Goal: Transaction & Acquisition: Purchase product/service

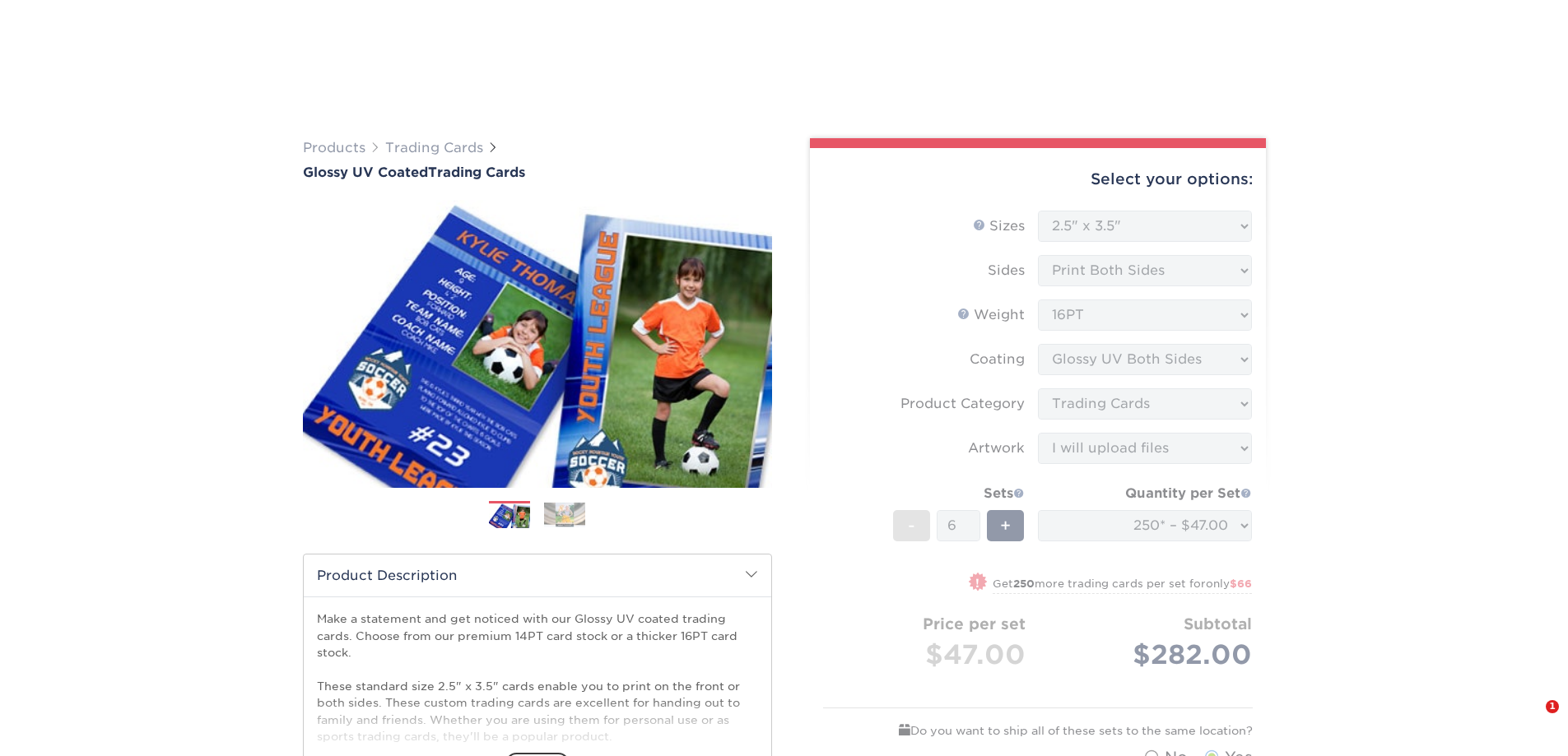
select select "2.50x3.50"
select select "c2f9bce9-36c2-409d-b101-c29d9d031e18"
select select "upload"
select select "250* – $47.00"
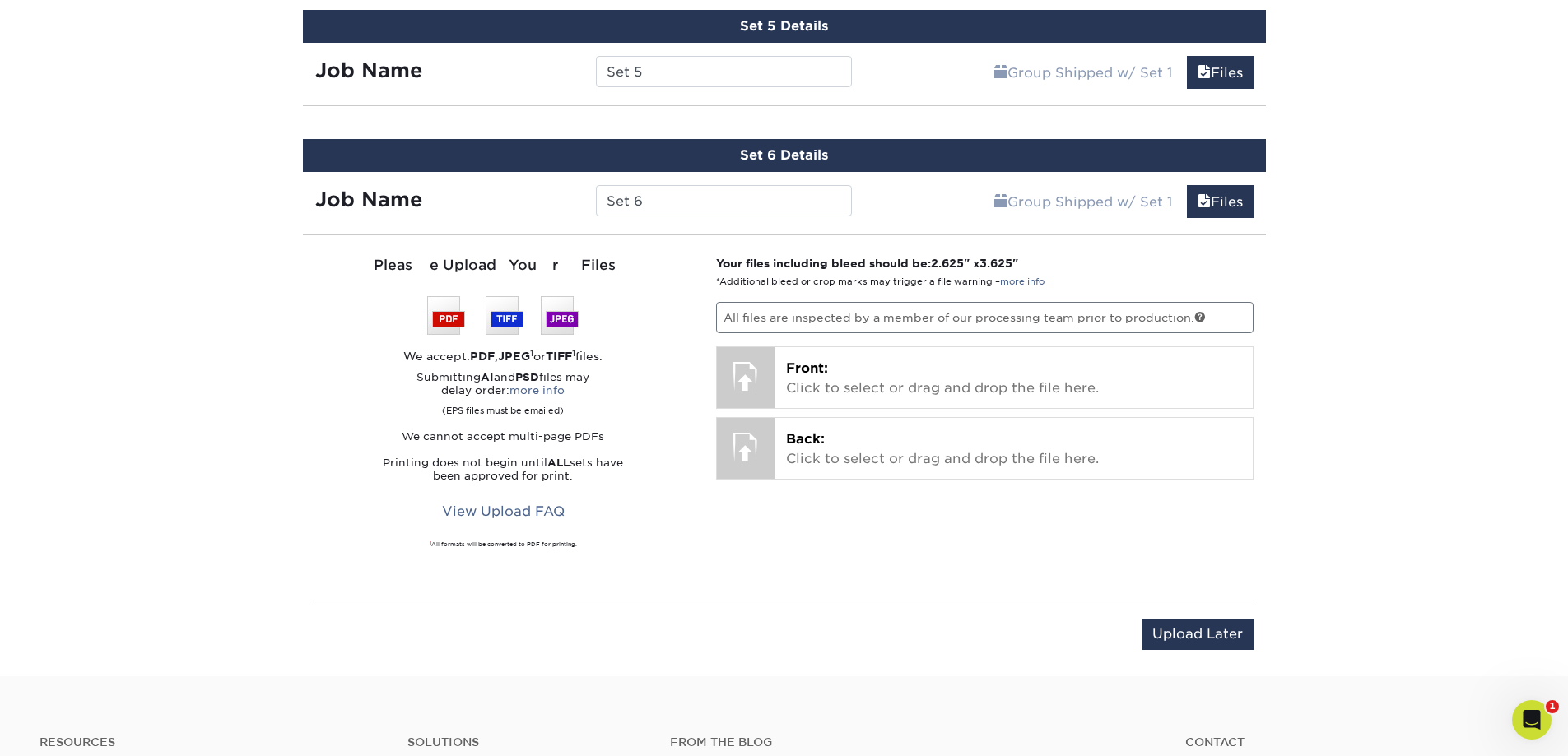
scroll to position [6844, 0]
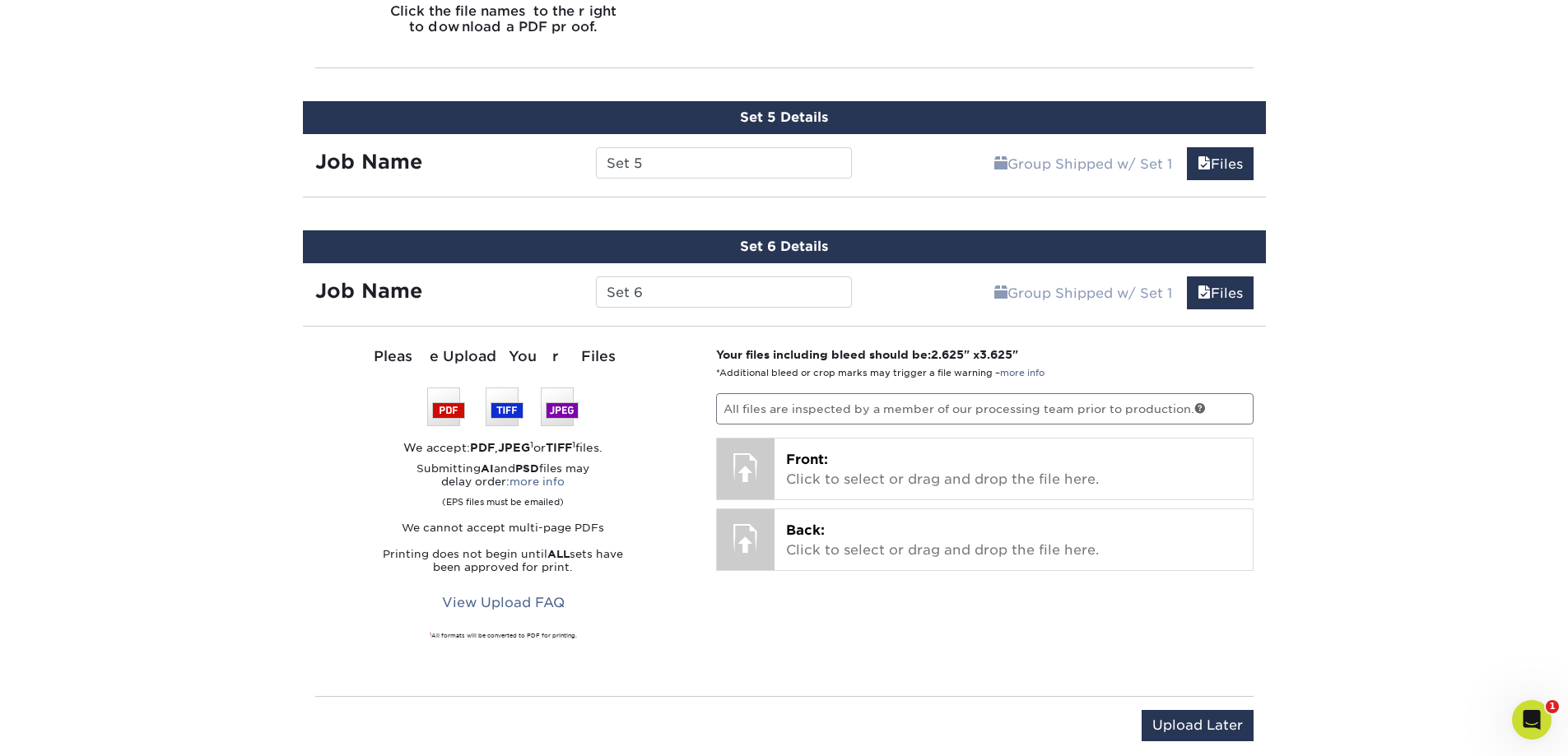
click at [1235, 168] on link "Files" at bounding box center [1220, 163] width 66 height 33
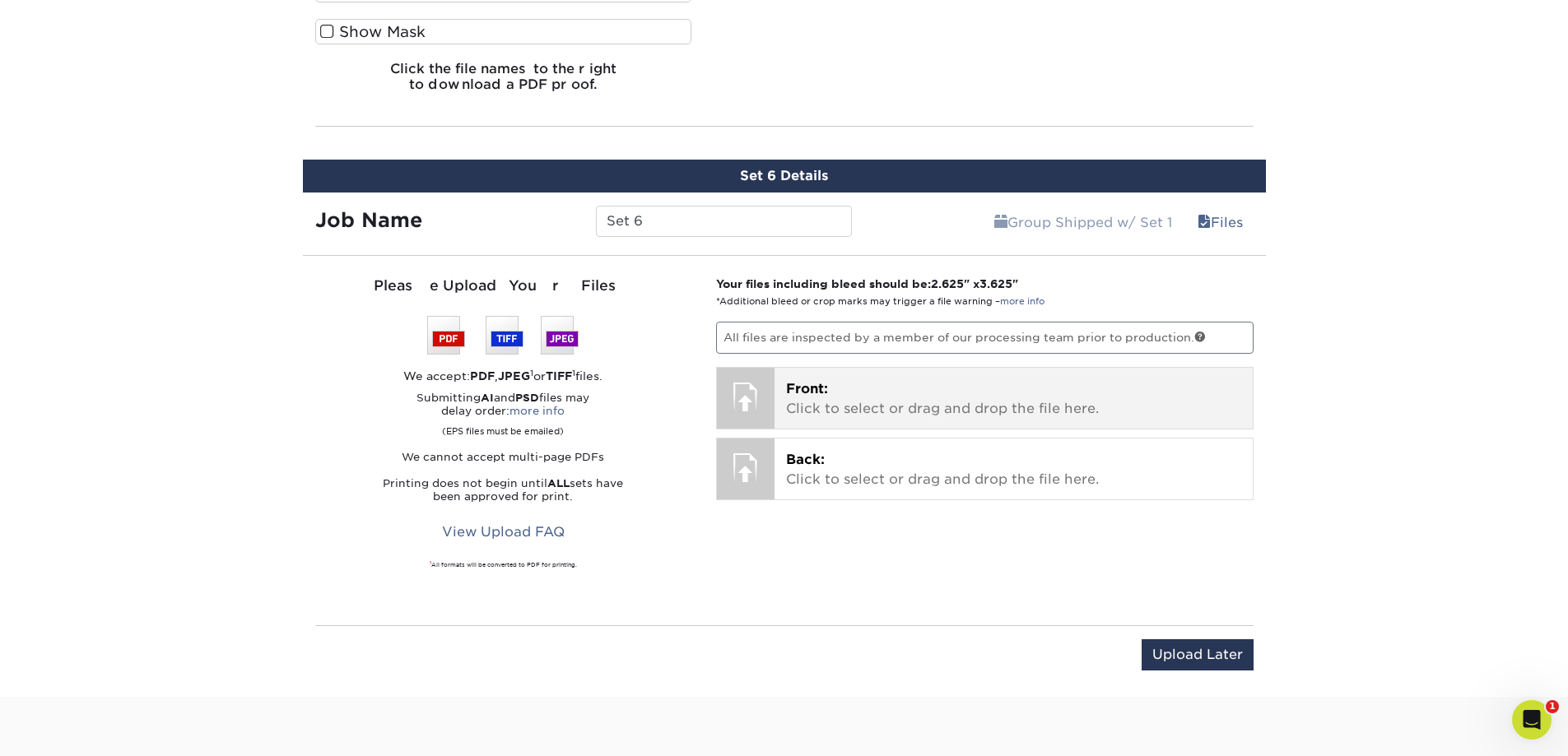
scroll to position [8407, 0]
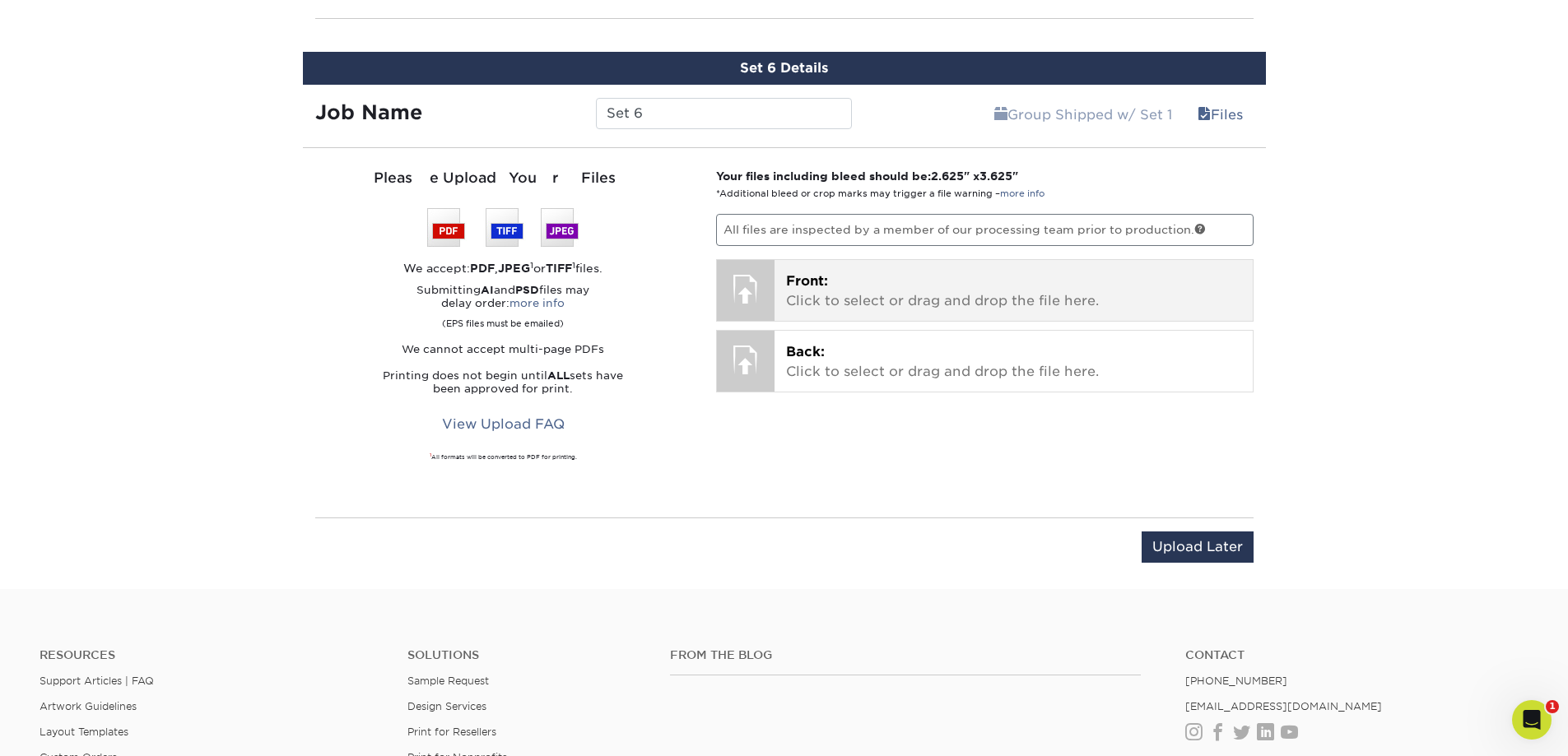
click at [861, 288] on p "Front: Click to select or drag and drop the file here." at bounding box center [1013, 291] width 455 height 40
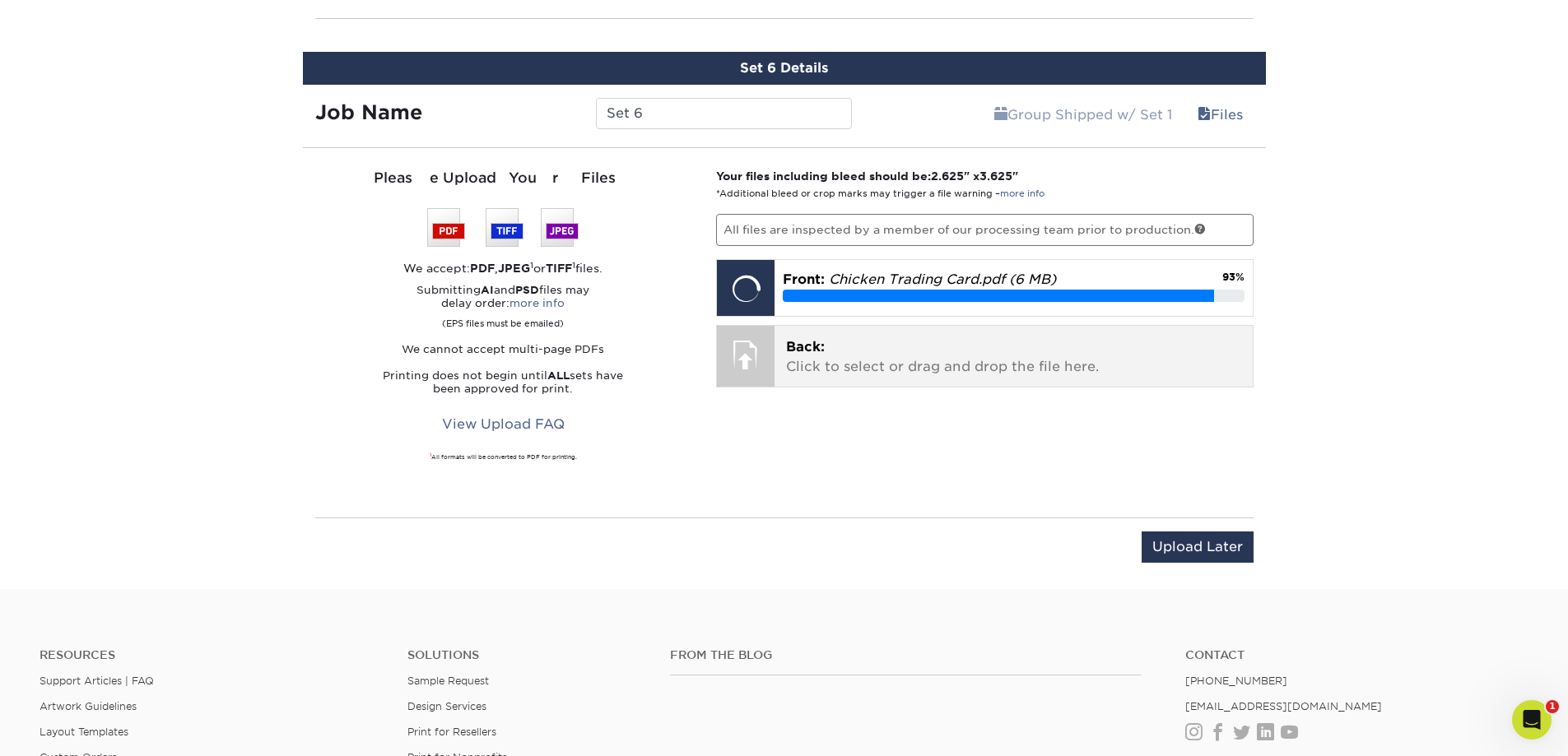
click at [999, 349] on p "Back: Click to select or drag and drop the file here." at bounding box center [1013, 357] width 455 height 40
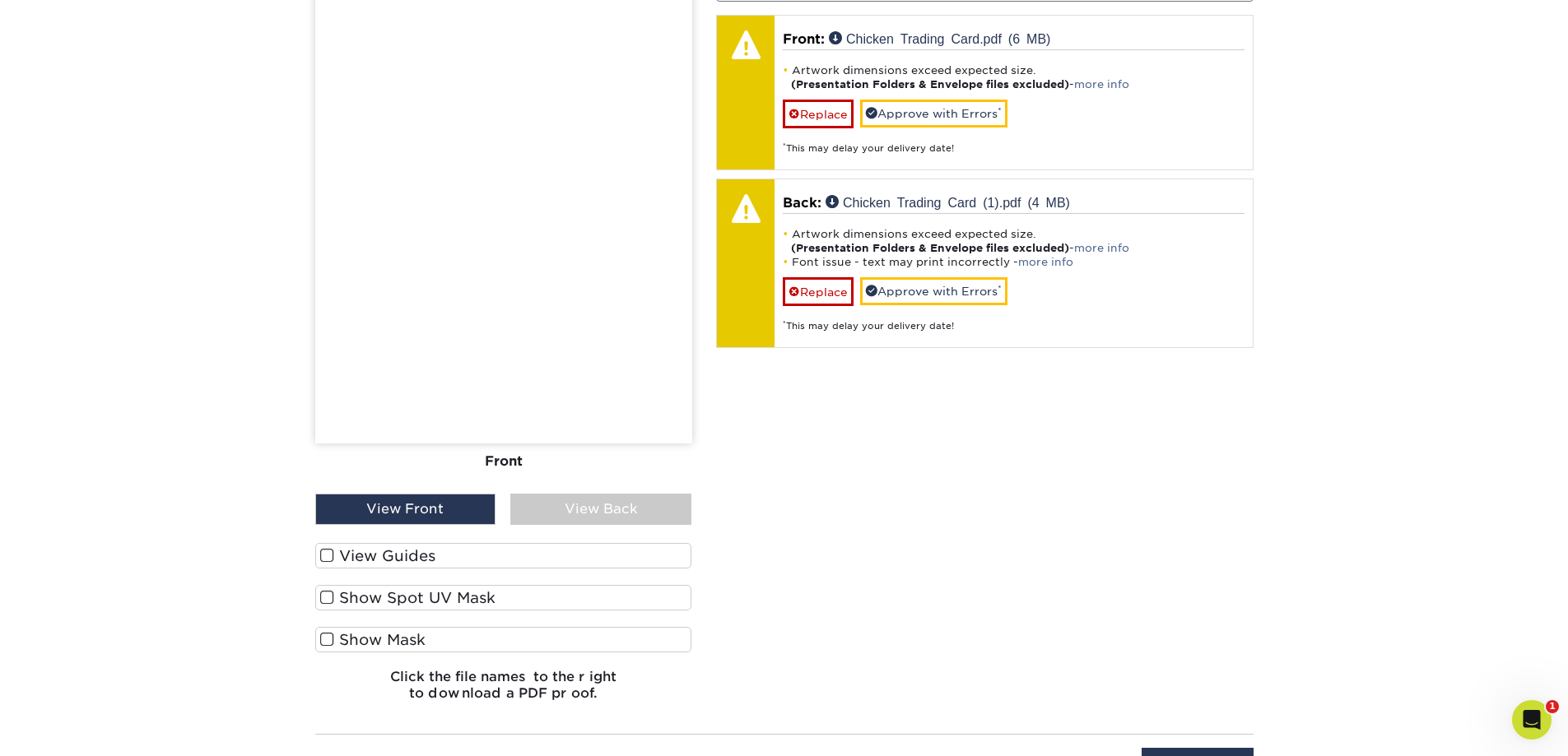
scroll to position [8654, 0]
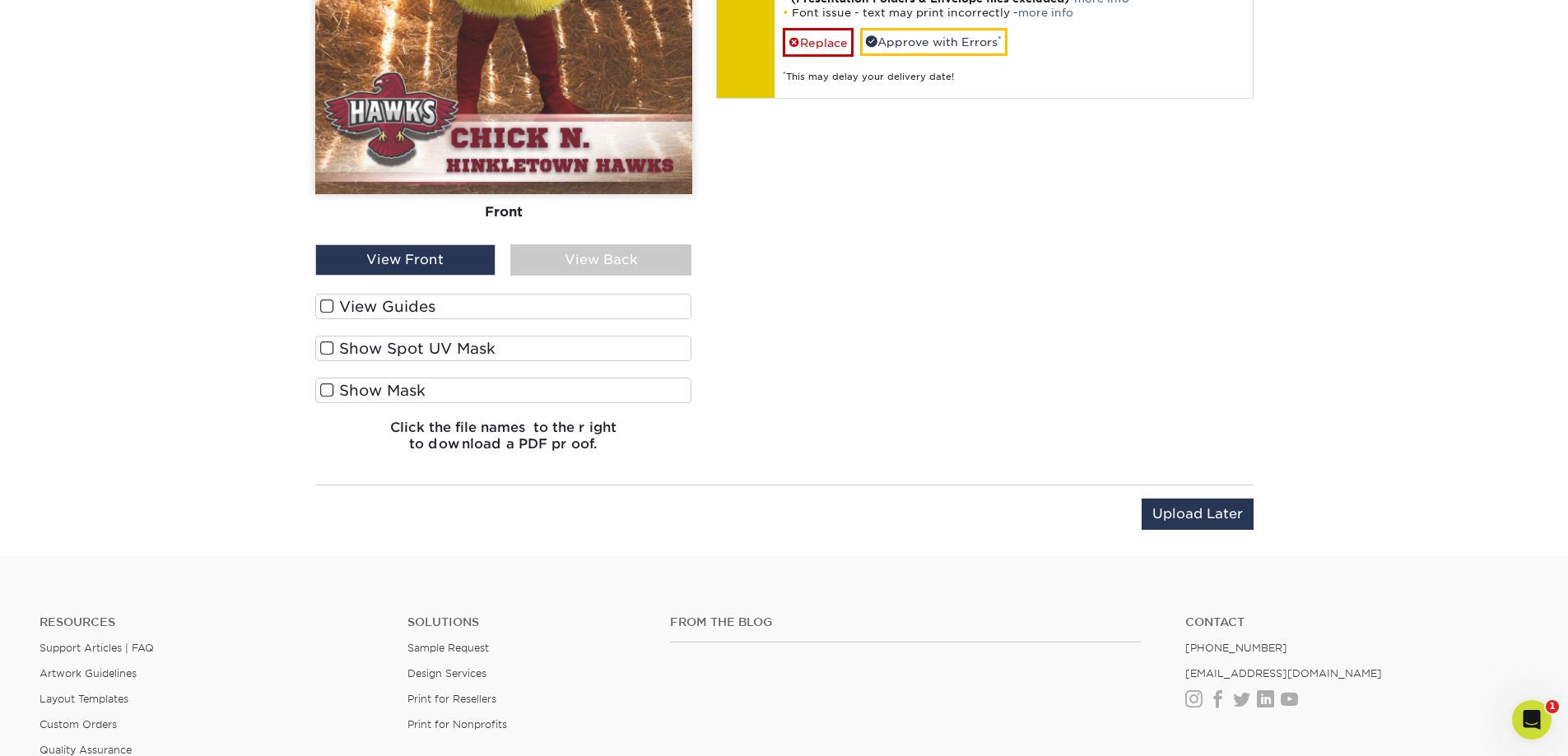
click at [407, 306] on label "View Guides" at bounding box center [504, 306] width 377 height 26
click at [0, 0] on input "View Guides" at bounding box center [0, 0] width 0 height 0
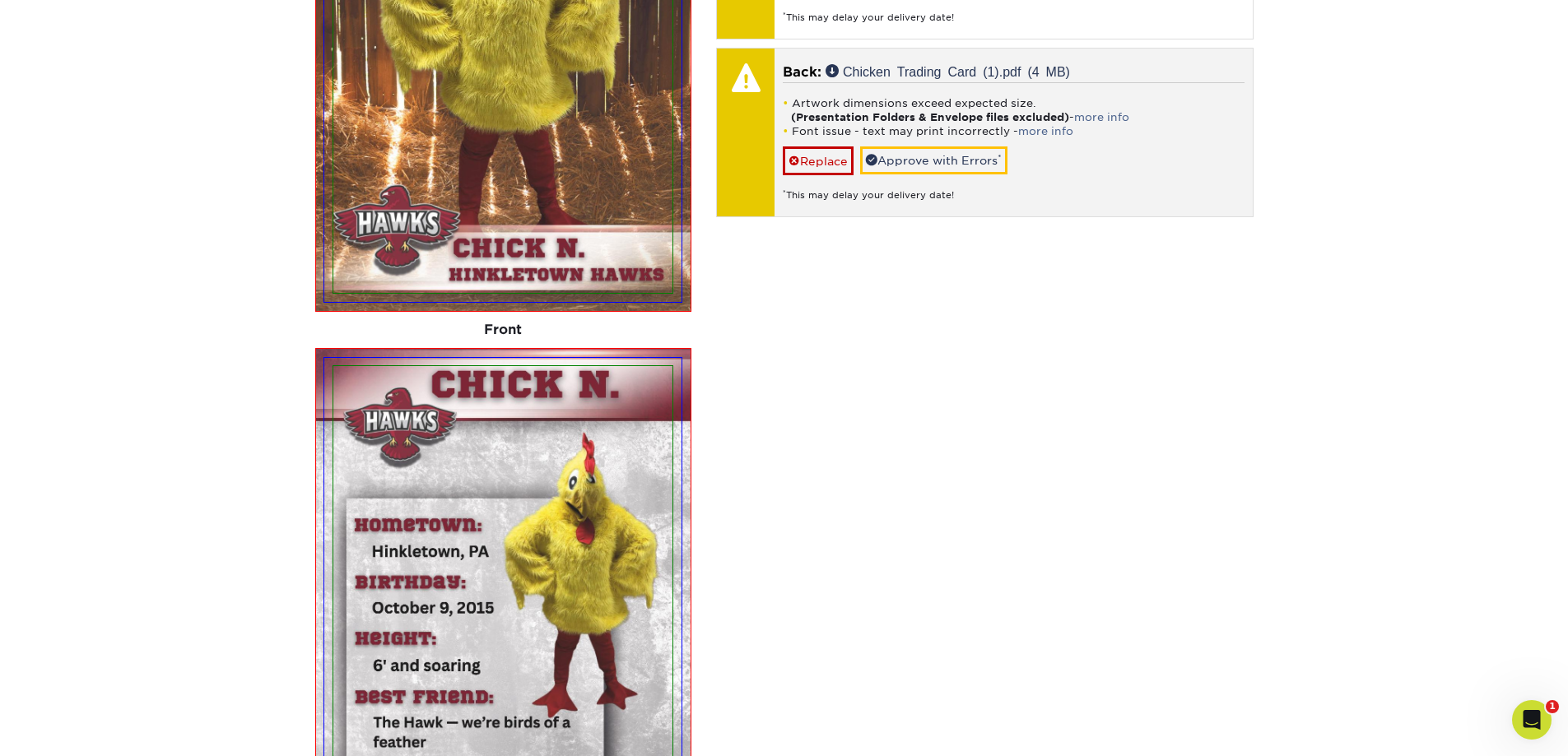
scroll to position [8796, 0]
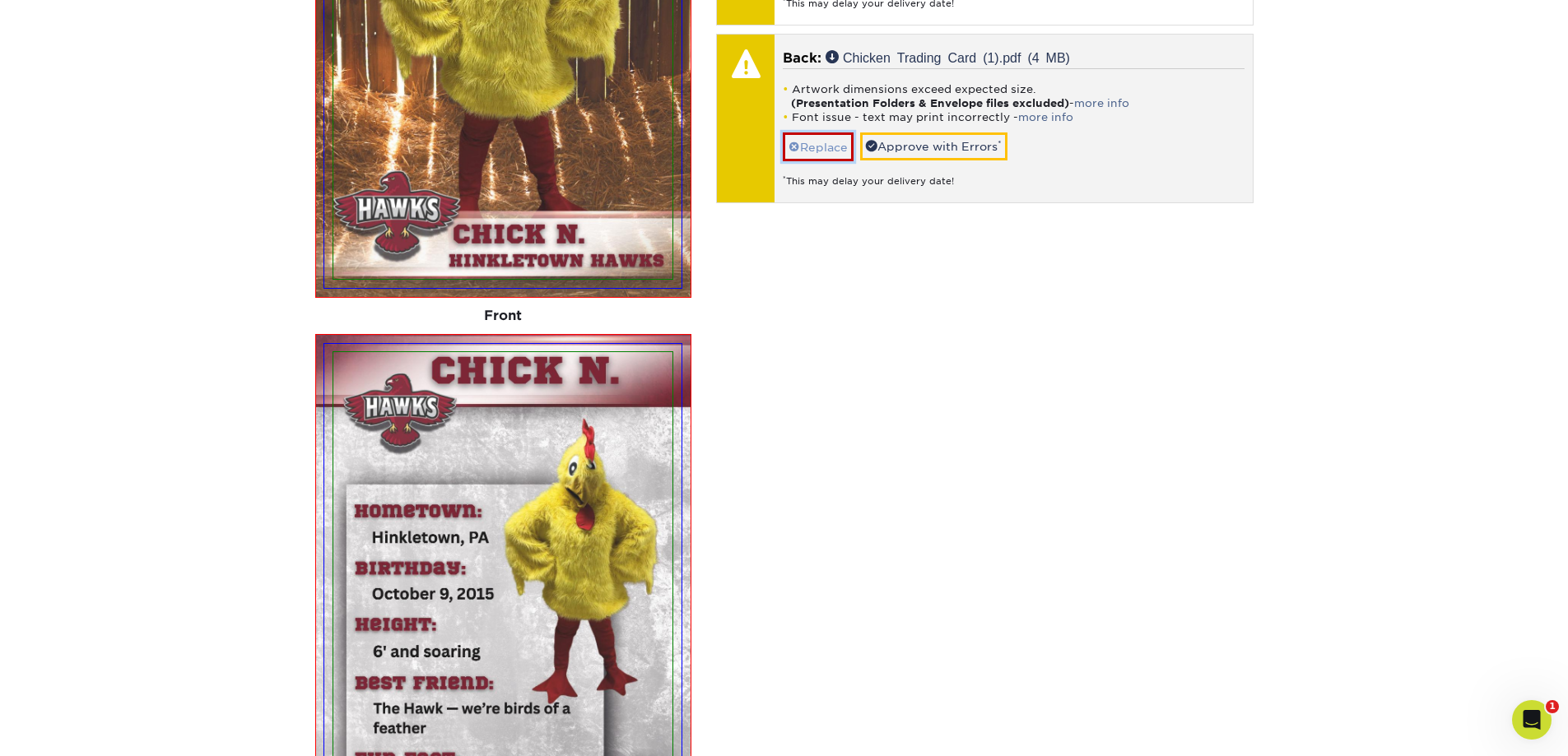
click at [812, 150] on link "Replace" at bounding box center [818, 147] width 71 height 29
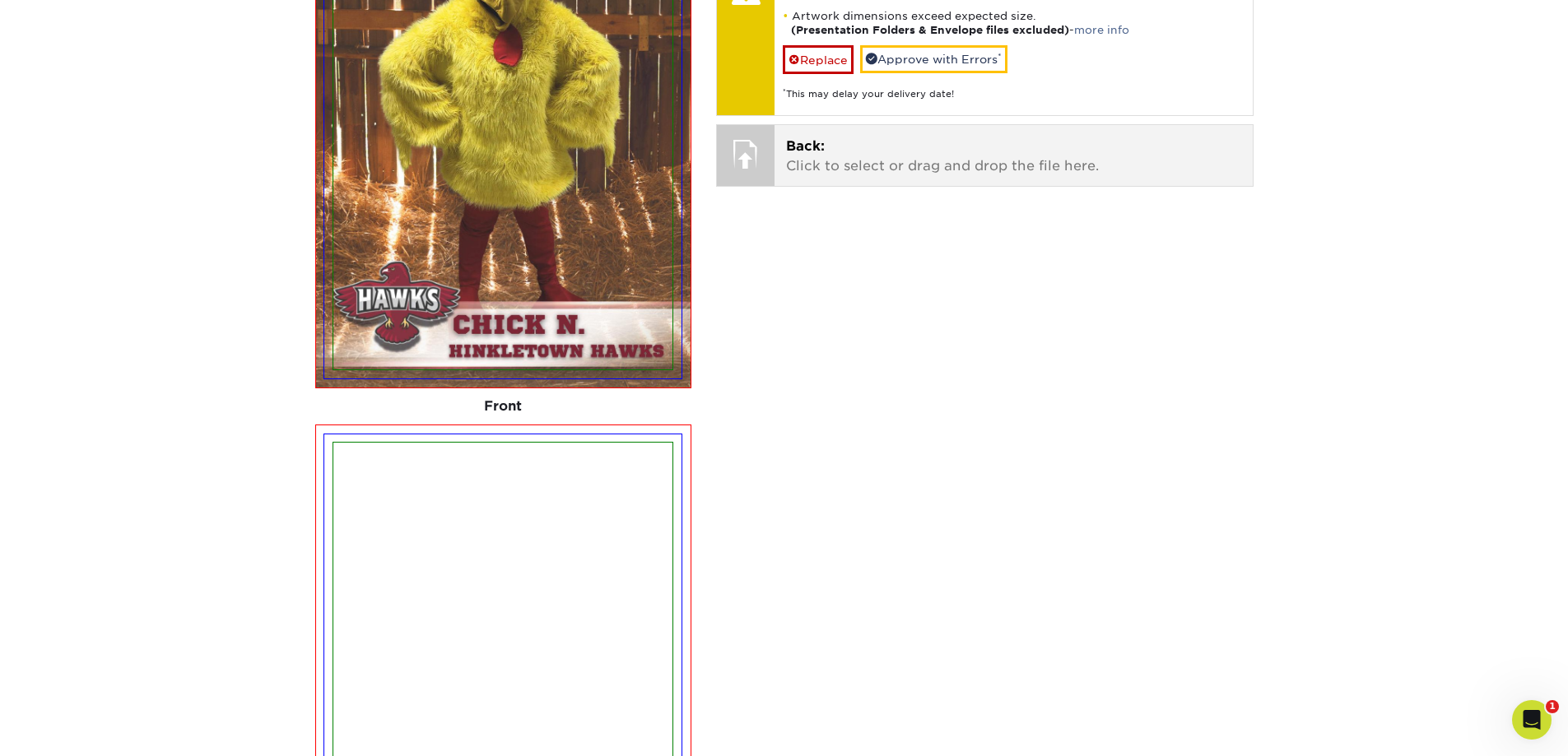
scroll to position [8549, 0]
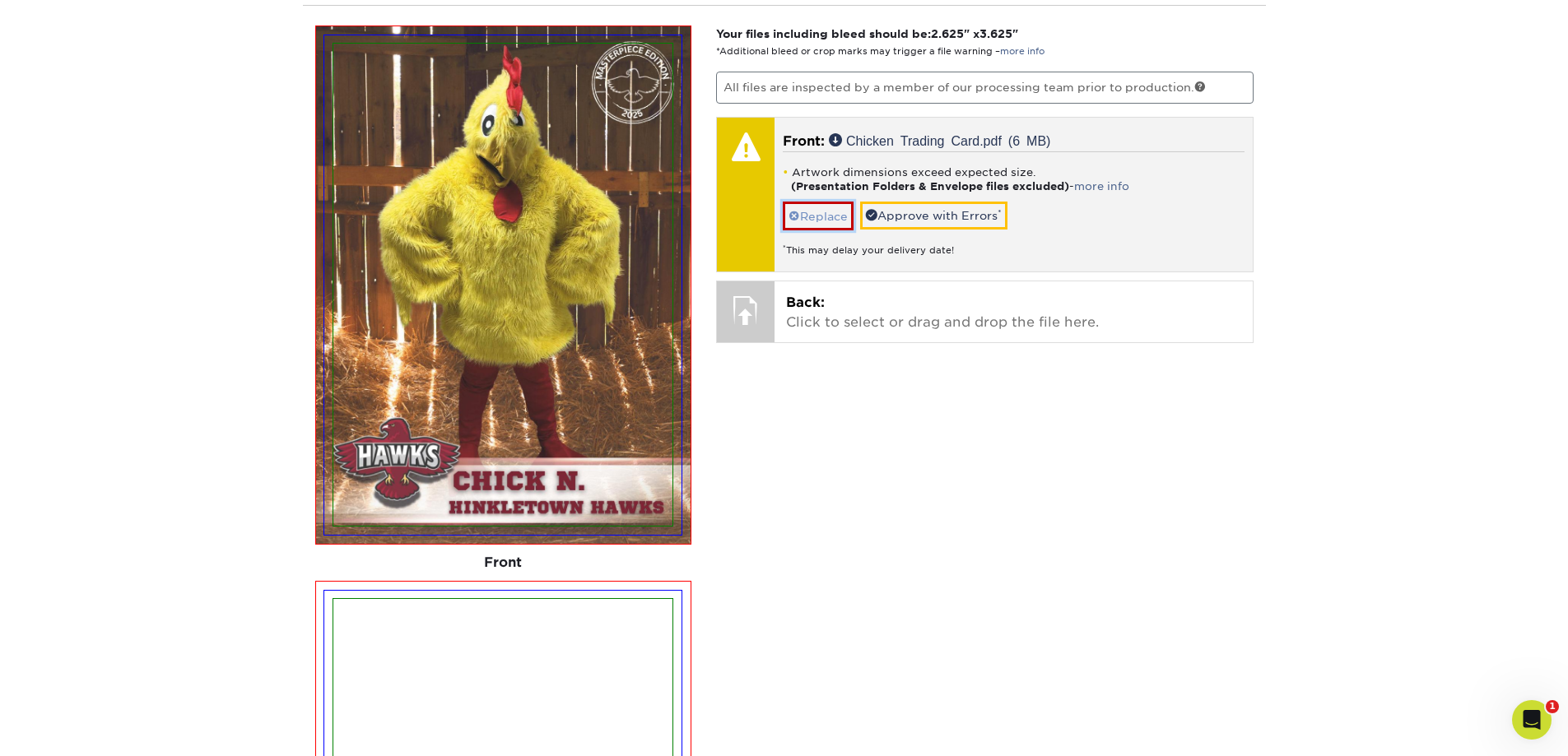
click at [804, 214] on link "Replace" at bounding box center [818, 215] width 71 height 29
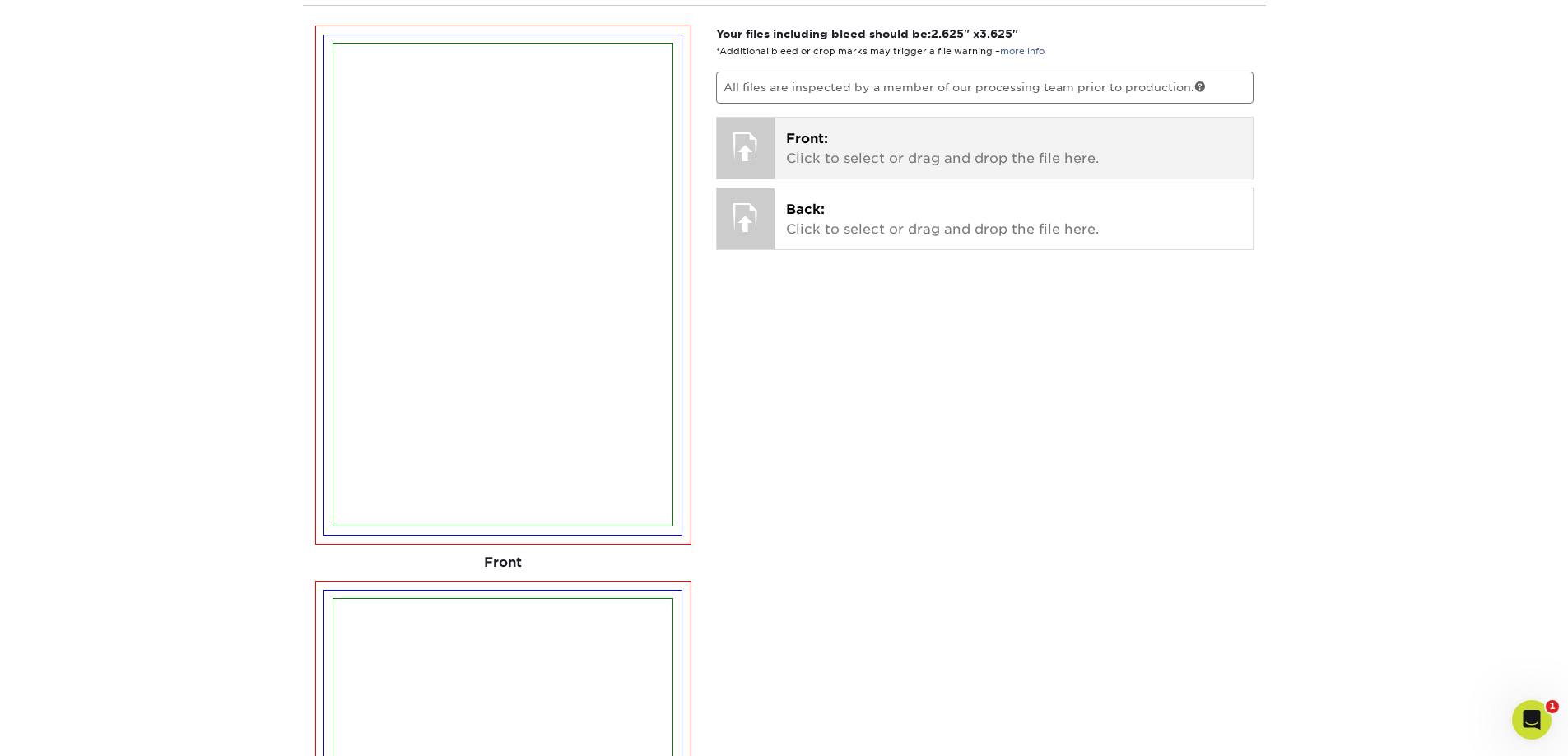
click at [876, 149] on p "Front: Click to select or drag and drop the file here." at bounding box center [1013, 148] width 455 height 40
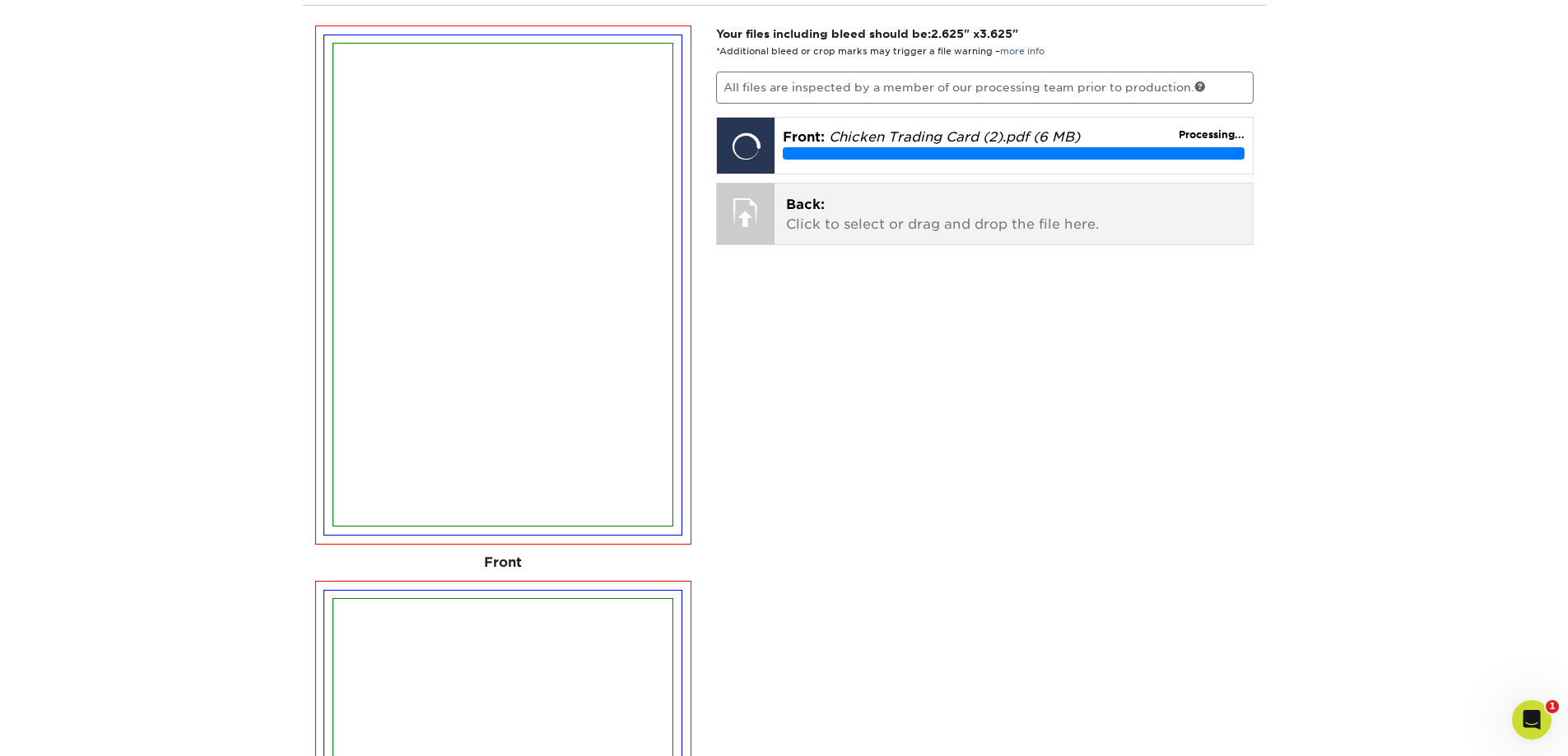
click at [891, 231] on p "Back: Click to select or drag and drop the file here." at bounding box center [1013, 215] width 455 height 40
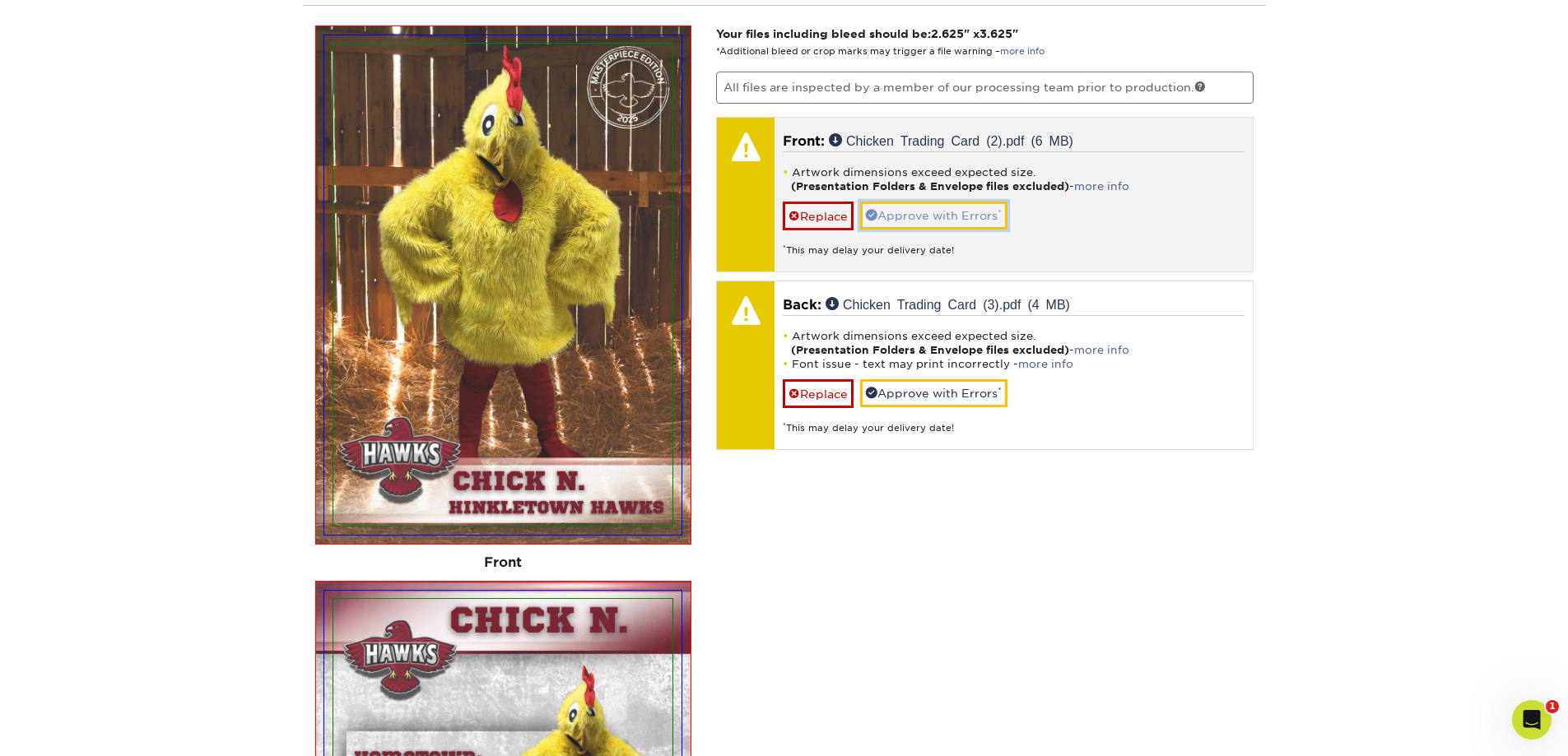
click at [951, 216] on link "Approve with Errors *" at bounding box center [934, 215] width 148 height 28
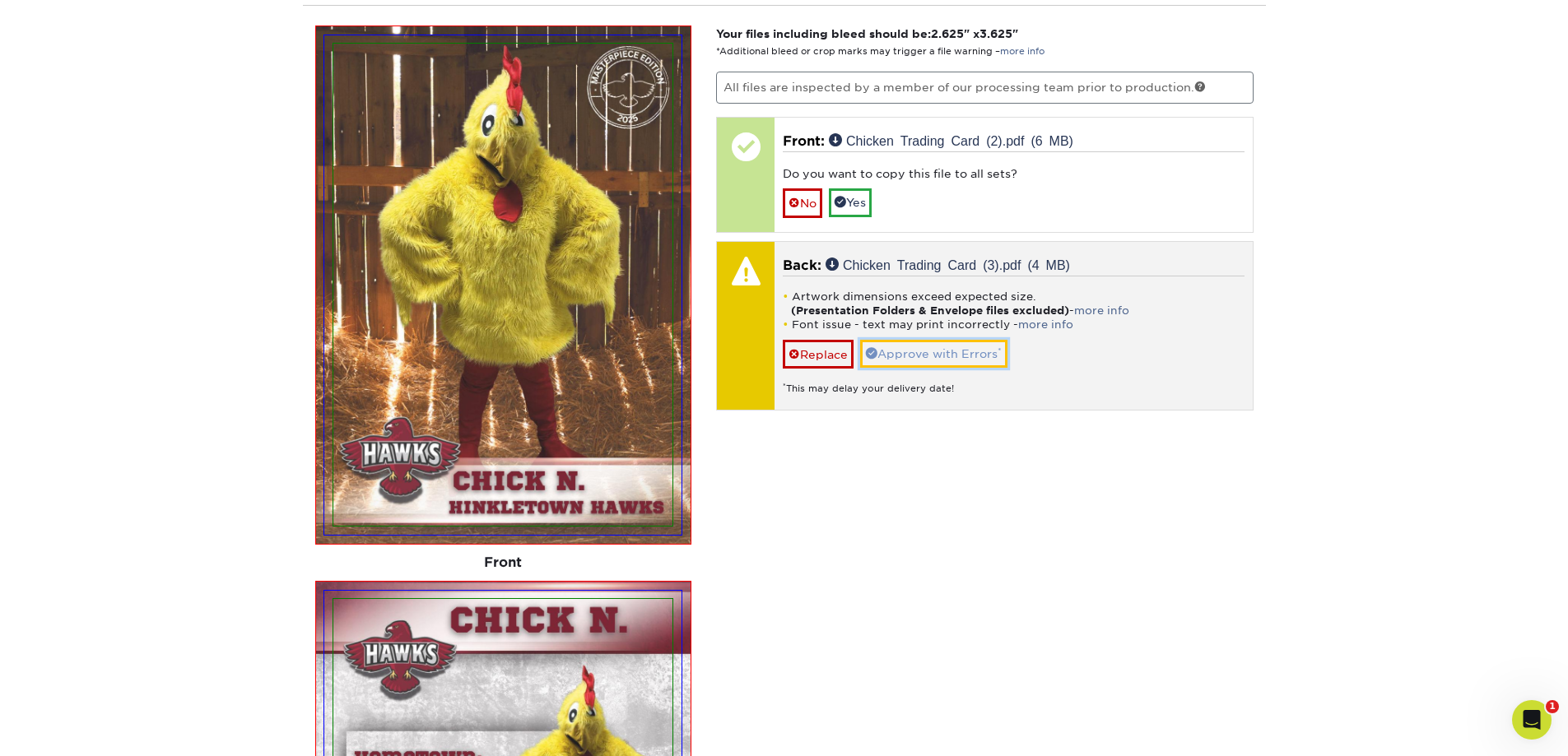
click at [948, 356] on link "Approve with Errors *" at bounding box center [934, 354] width 148 height 28
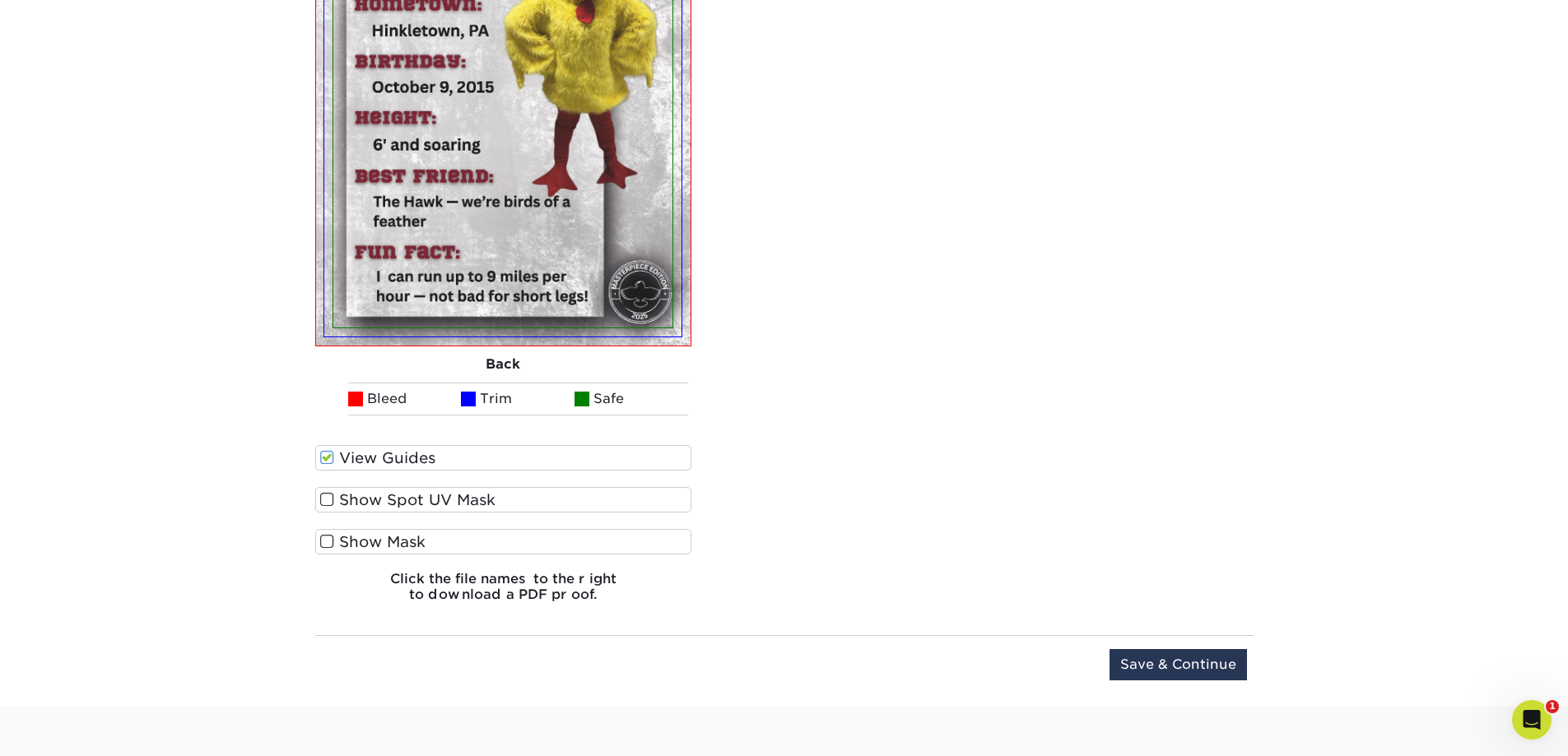
scroll to position [9620, 0]
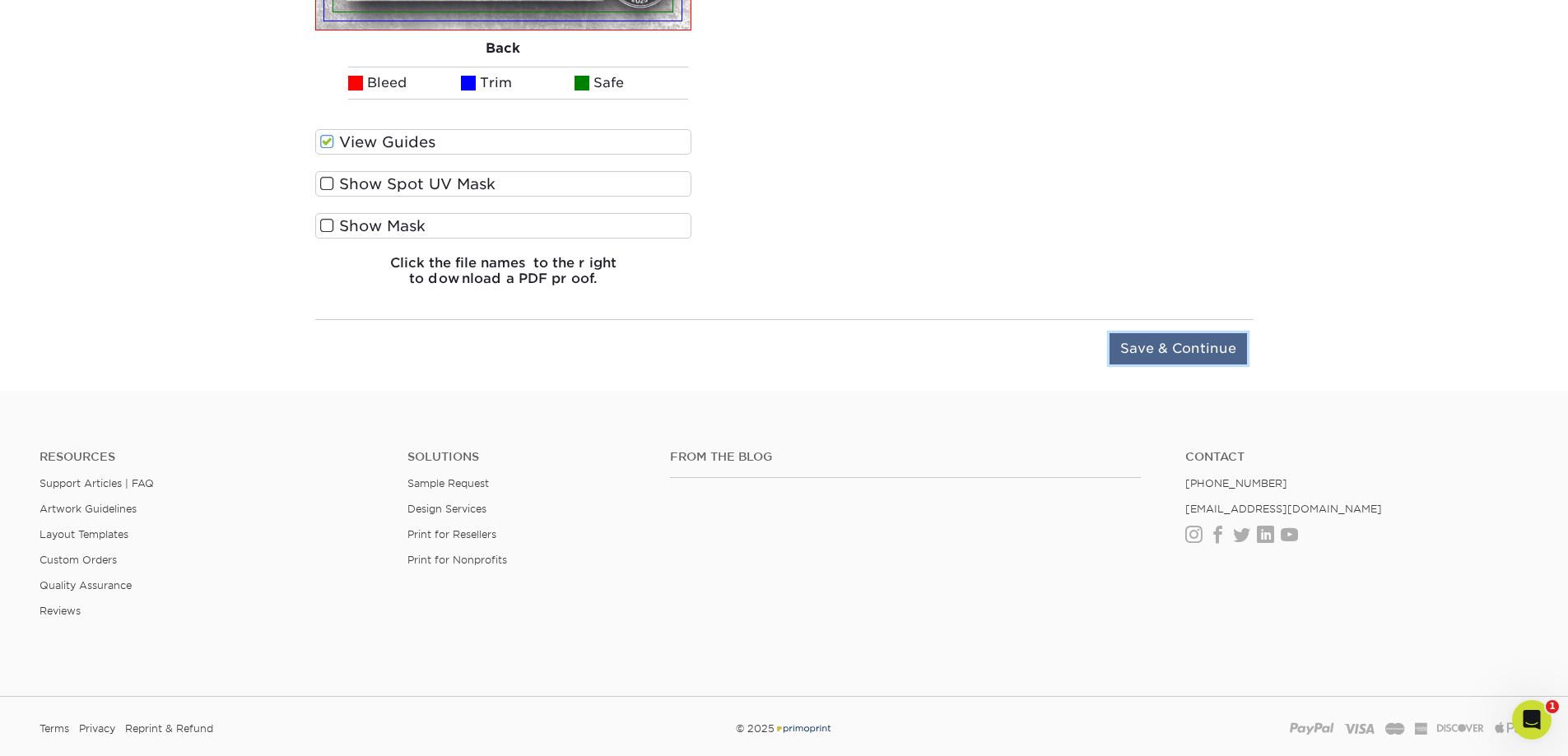
click at [1222, 348] on input "Save & Continue" at bounding box center [1178, 348] width 138 height 31
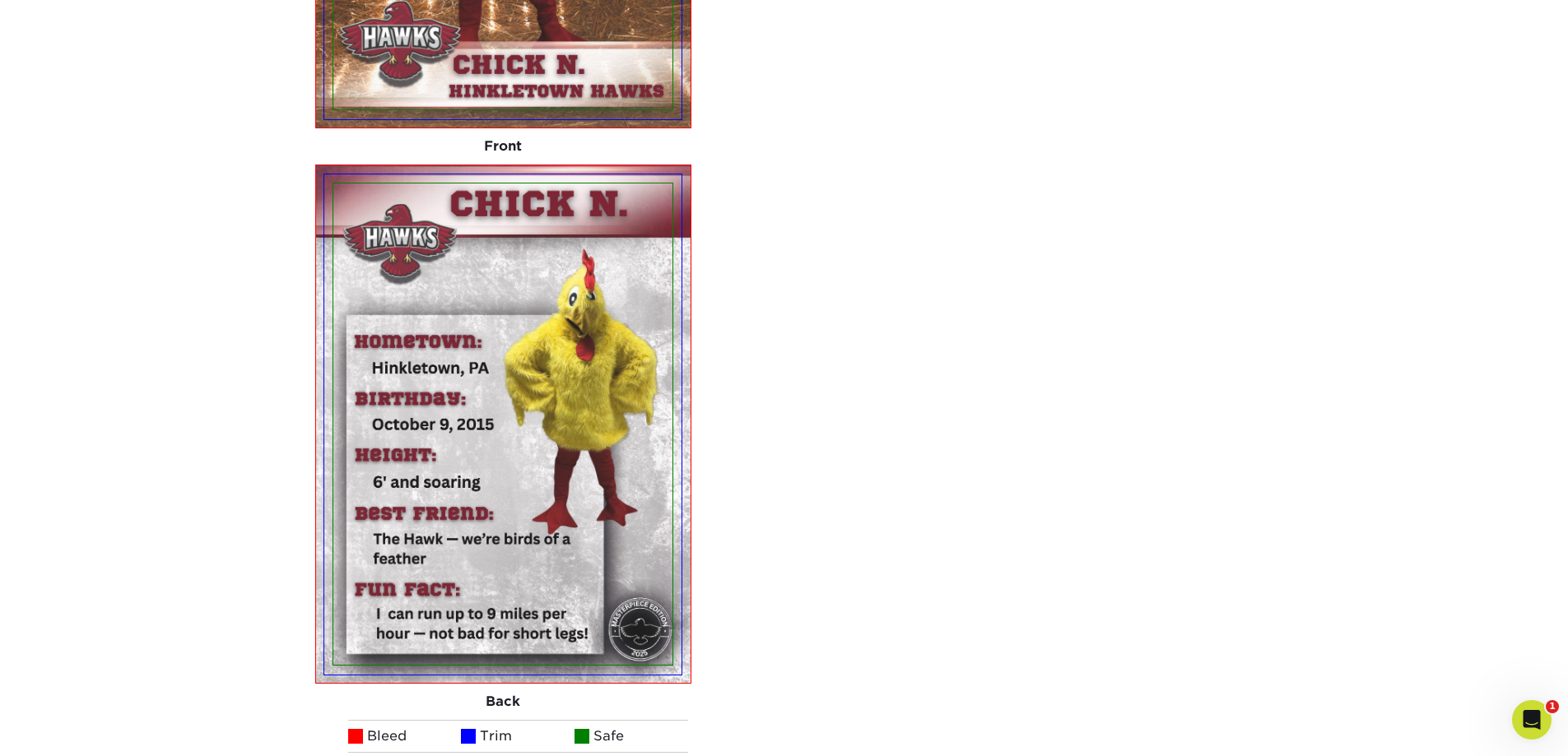
scroll to position [7170, 0]
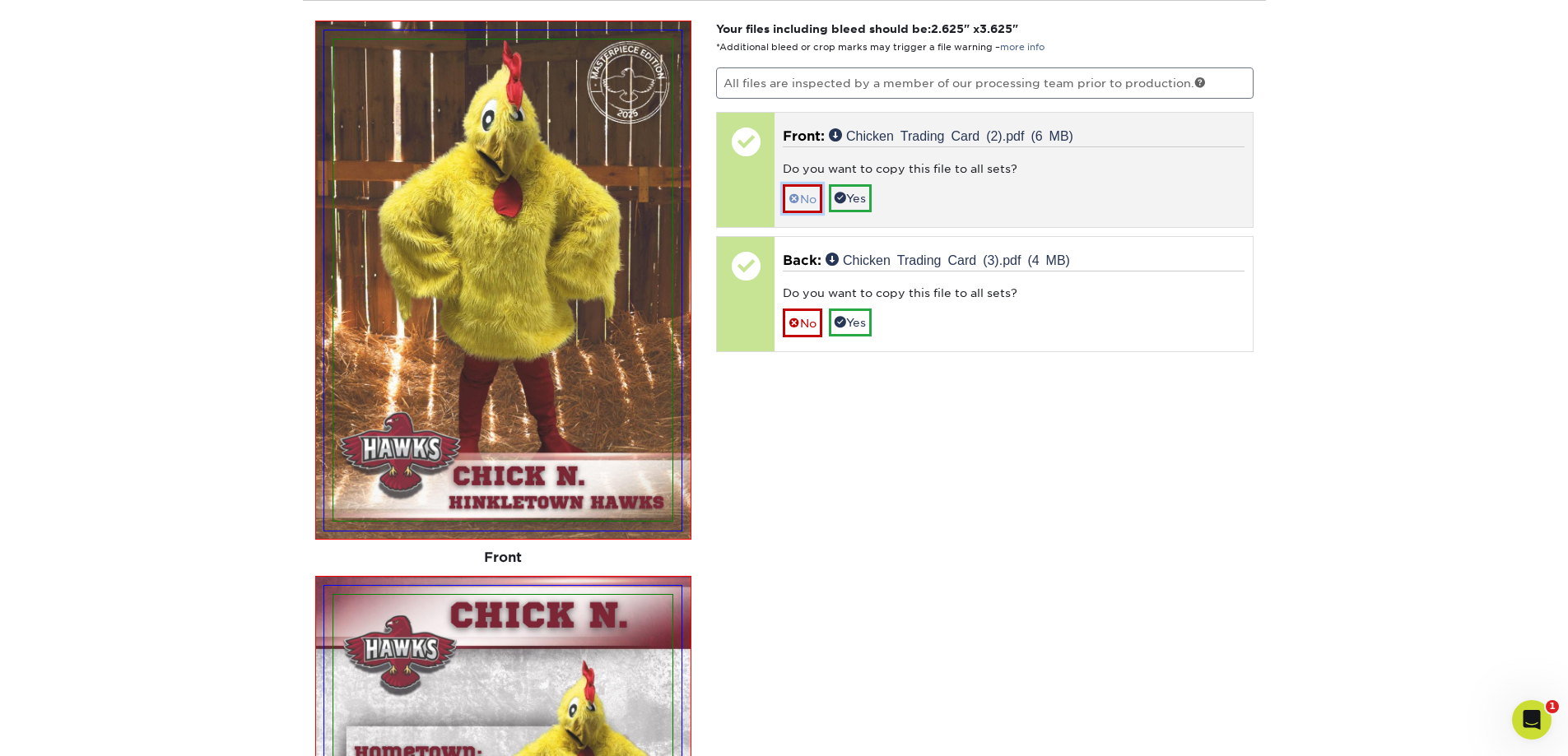
click at [812, 199] on link "No" at bounding box center [802, 199] width 40 height 29
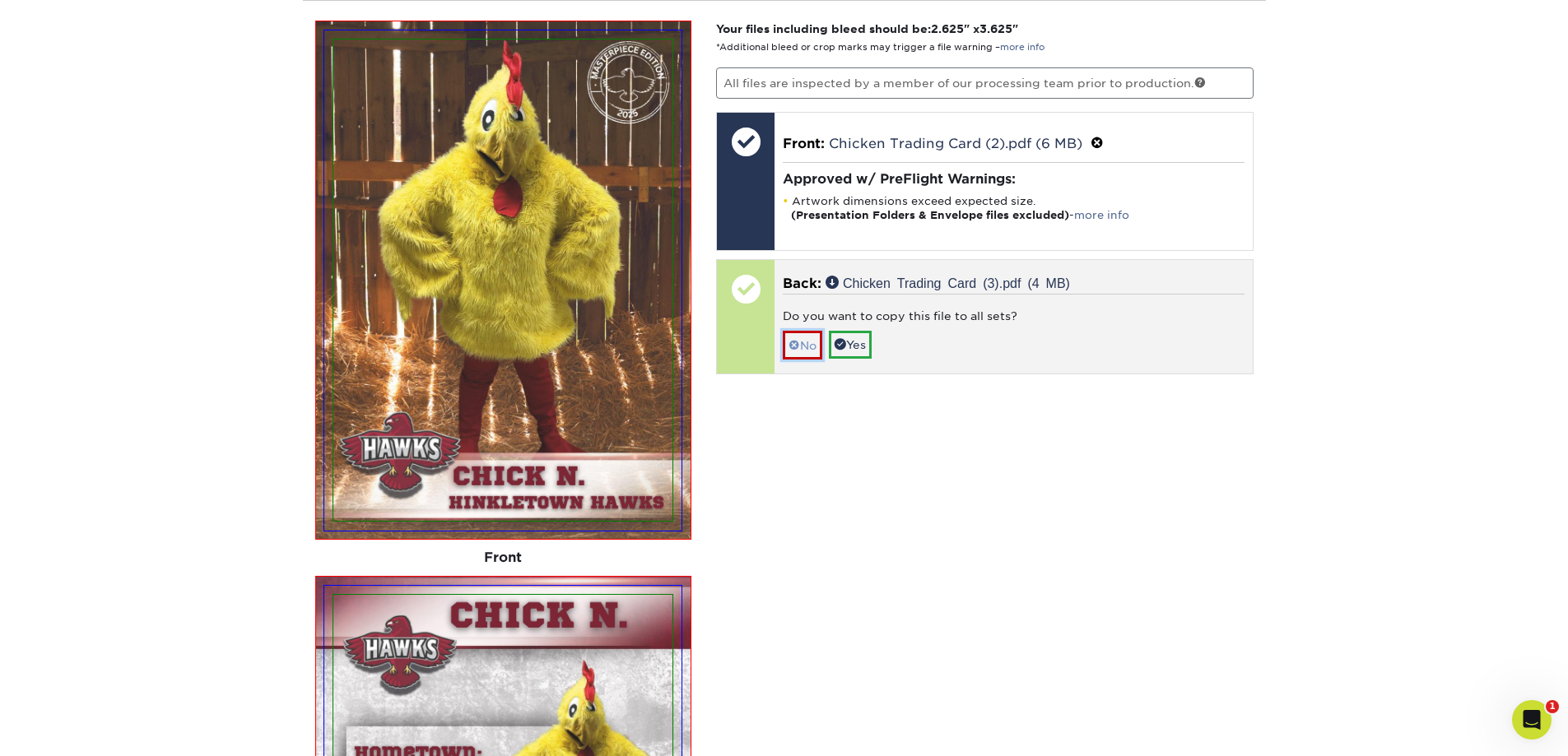
click at [799, 344] on span at bounding box center [794, 345] width 11 height 13
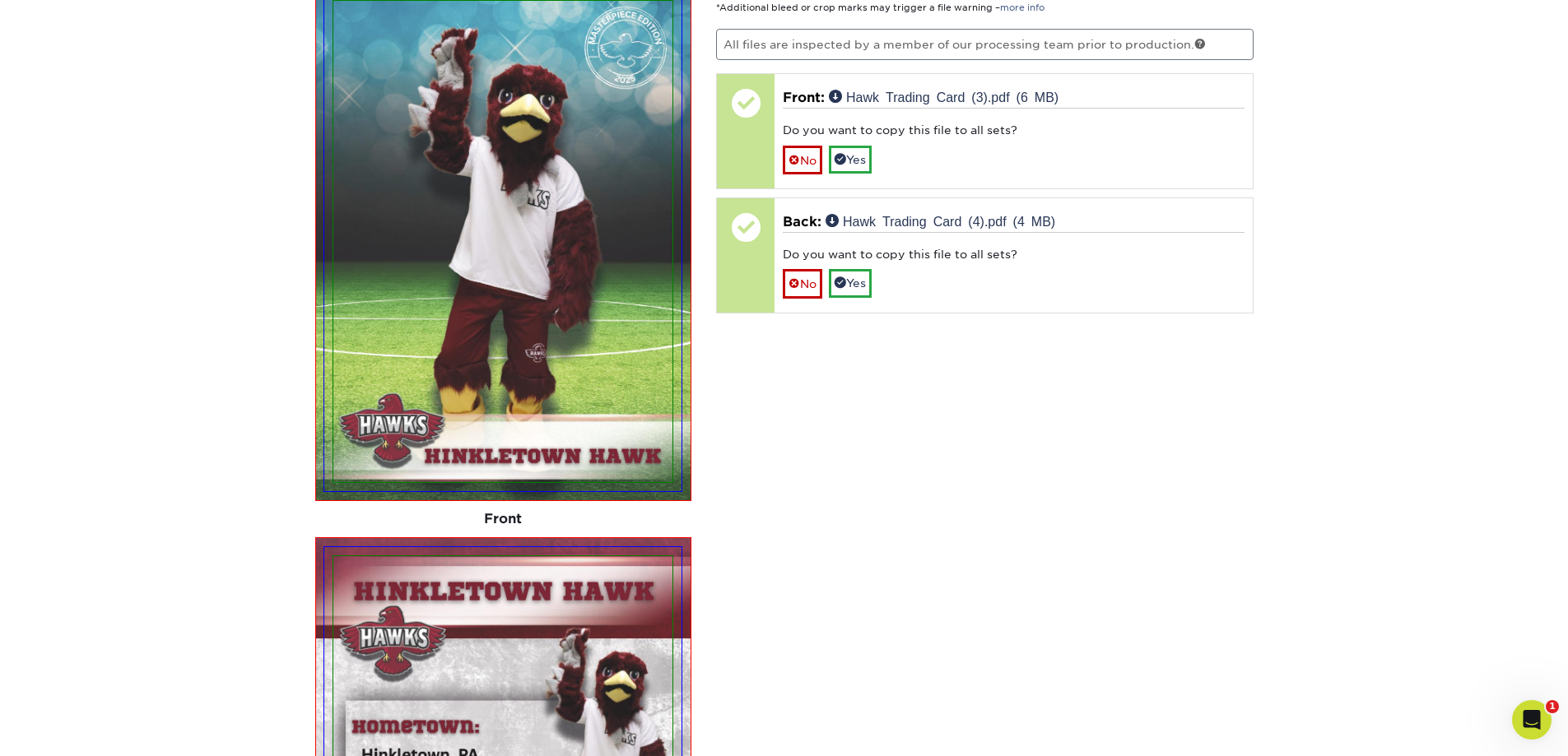
scroll to position [5523, 0]
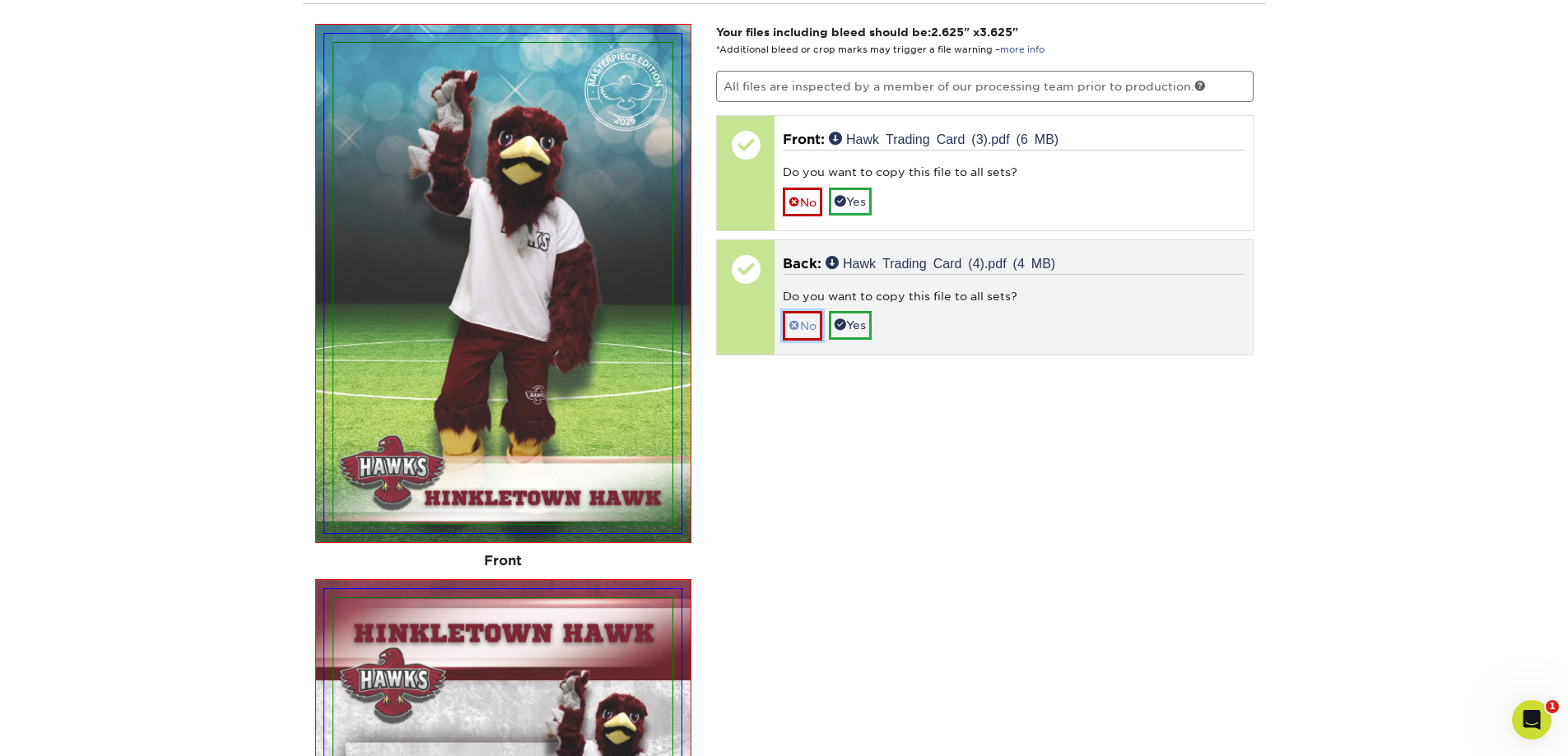
click at [803, 321] on link "No" at bounding box center [802, 325] width 40 height 29
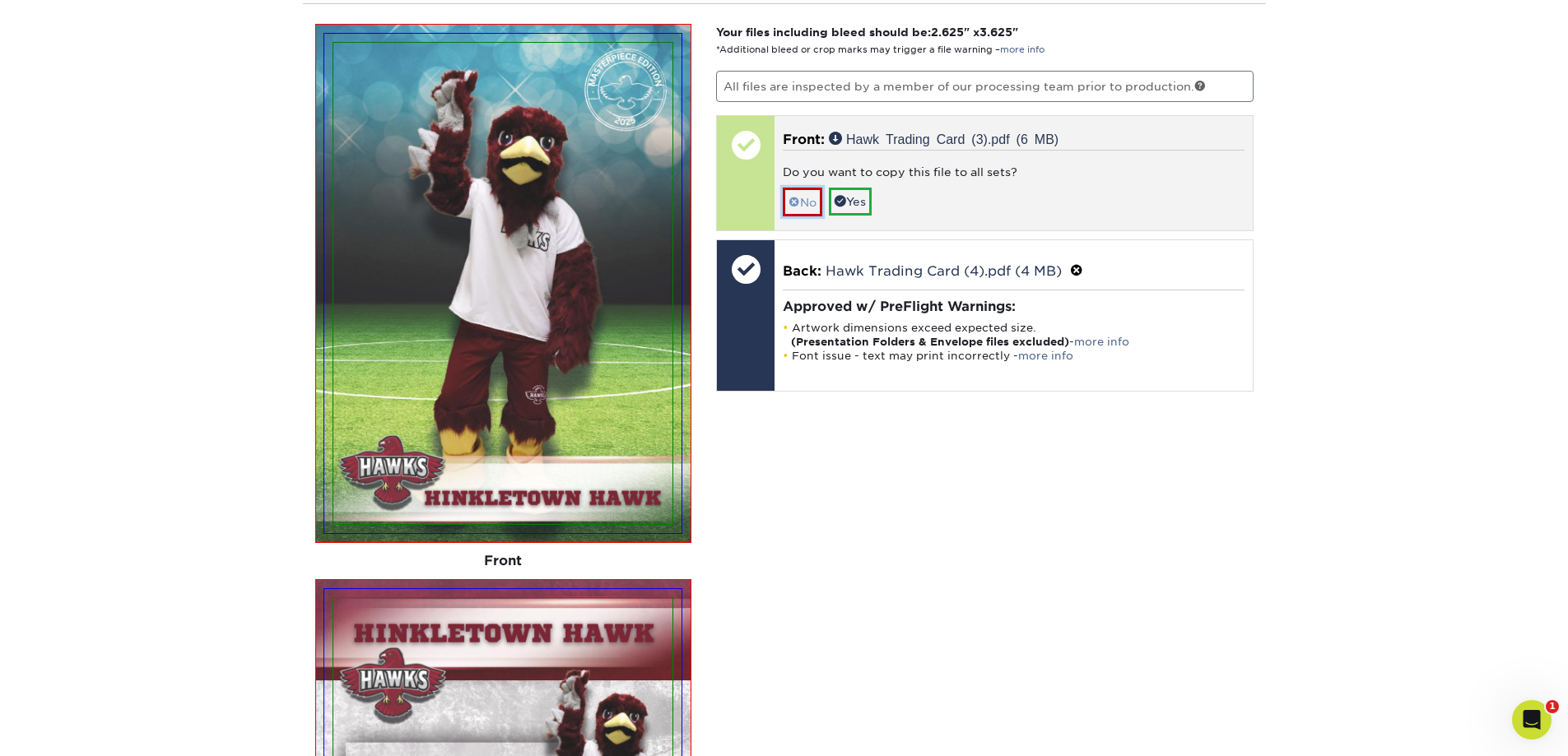
click at [808, 201] on link "No" at bounding box center [802, 201] width 40 height 29
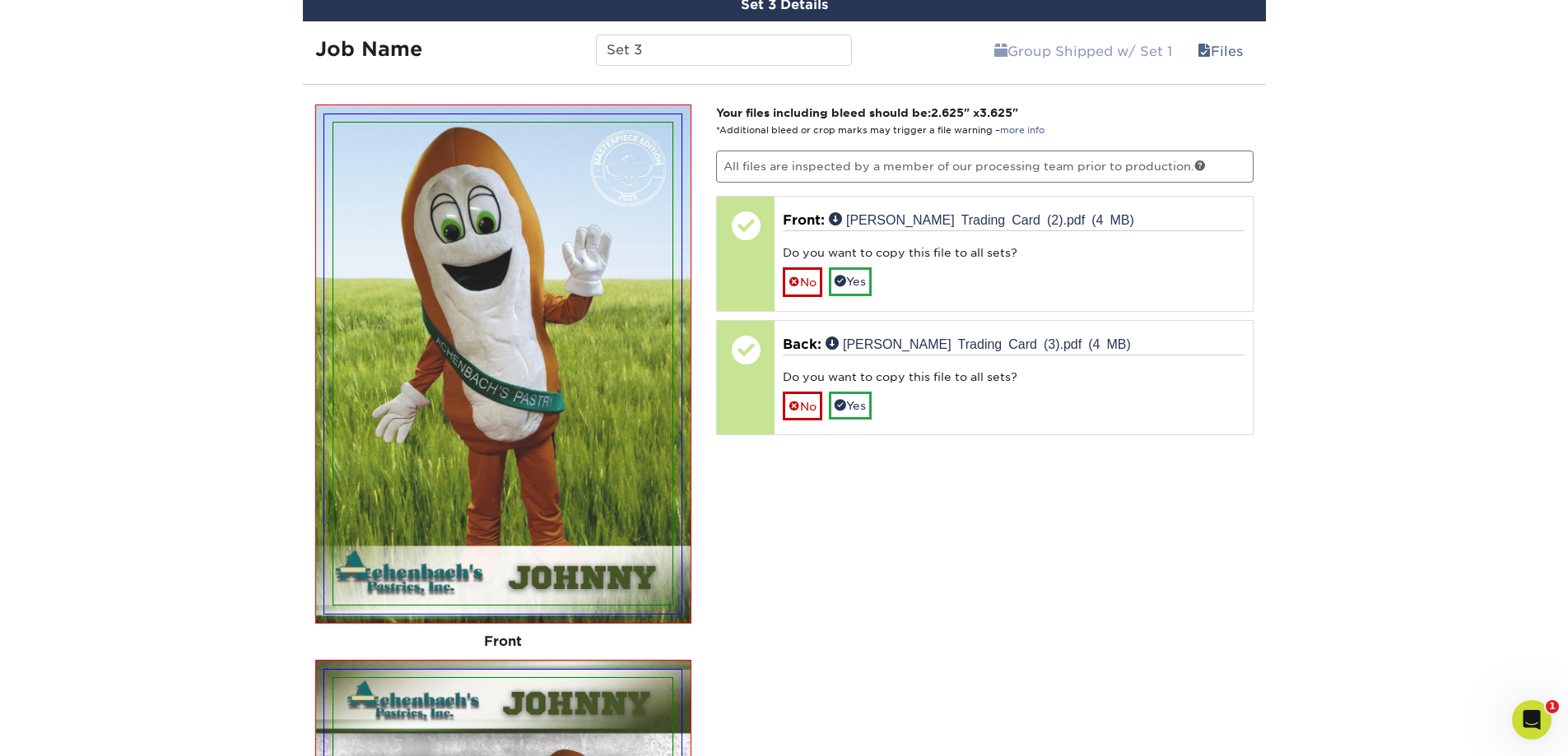
scroll to position [3878, 0]
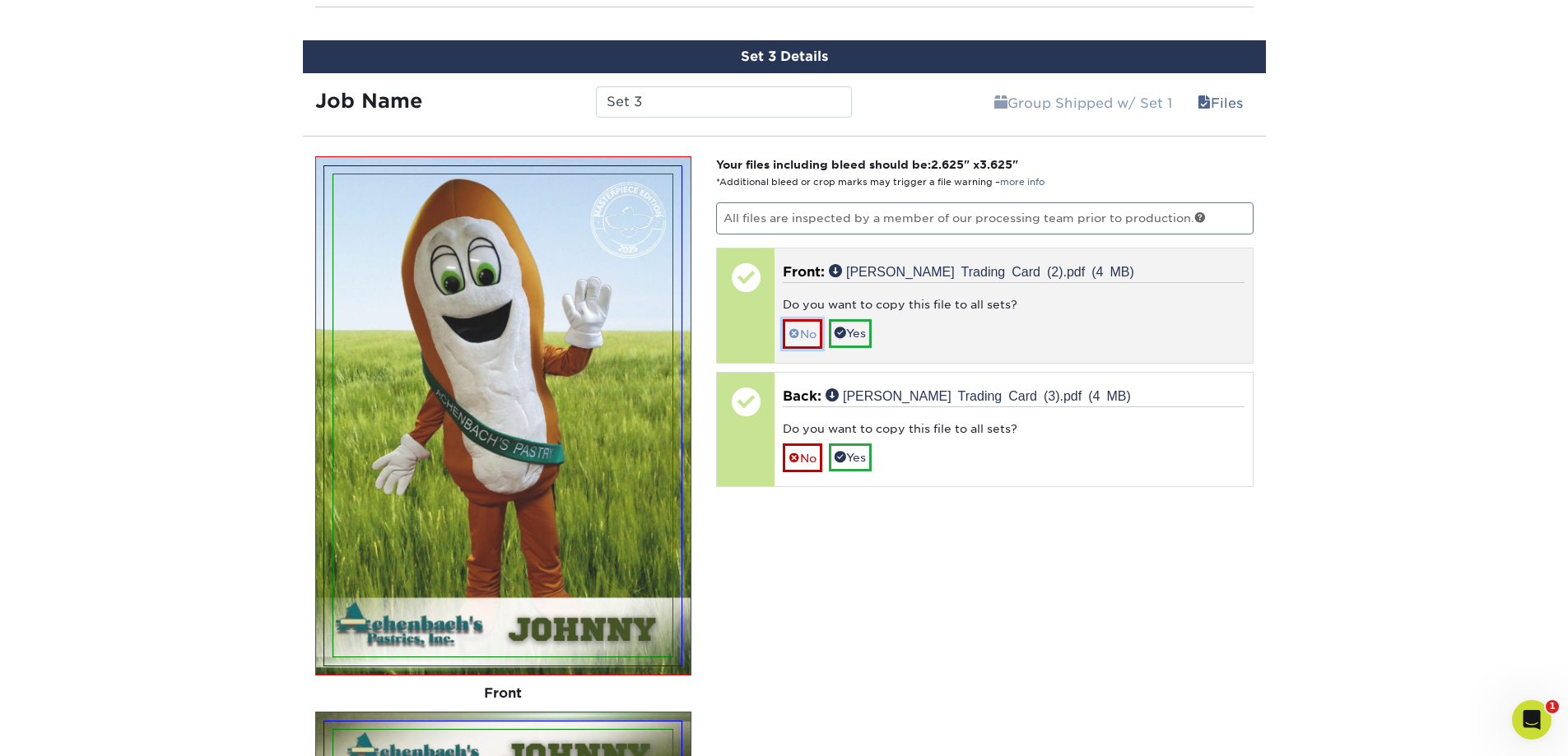
click at [799, 330] on span at bounding box center [794, 334] width 11 height 13
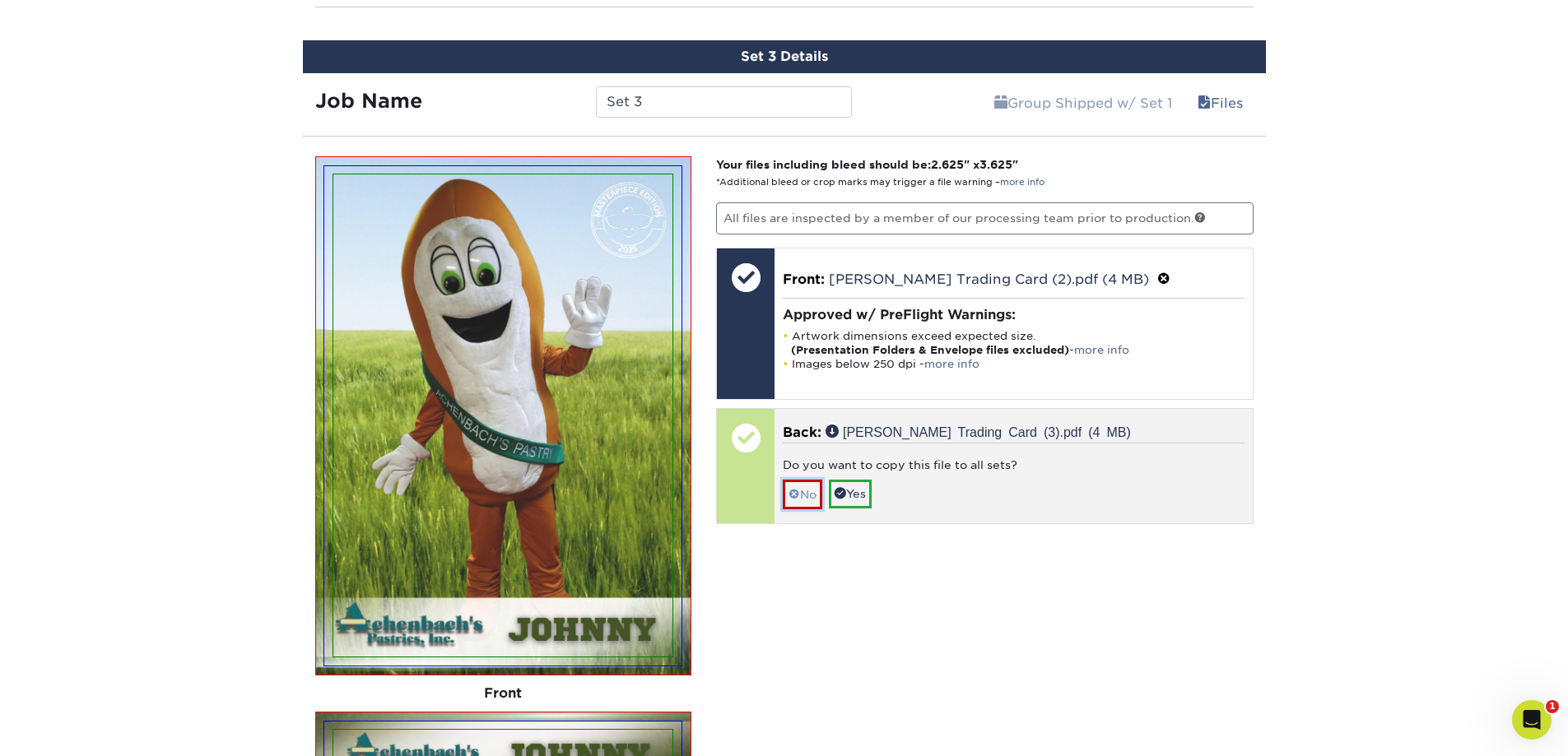
click at [809, 493] on link "No" at bounding box center [802, 494] width 40 height 29
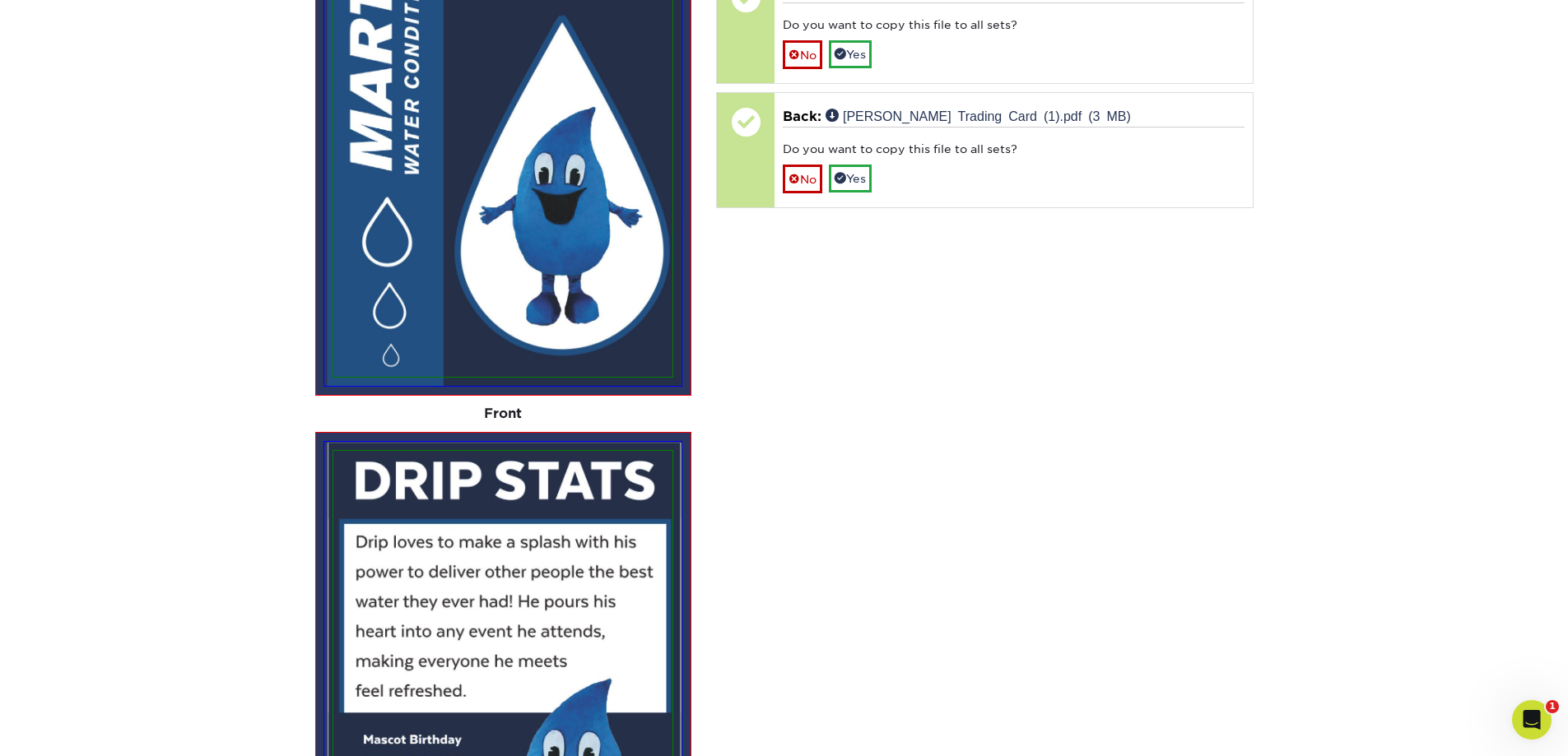
scroll to position [2561, 0]
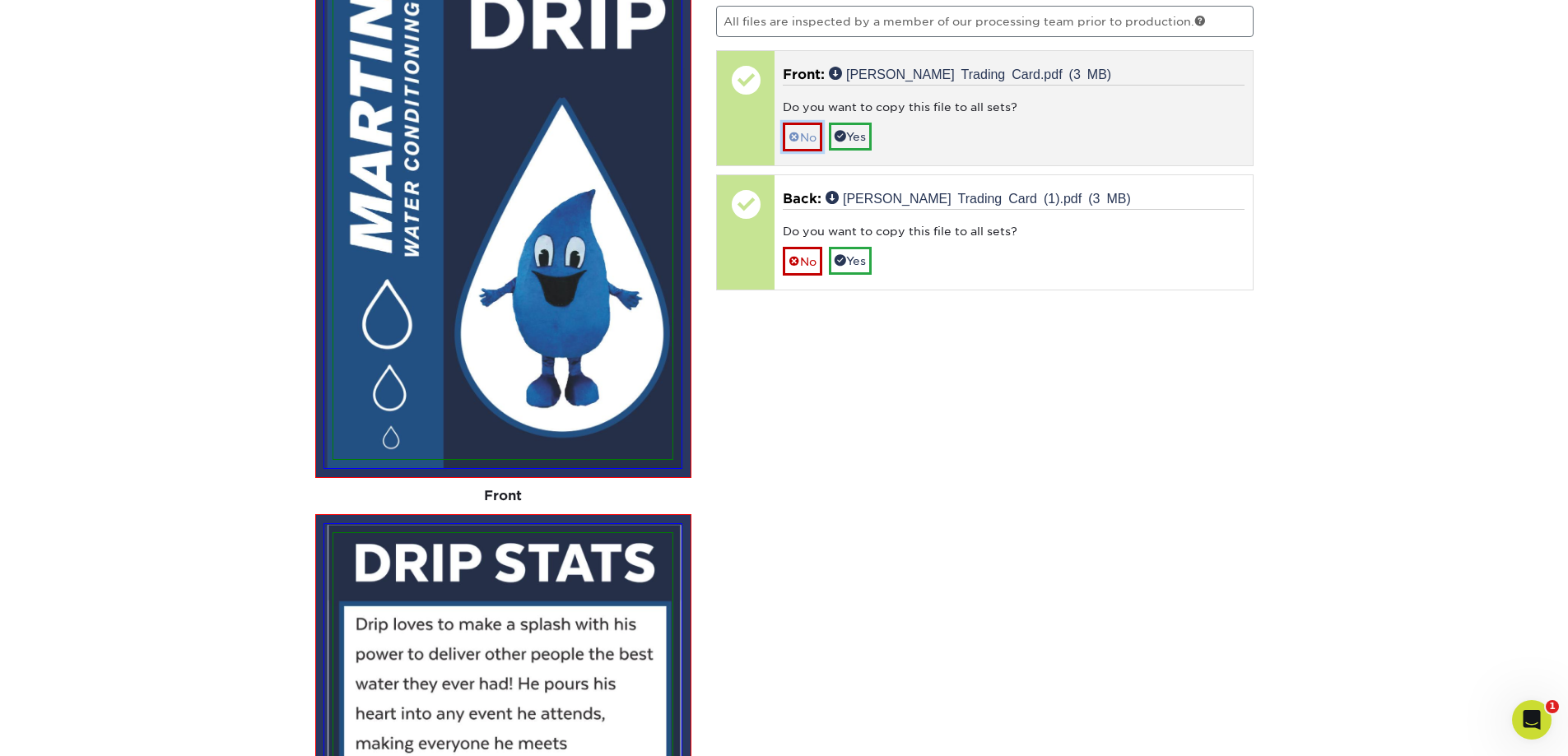
click at [801, 136] on link "No" at bounding box center [802, 137] width 40 height 29
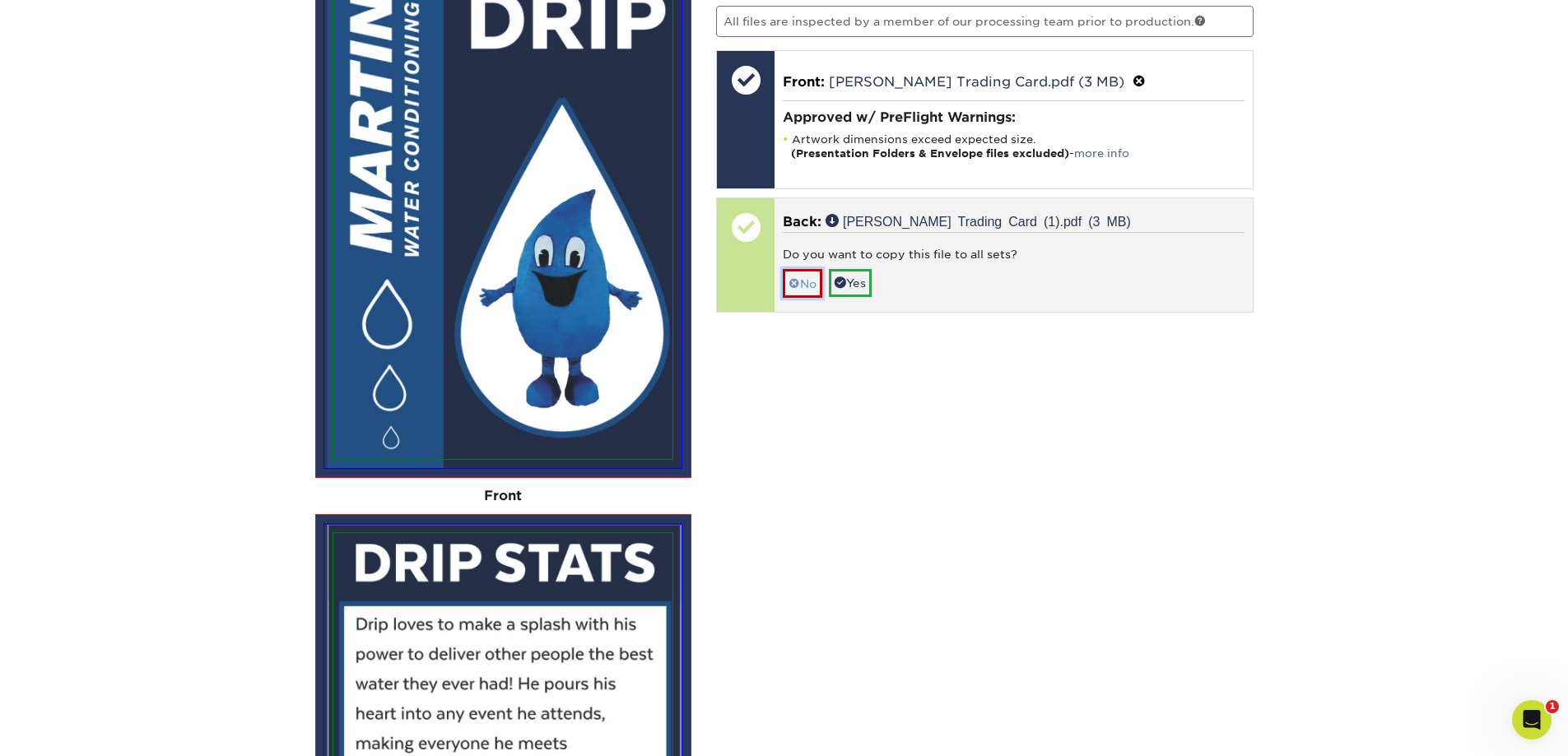
click at [805, 285] on link "No" at bounding box center [802, 284] width 40 height 29
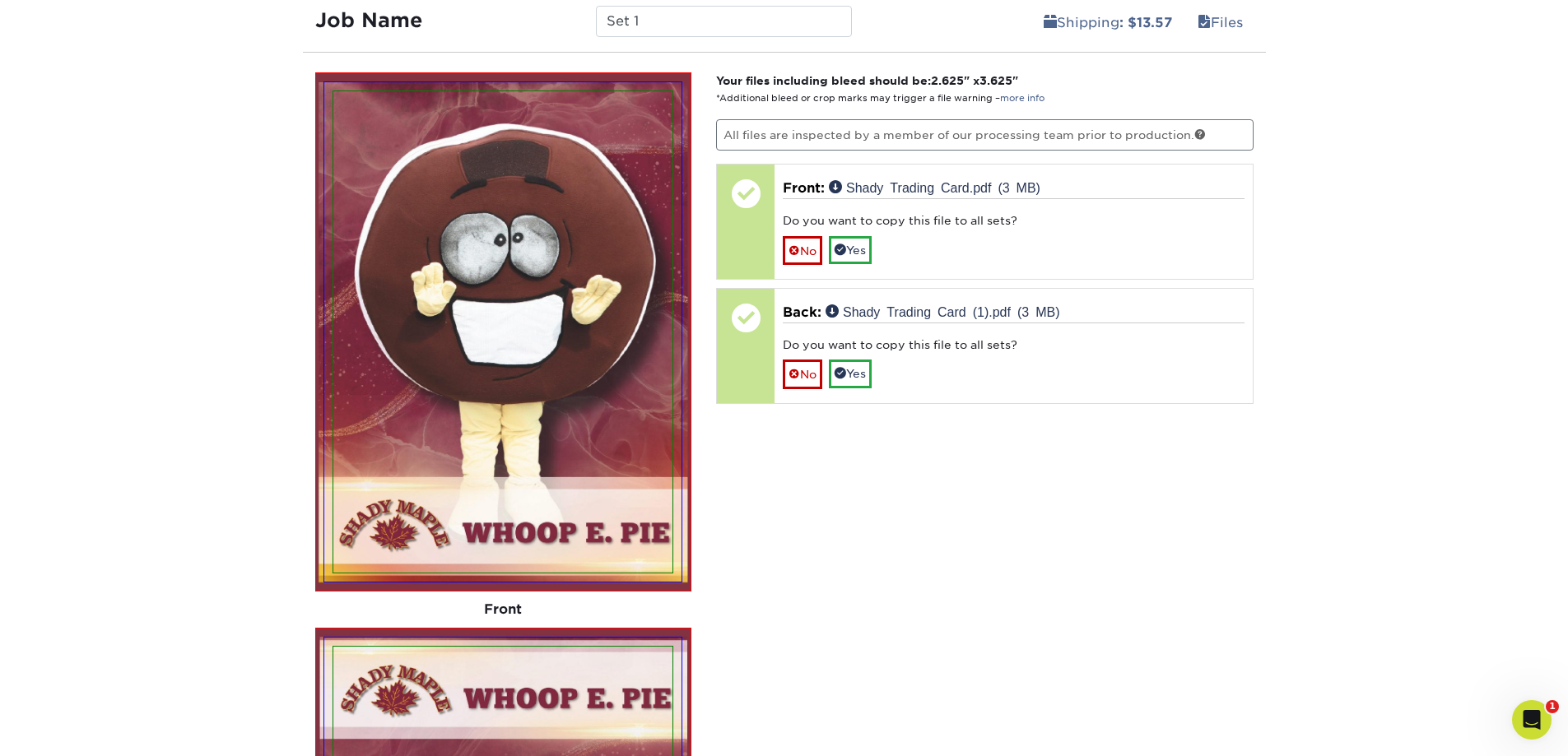
scroll to position [997, 0]
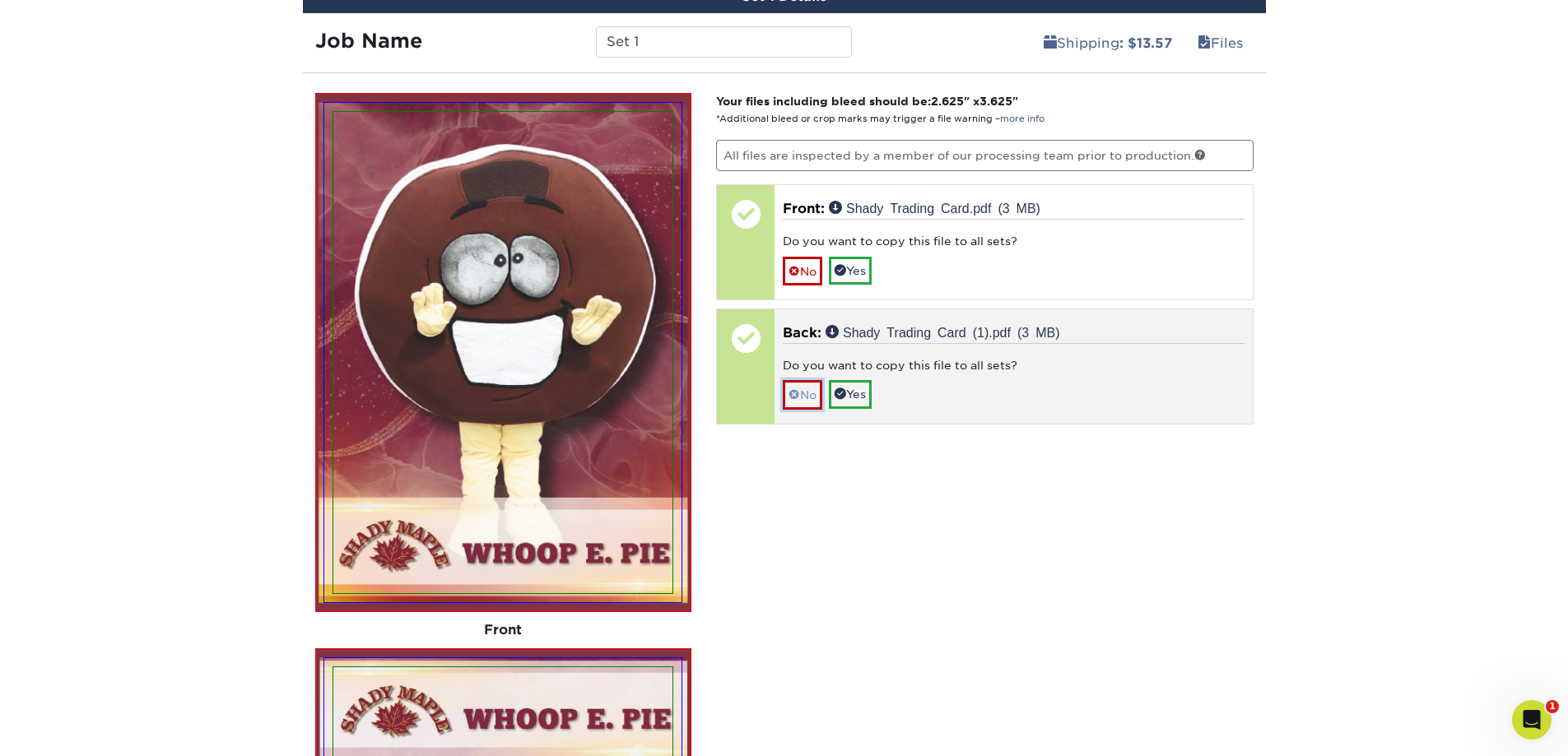
click at [808, 390] on link "No" at bounding box center [802, 394] width 40 height 29
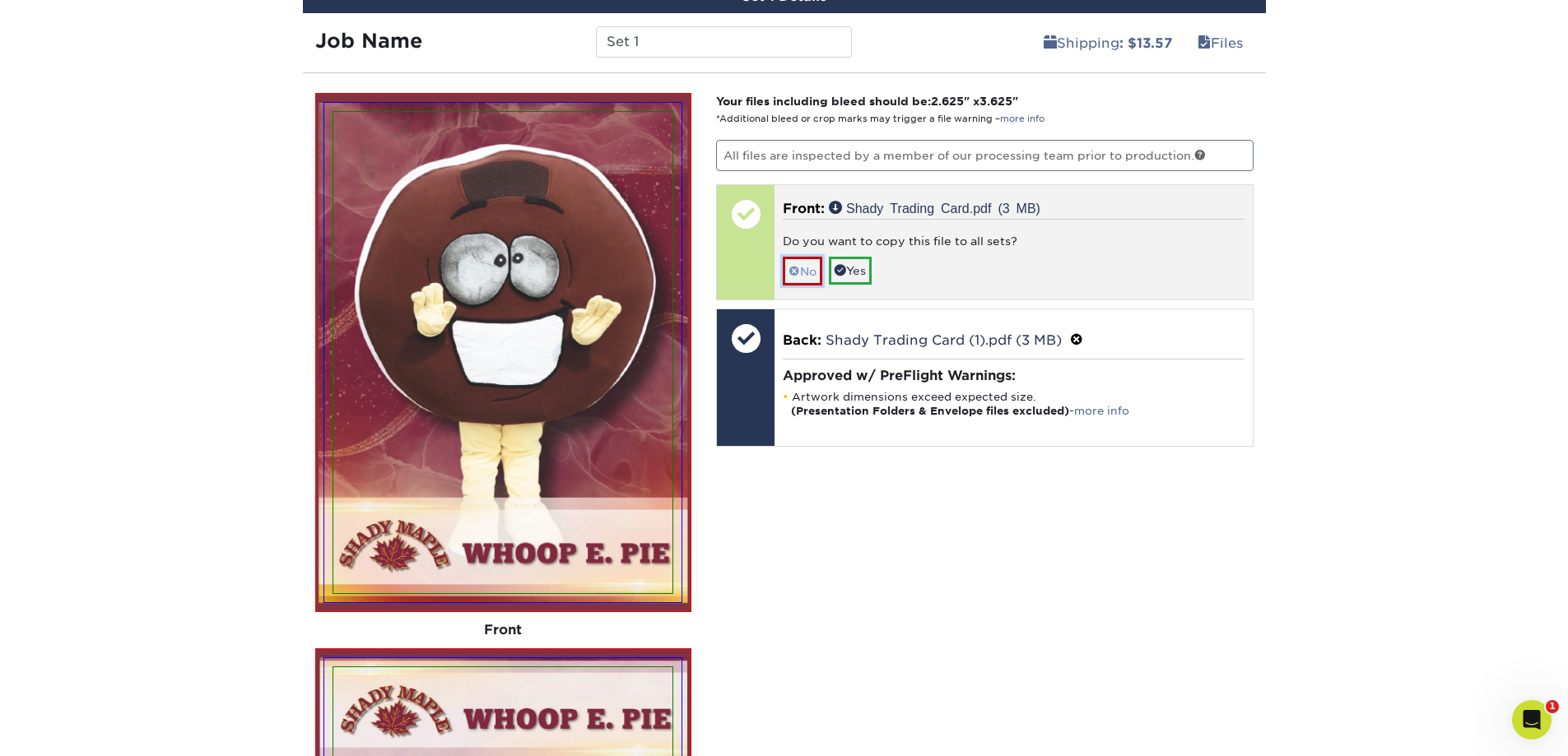
click at [814, 284] on link "No" at bounding box center [802, 271] width 40 height 29
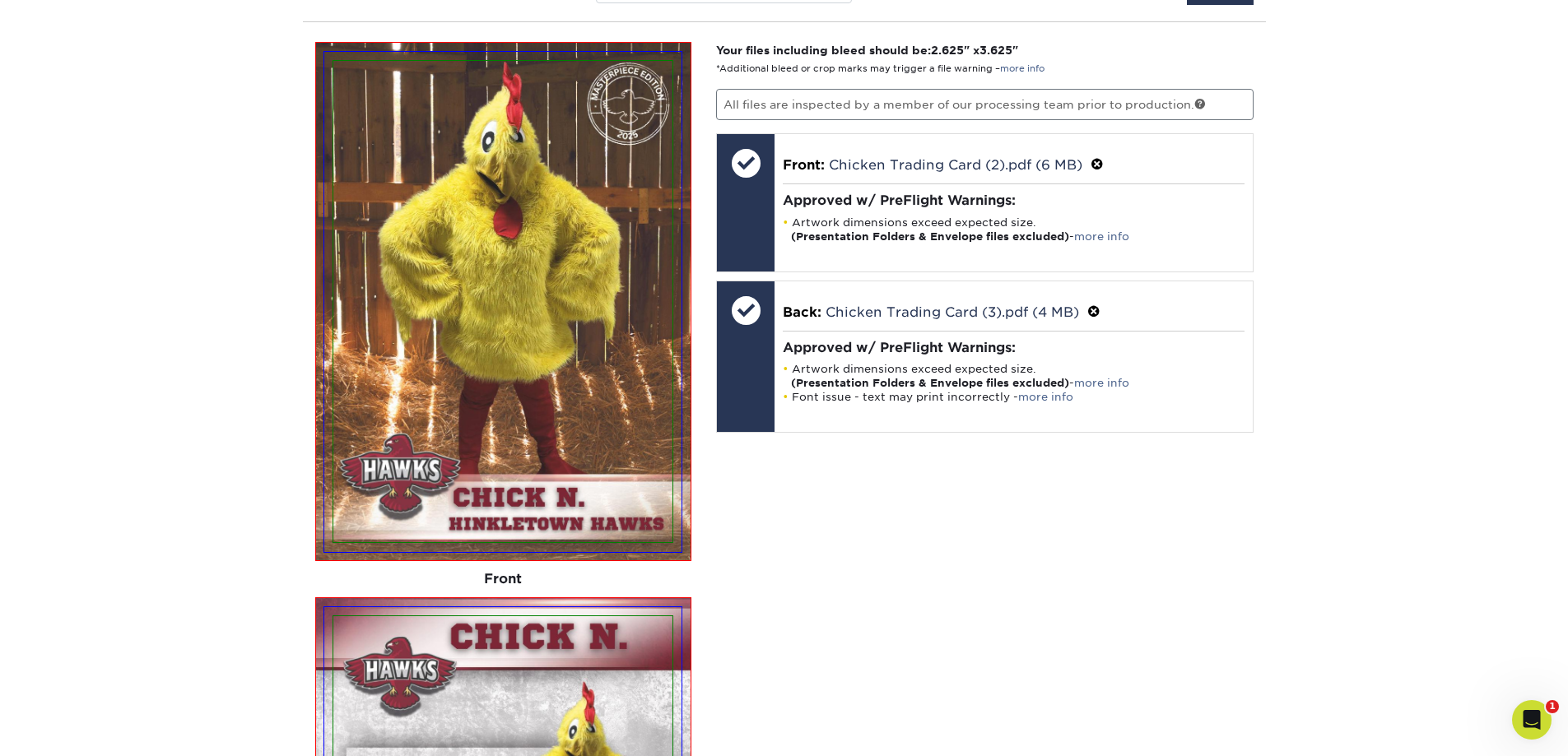
scroll to position [6819, 0]
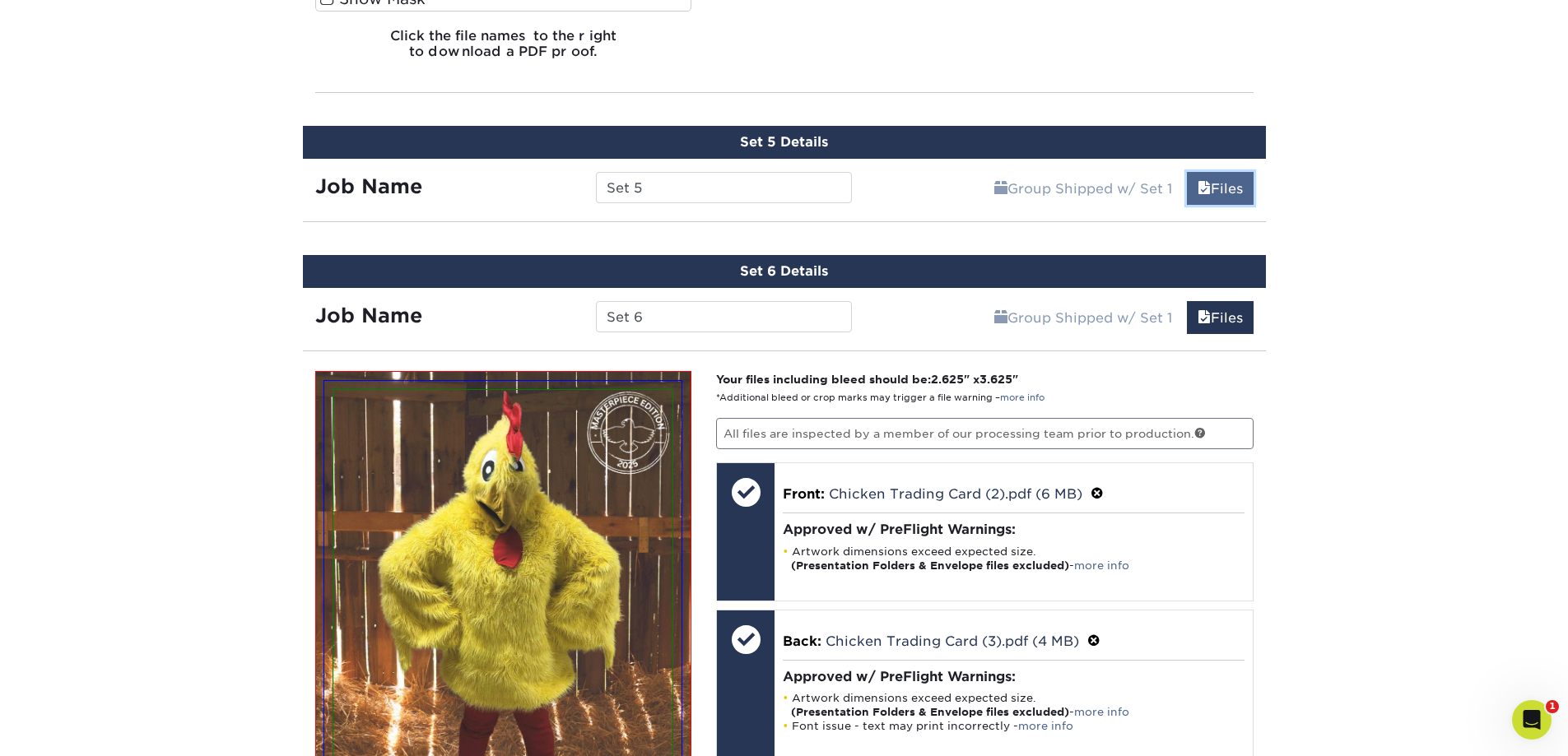
click at [1227, 190] on link "Files" at bounding box center [1220, 188] width 66 height 33
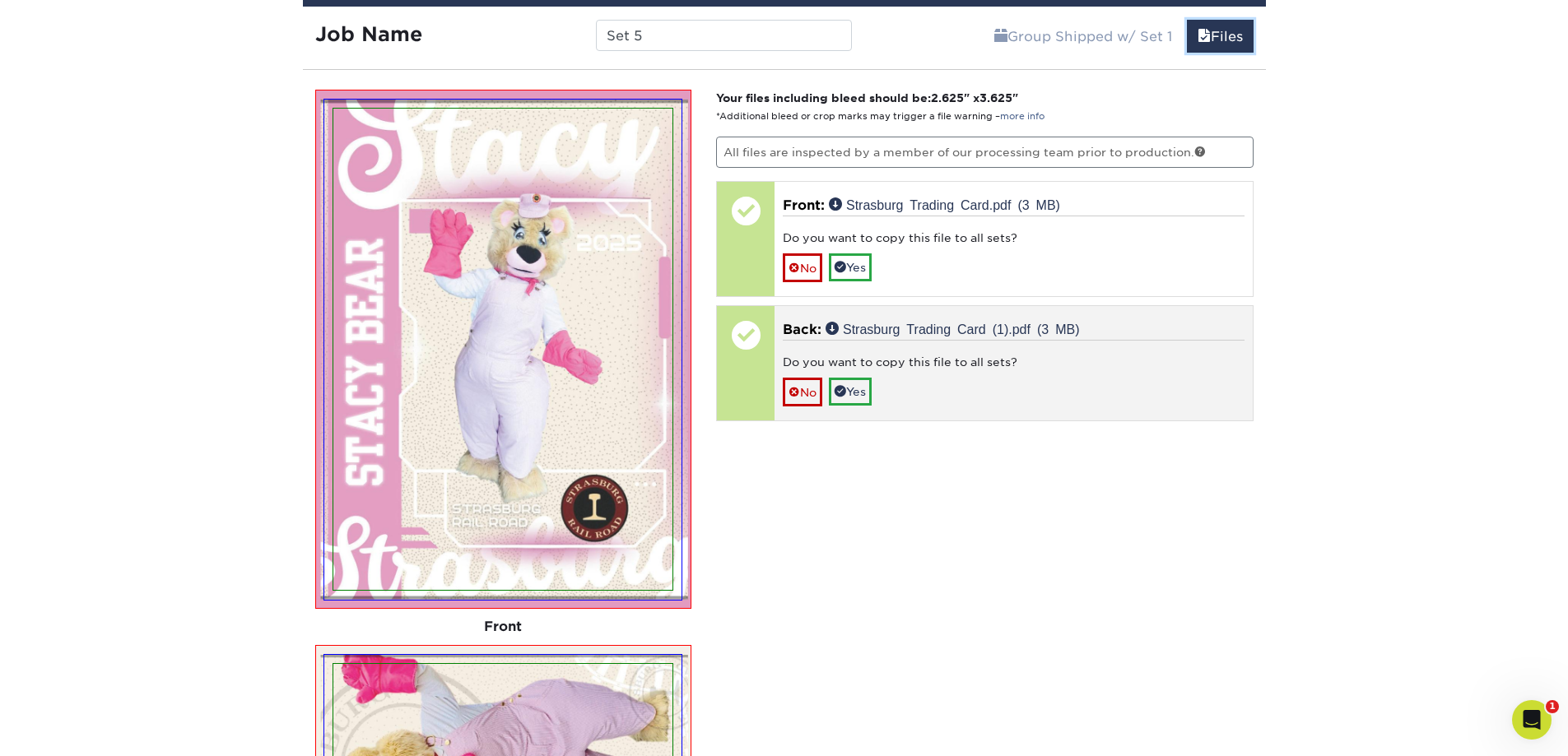
scroll to position [6983, 0]
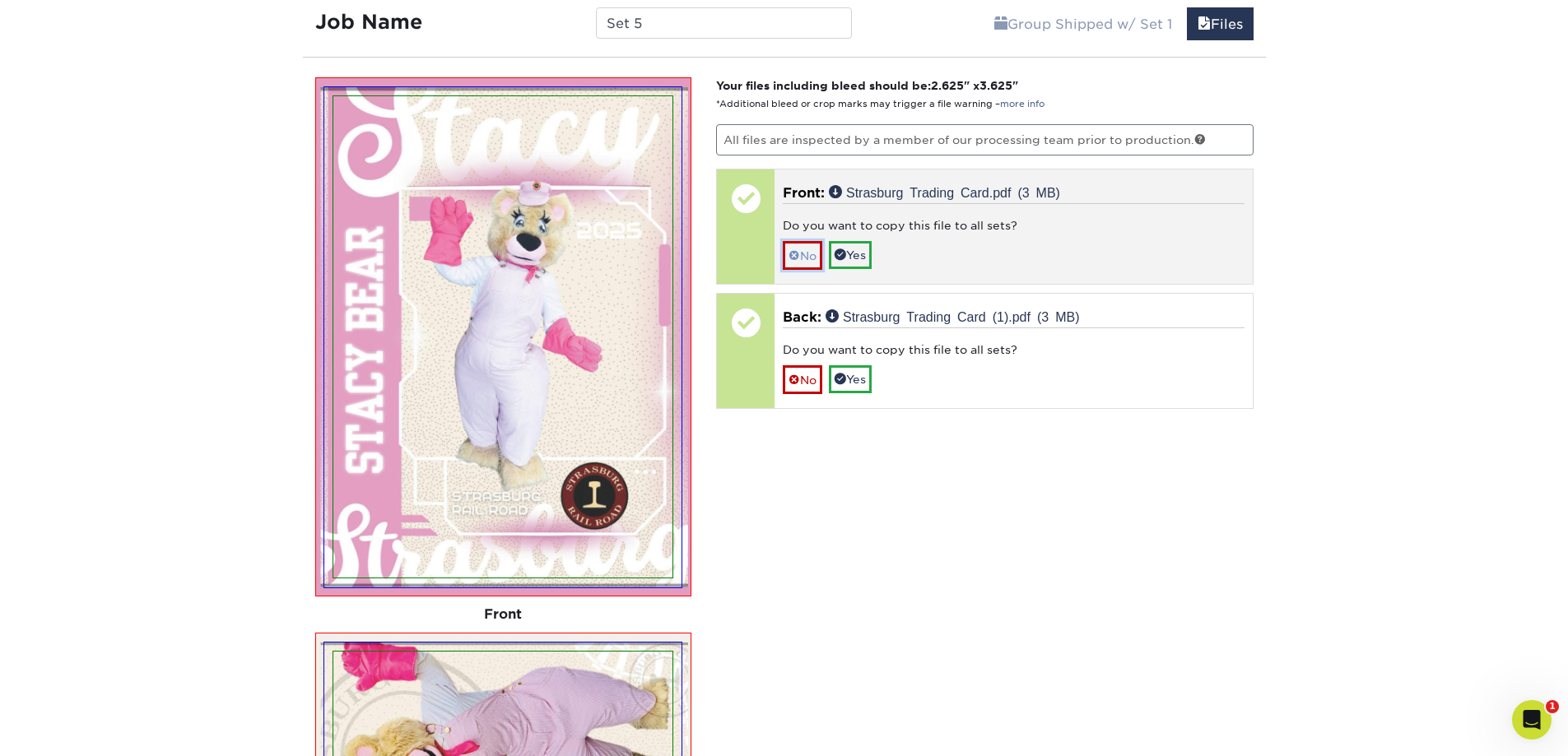
click at [792, 255] on span at bounding box center [794, 255] width 11 height 13
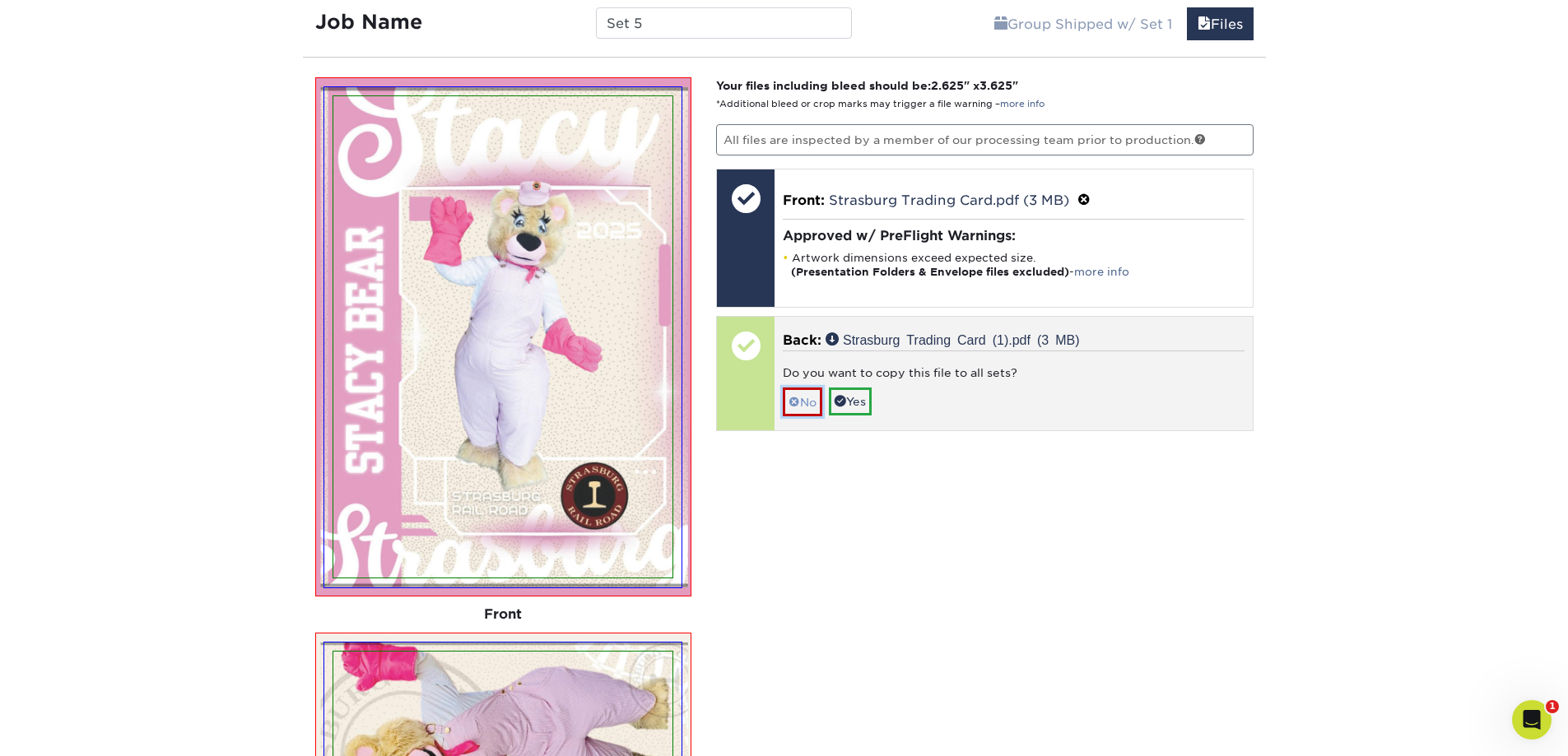
click at [799, 403] on span at bounding box center [794, 402] width 11 height 13
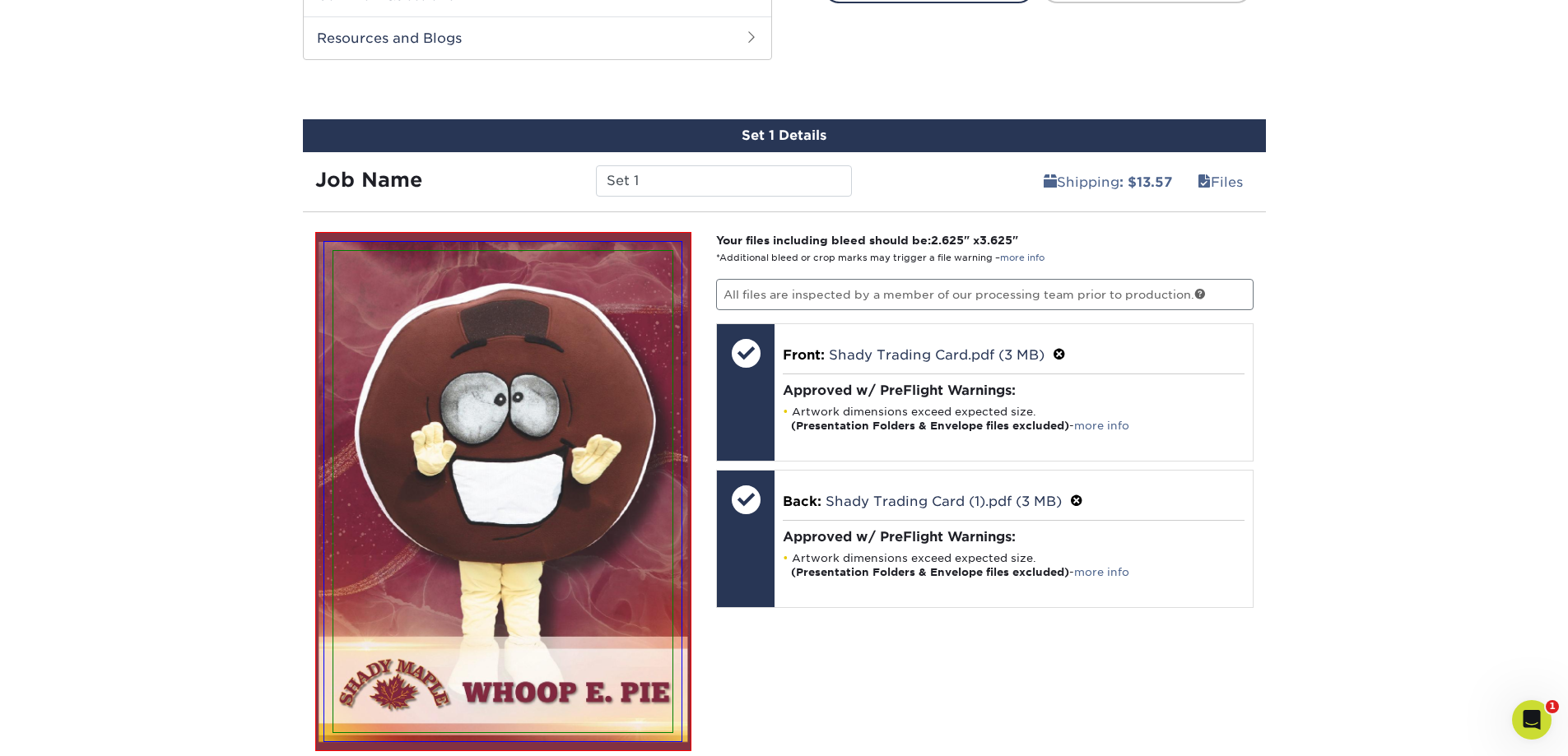
scroll to position [905, 0]
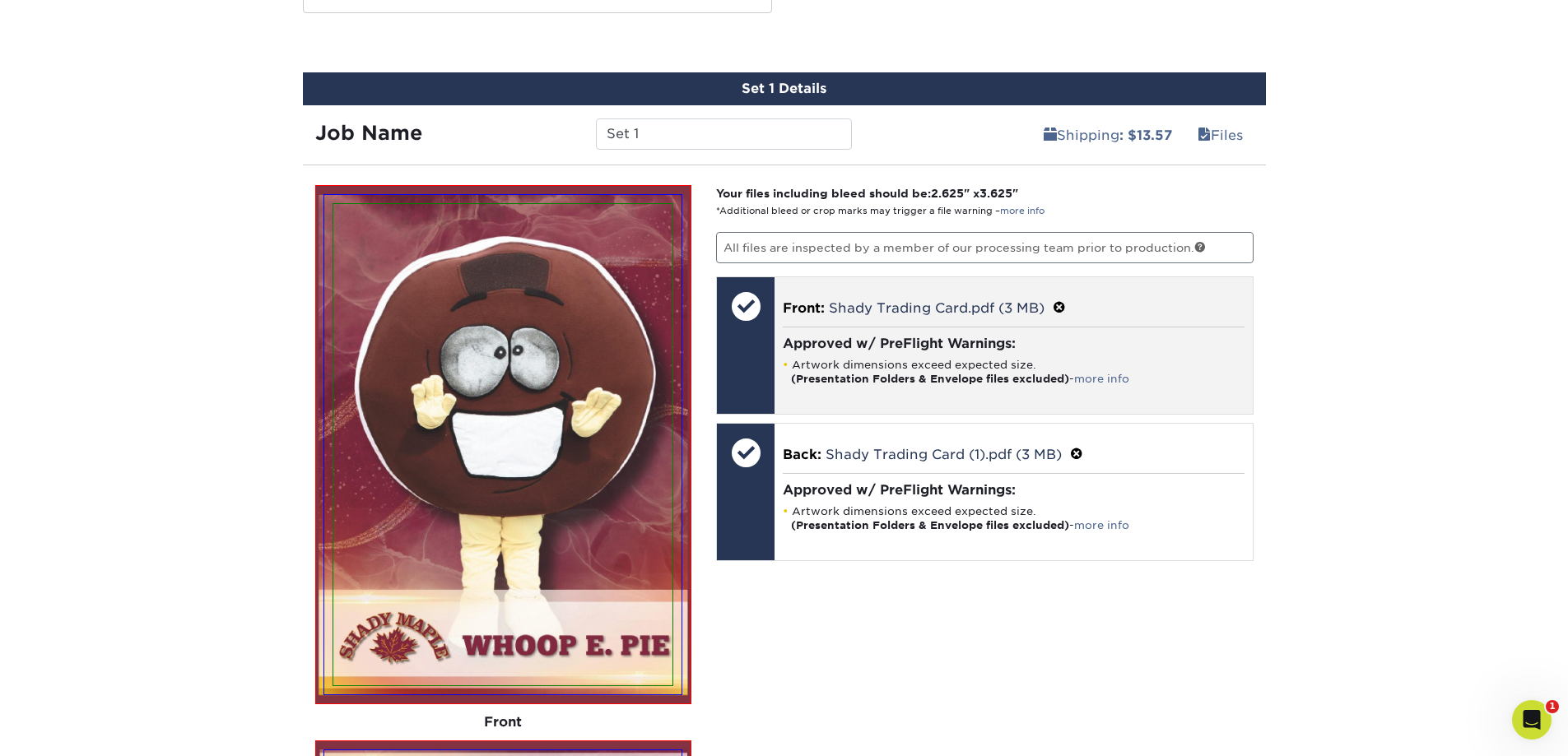
click at [1130, 296] on div "Front: Shady Trading Card.pdf (3 MB) Approved w/ PreFlight Warnings: Artwork di…" at bounding box center [1013, 345] width 478 height 137
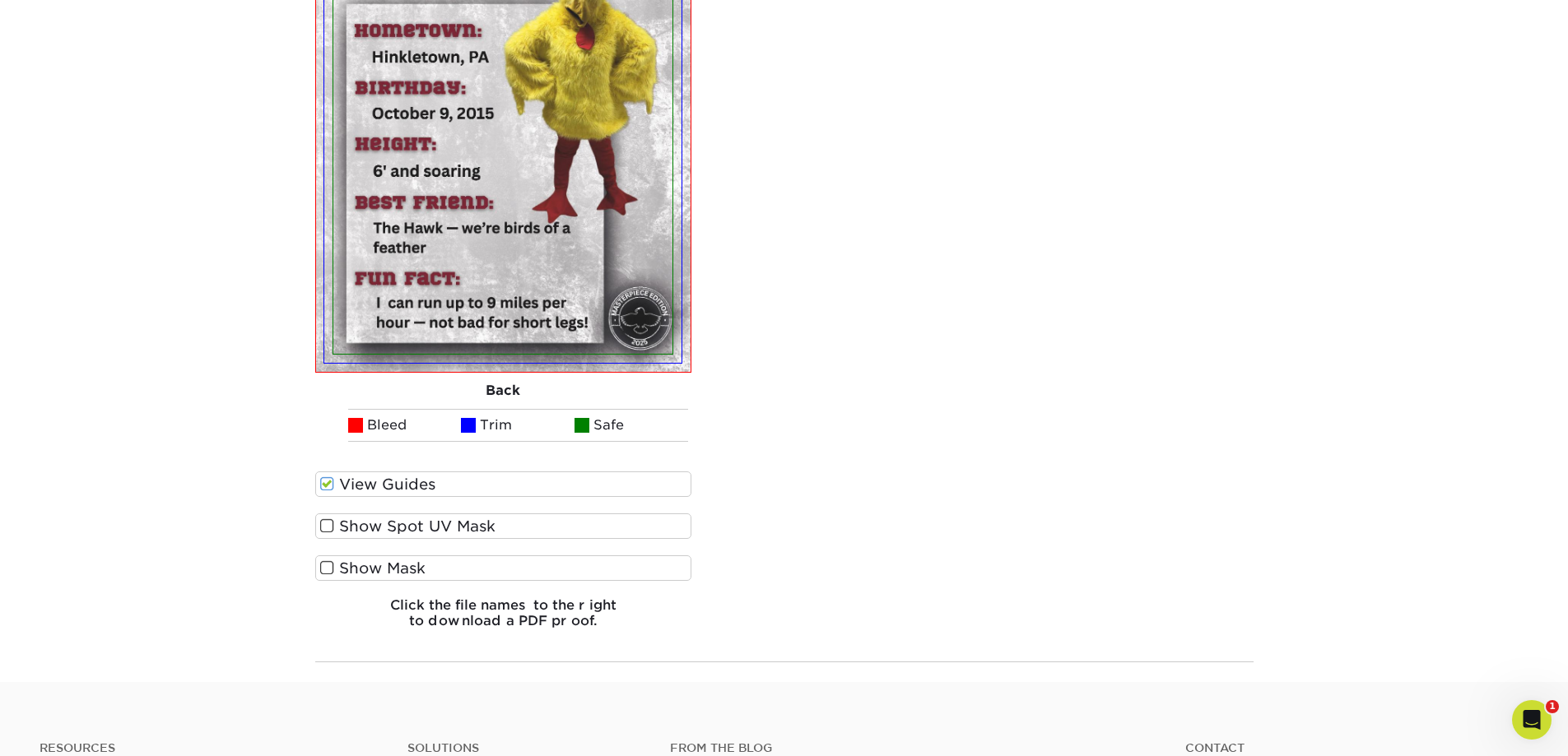
scroll to position [9265, 0]
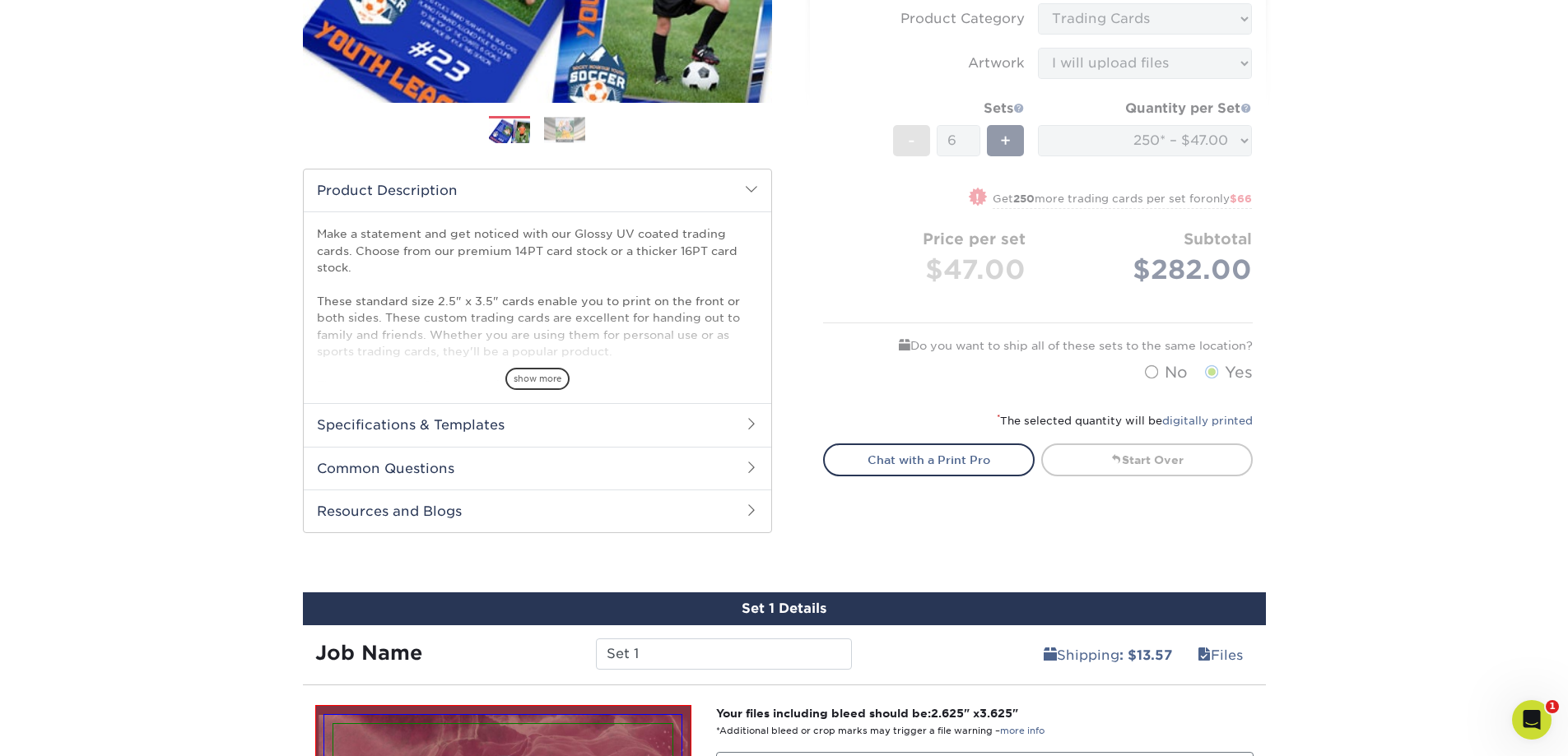
scroll to position [692, 0]
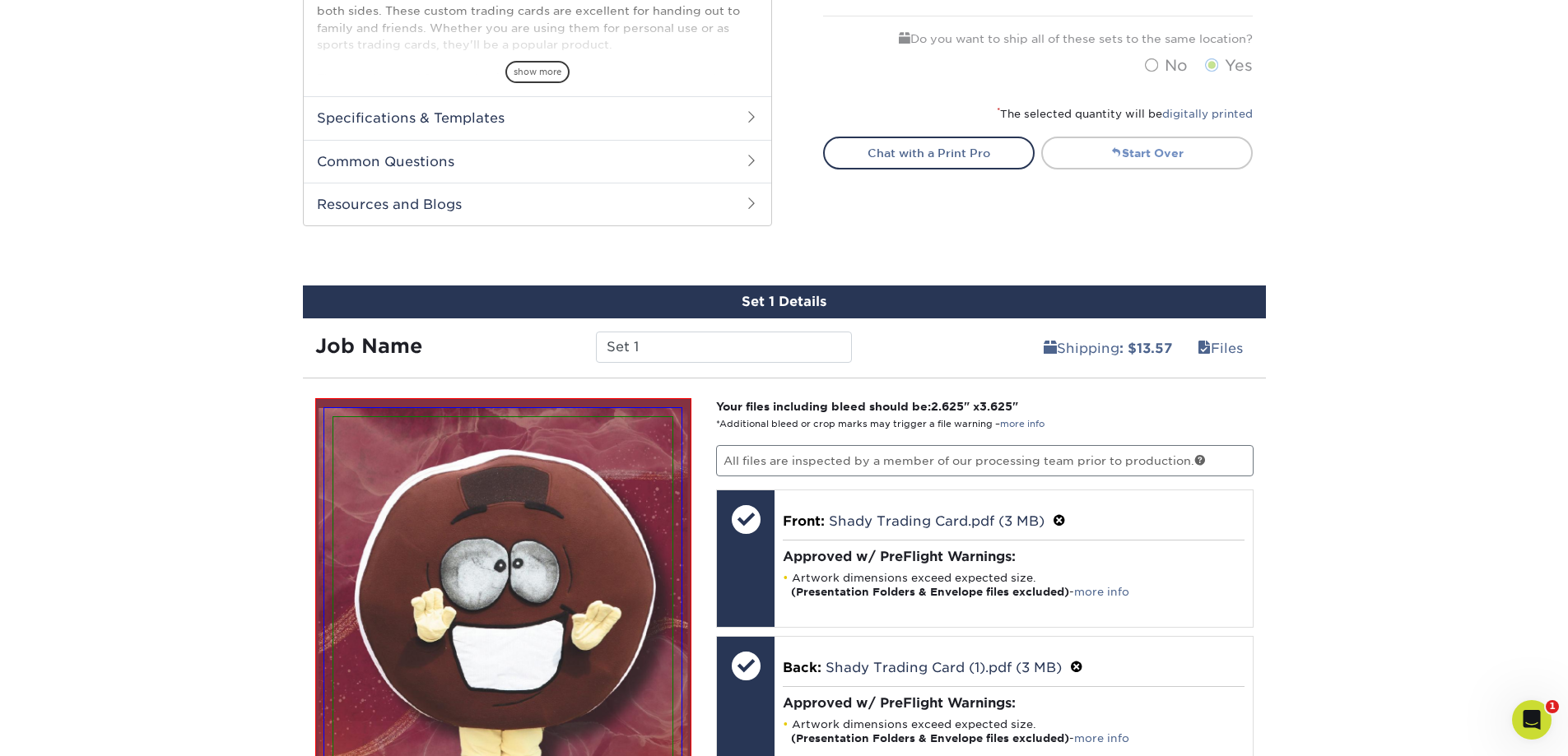
click at [1166, 159] on link "Start Over" at bounding box center [1147, 153] width 211 height 33
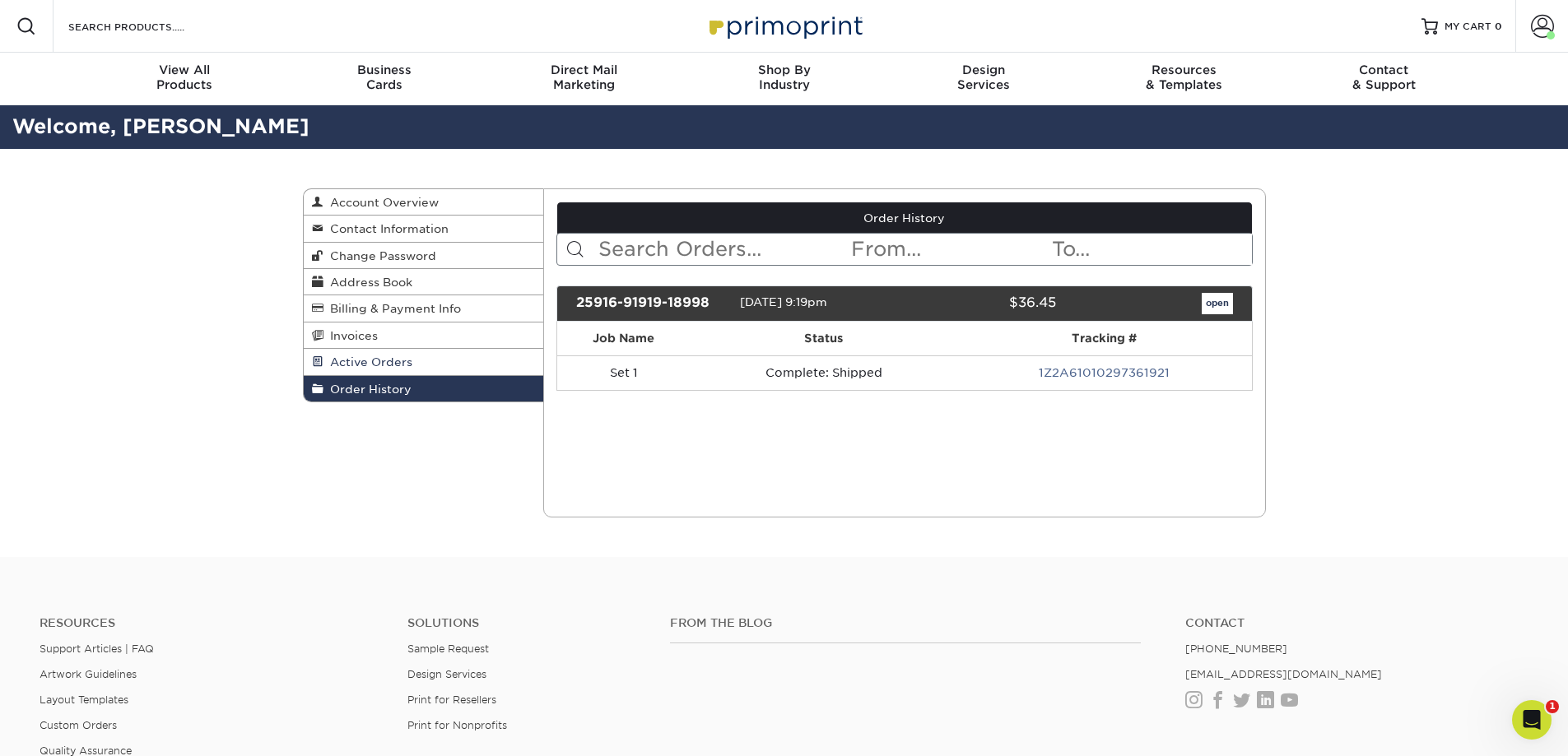
click at [368, 365] on span "Active Orders" at bounding box center [367, 362] width 89 height 13
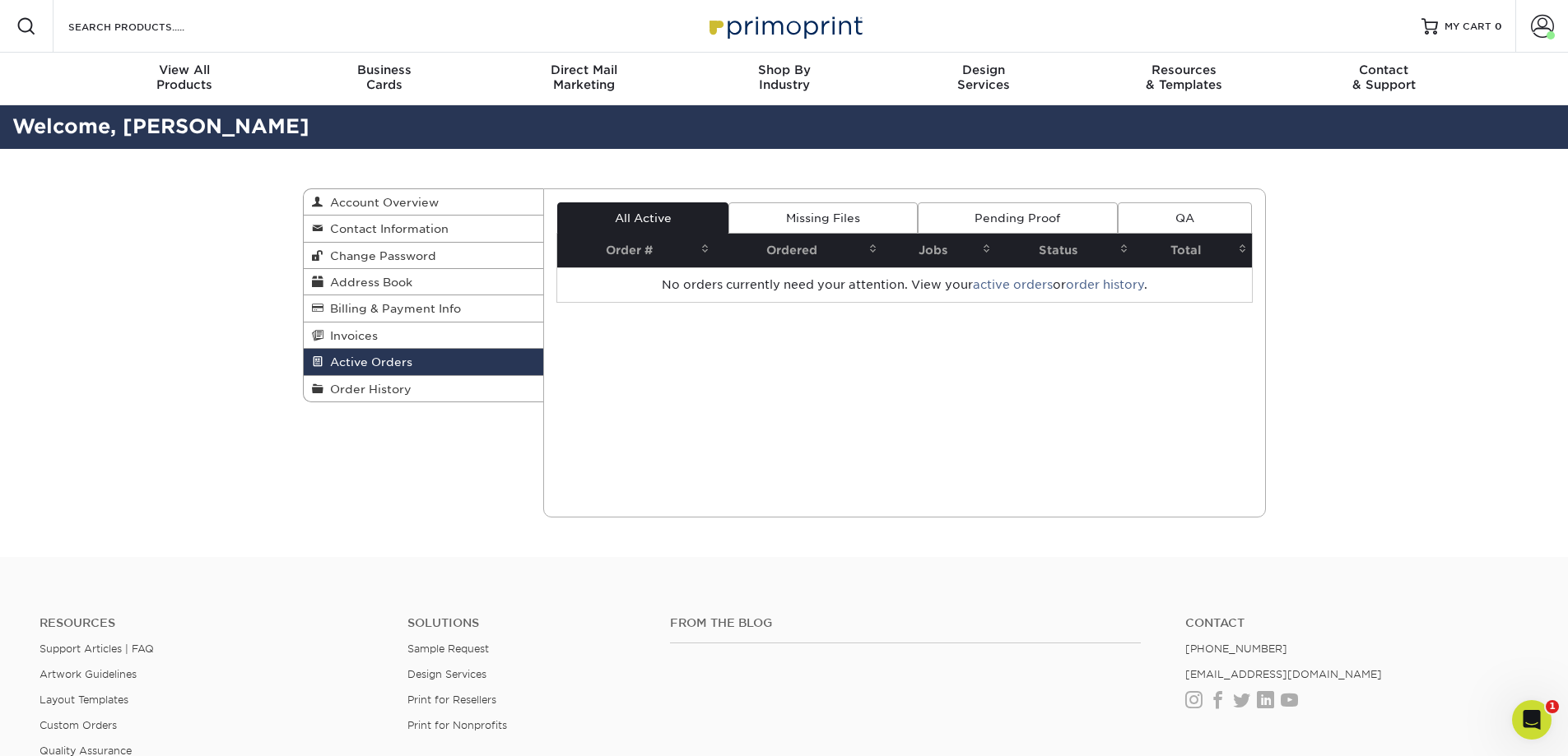
click at [1044, 215] on link "Pending Proof" at bounding box center [1018, 217] width 200 height 31
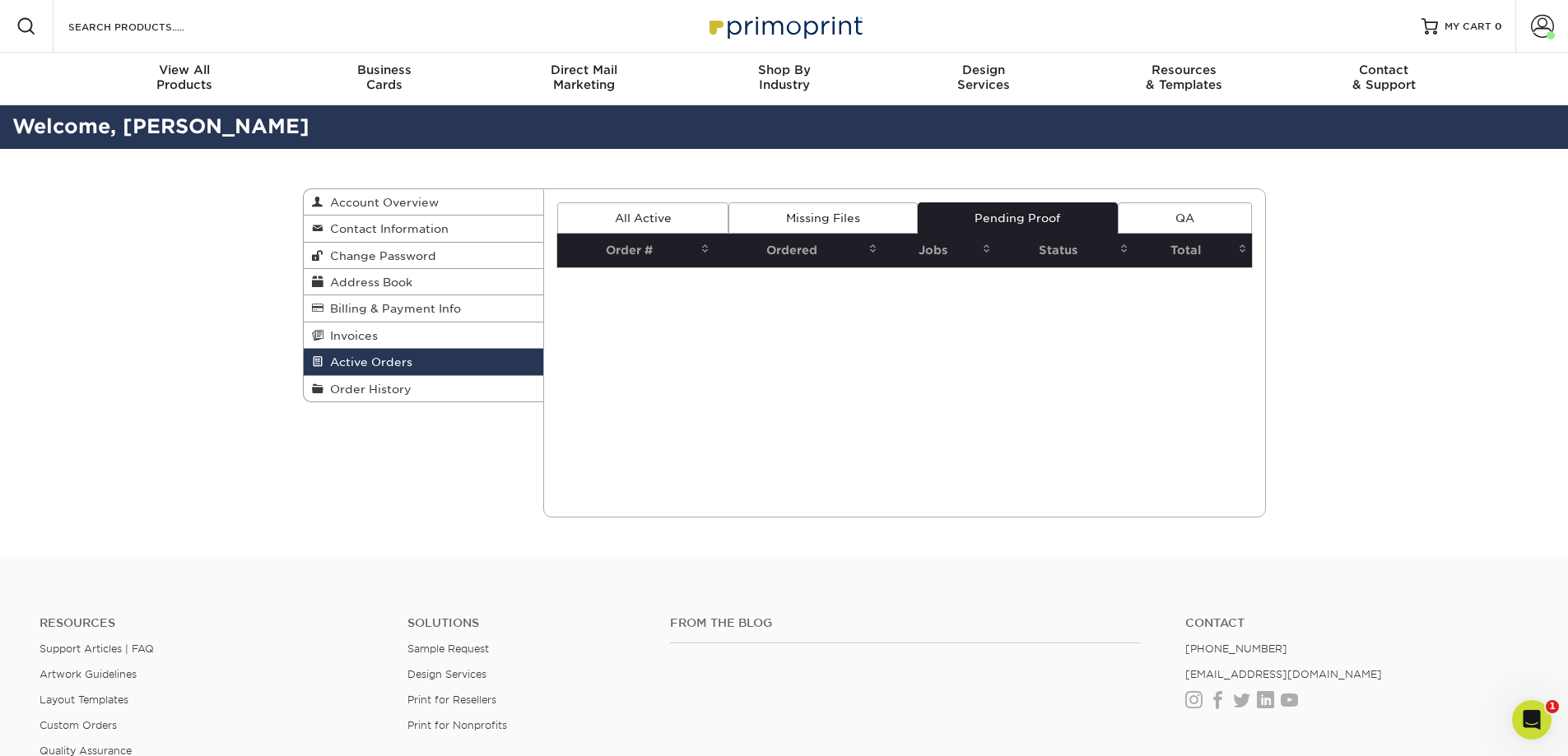
click at [840, 218] on link "Missing Files" at bounding box center [822, 217] width 188 height 31
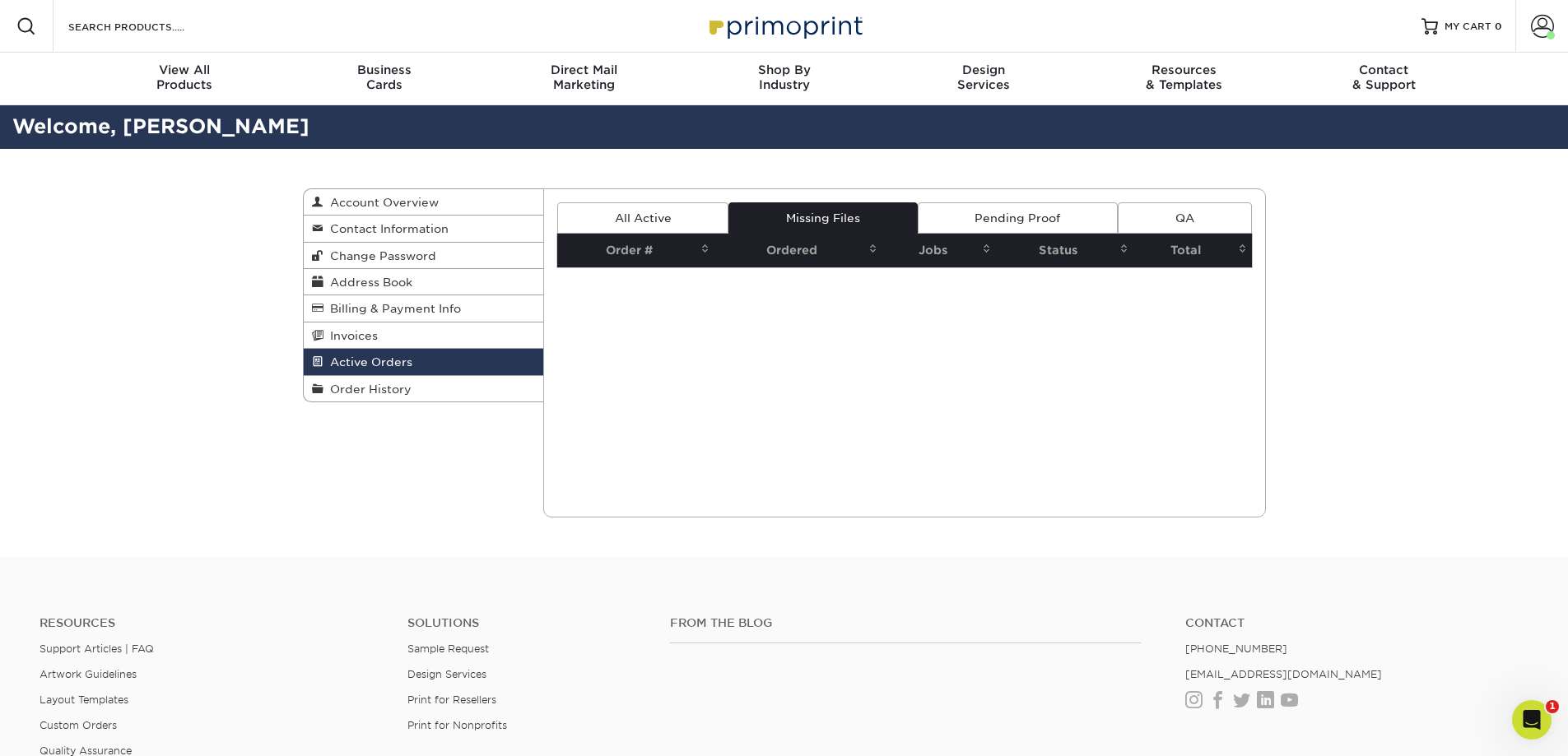
click at [660, 227] on link "All Active" at bounding box center [643, 217] width 171 height 31
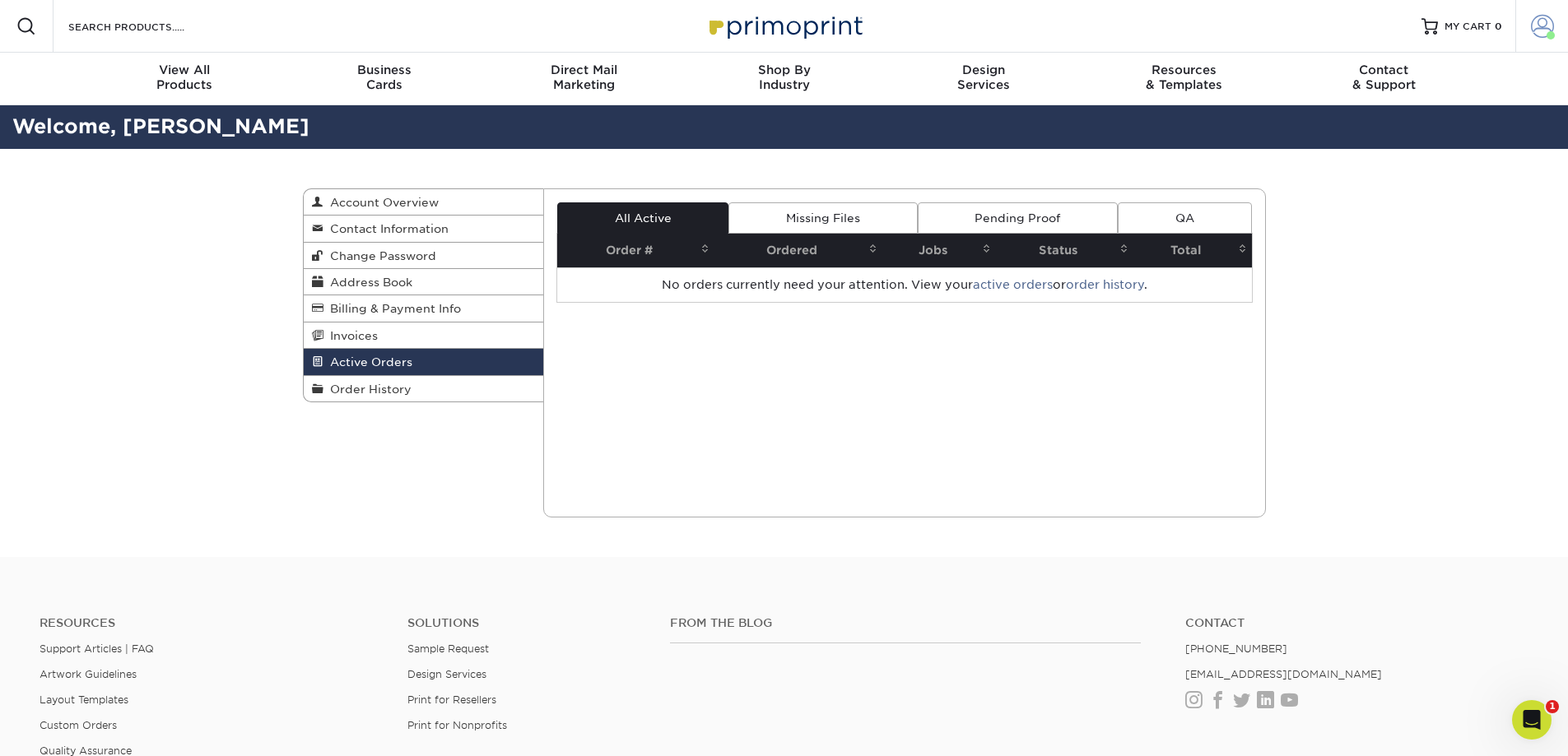
click at [1538, 18] on span at bounding box center [1542, 26] width 23 height 23
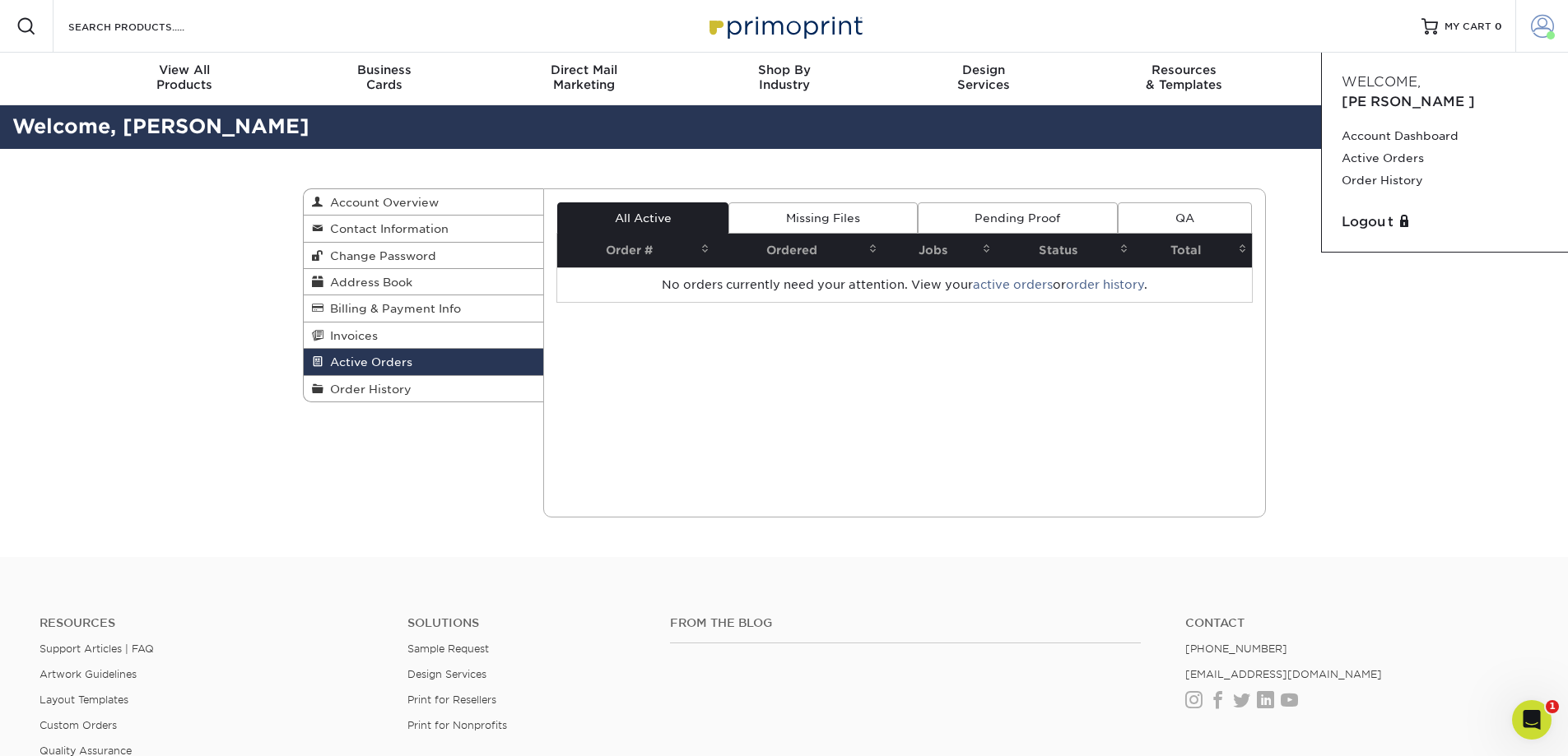
click at [1538, 18] on span at bounding box center [1542, 26] width 23 height 23
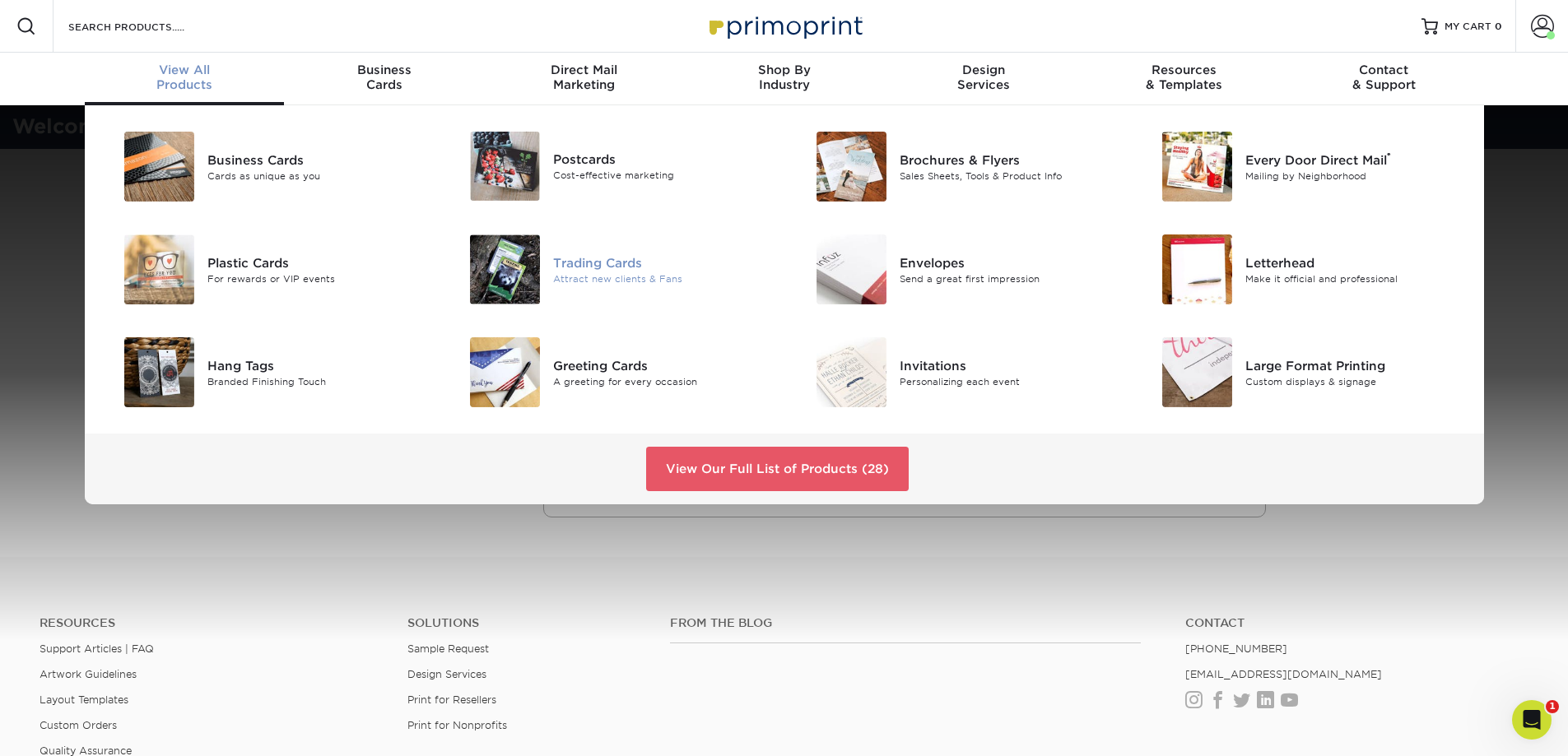
click at [600, 266] on div "Trading Cards" at bounding box center [662, 262] width 218 height 18
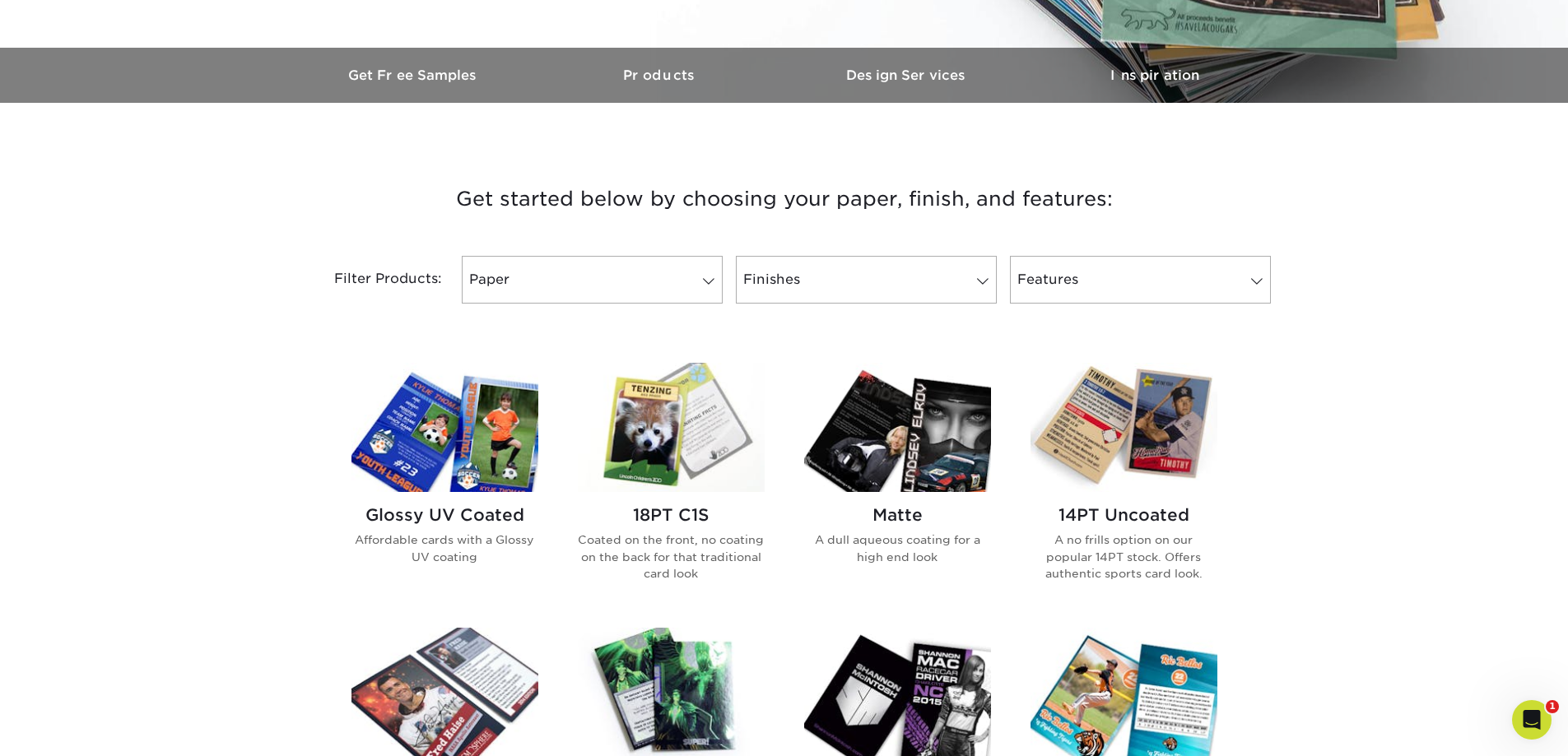
scroll to position [658, 0]
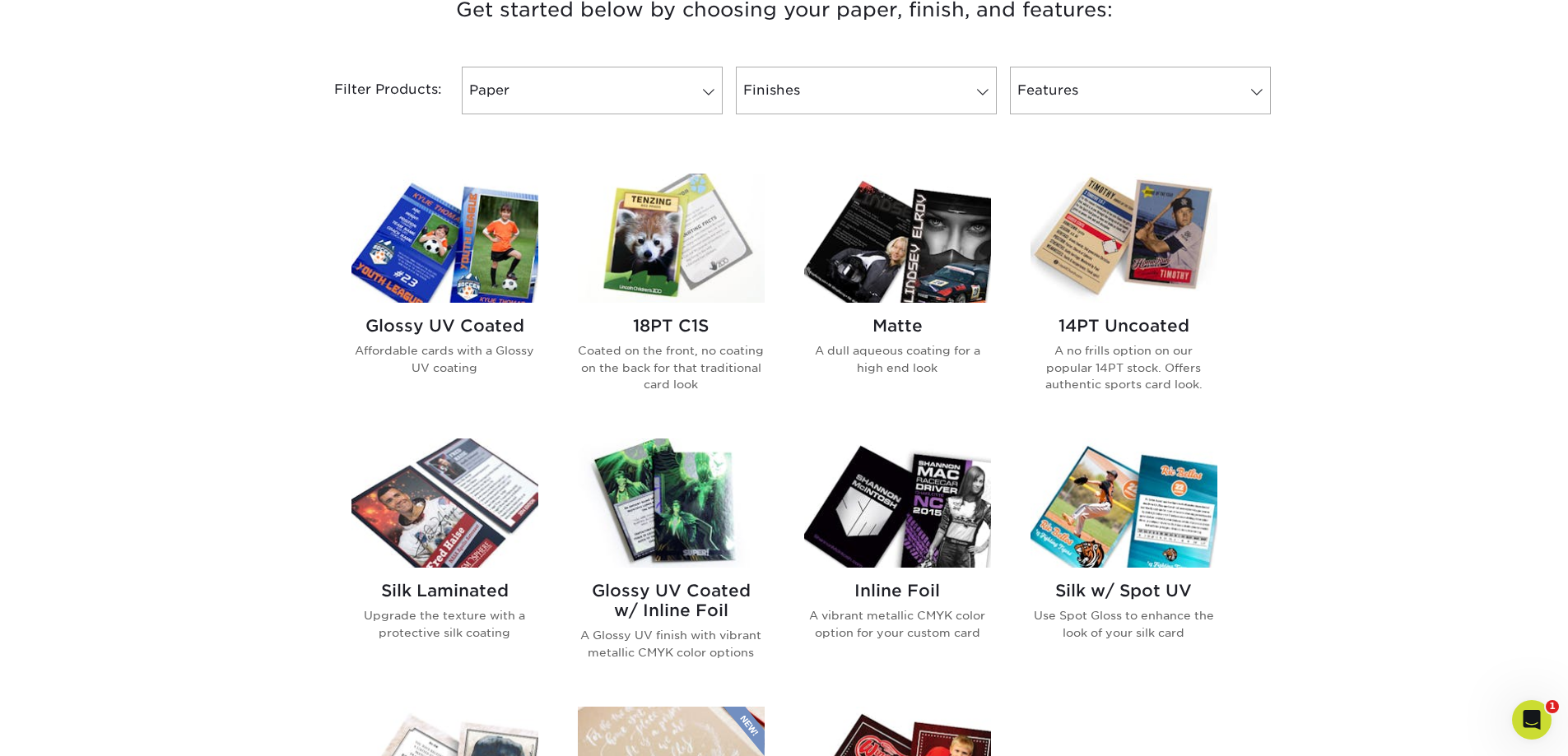
click at [428, 304] on div "Glossy UV Coated Affordable cards with a Glossy UV coating" at bounding box center [445, 352] width 187 height 100
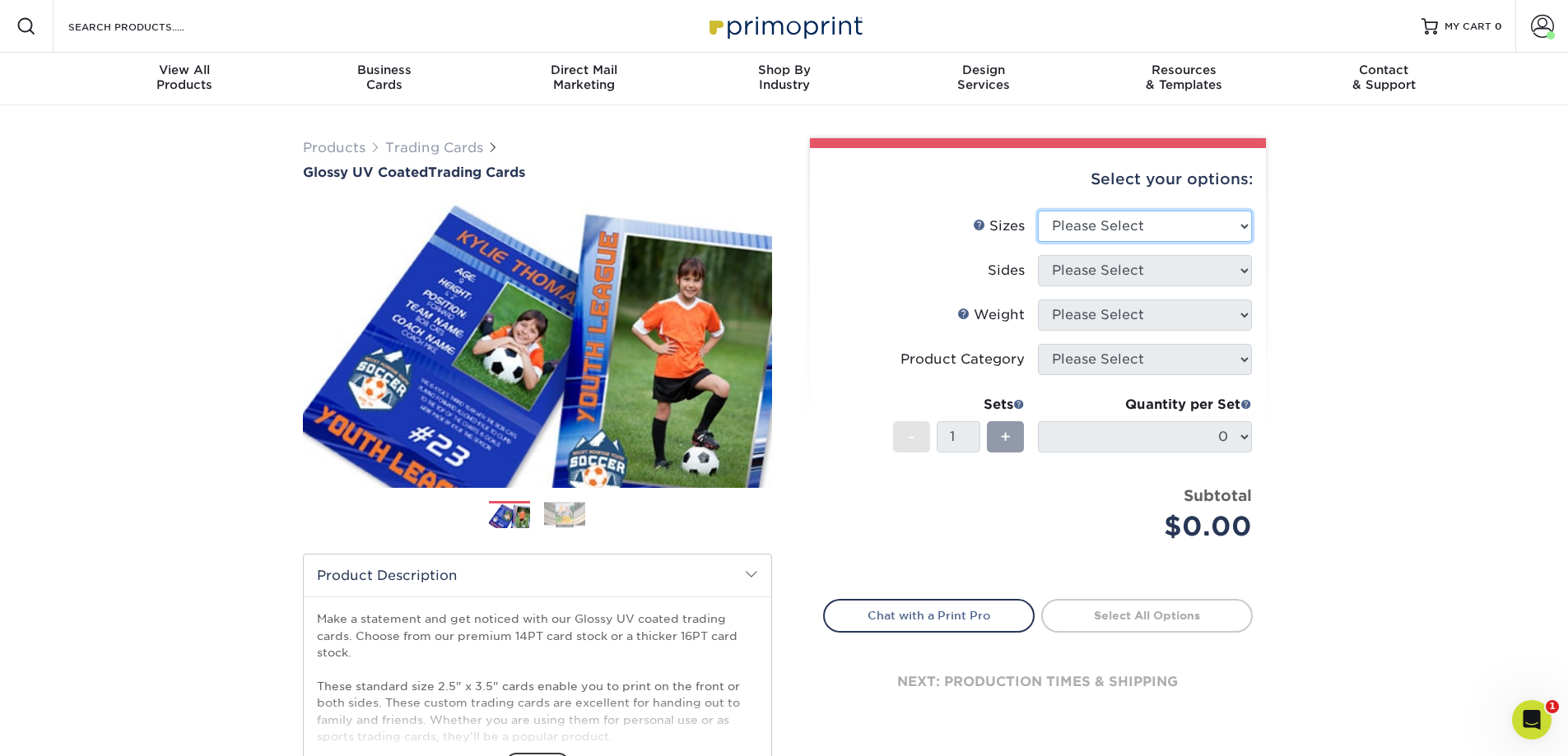
click at [1231, 224] on select "Please Select 2.5" x 3.5"" at bounding box center [1145, 226] width 214 height 31
select select "2.50x3.50"
click at [1038, 211] on select "Please Select 2.5" x 3.5"" at bounding box center [1145, 226] width 214 height 31
click at [1212, 274] on select "Please Select Print Both Sides Print Front Only" at bounding box center [1145, 270] width 214 height 31
select select "13abbda7-1d64-4f25-8bb2-c179b224825d"
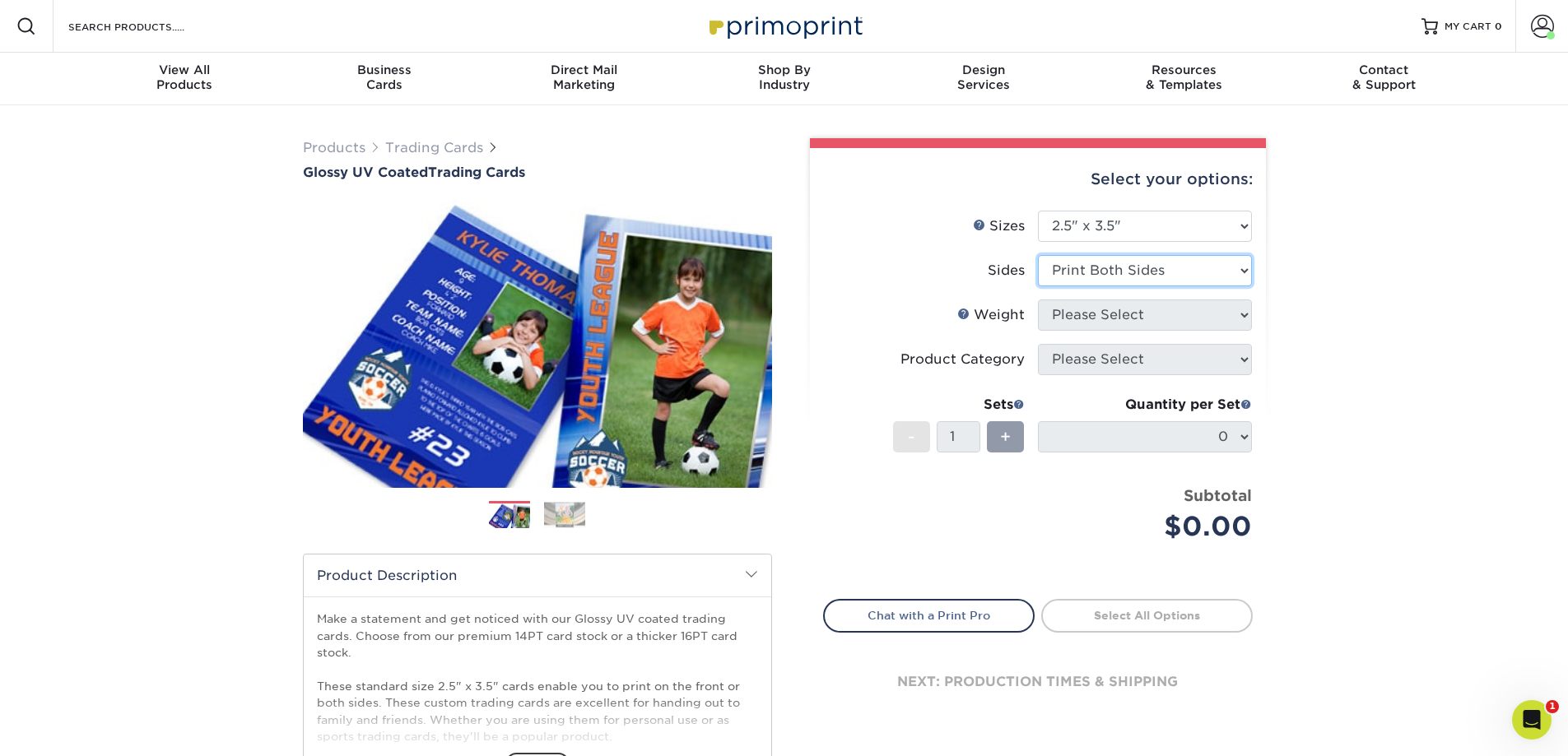
click at [1038, 255] on select "Please Select Print Both Sides Print Front Only" at bounding box center [1145, 270] width 214 height 31
click at [1199, 325] on select "Please Select 16PT 14PT 18PT C1S" at bounding box center [1145, 314] width 214 height 31
select select "16PT"
click at [1038, 299] on select "Please Select 16PT 14PT 18PT C1S" at bounding box center [1145, 314] width 214 height 31
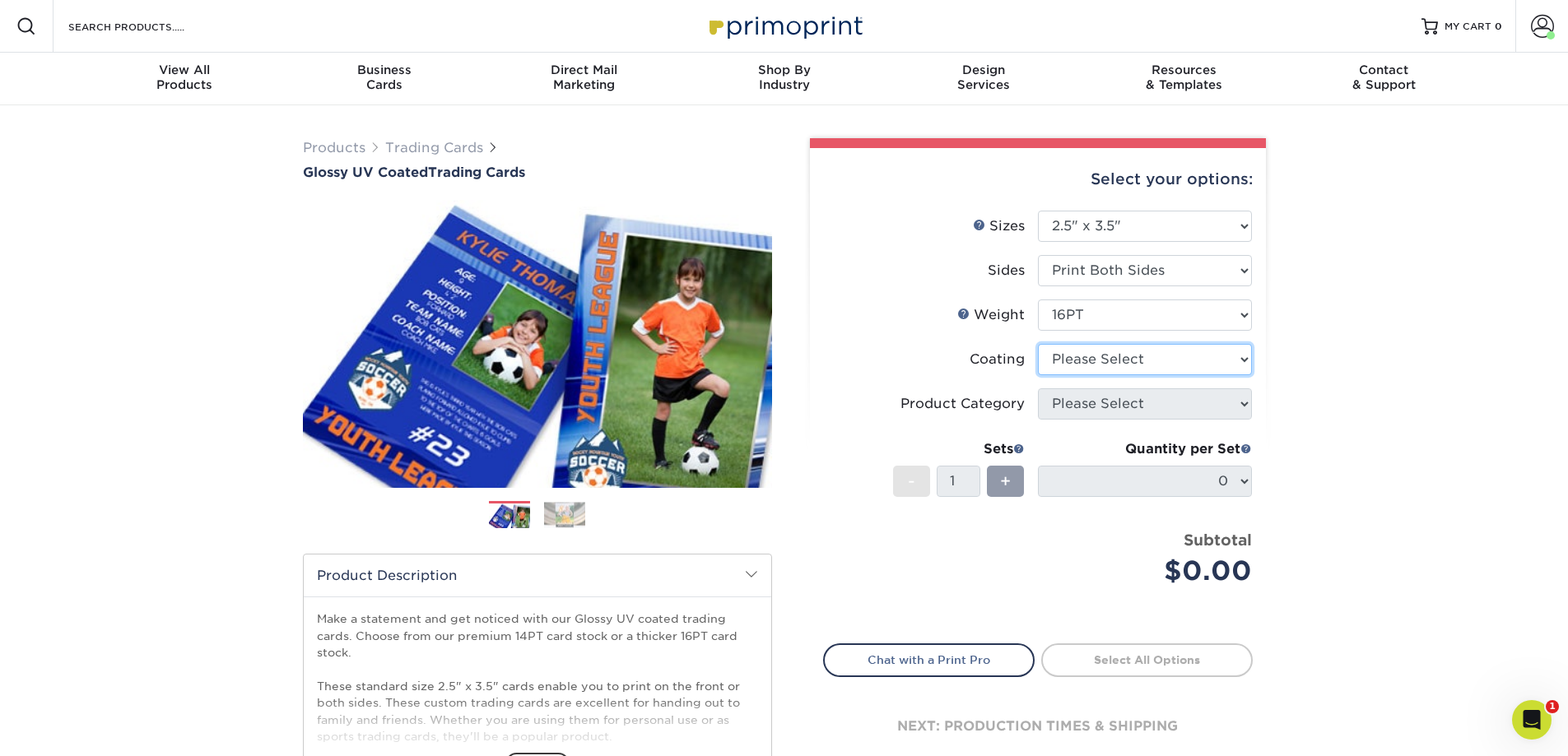
click at [1179, 367] on select at bounding box center [1145, 359] width 214 height 31
select select "ae367451-b2b8-45df-a344-0f05b6a12993"
click at [1038, 344] on select at bounding box center [1145, 359] width 214 height 31
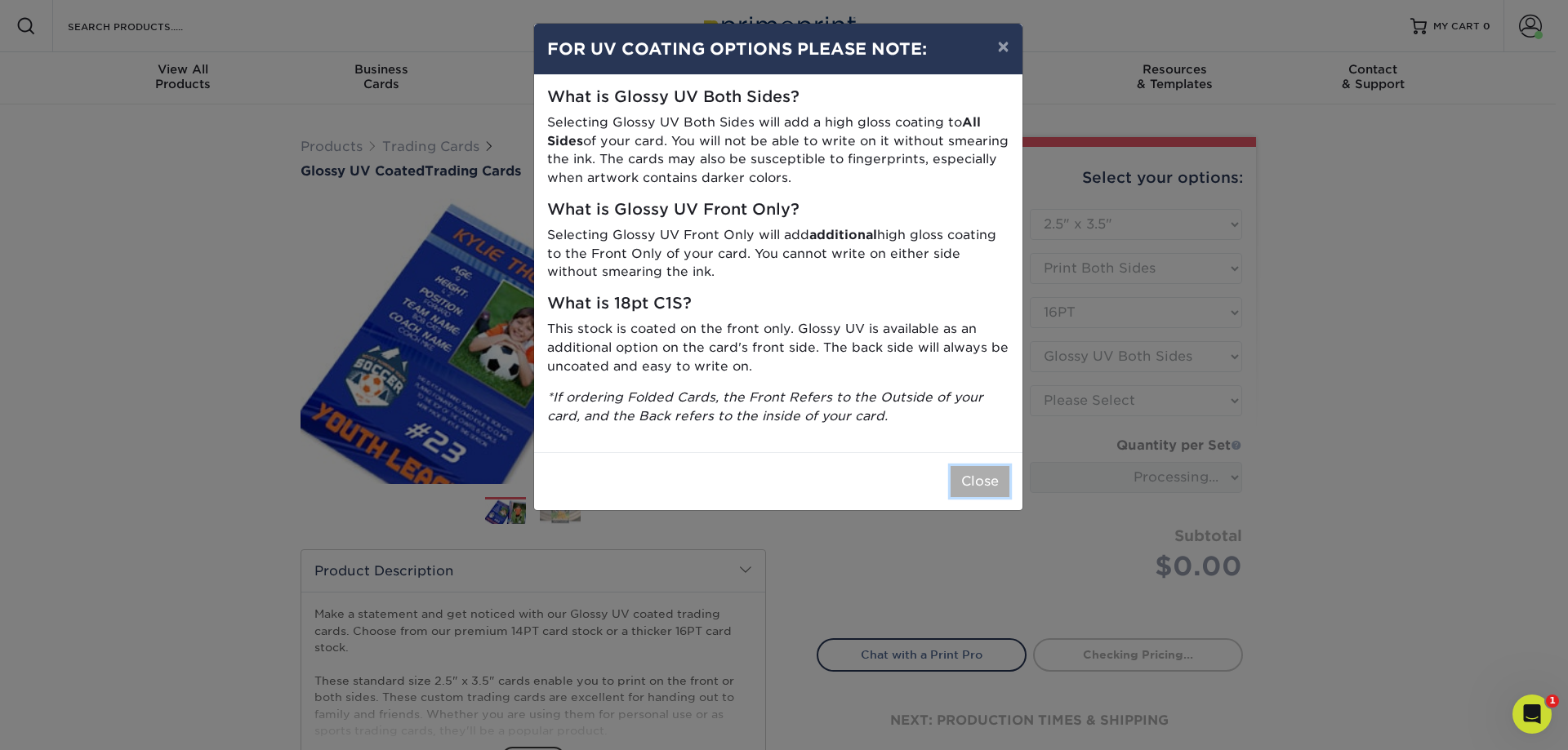
click at [980, 485] on button "Close" at bounding box center [980, 481] width 59 height 31
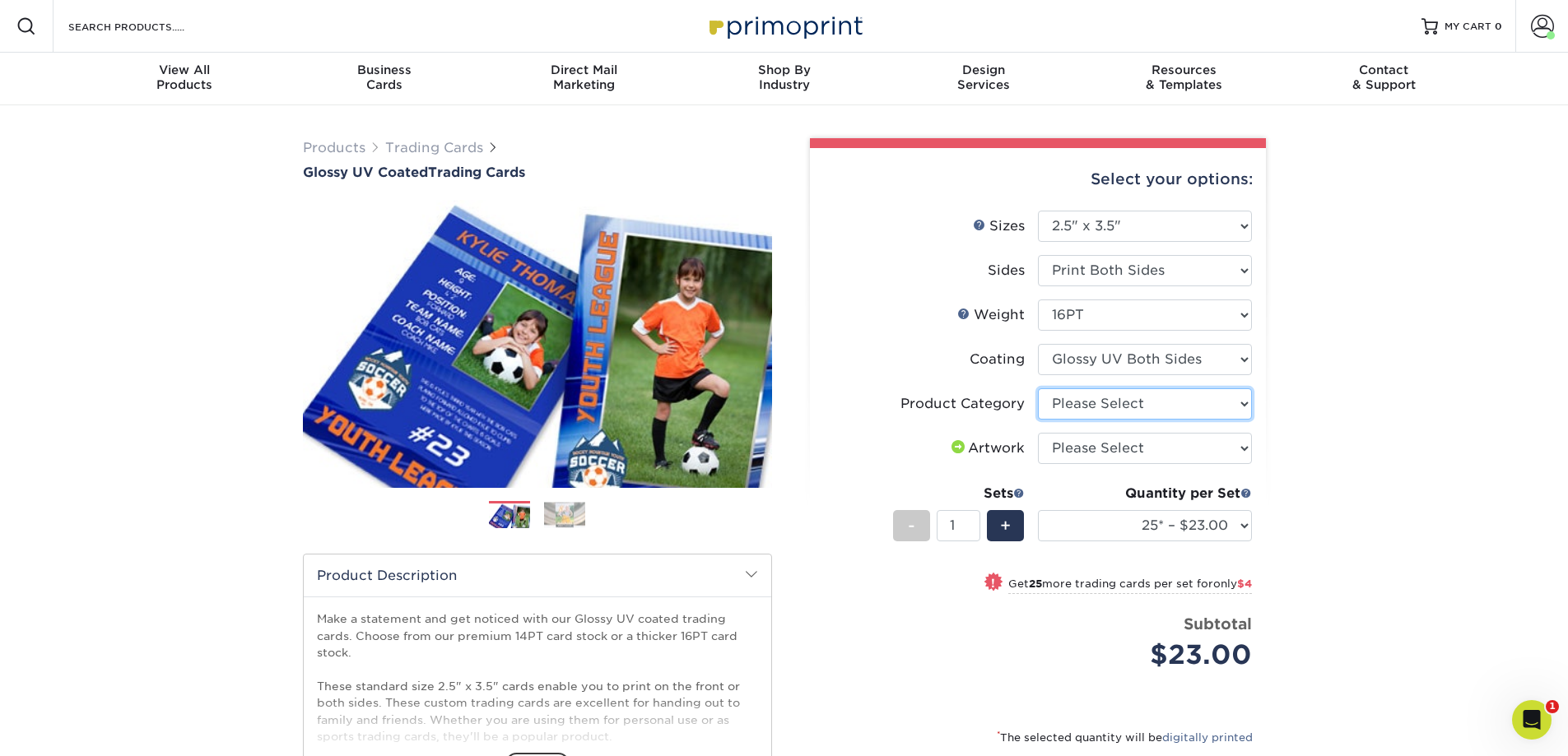
click at [1148, 412] on select "Please Select Trading Cards" at bounding box center [1145, 404] width 214 height 31
select select "c2f9bce9-36c2-409d-b101-c29d9d031e18"
click at [1038, 389] on select "Please Select Trading Cards" at bounding box center [1145, 404] width 214 height 31
click at [1146, 455] on select "Please Select I will upload files I need a design - $100" at bounding box center [1145, 448] width 214 height 31
select select "upload"
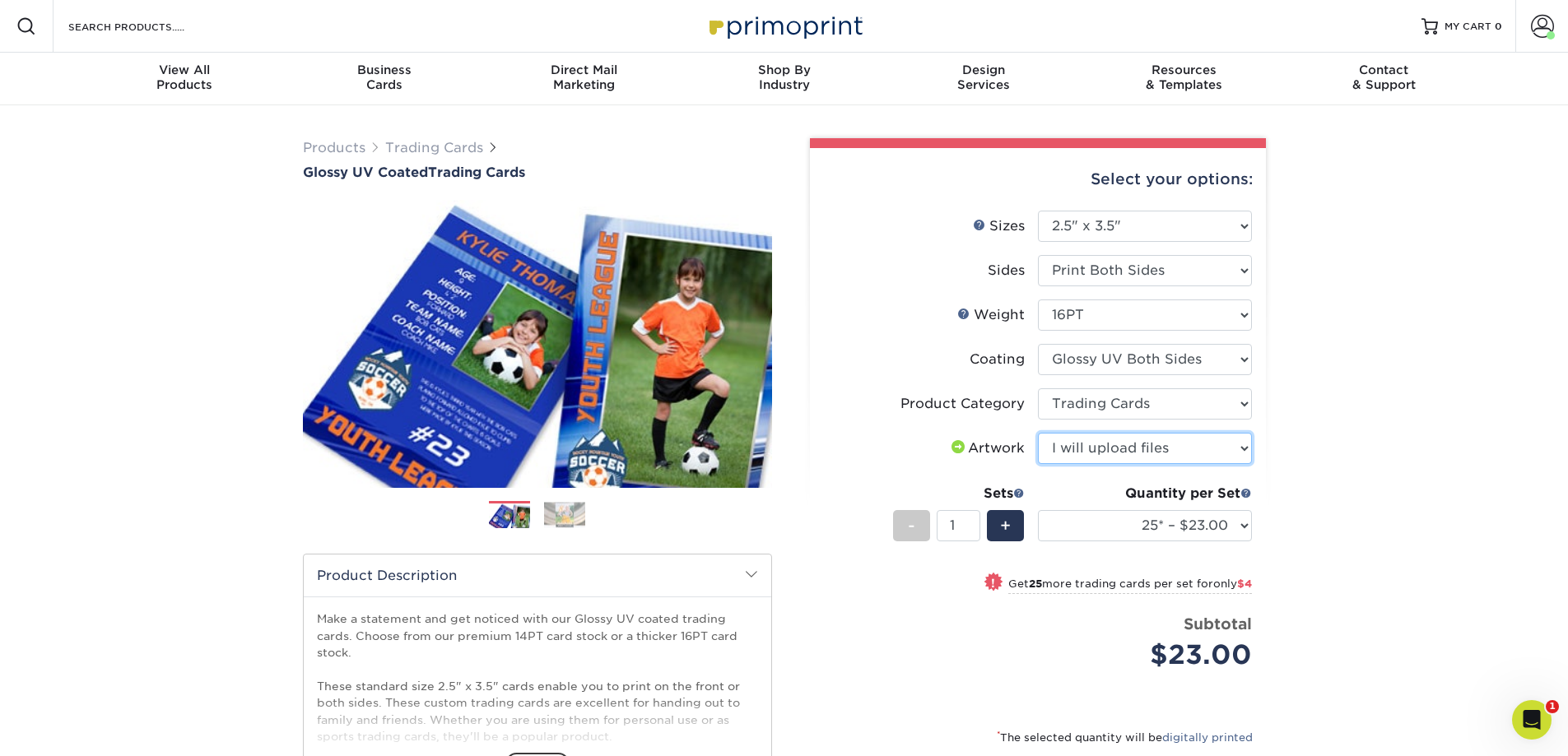
click at [1038, 433] on select "Please Select I will upload files I need a design - $100" at bounding box center [1145, 448] width 214 height 31
click at [1103, 517] on select "25* – $23.00 50* – $27.00 75* – $33.00 100* – $37.00 250* – $47.00 500 – $58.00…" at bounding box center [1145, 525] width 214 height 31
select select "250* – $47.00"
click at [1038, 510] on select "25* – $23.00 50* – $27.00 75* – $33.00 100* – $37.00 250* – $47.00 500 – $58.00…" at bounding box center [1145, 525] width 214 height 31
click at [1314, 537] on div "Products Trading Cards Glossy UV Coated Trading Cards Previous Next /" at bounding box center [784, 544] width 1568 height 879
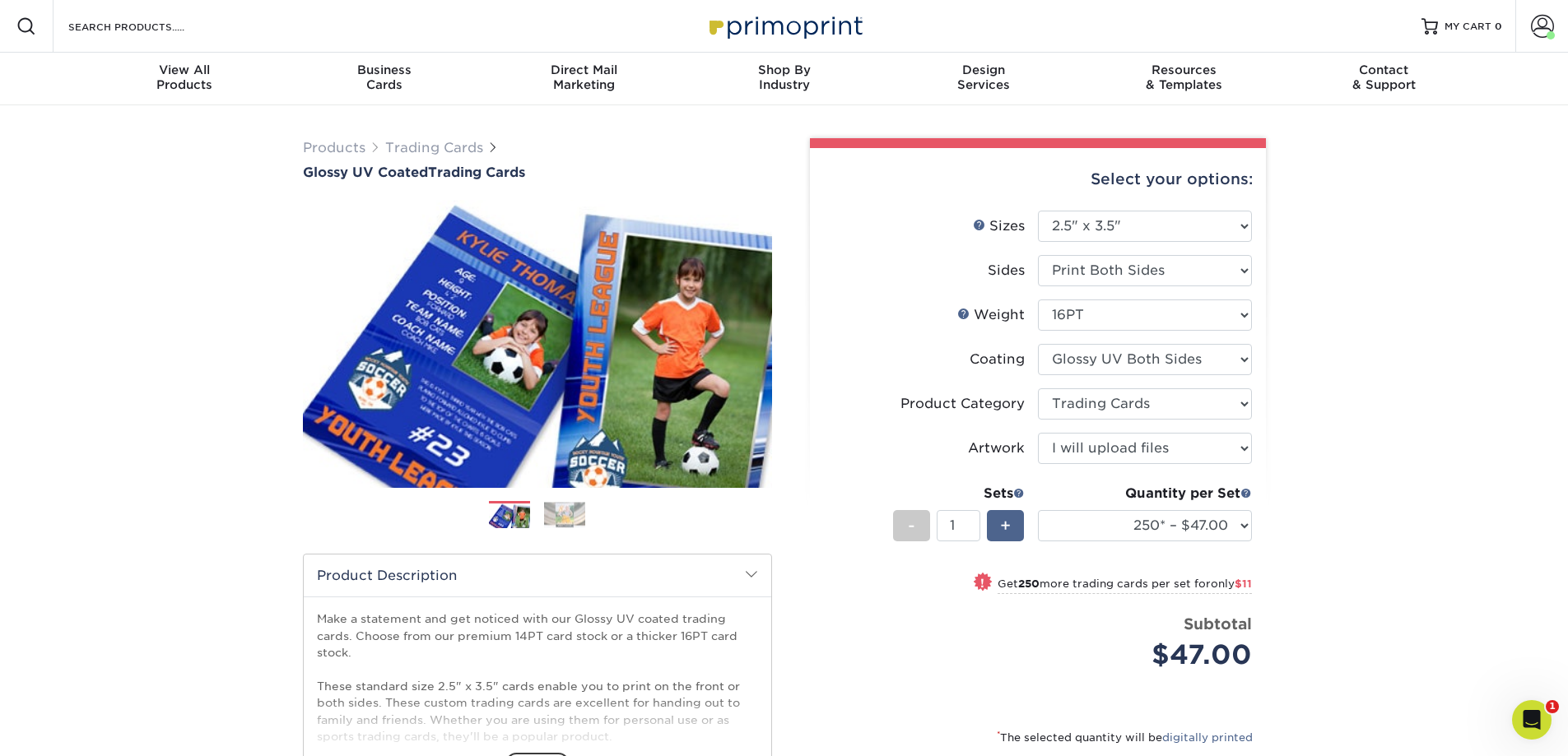
click at [1015, 525] on div "+" at bounding box center [1005, 525] width 37 height 31
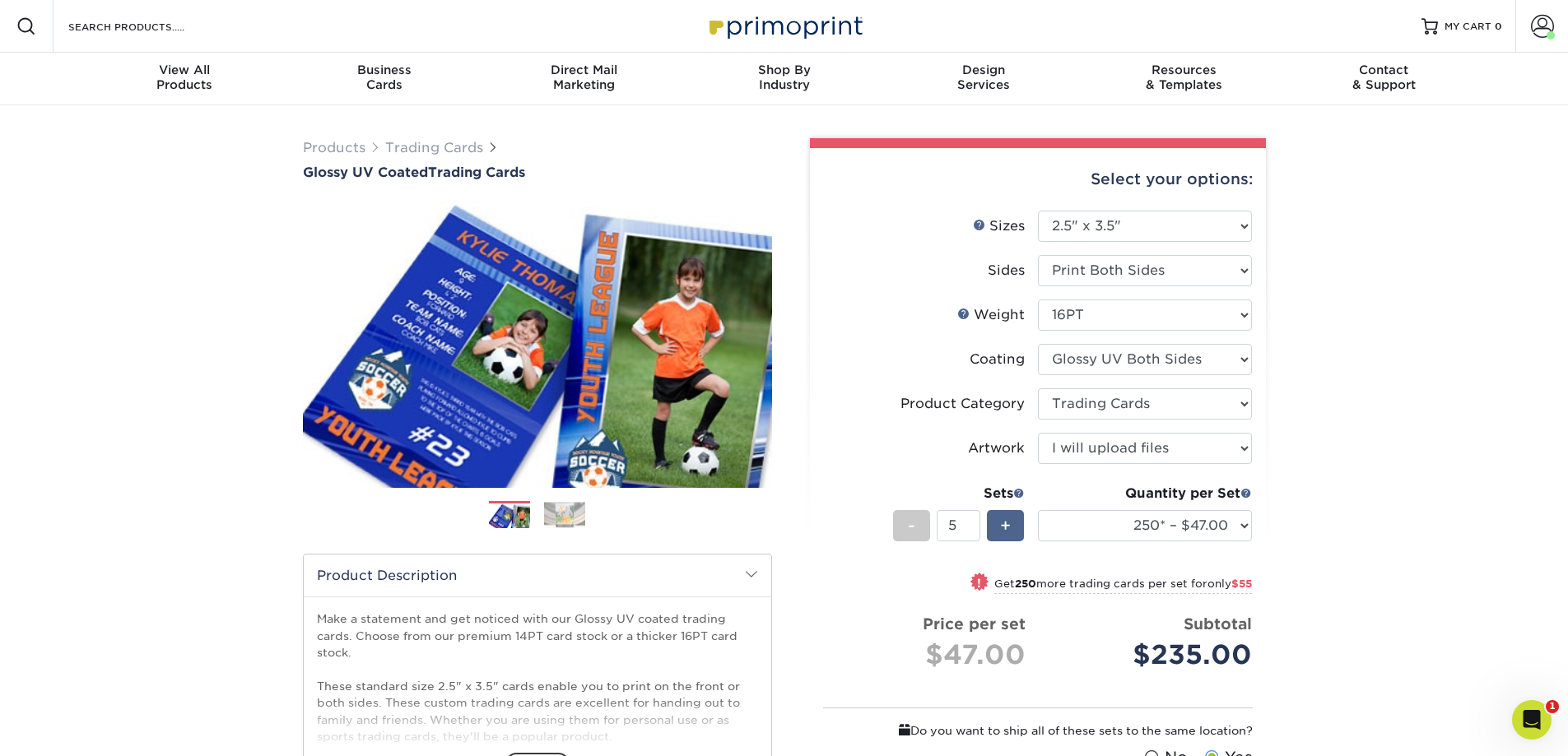
type input "6"
click at [1363, 580] on div "Products Trading Cards Glossy UV Coated Trading Cards Previous Next /" at bounding box center [784, 562] width 1568 height 914
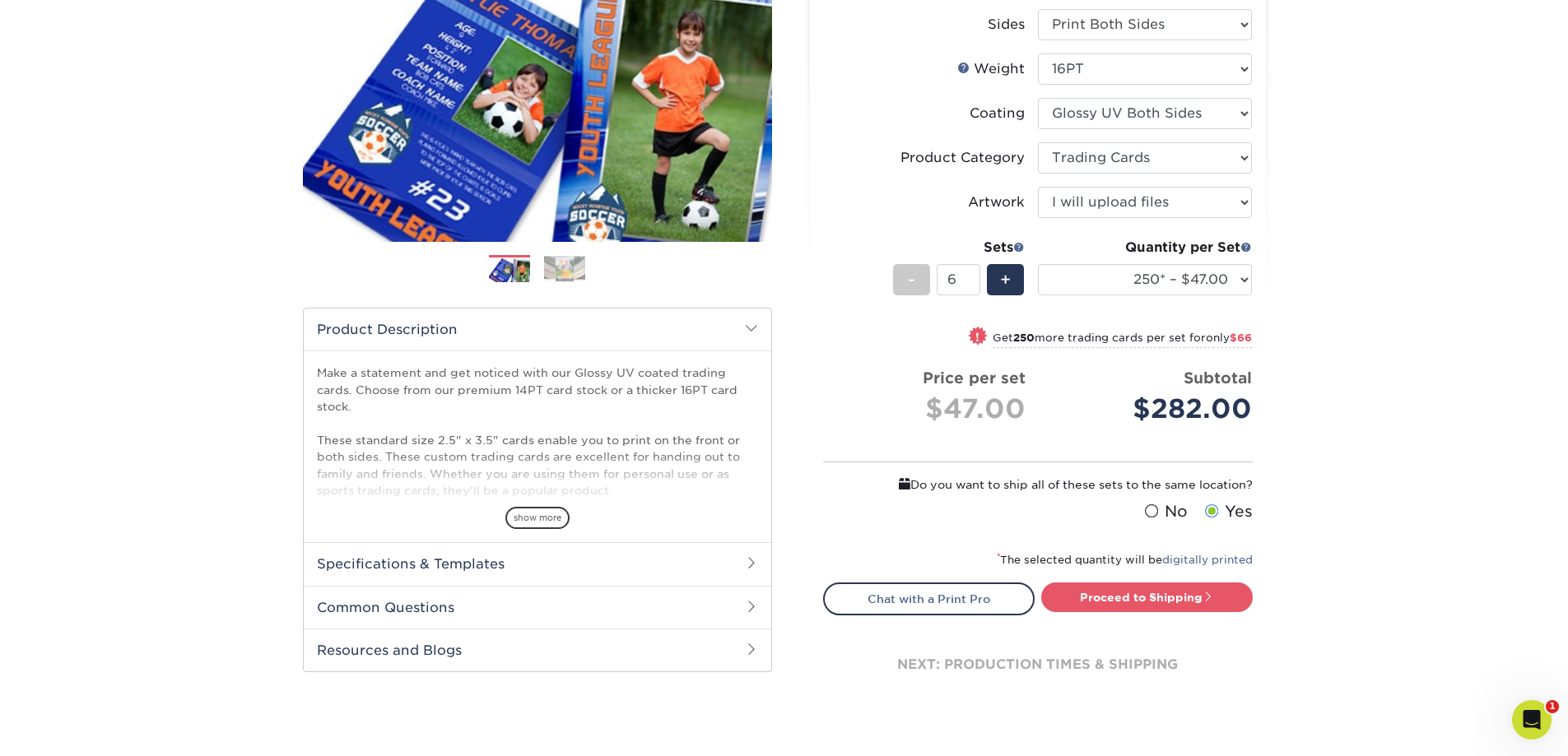
scroll to position [329, 0]
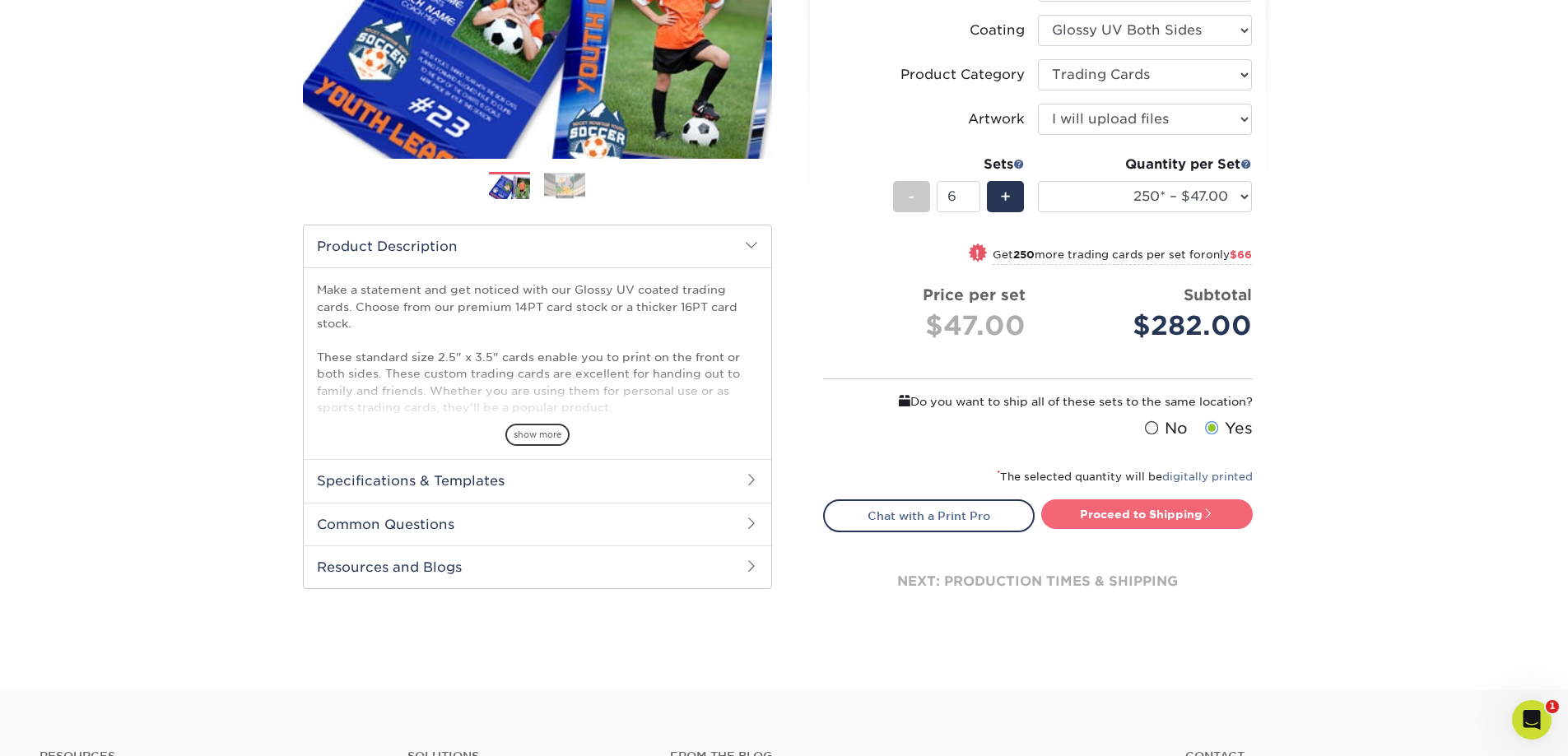
click at [1197, 515] on link "Proceed to Shipping" at bounding box center [1147, 515] width 211 height 30
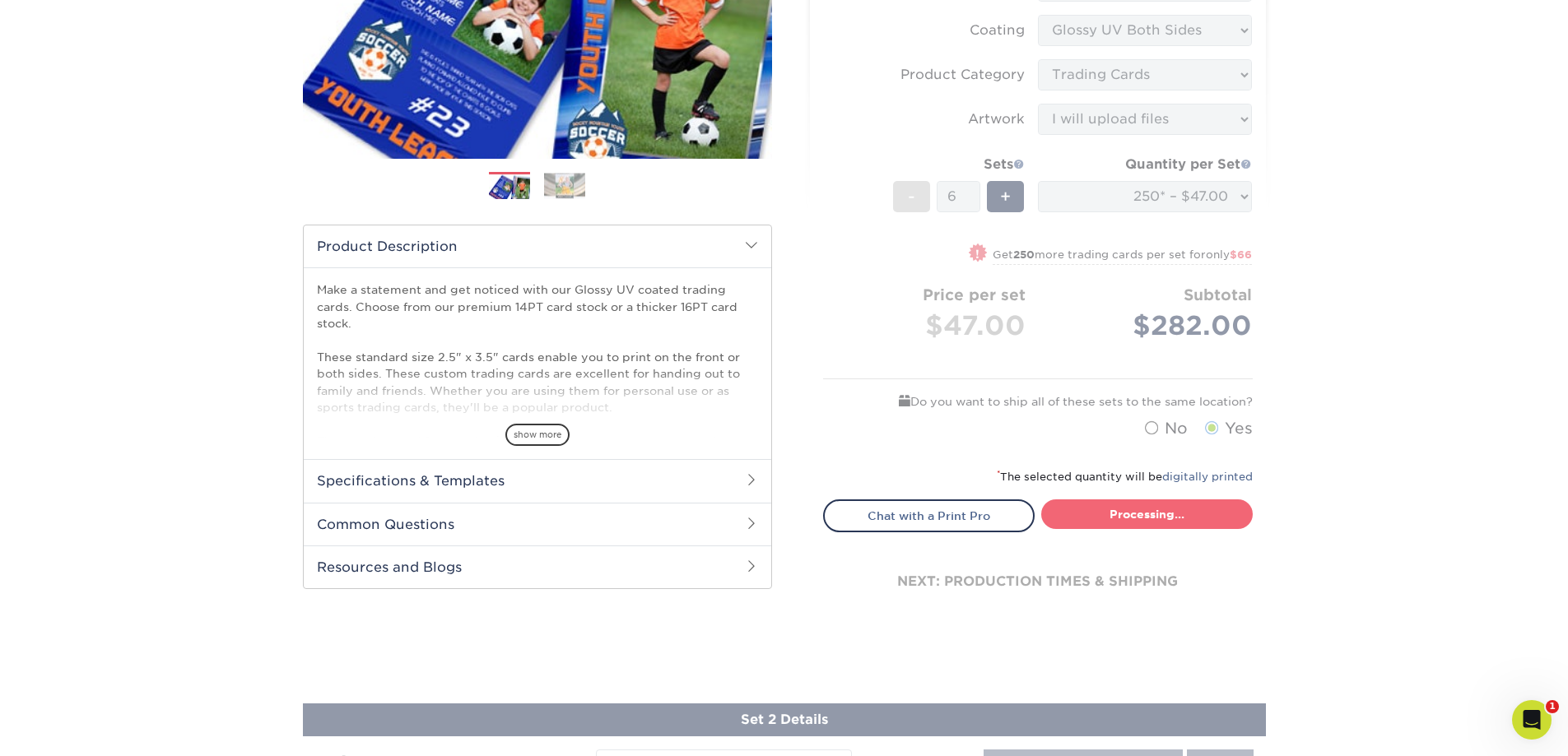
type input "Set 1"
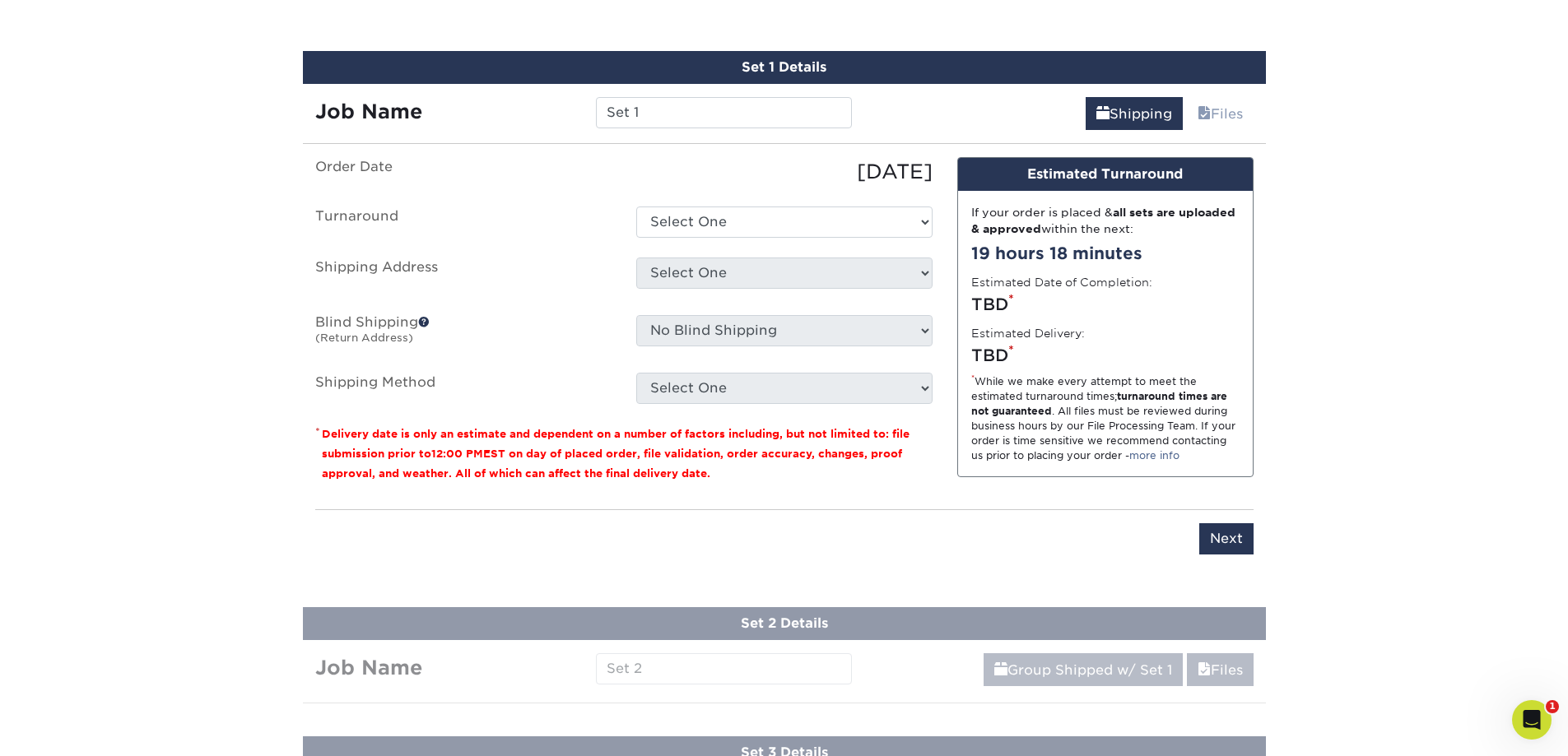
scroll to position [956, 0]
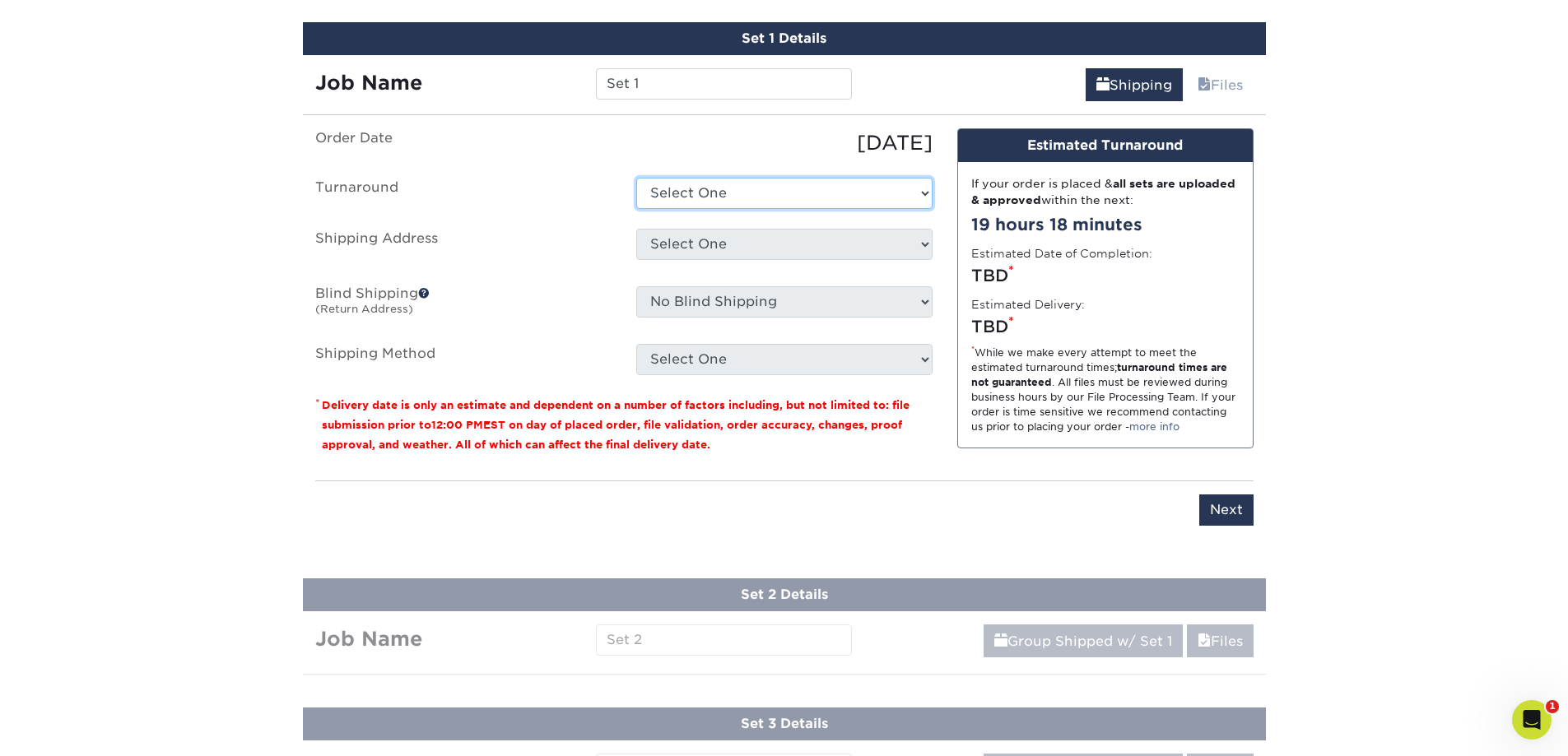
click at [726, 198] on select "Select One 2-4 Business Days 2 Day Next Business Day" at bounding box center [784, 193] width 296 height 31
select select "69ce79b6-9d89-4945-ab5a-e1d0cf729f2e"
click at [636, 178] on select "Select One 2-4 Business Days 2 Day Next Business Day" at bounding box center [784, 193] width 296 height 31
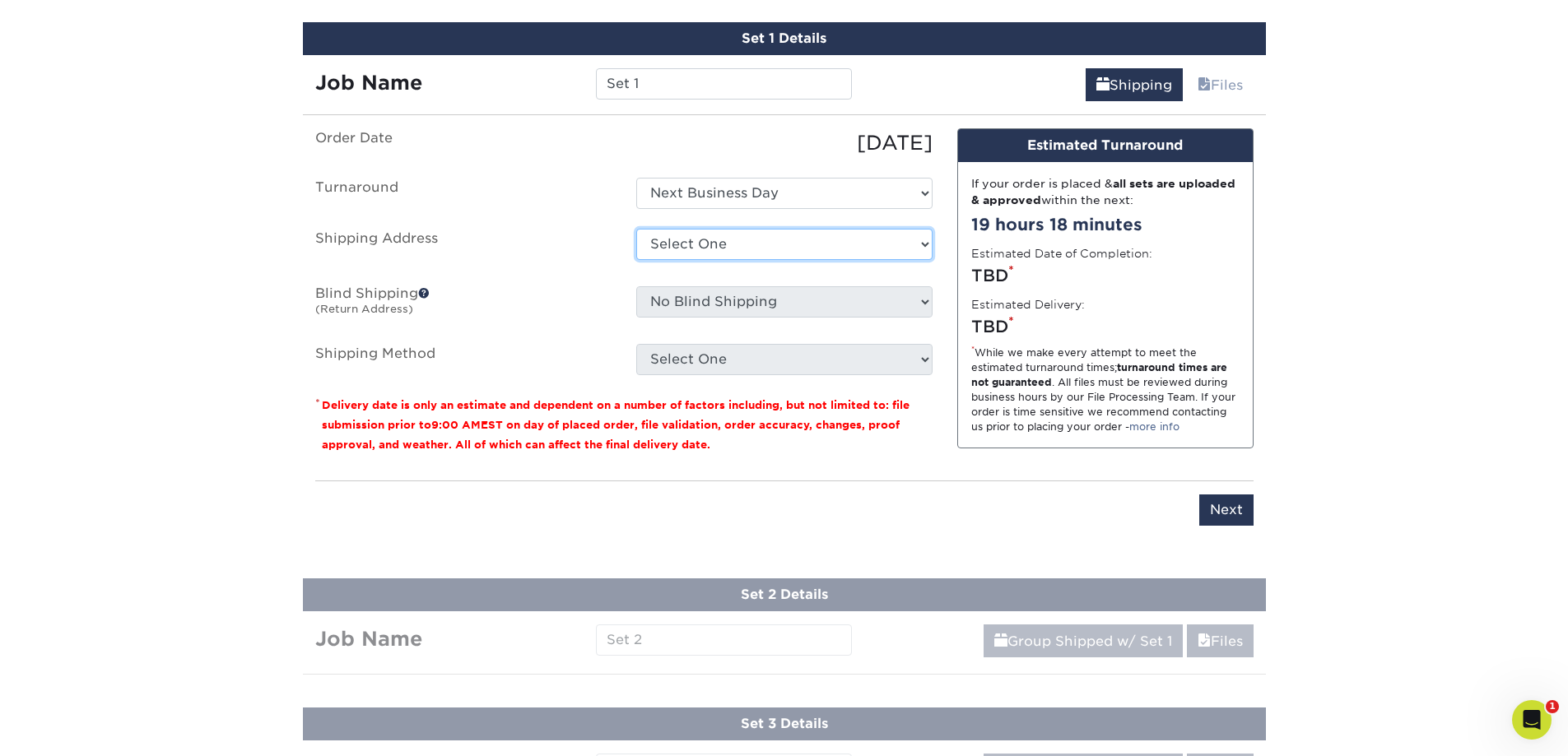
click at [715, 243] on select "Select One Mascot 1 + Add New Address" at bounding box center [784, 244] width 296 height 31
select select "286049"
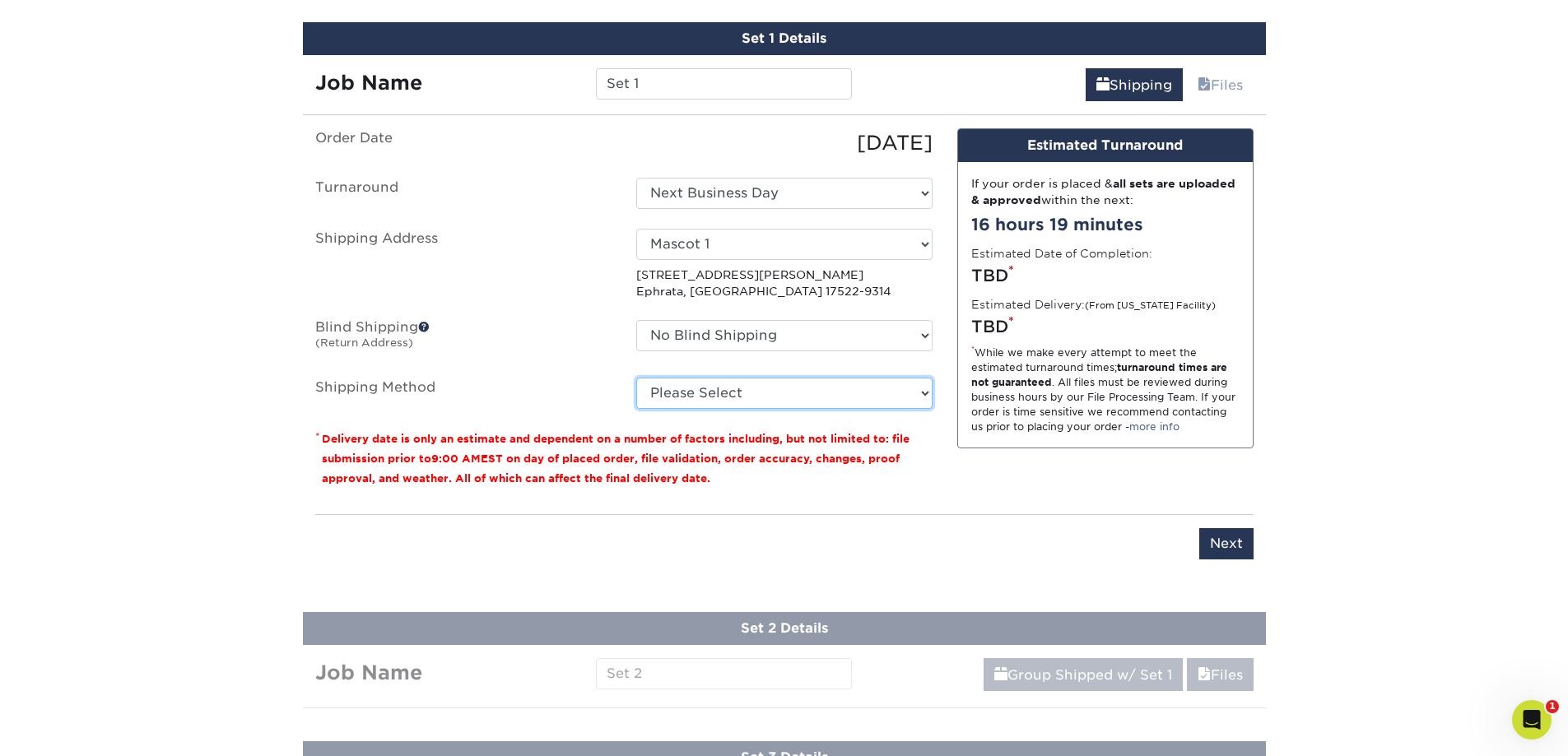
click at [672, 394] on select "Please Select Ground Shipping (+$12.72) 3 Day Shipping Service (+$13.10) 2 Day …" at bounding box center [784, 393] width 296 height 31
select select "02"
click at [636, 378] on select "Please Select Ground Shipping (+$12.72) 3 Day Shipping Service (+$13.10) 2 Day …" at bounding box center [784, 393] width 296 height 31
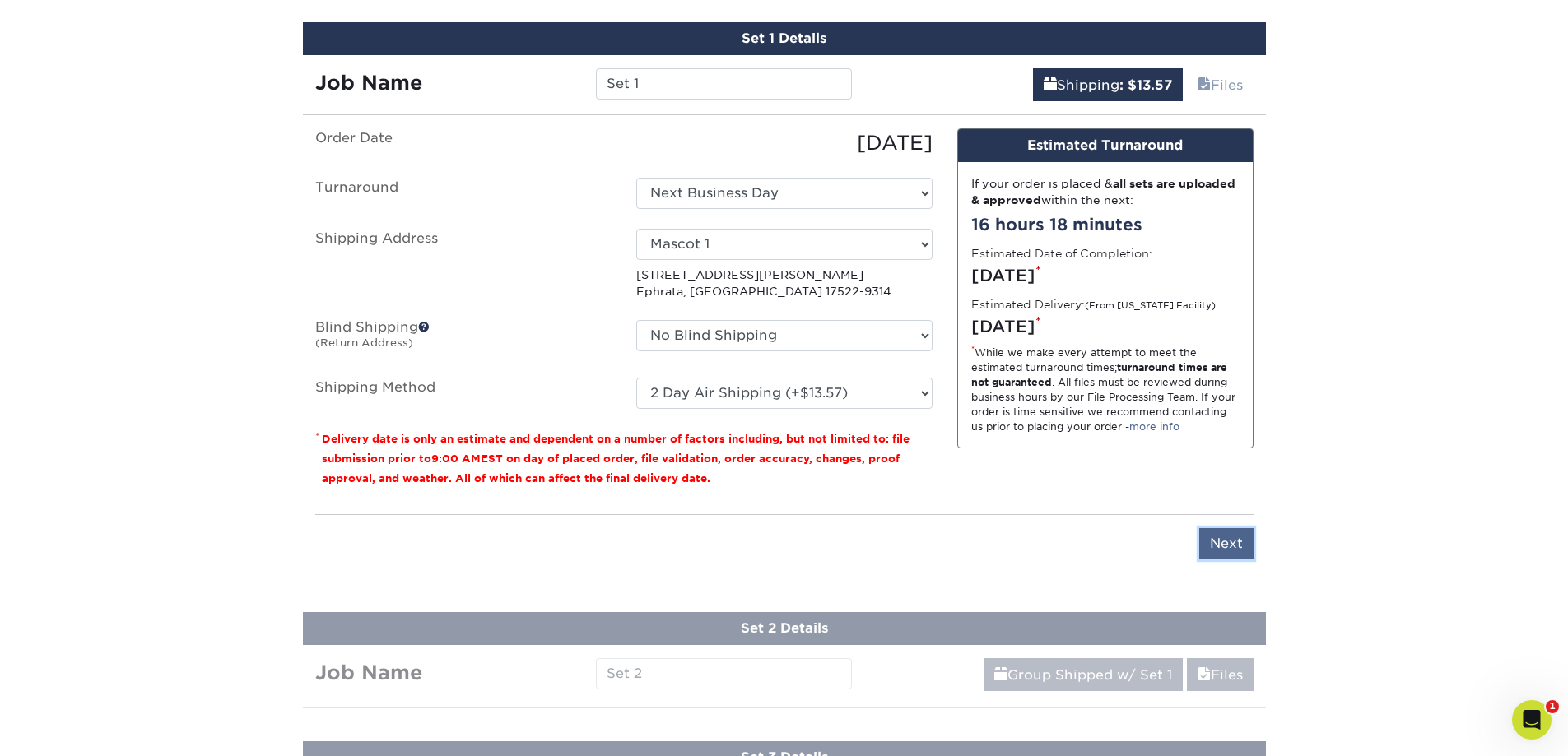
click at [1231, 544] on input "Next" at bounding box center [1226, 543] width 54 height 31
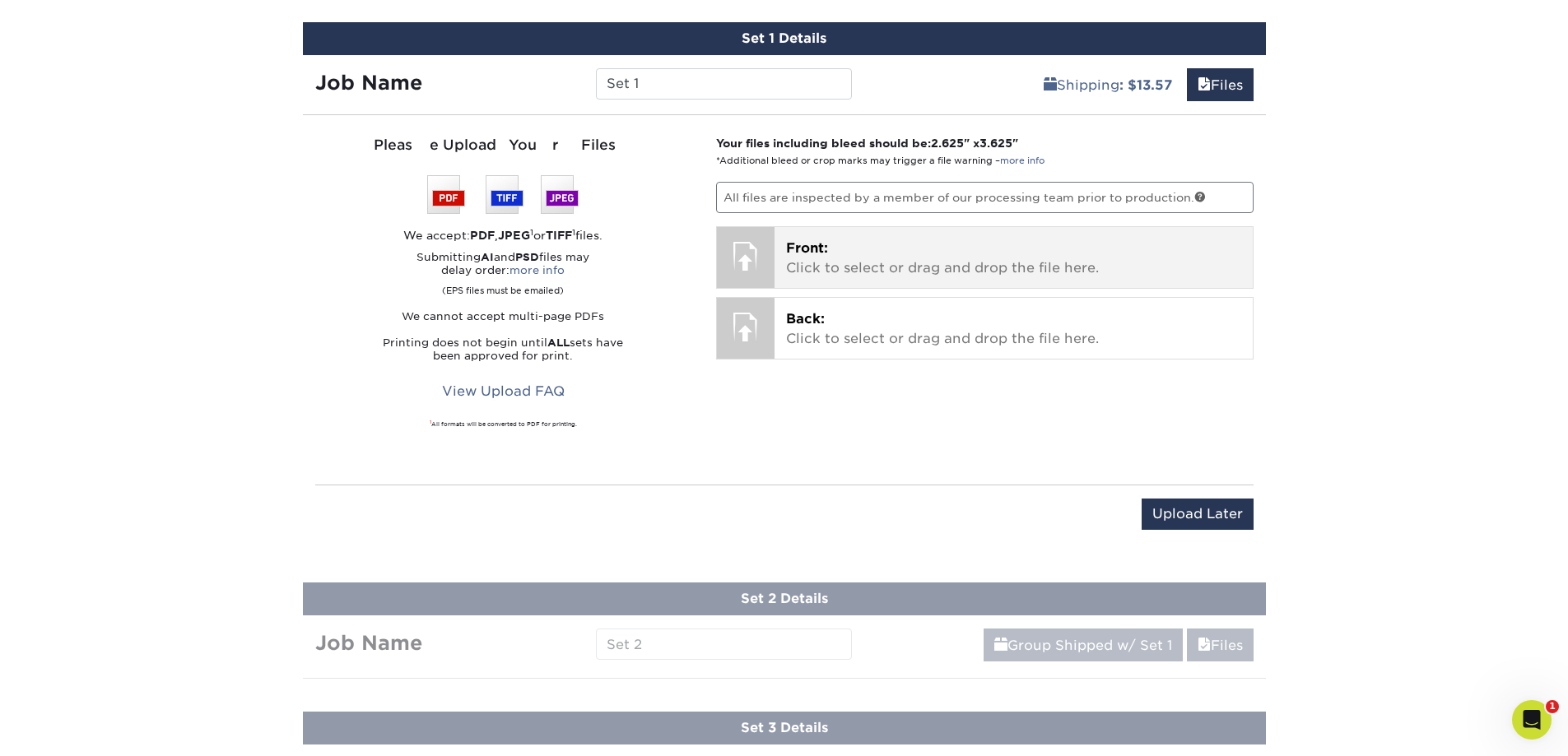
click at [778, 258] on div "Front: Click to select or drag and drop the file here. Choose file" at bounding box center [1013, 257] width 478 height 61
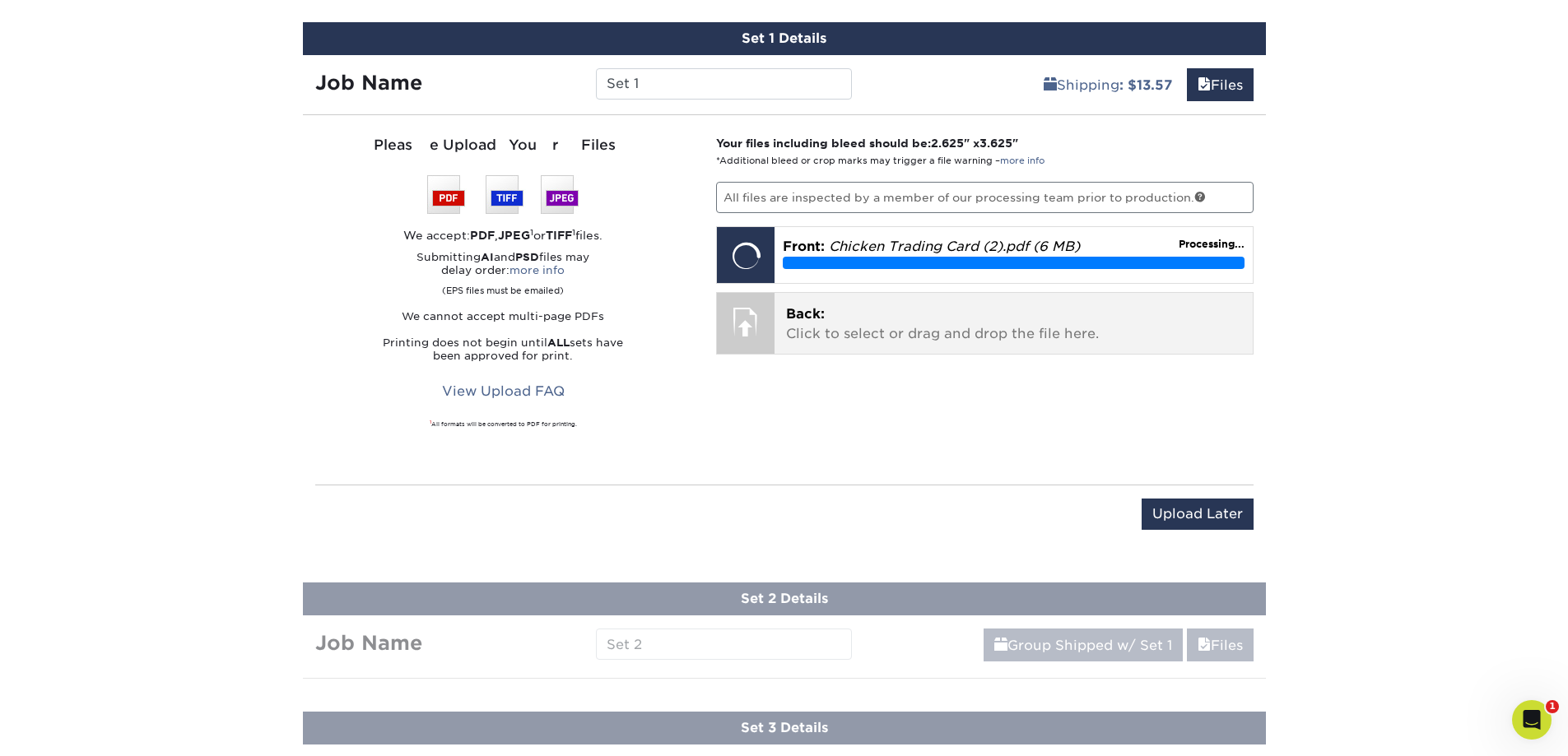
click at [843, 324] on p "Back: Click to select or drag and drop the file here." at bounding box center [1013, 324] width 455 height 40
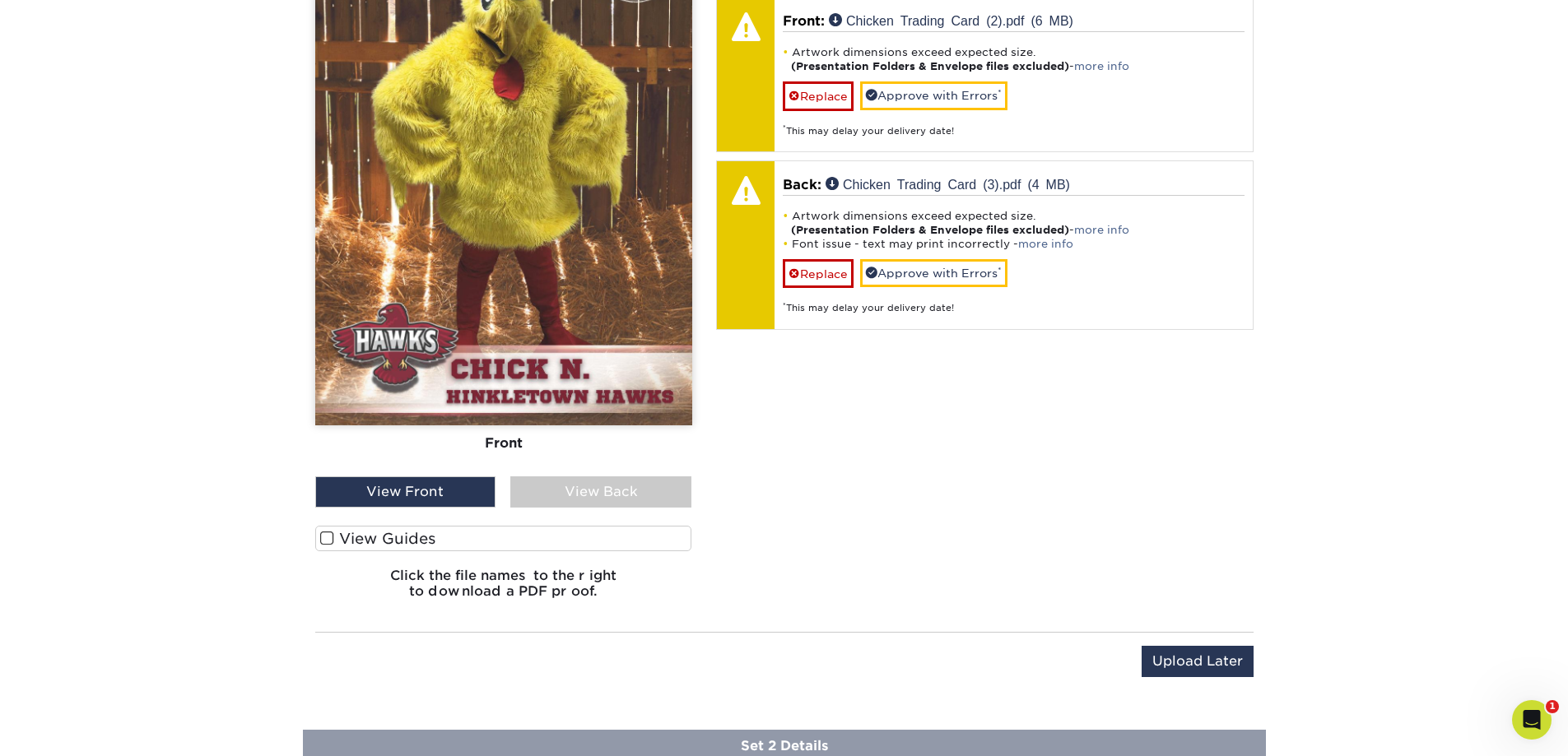
scroll to position [1285, 0]
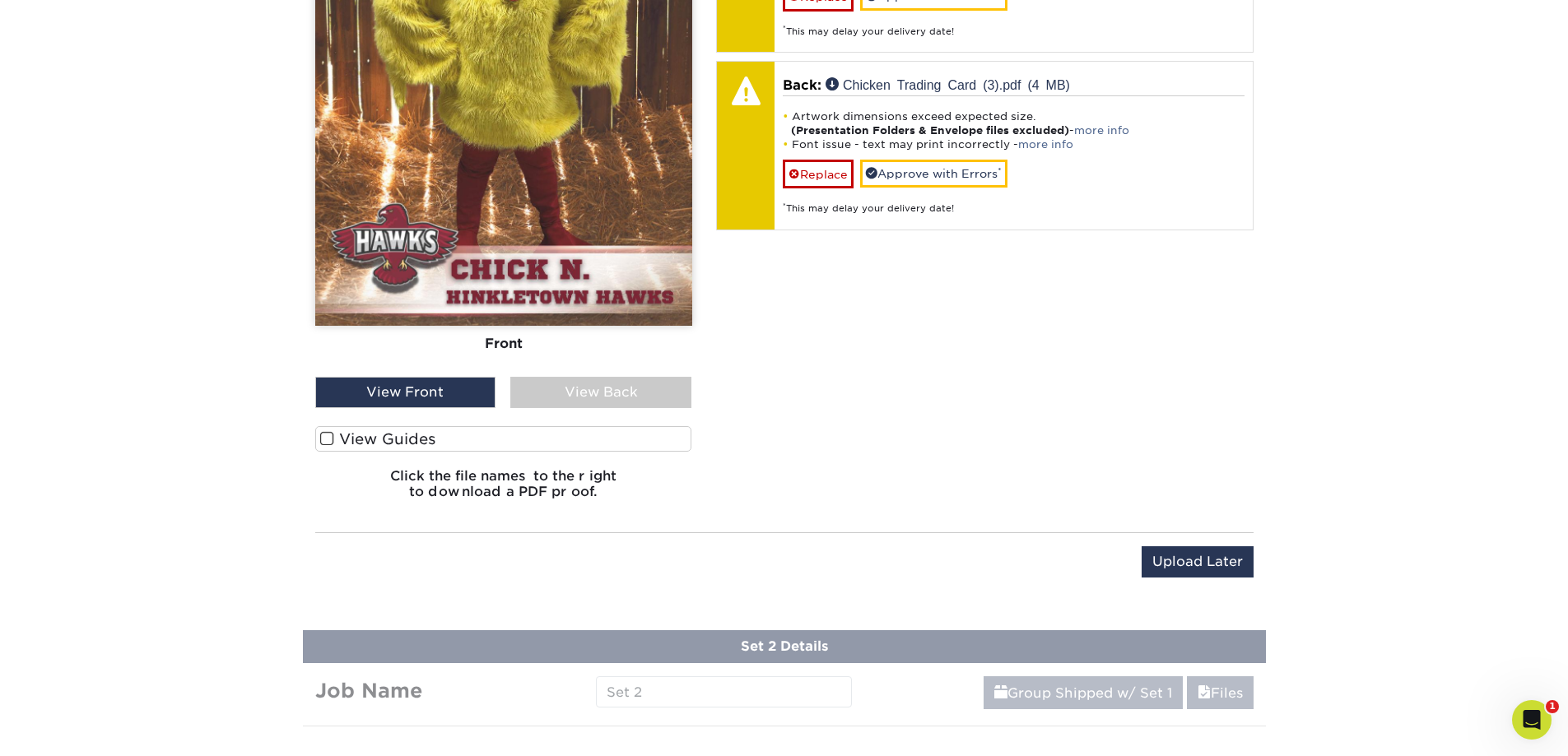
click at [328, 441] on span at bounding box center [327, 439] width 14 height 16
click at [0, 0] on input "View Guides" at bounding box center [0, 0] width 0 height 0
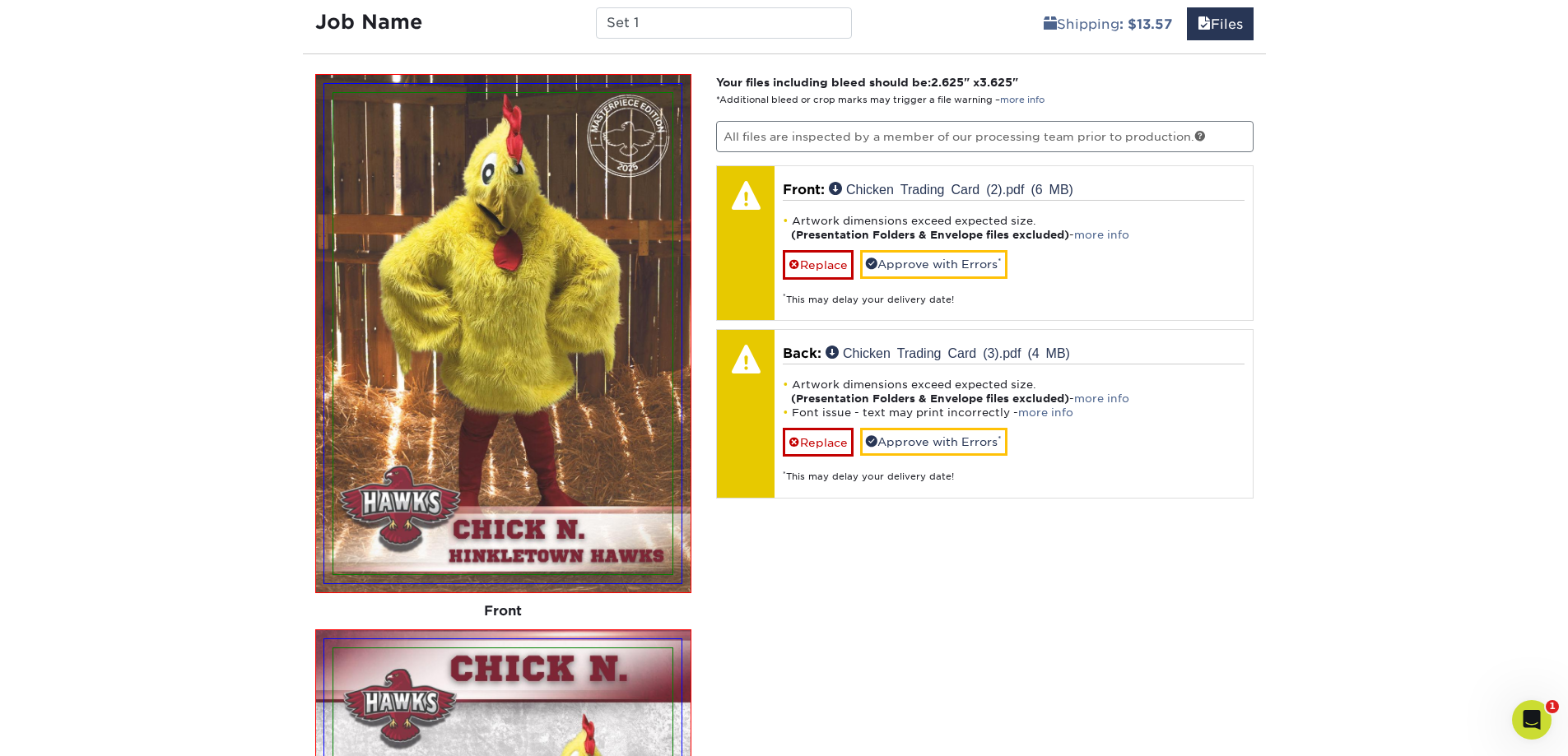
scroll to position [1015, 0]
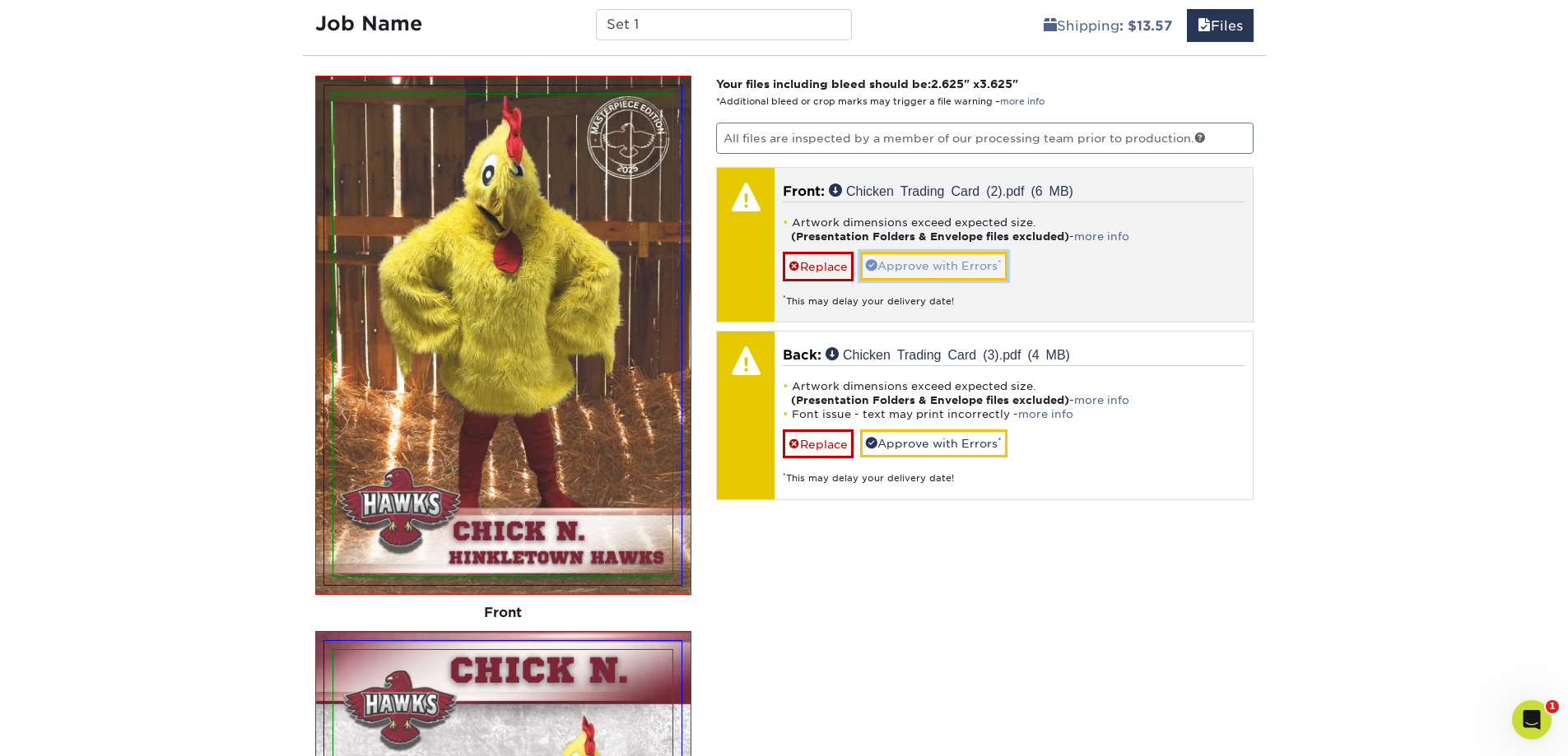
click at [905, 265] on link "Approve with Errors *" at bounding box center [934, 266] width 148 height 28
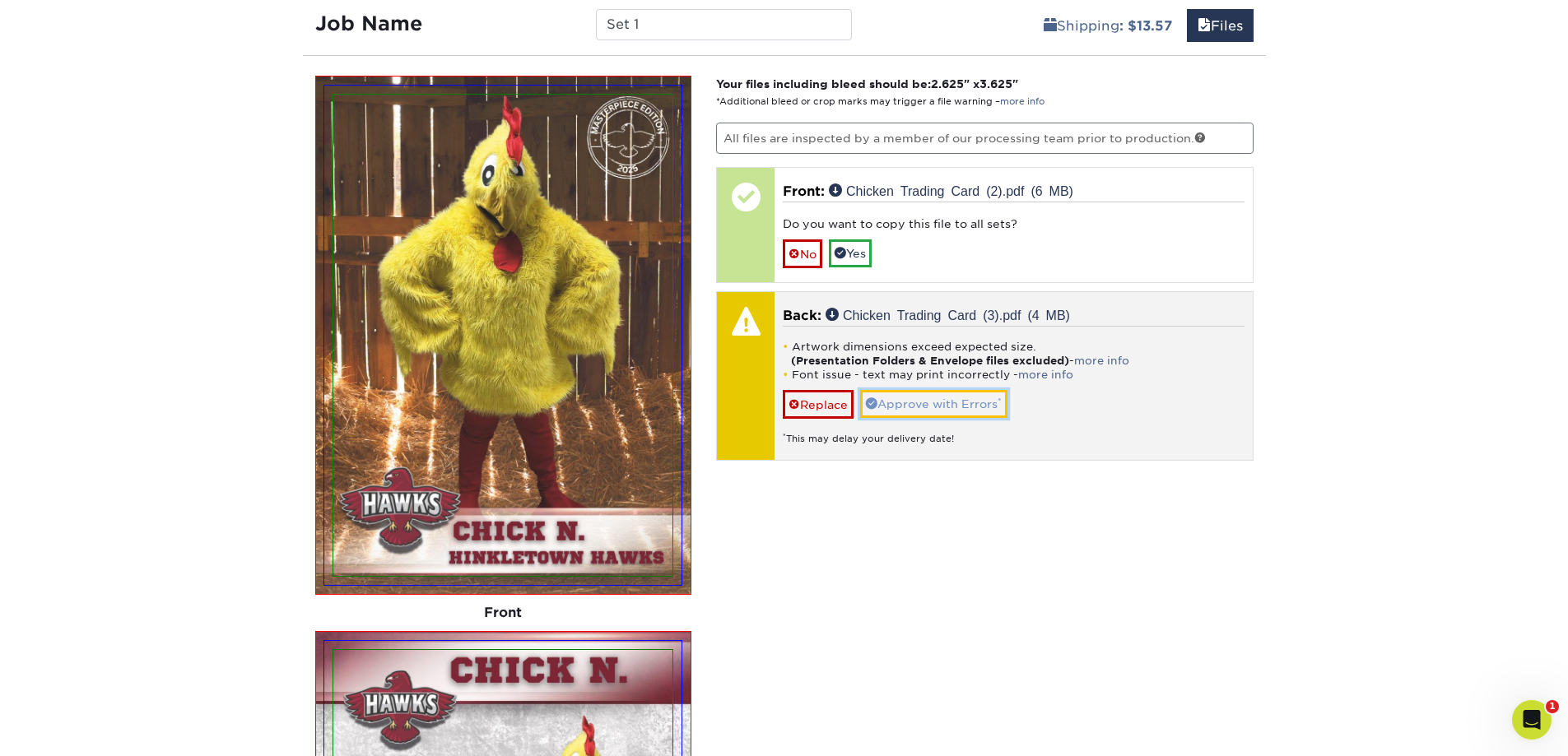
click at [928, 405] on link "Approve with Errors *" at bounding box center [934, 404] width 148 height 28
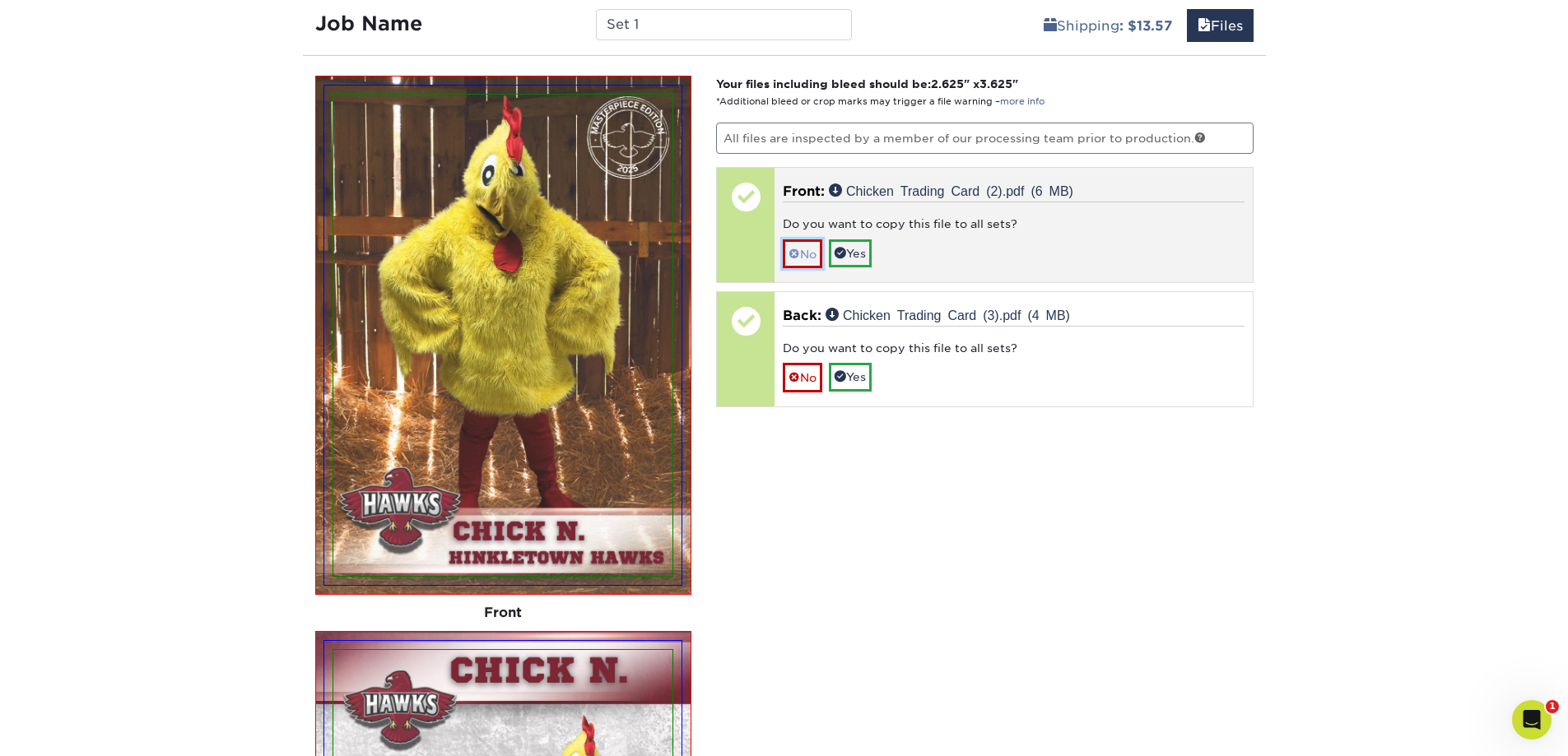
click at [800, 259] on link "No" at bounding box center [802, 253] width 40 height 29
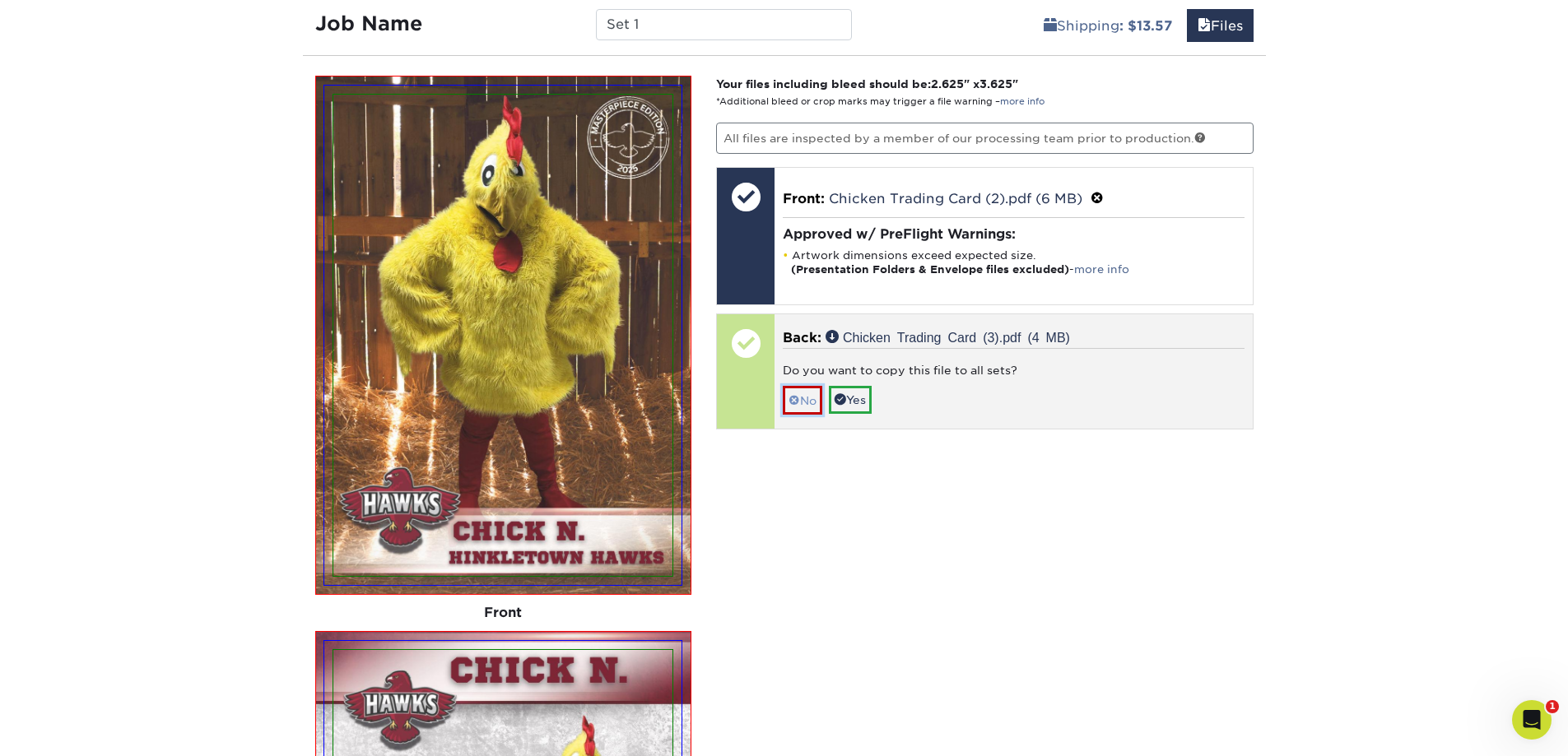
click at [803, 393] on link "No" at bounding box center [802, 400] width 40 height 29
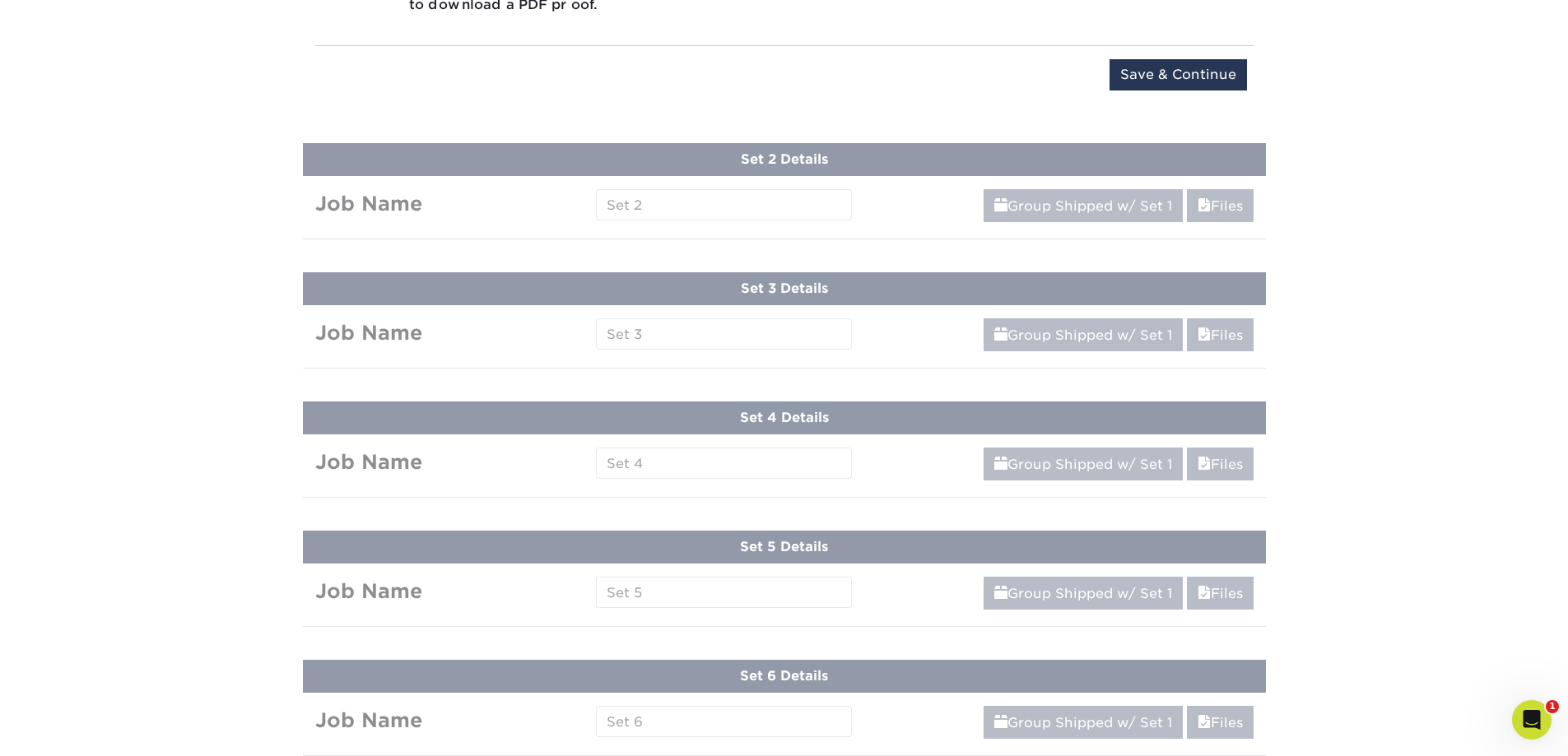
scroll to position [2332, 0]
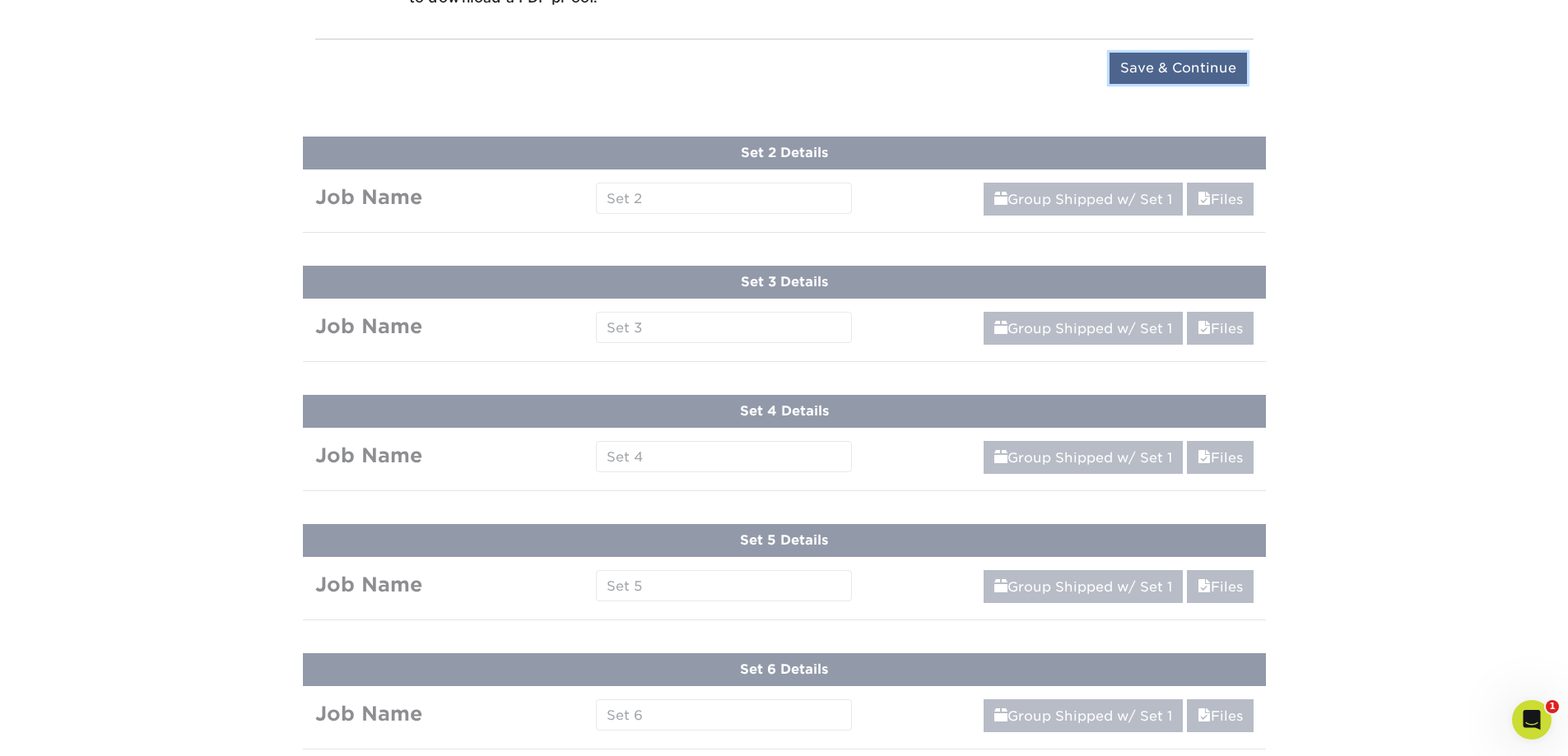
click at [1170, 71] on input "Save & Continue" at bounding box center [1178, 68] width 138 height 31
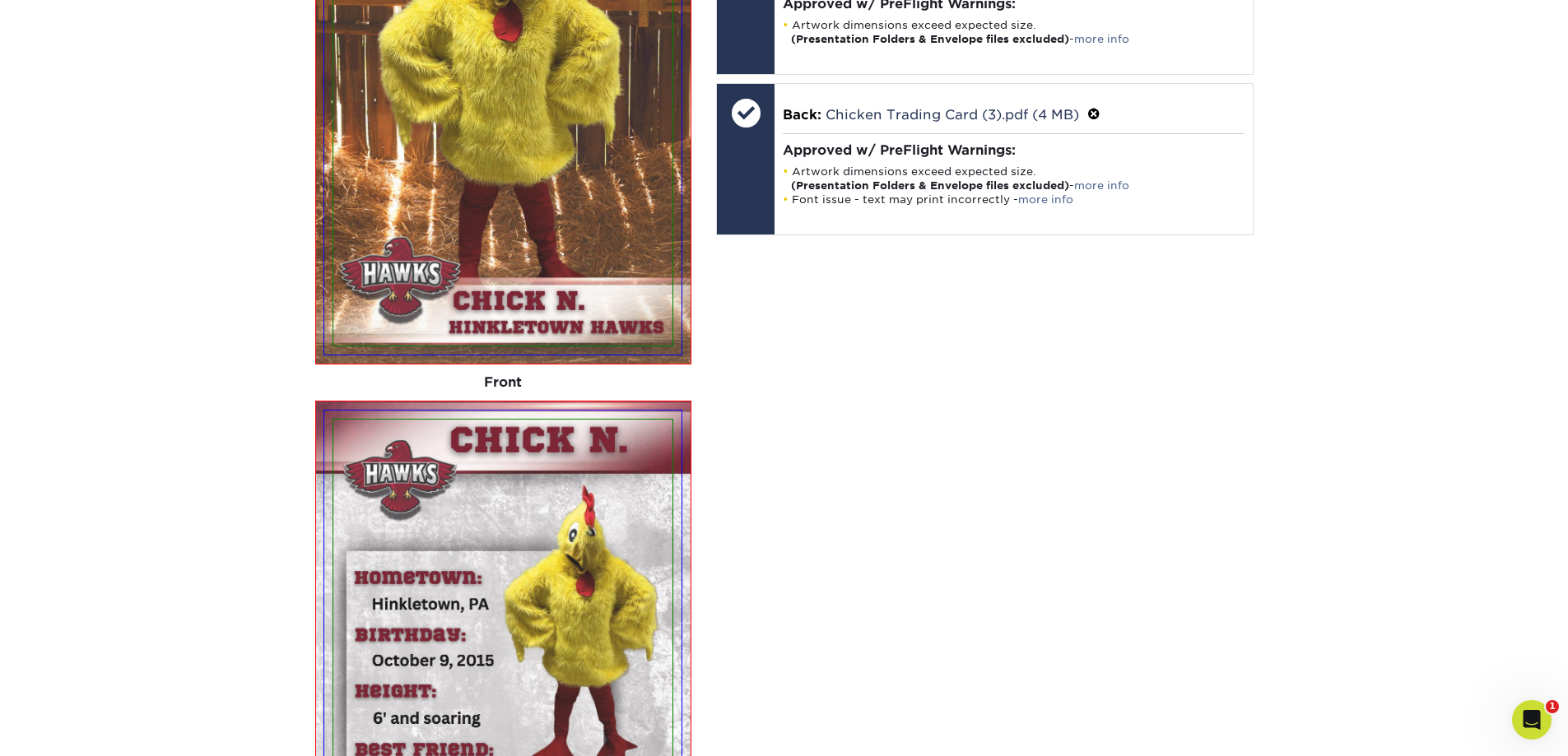
scroll to position [1094, 0]
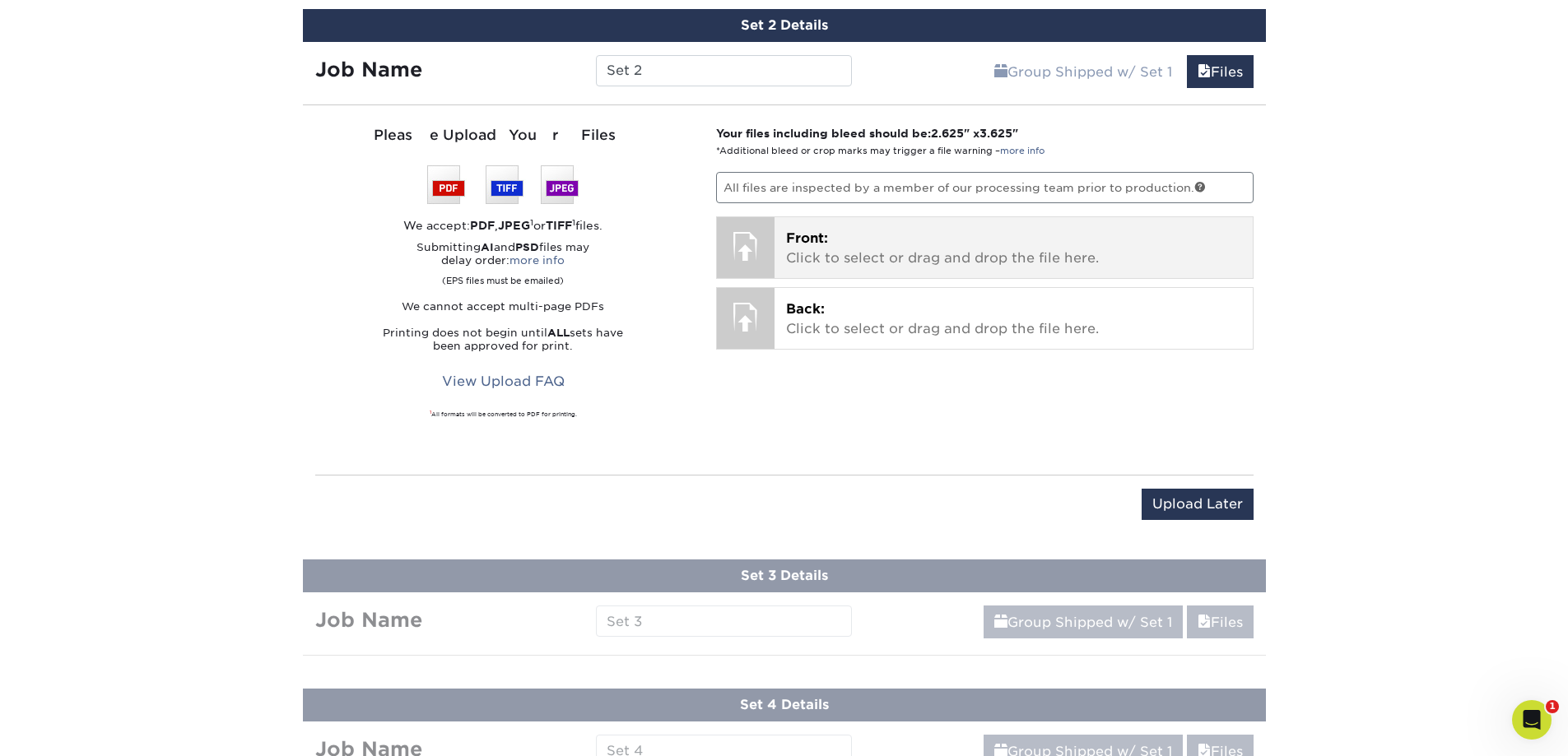
click at [809, 264] on p "Front: Click to select or drag and drop the file here." at bounding box center [1013, 248] width 455 height 40
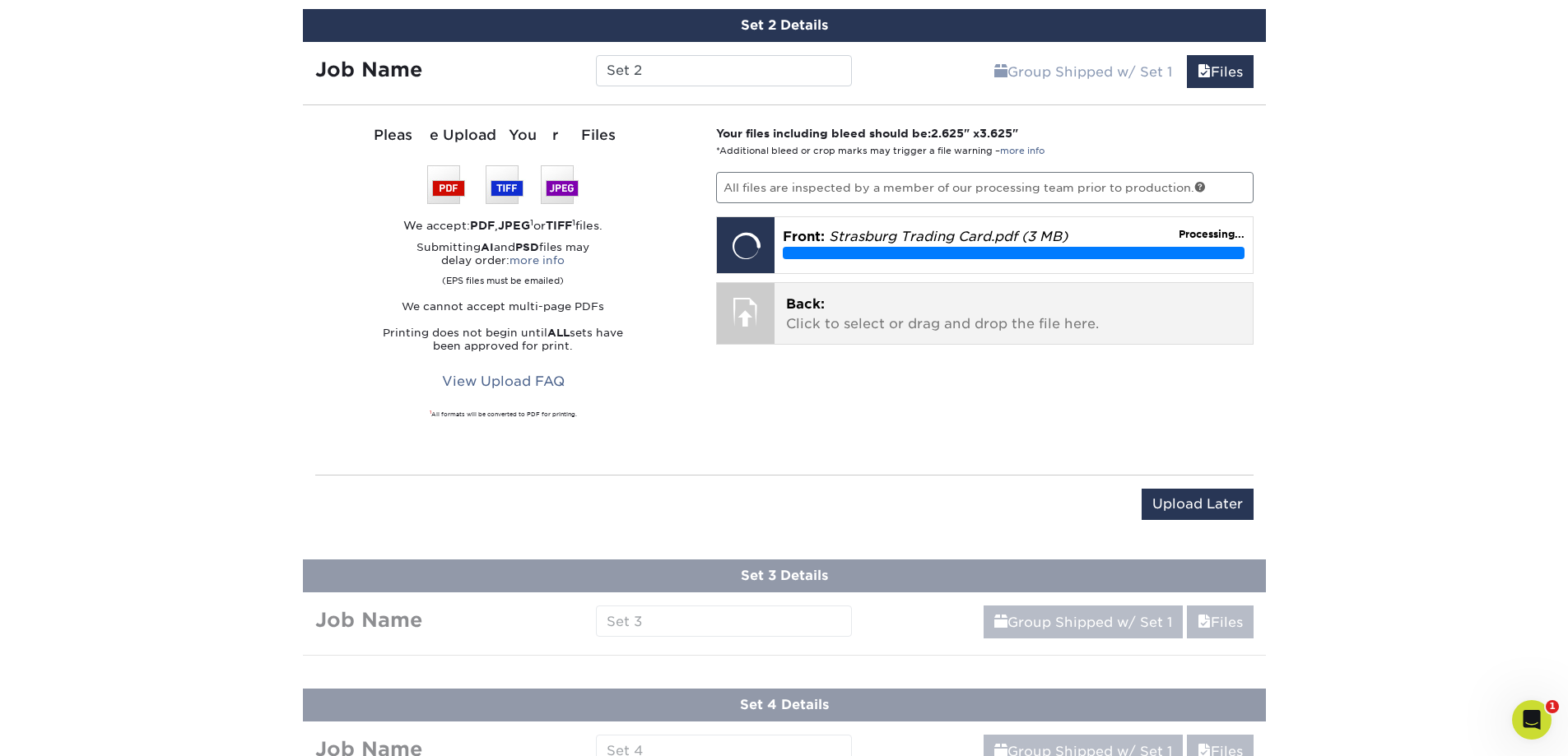
click at [949, 318] on p "Back: Click to select or drag and drop the file here." at bounding box center [1013, 314] width 455 height 40
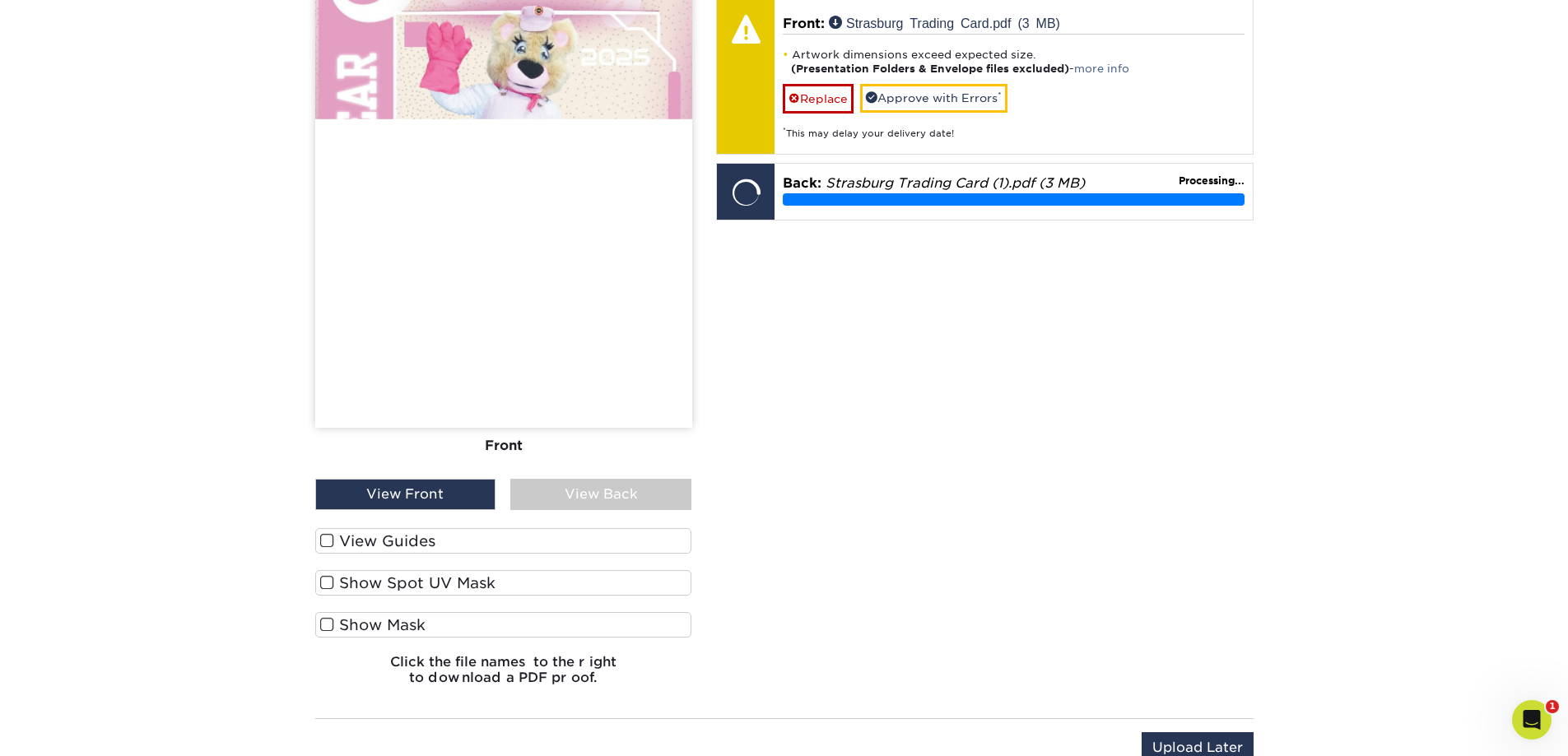
scroll to position [1424, 0]
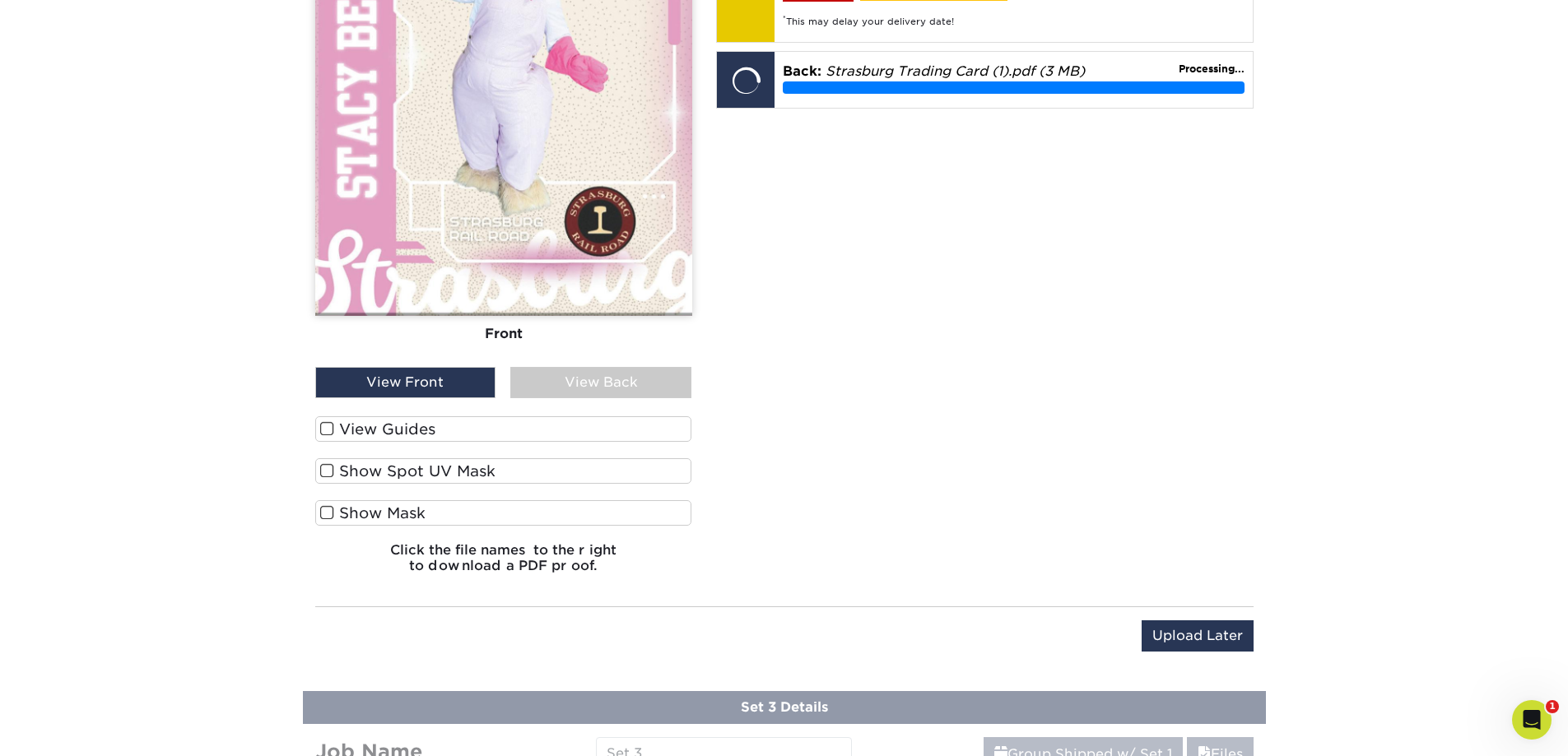
click at [363, 435] on label "View Guides" at bounding box center [504, 428] width 377 height 26
click at [0, 0] on input "View Guides" at bounding box center [0, 0] width 0 height 0
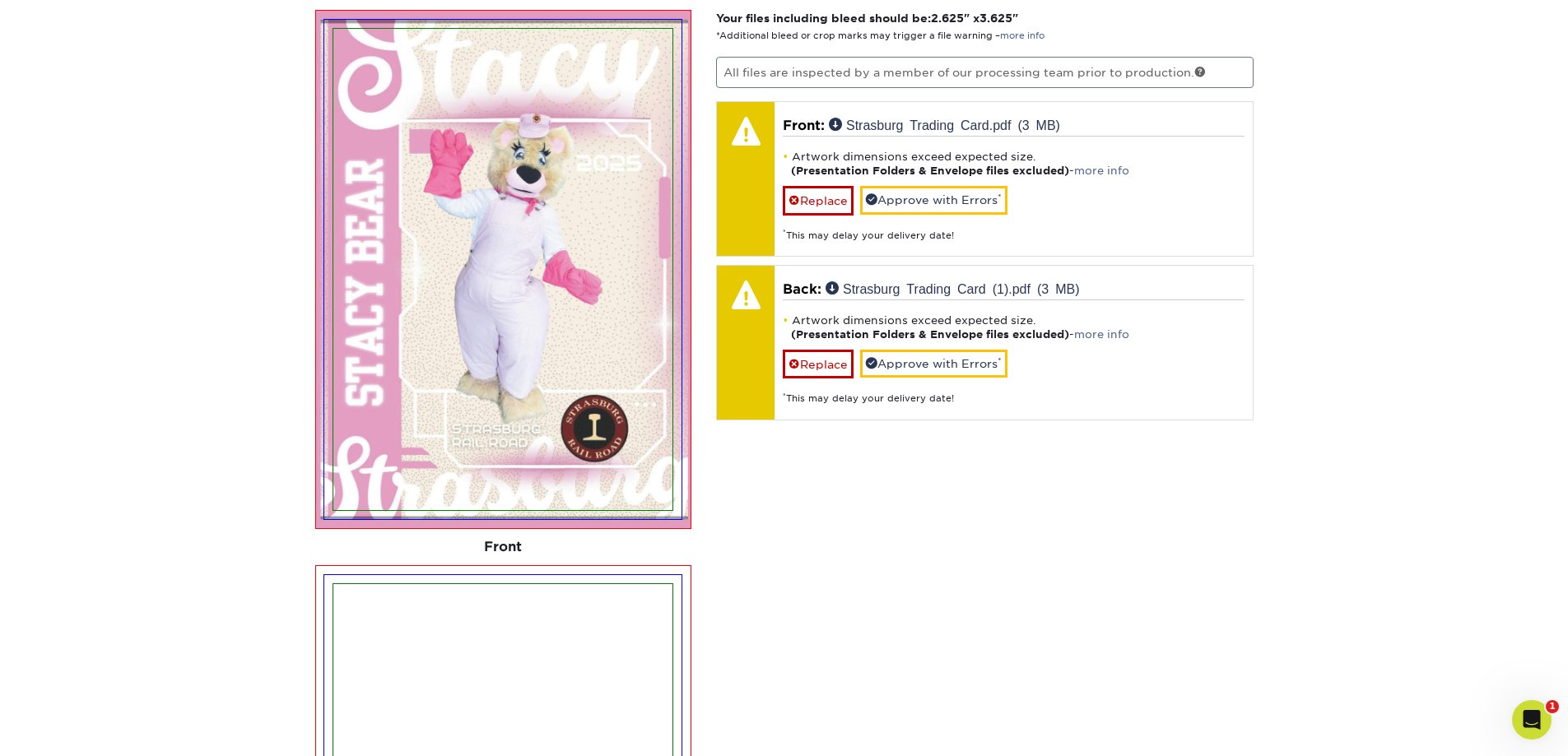
scroll to position [1236, 0]
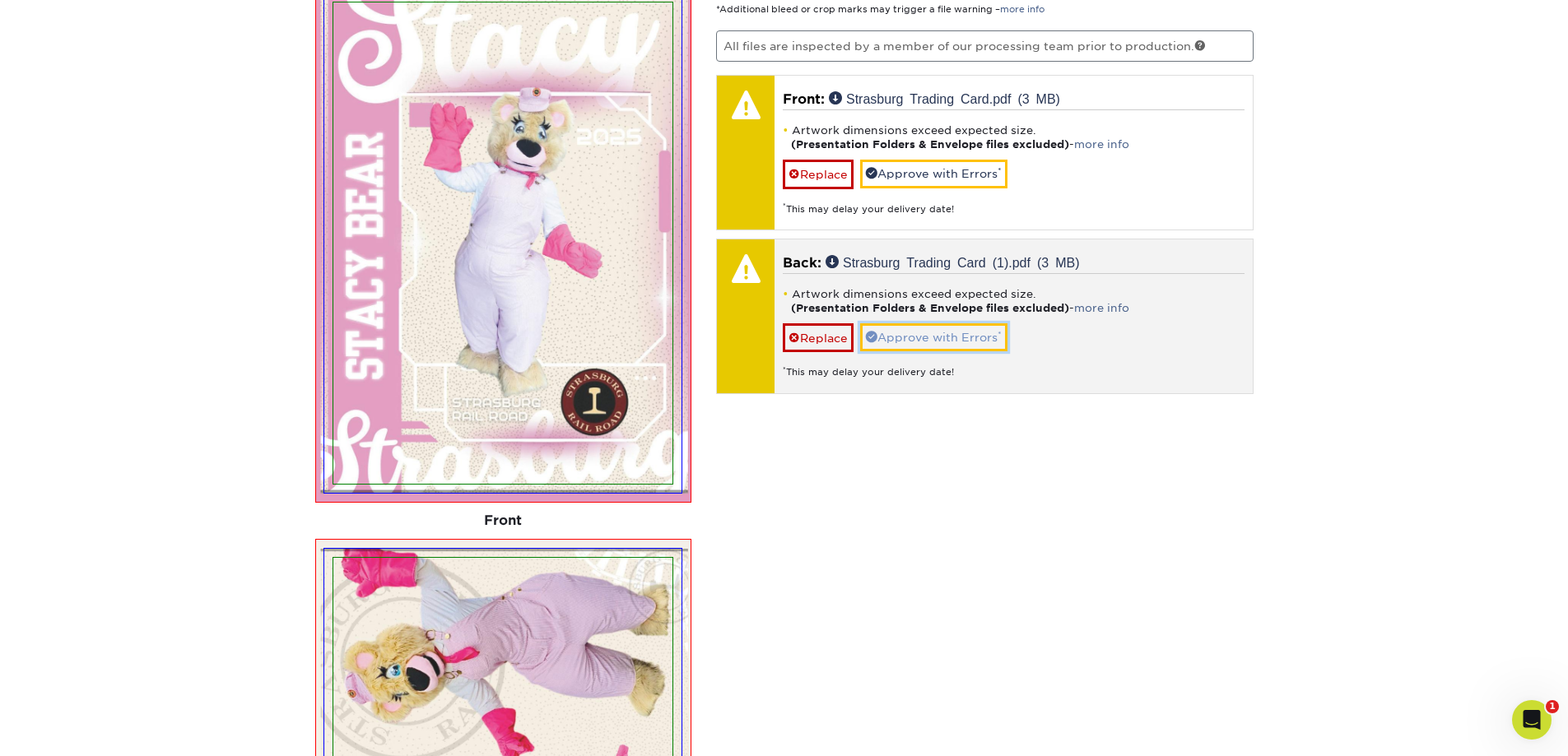
click at [927, 326] on link "Approve with Errors *" at bounding box center [934, 337] width 148 height 28
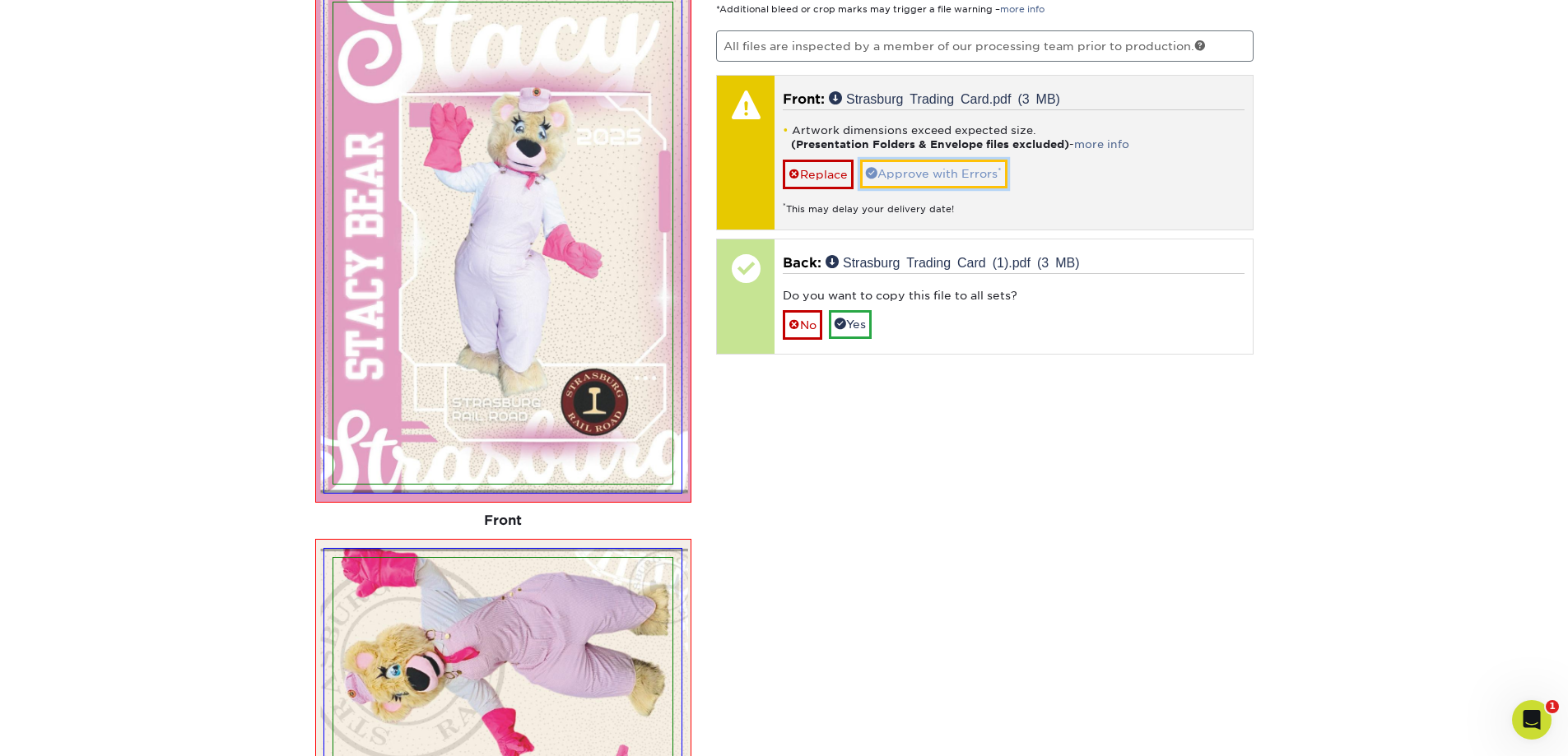
click at [942, 169] on link "Approve with Errors *" at bounding box center [934, 174] width 148 height 28
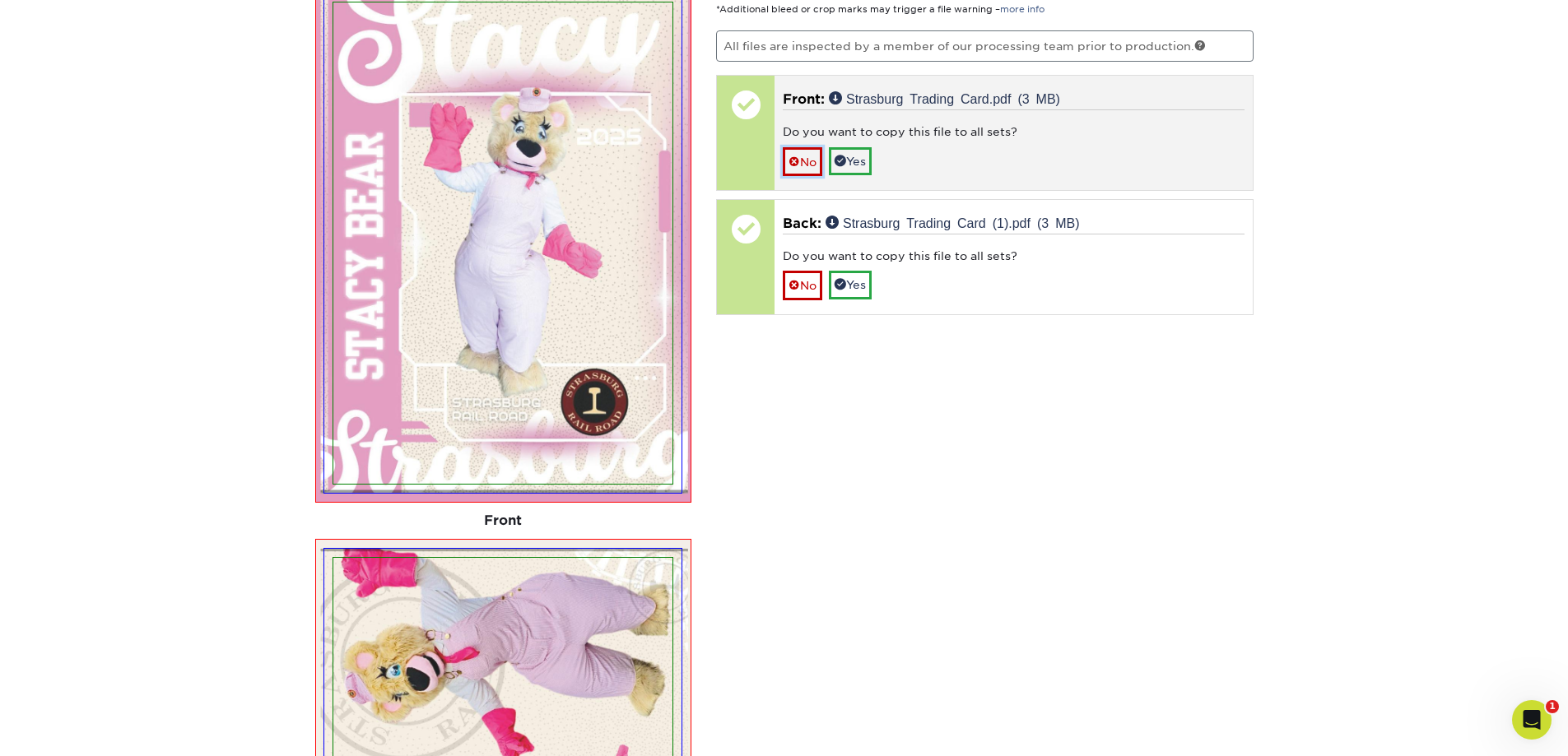
click at [810, 164] on link "No" at bounding box center [802, 162] width 40 height 29
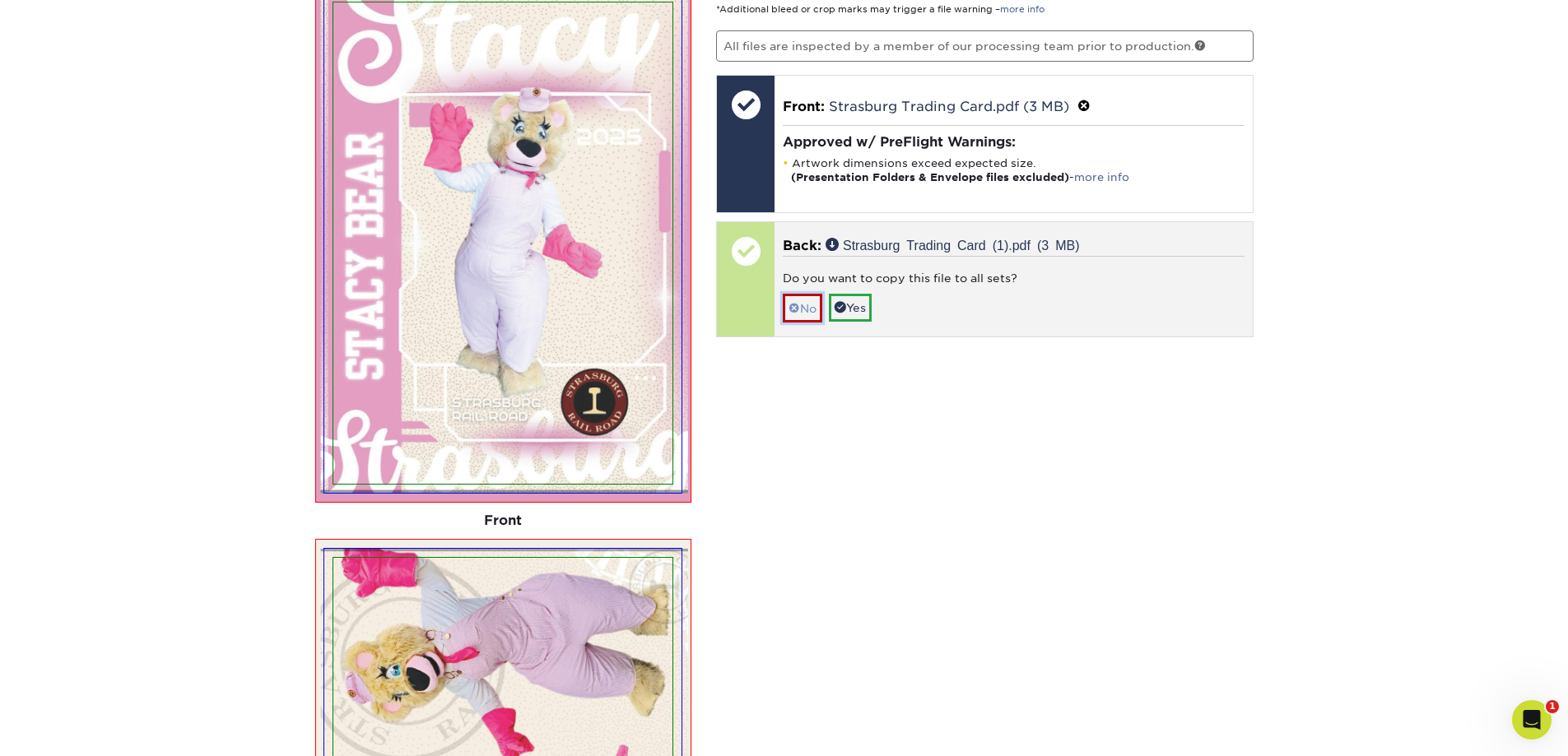
click at [795, 318] on link "No" at bounding box center [802, 308] width 40 height 29
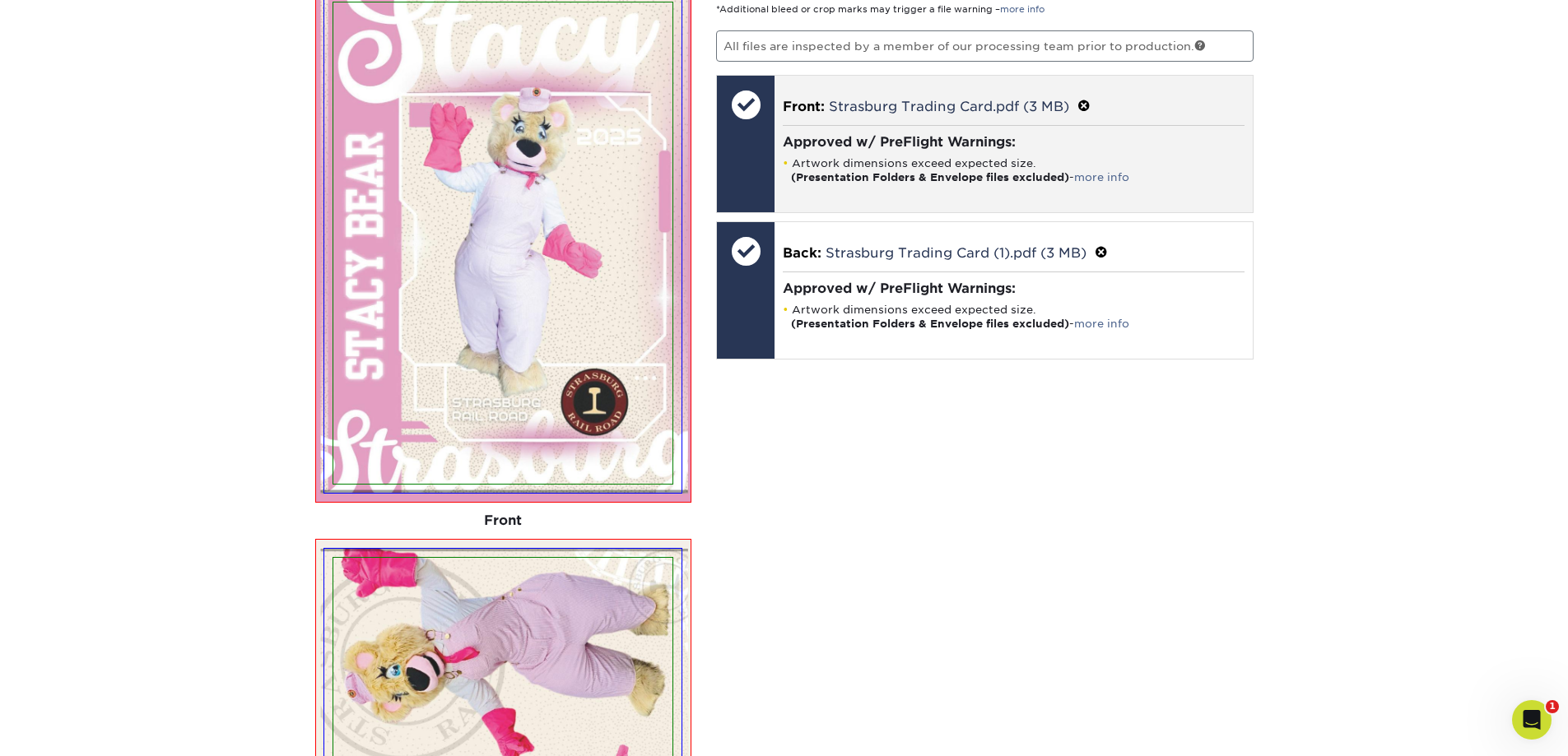
click at [887, 138] on h4 "Approved w/ PreFlight Warnings:" at bounding box center [1013, 142] width 462 height 16
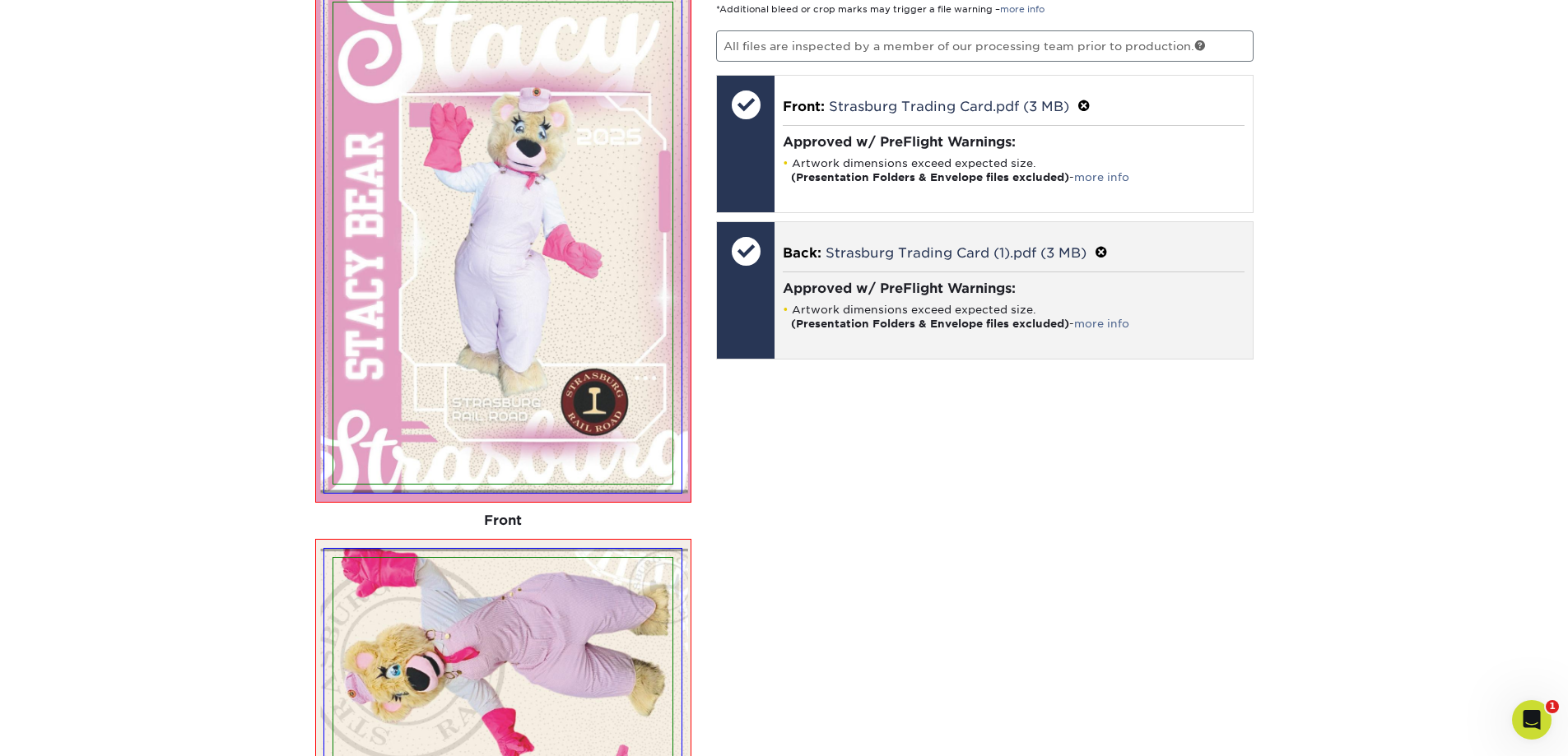
click at [763, 306] on div at bounding box center [746, 291] width 57 height 137
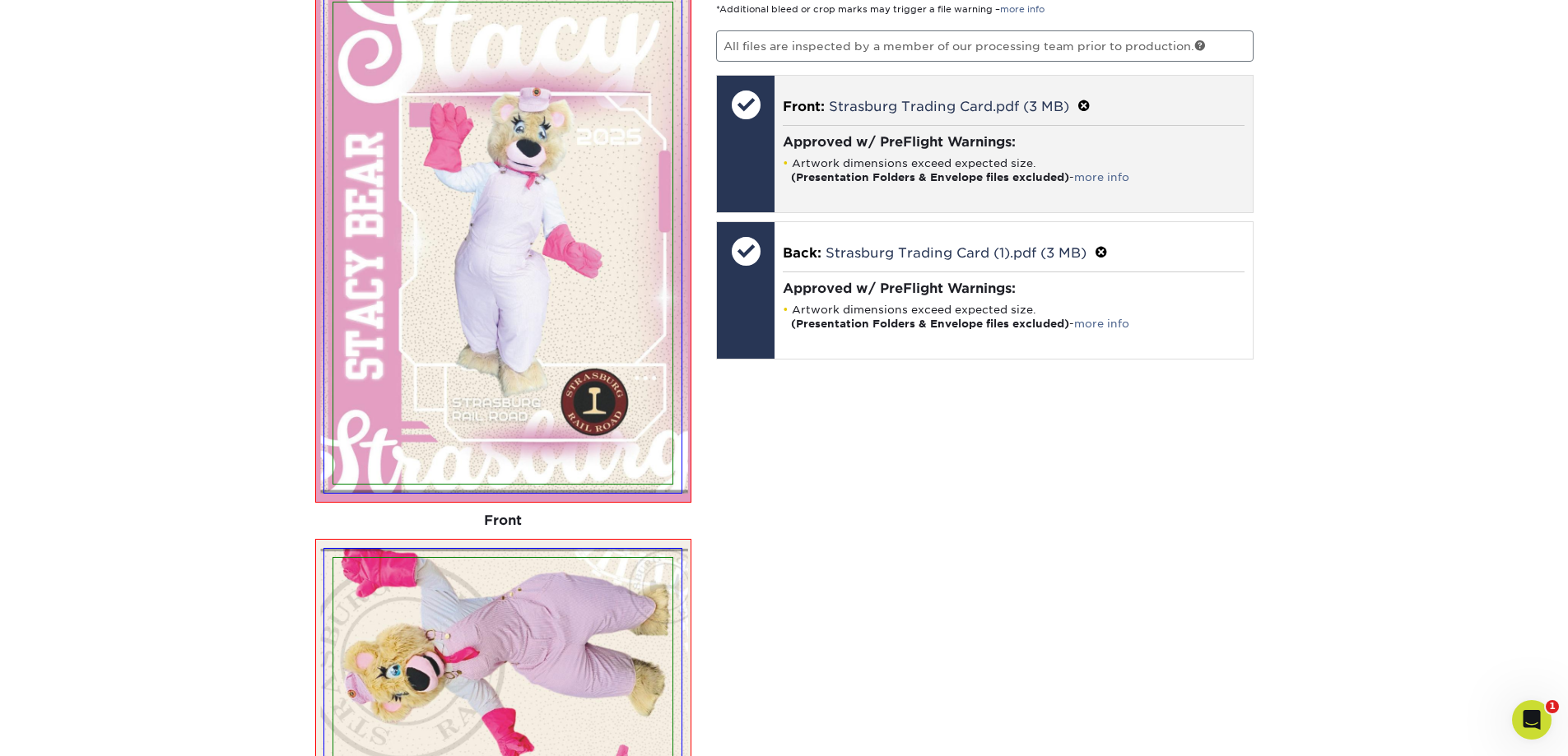
click at [753, 133] on div at bounding box center [746, 104] width 57 height 57
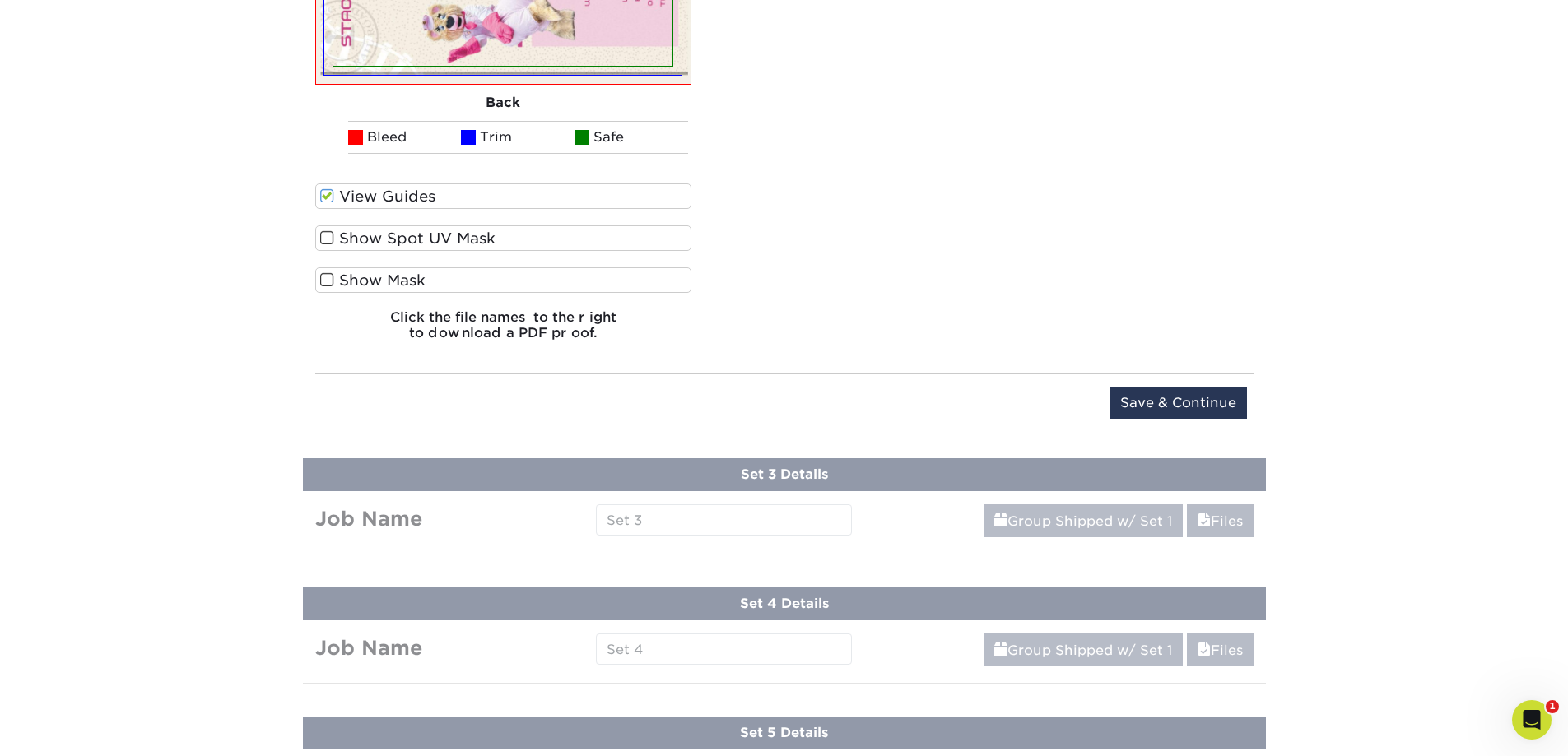
scroll to position [2224, 0]
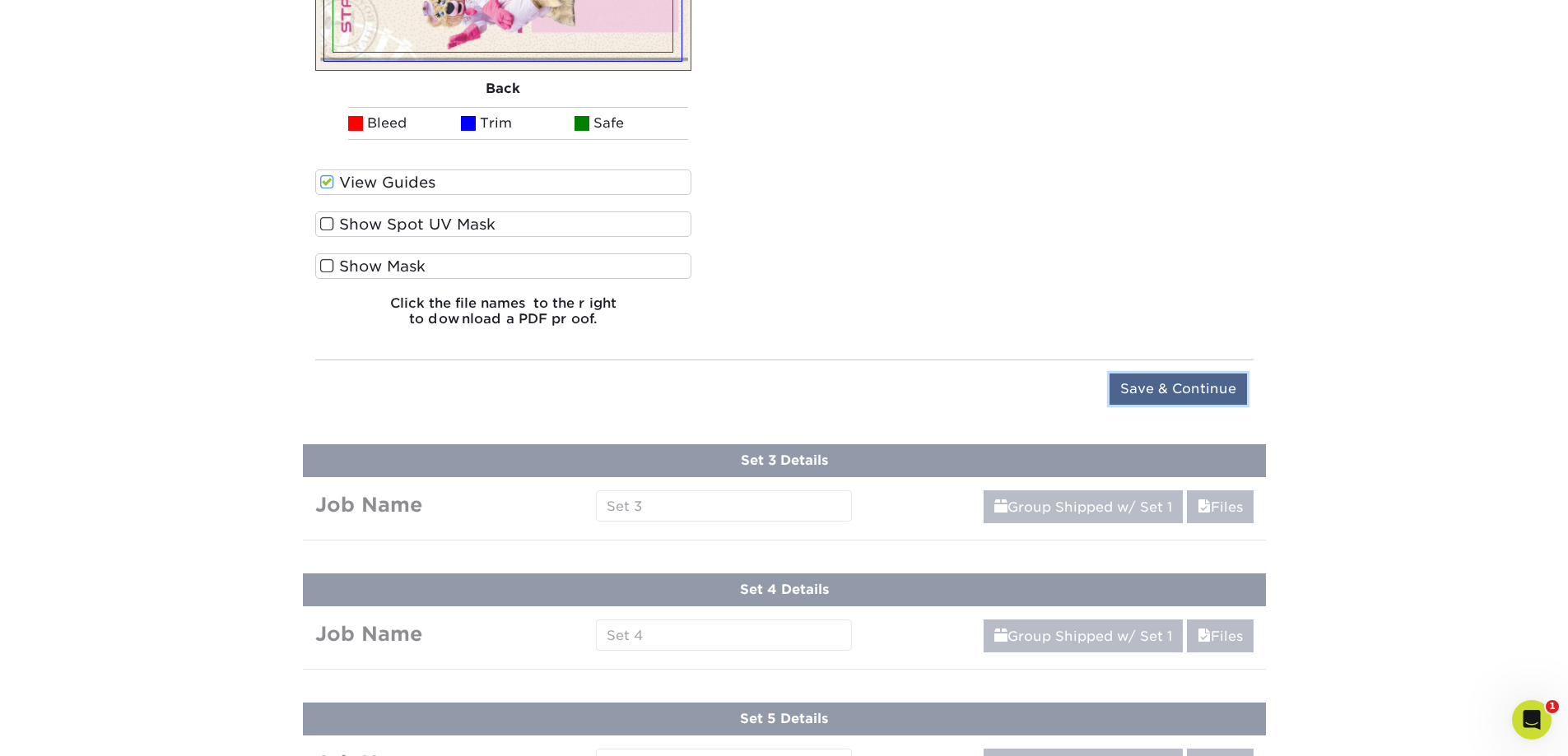
click at [1132, 386] on input "Save & Continue" at bounding box center [1178, 389] width 138 height 31
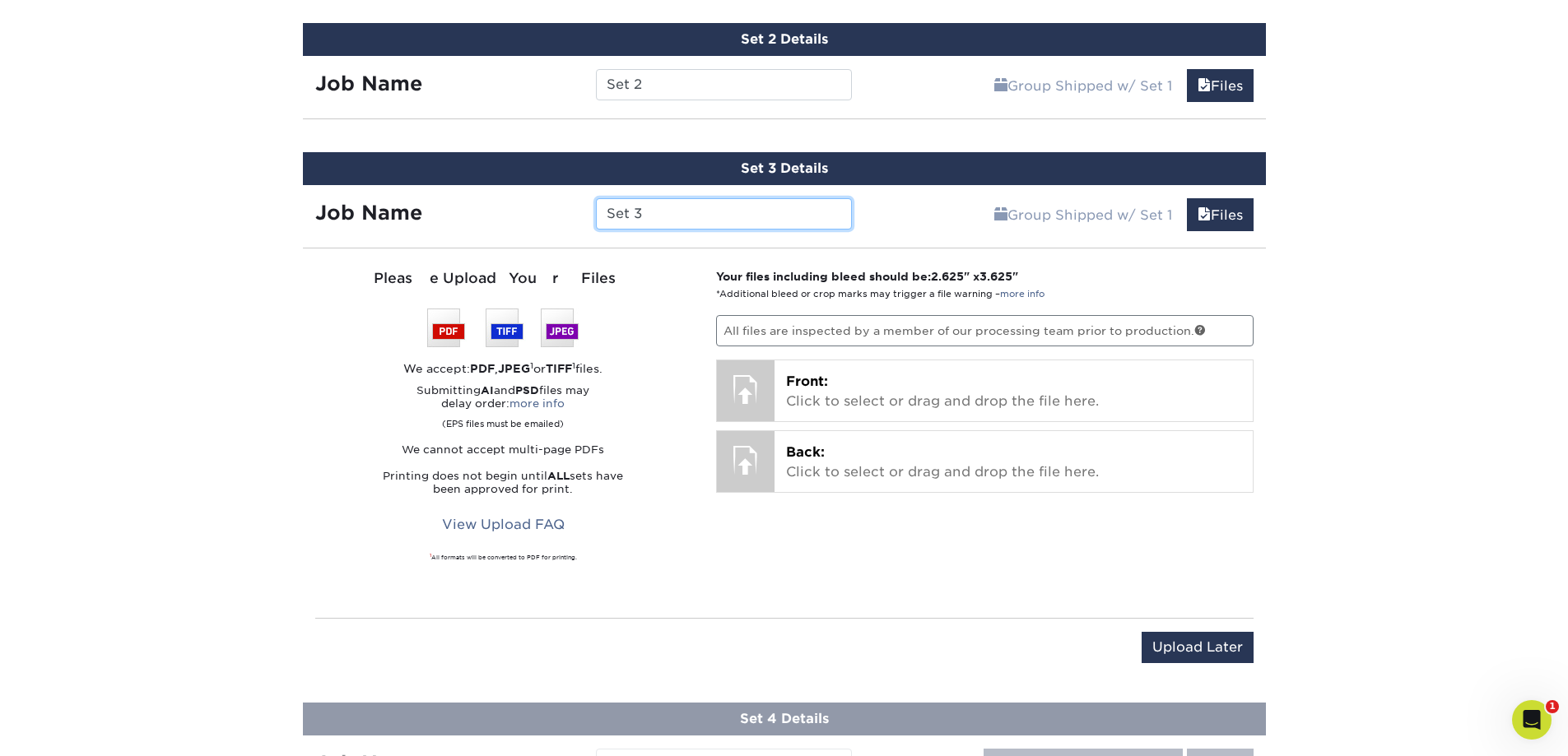
scroll to position [1163, 0]
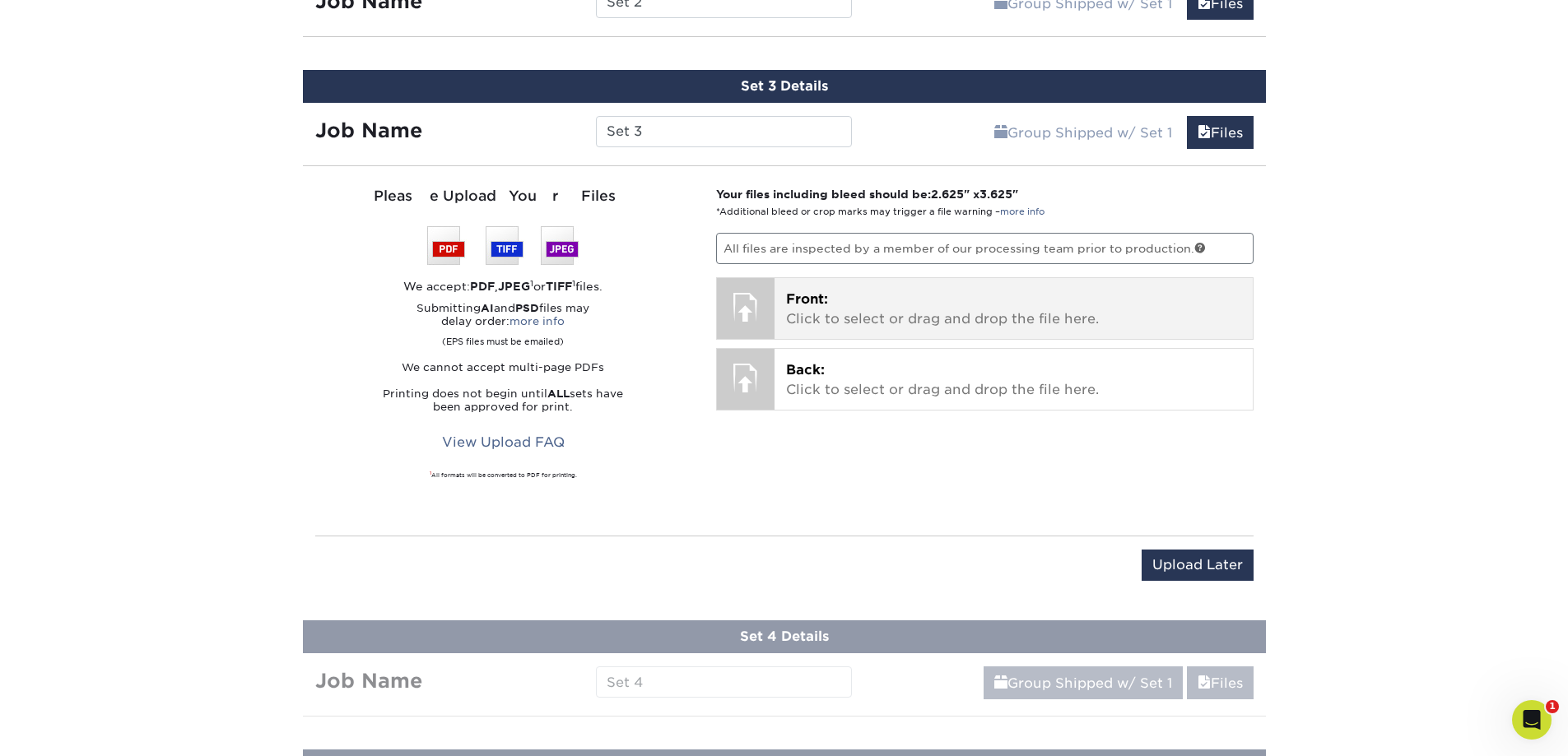
click at [802, 314] on p "Front: Click to select or drag and drop the file here." at bounding box center [1013, 309] width 455 height 40
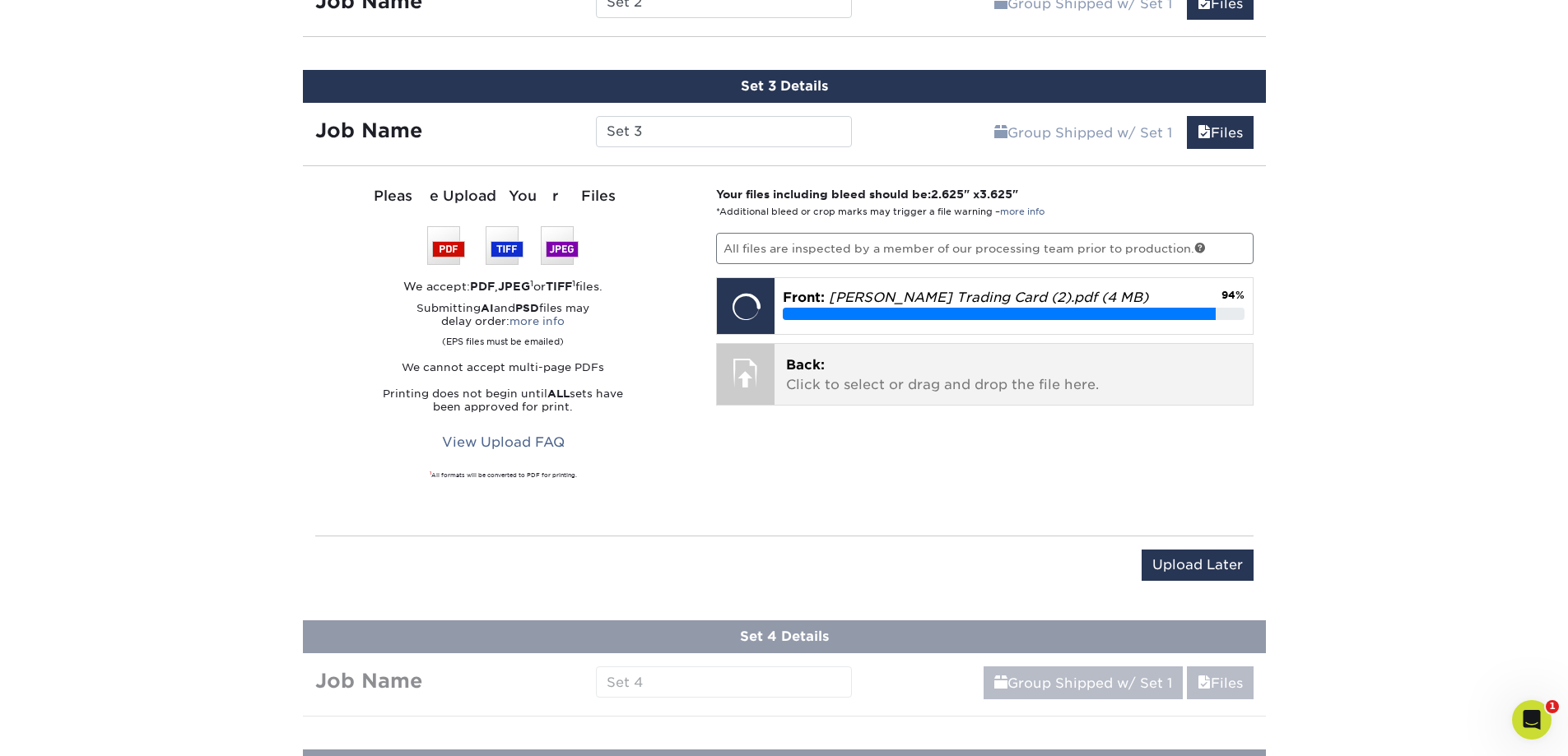
click at [948, 397] on div "Back: Click to select or drag and drop the file here. Choose file" at bounding box center [1013, 374] width 478 height 61
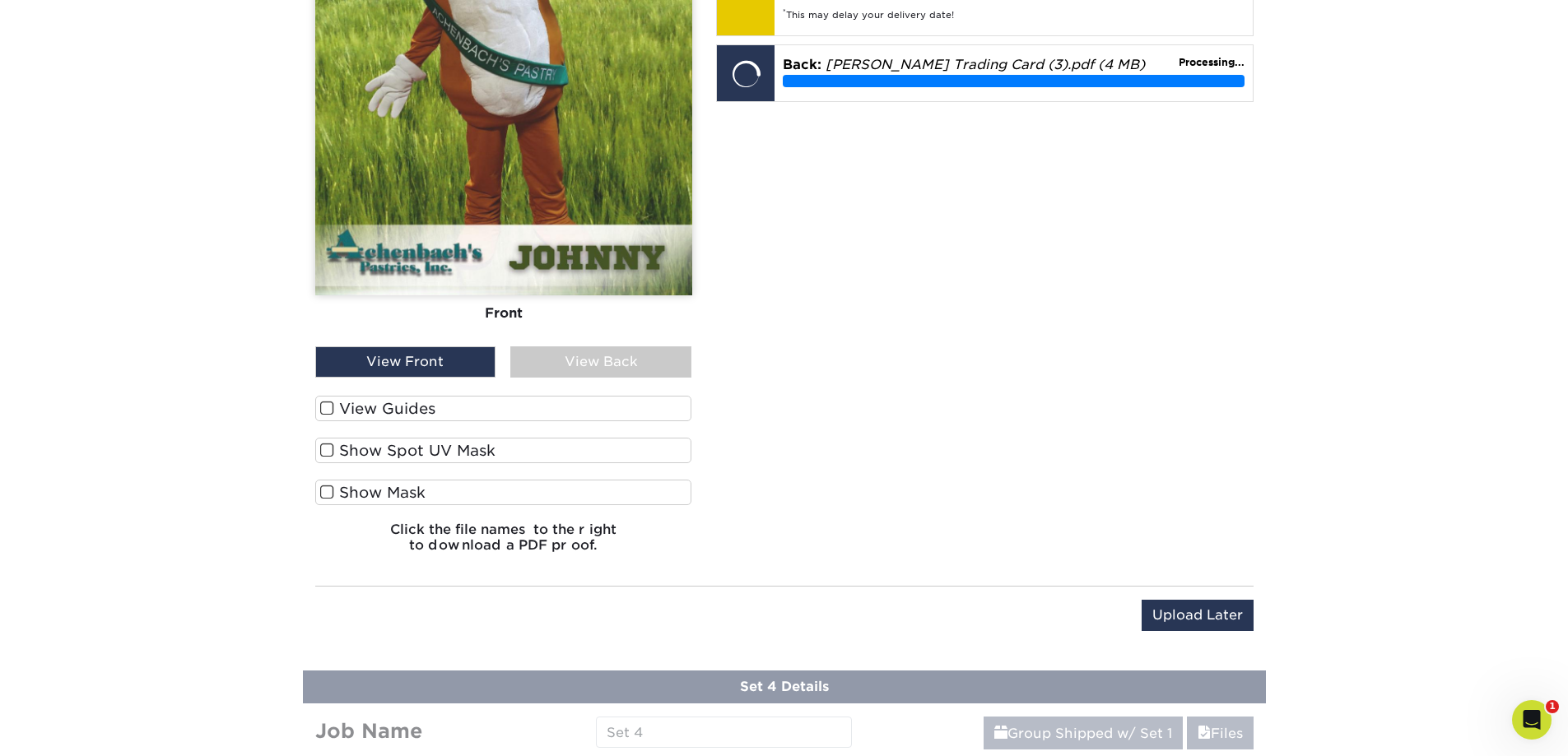
scroll to position [1575, 0]
click at [383, 410] on label "View Guides" at bounding box center [504, 407] width 377 height 26
click at [0, 0] on input "View Guides" at bounding box center [0, 0] width 0 height 0
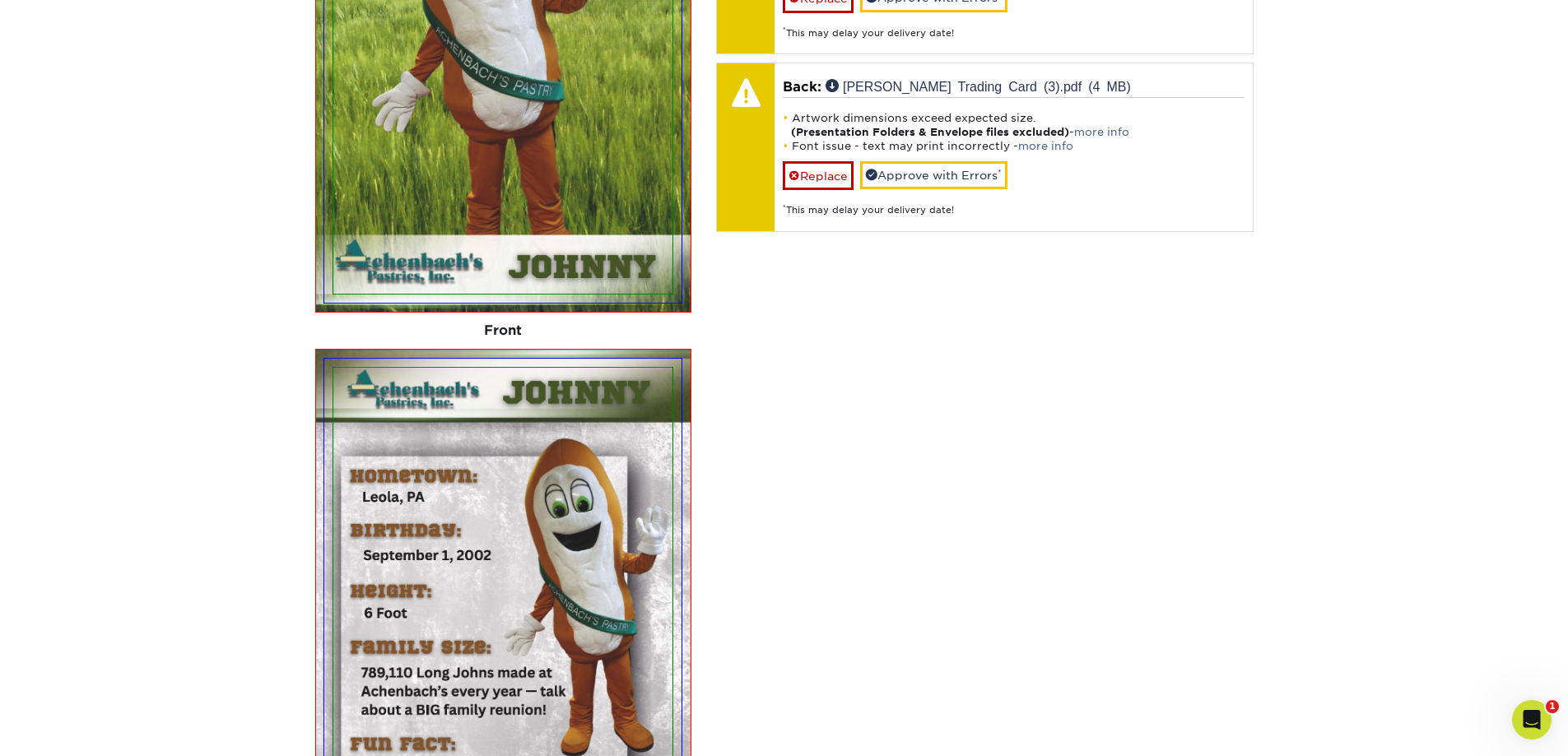
scroll to position [1418, 0]
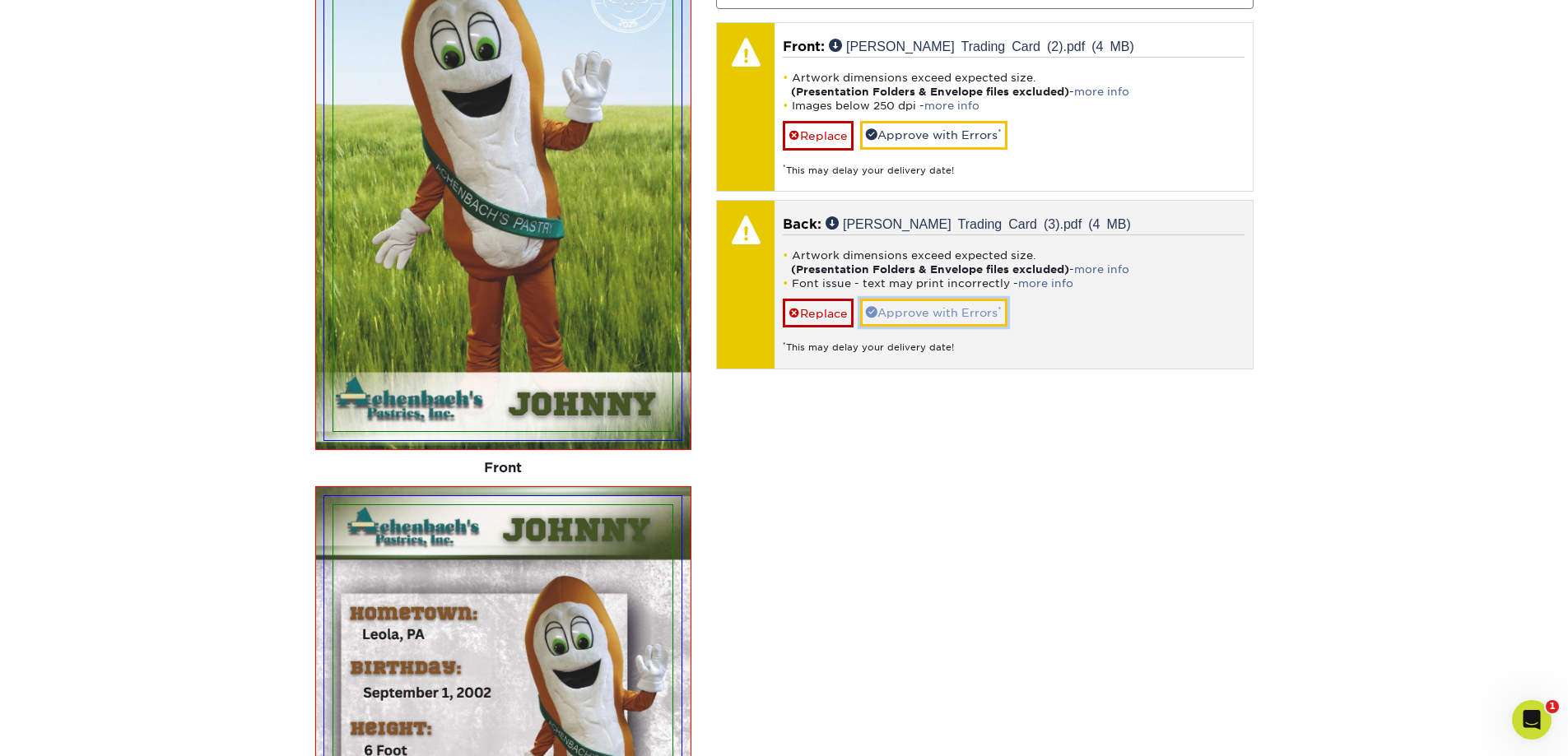
click at [945, 314] on link "Approve with Errors *" at bounding box center [934, 313] width 148 height 28
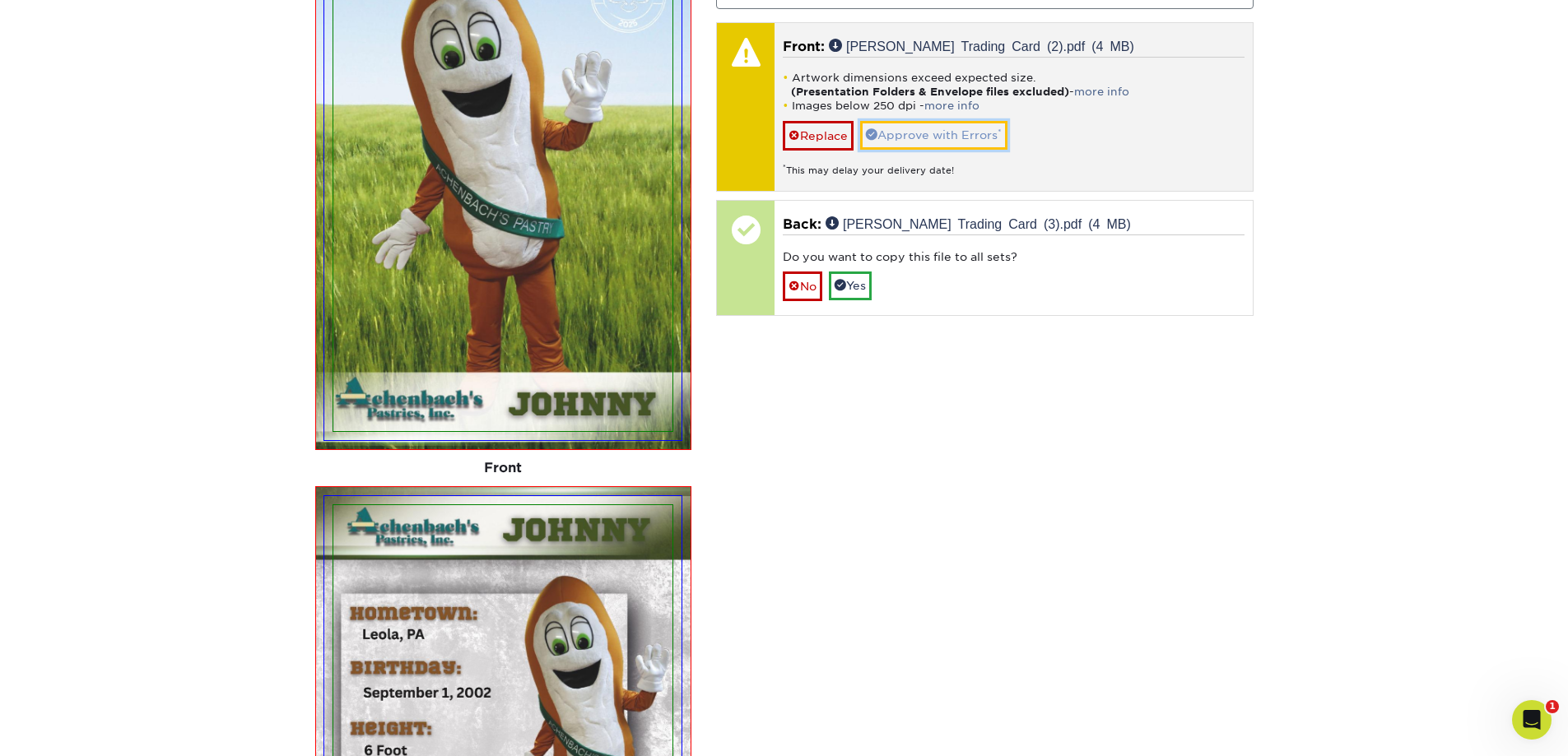
click at [911, 128] on link "Approve with Errors *" at bounding box center [934, 135] width 148 height 28
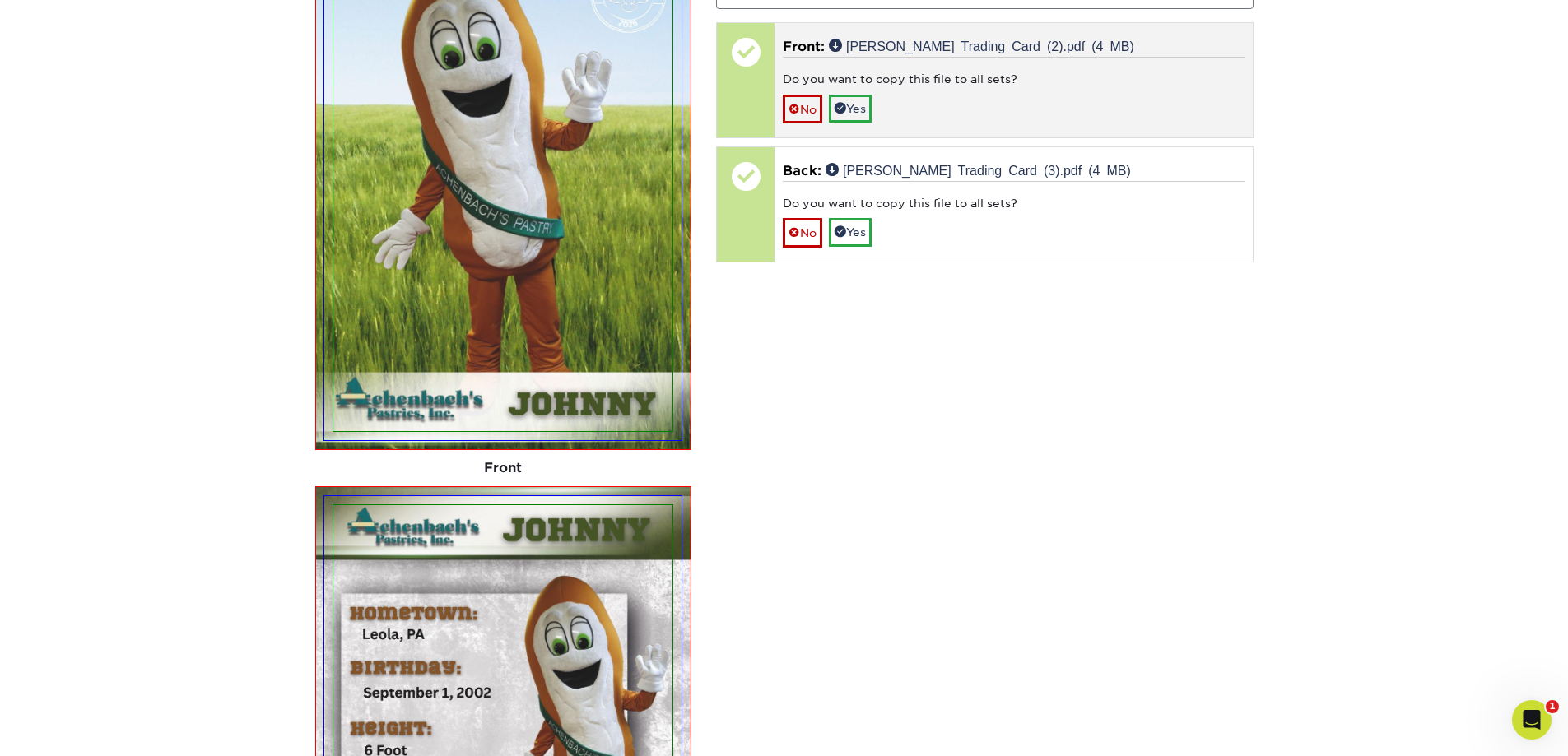
click at [961, 79] on div "Do you want to copy this file to all sets?" at bounding box center [1013, 82] width 462 height 23
click at [801, 121] on link "No" at bounding box center [802, 109] width 40 height 29
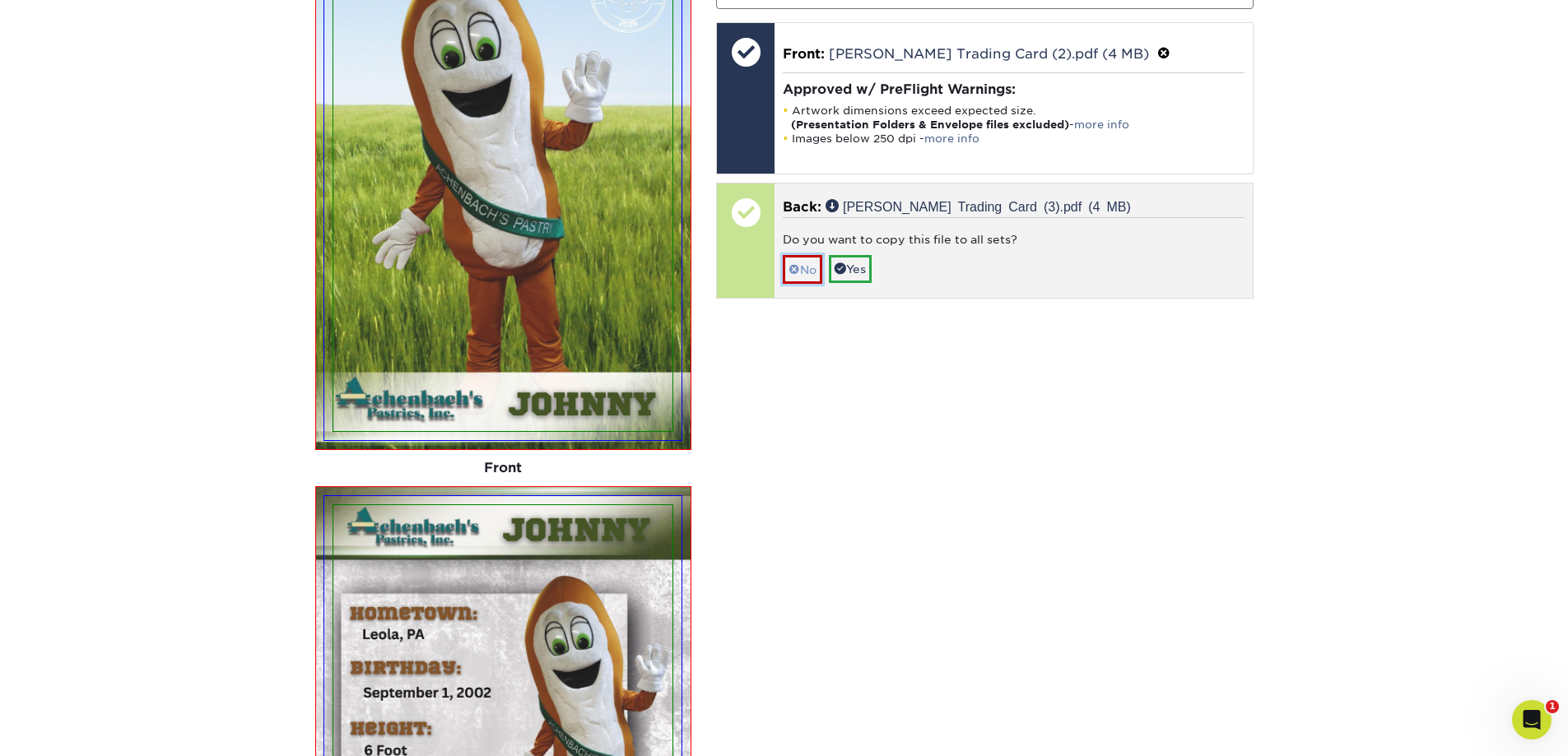
click at [811, 268] on link "No" at bounding box center [802, 269] width 40 height 29
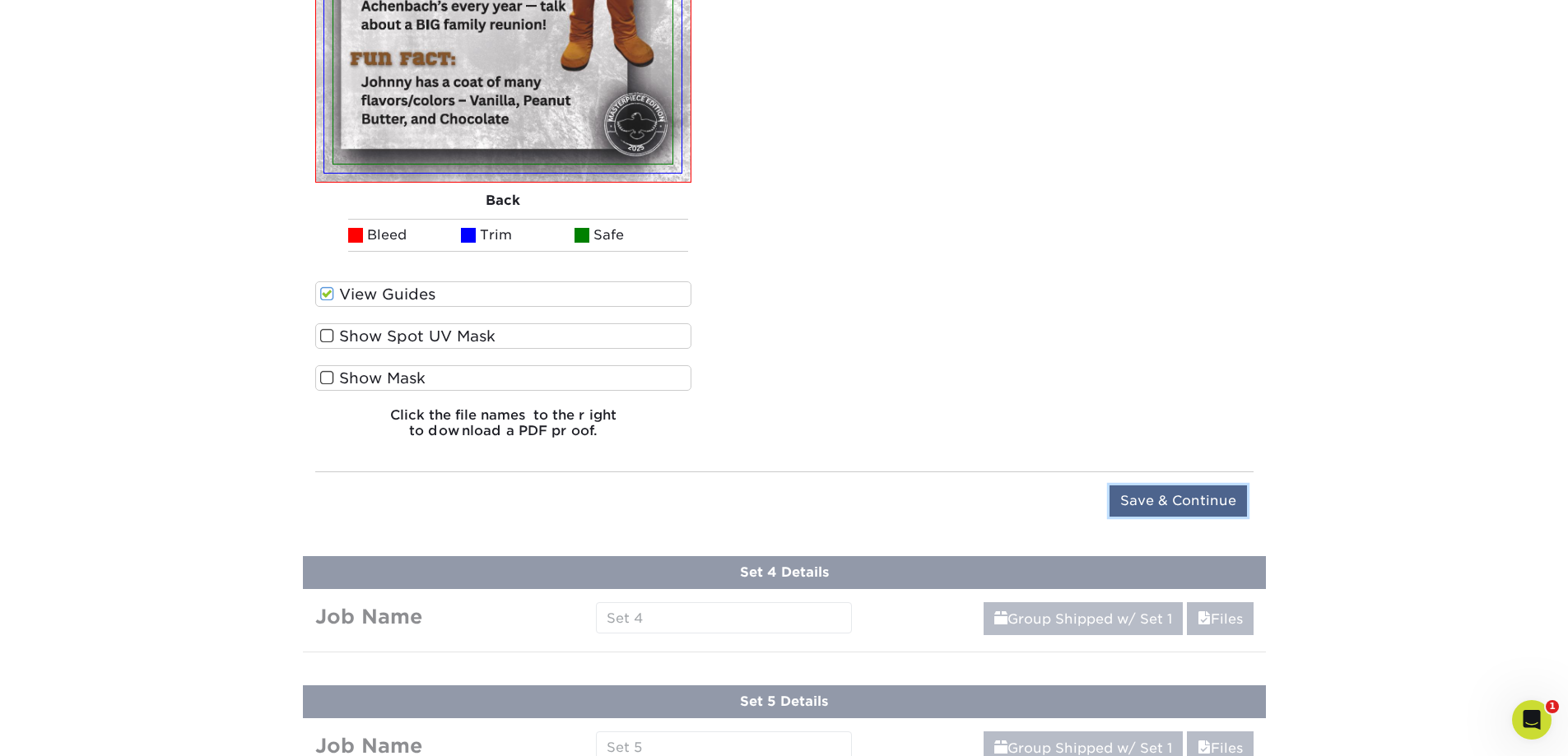
click at [1136, 500] on input "Save & Continue" at bounding box center [1178, 501] width 138 height 31
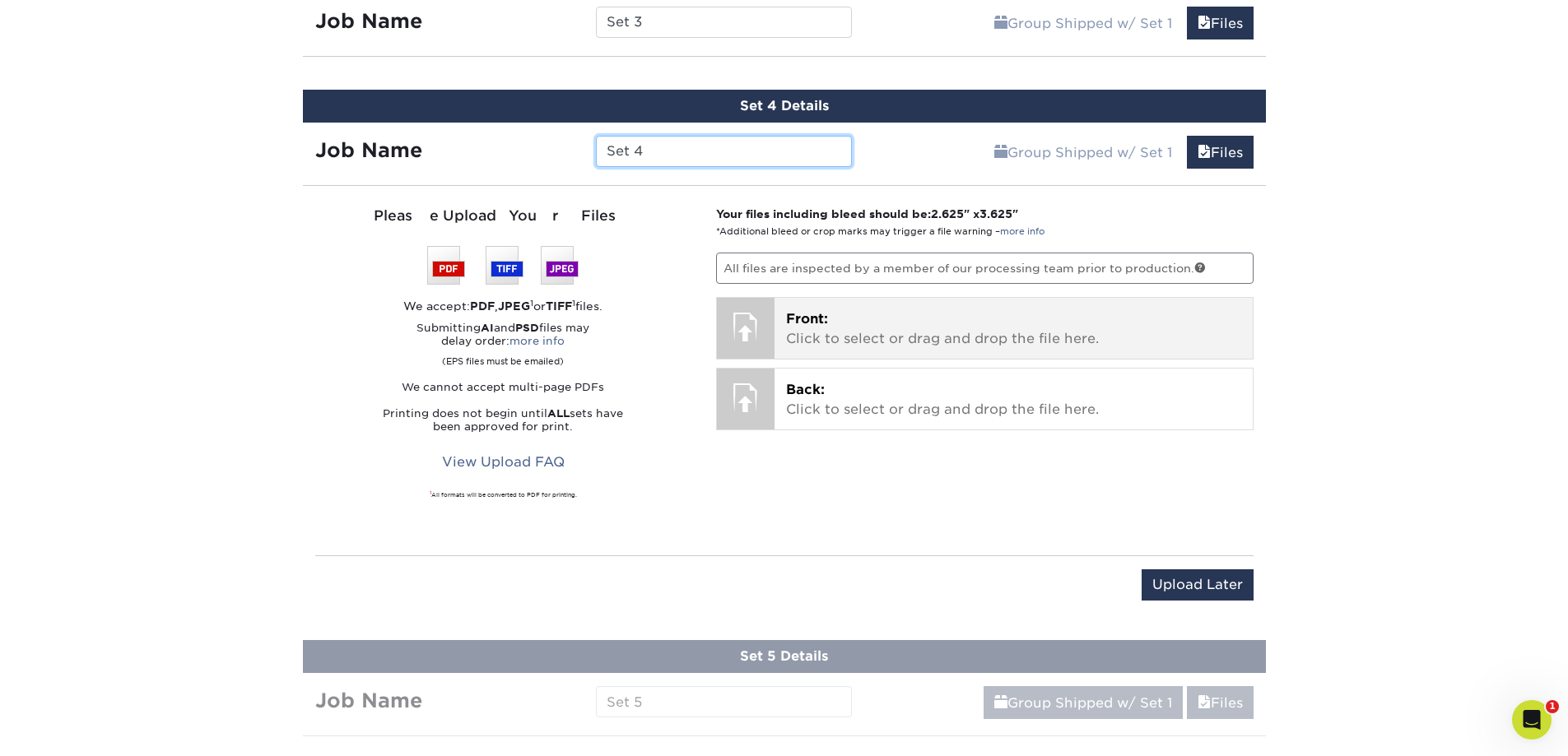
scroll to position [1292, 0]
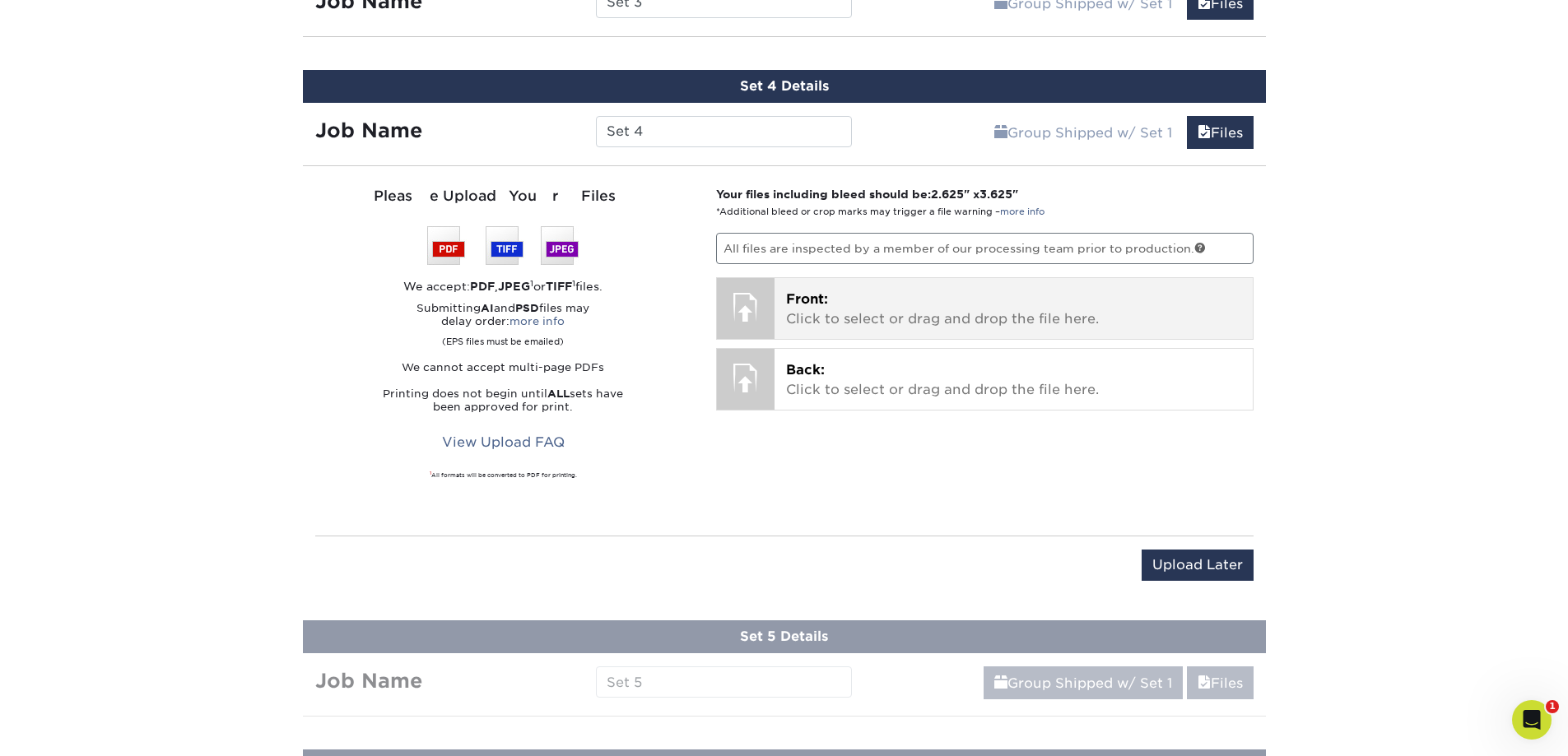
click at [819, 303] on span "Front:" at bounding box center [807, 299] width 42 height 16
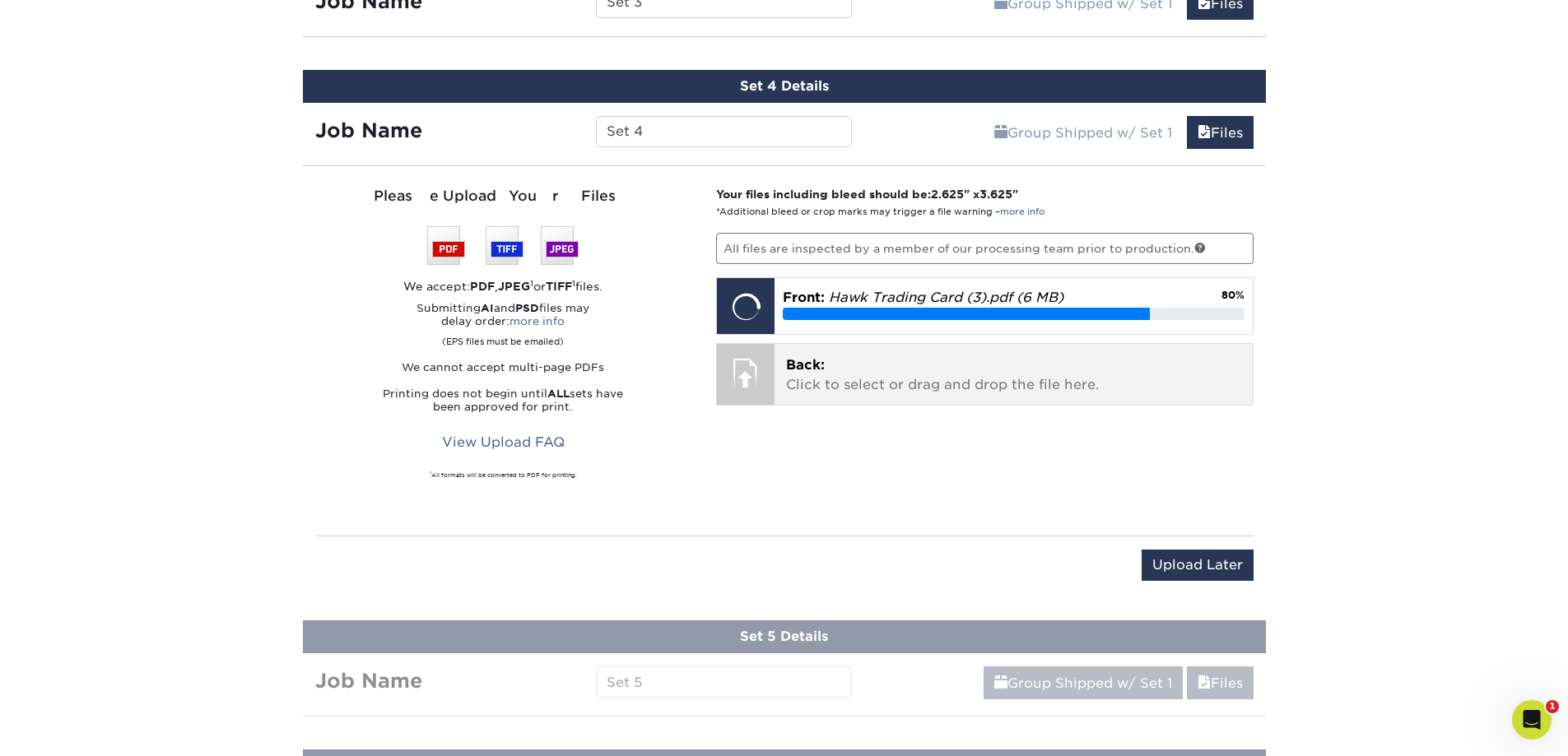
click at [934, 388] on p "Back: Click to select or drag and drop the file here." at bounding box center [1013, 375] width 455 height 40
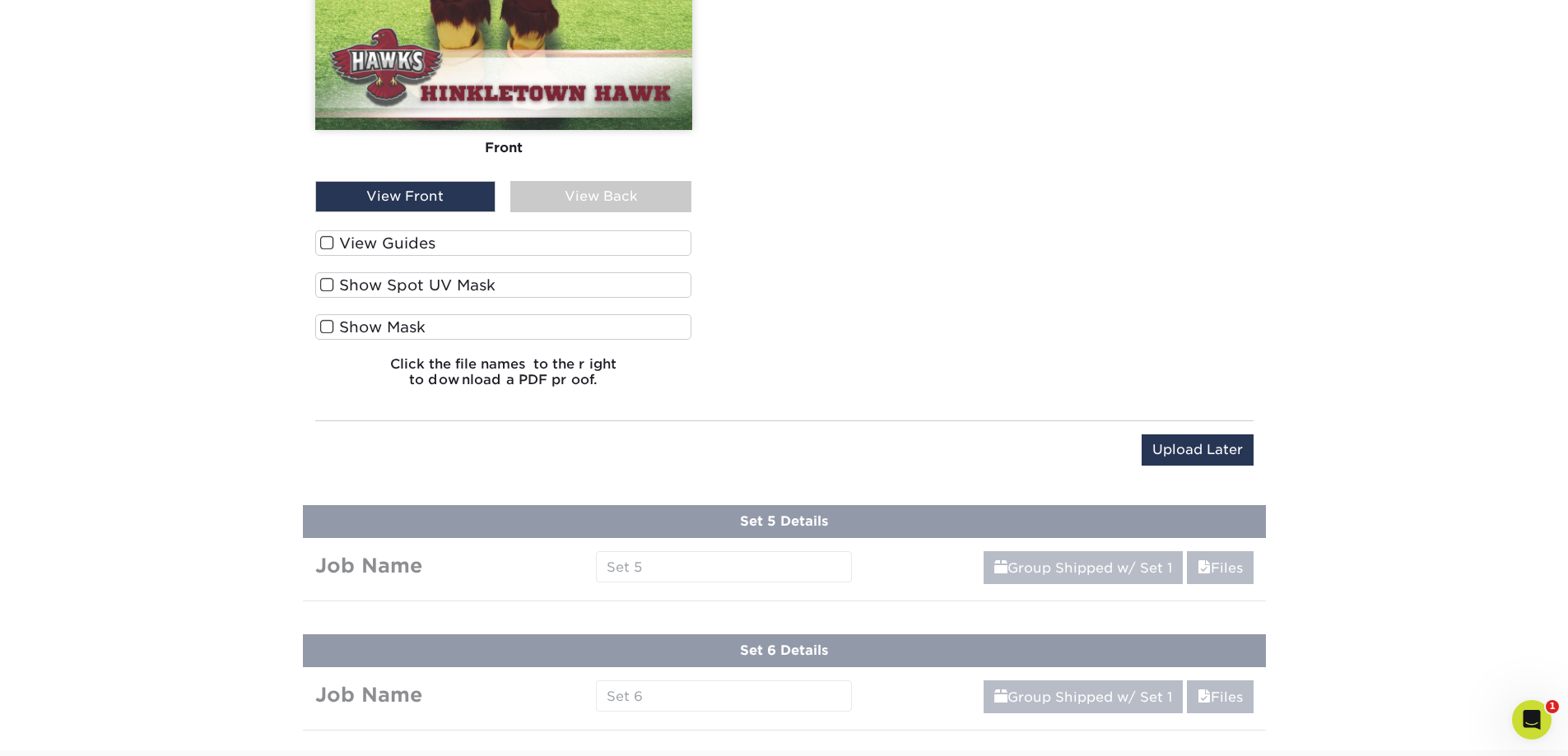
click at [380, 246] on label "View Guides" at bounding box center [504, 243] width 377 height 26
click at [0, 0] on input "View Guides" at bounding box center [0, 0] width 0 height 0
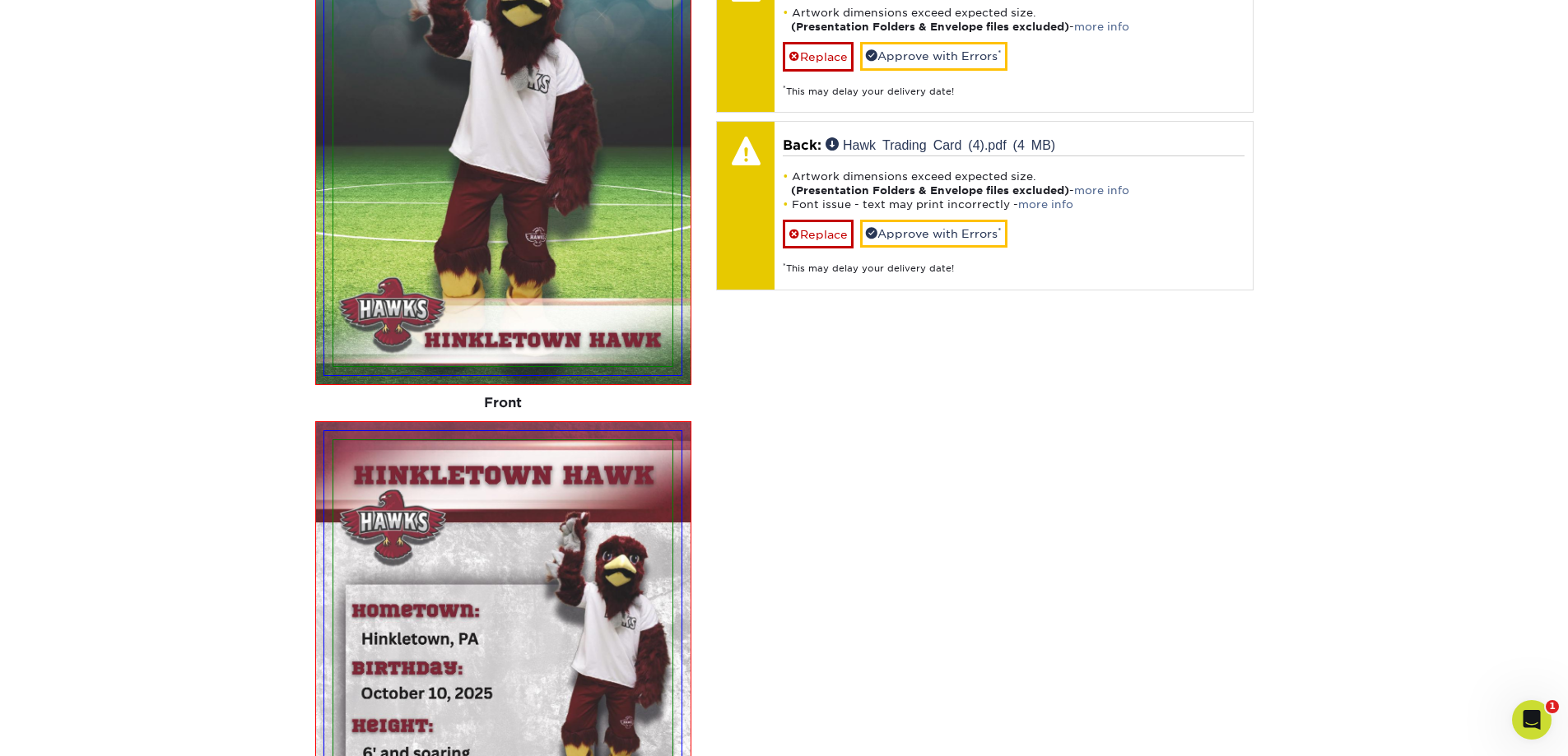
scroll to position [1465, 0]
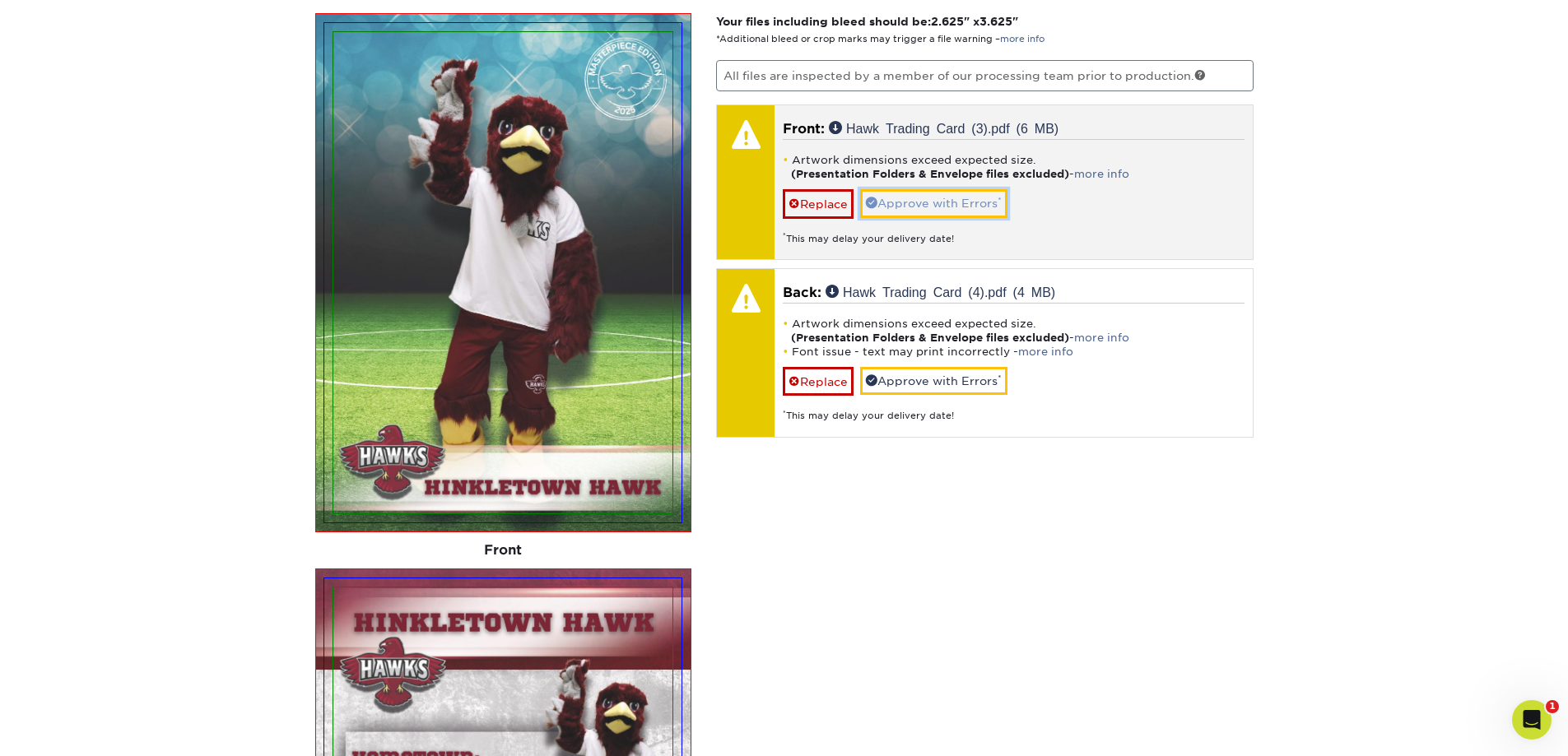
click at [910, 206] on link "Approve with Errors *" at bounding box center [934, 203] width 148 height 28
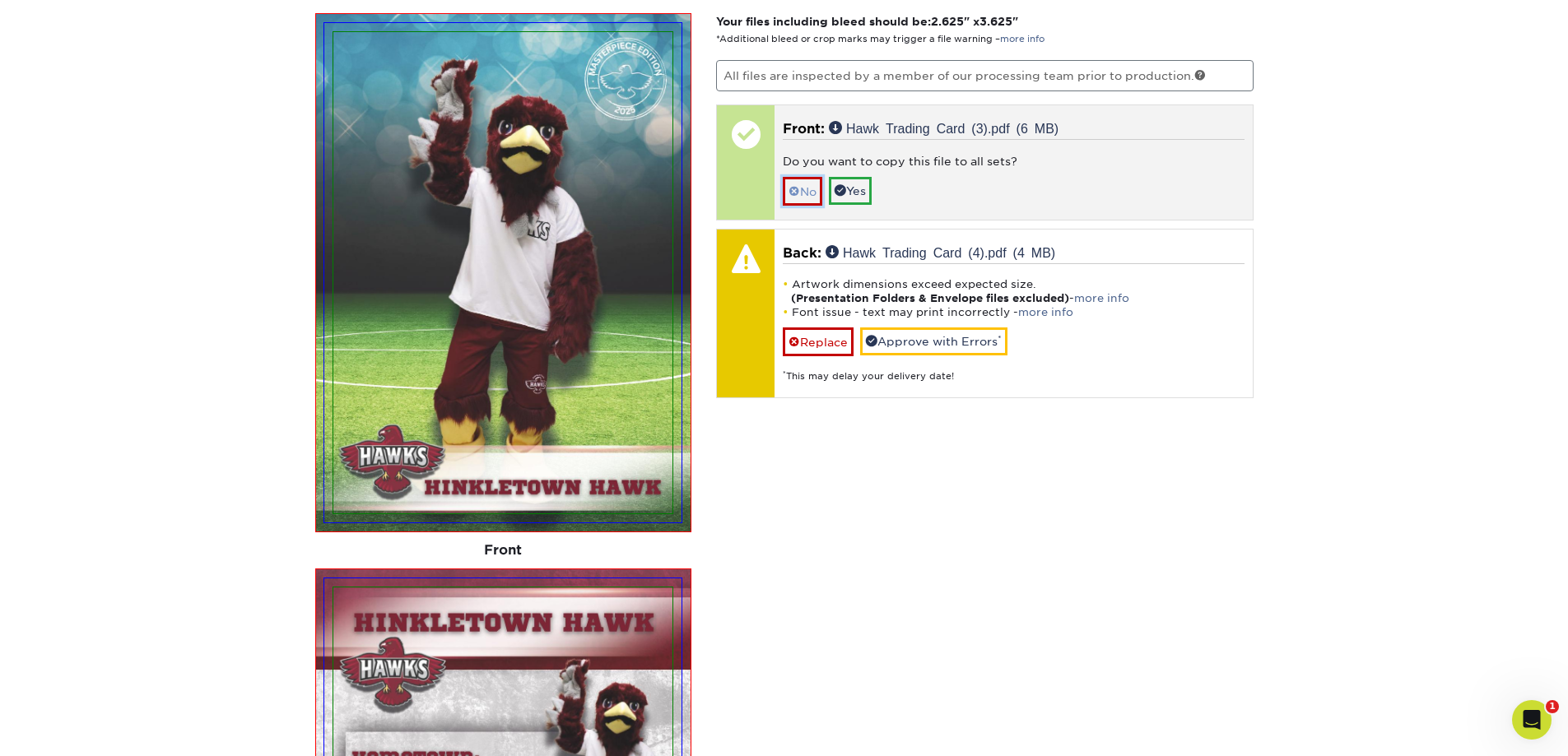
click at [801, 188] on link "No" at bounding box center [802, 191] width 40 height 29
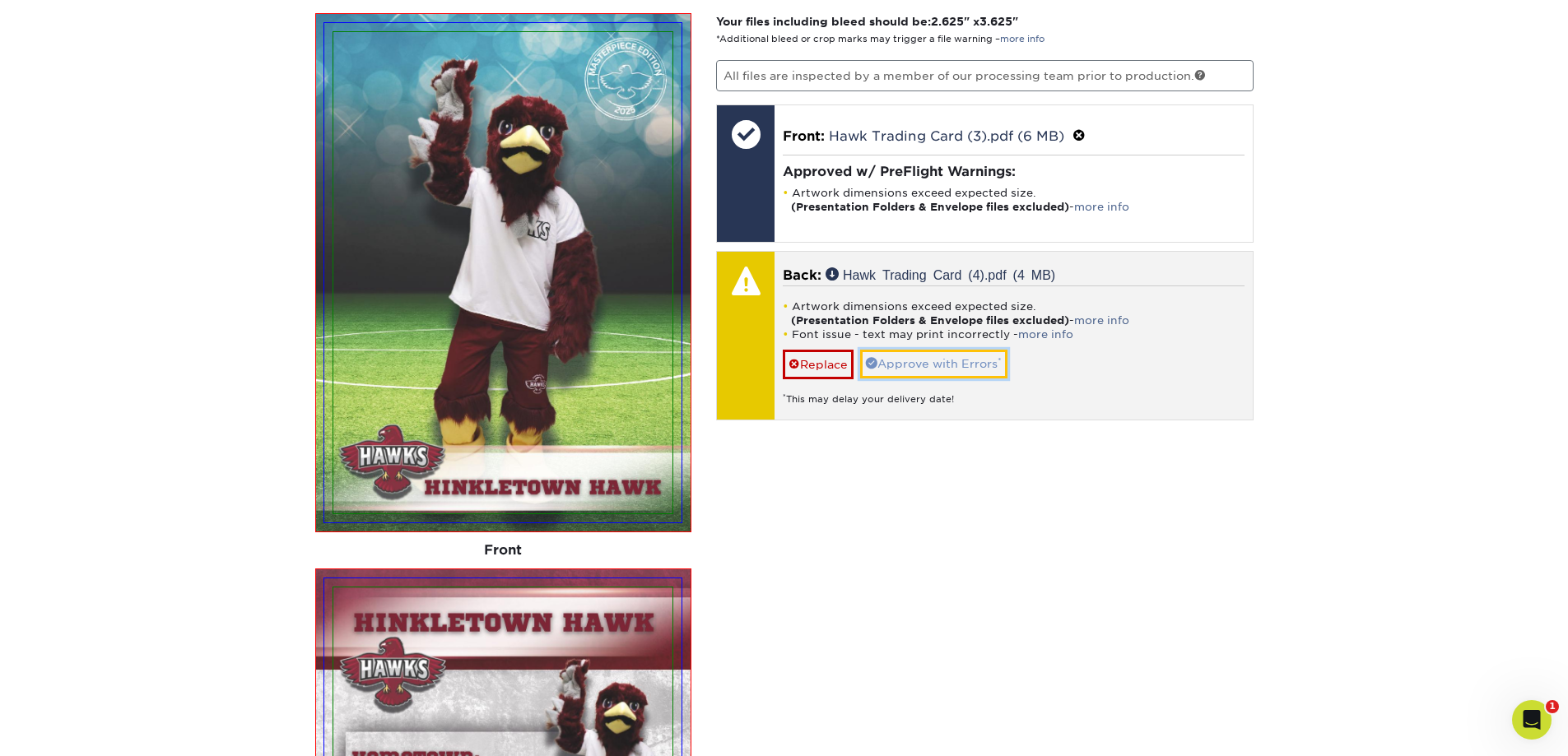
click at [934, 373] on link "Approve with Errors *" at bounding box center [934, 364] width 148 height 28
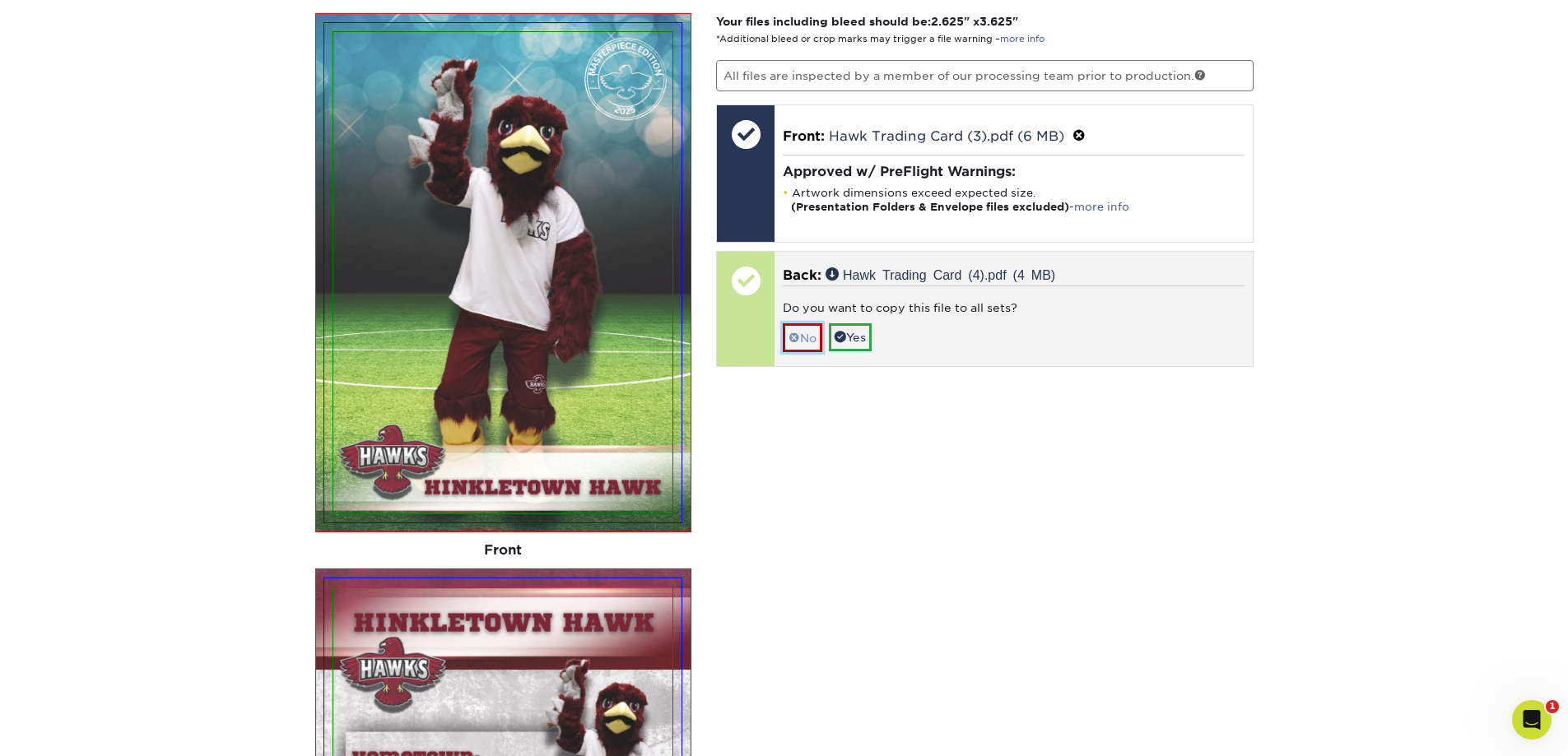
click at [800, 344] on link "No" at bounding box center [802, 337] width 40 height 29
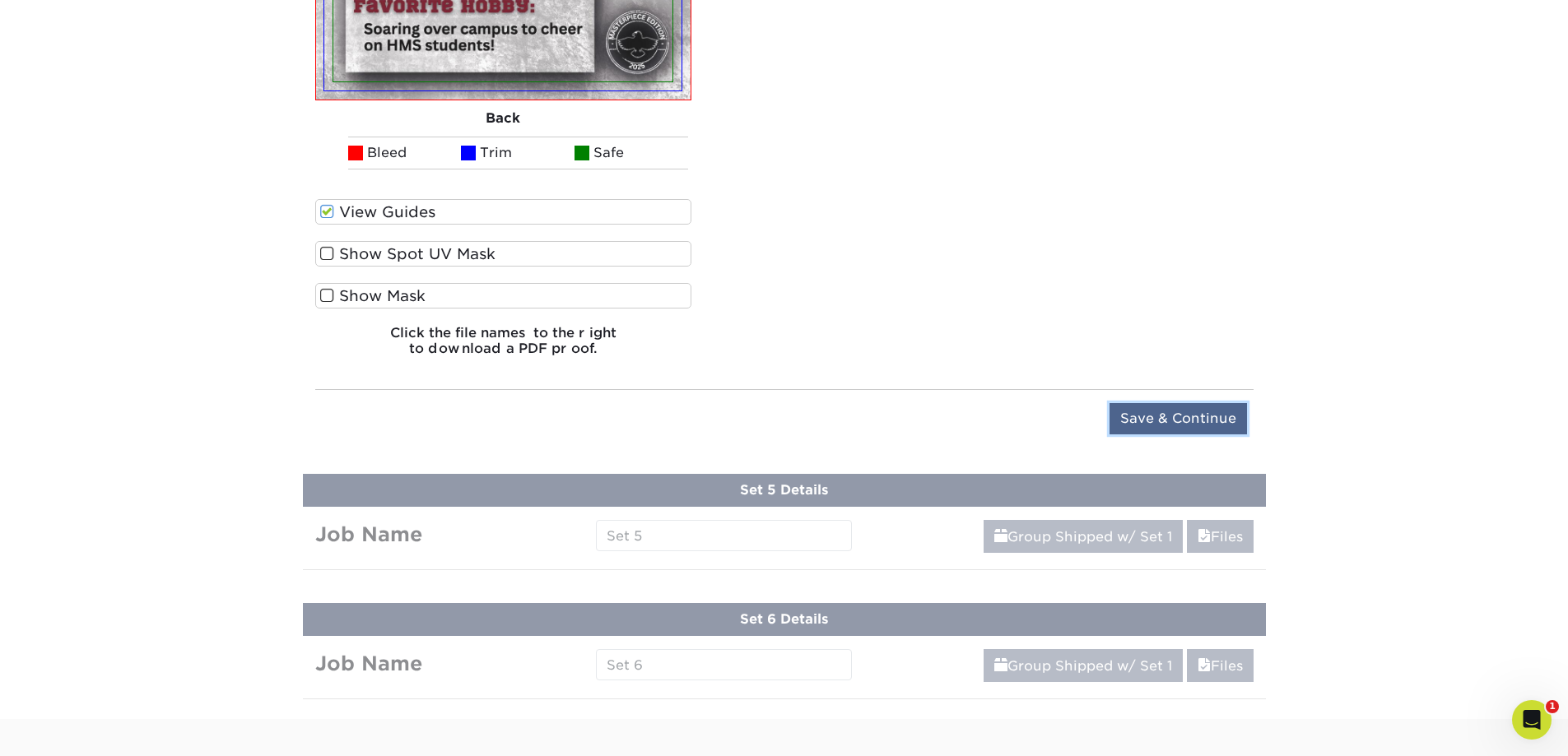
click at [1197, 413] on input "Save & Continue" at bounding box center [1178, 419] width 138 height 31
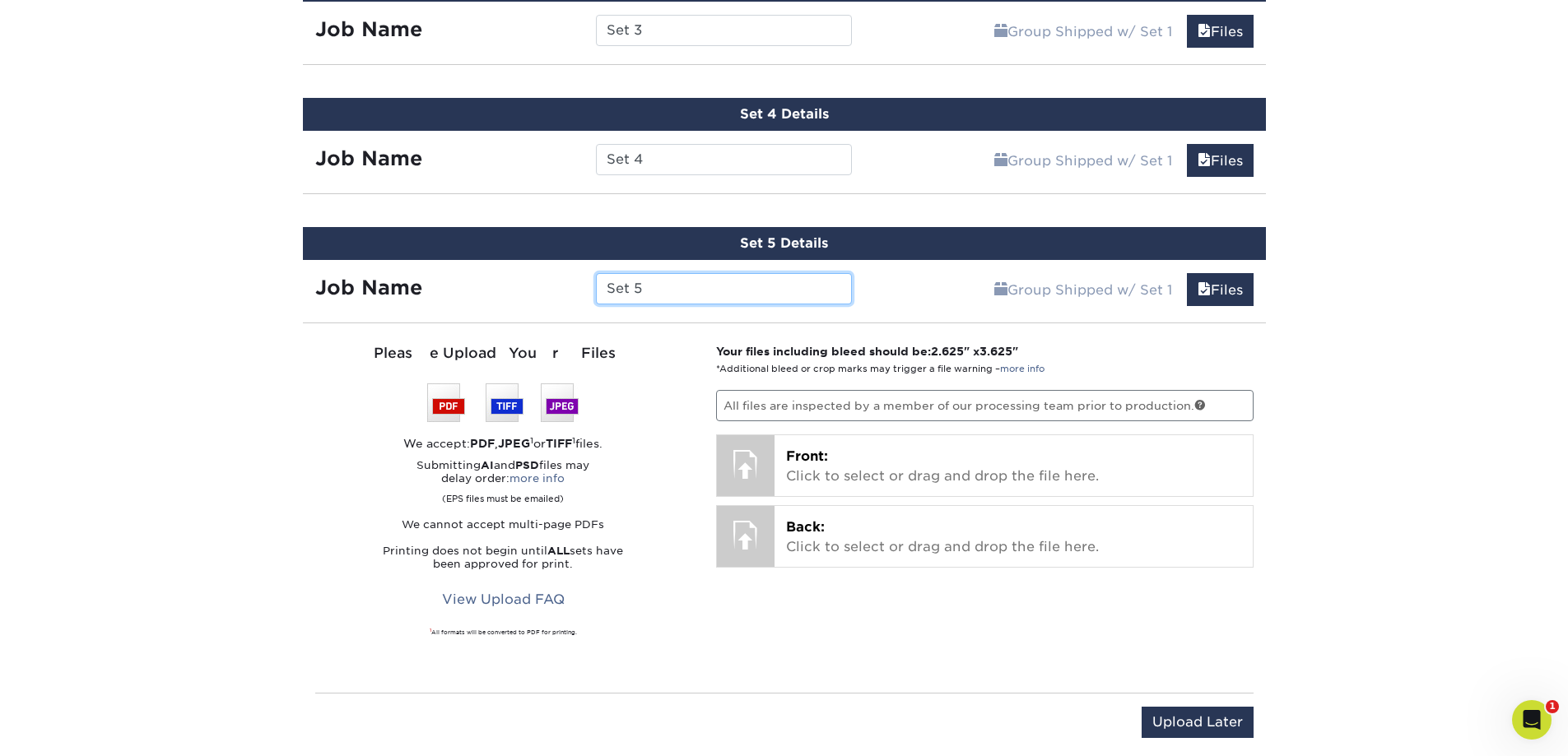
scroll to position [1421, 0]
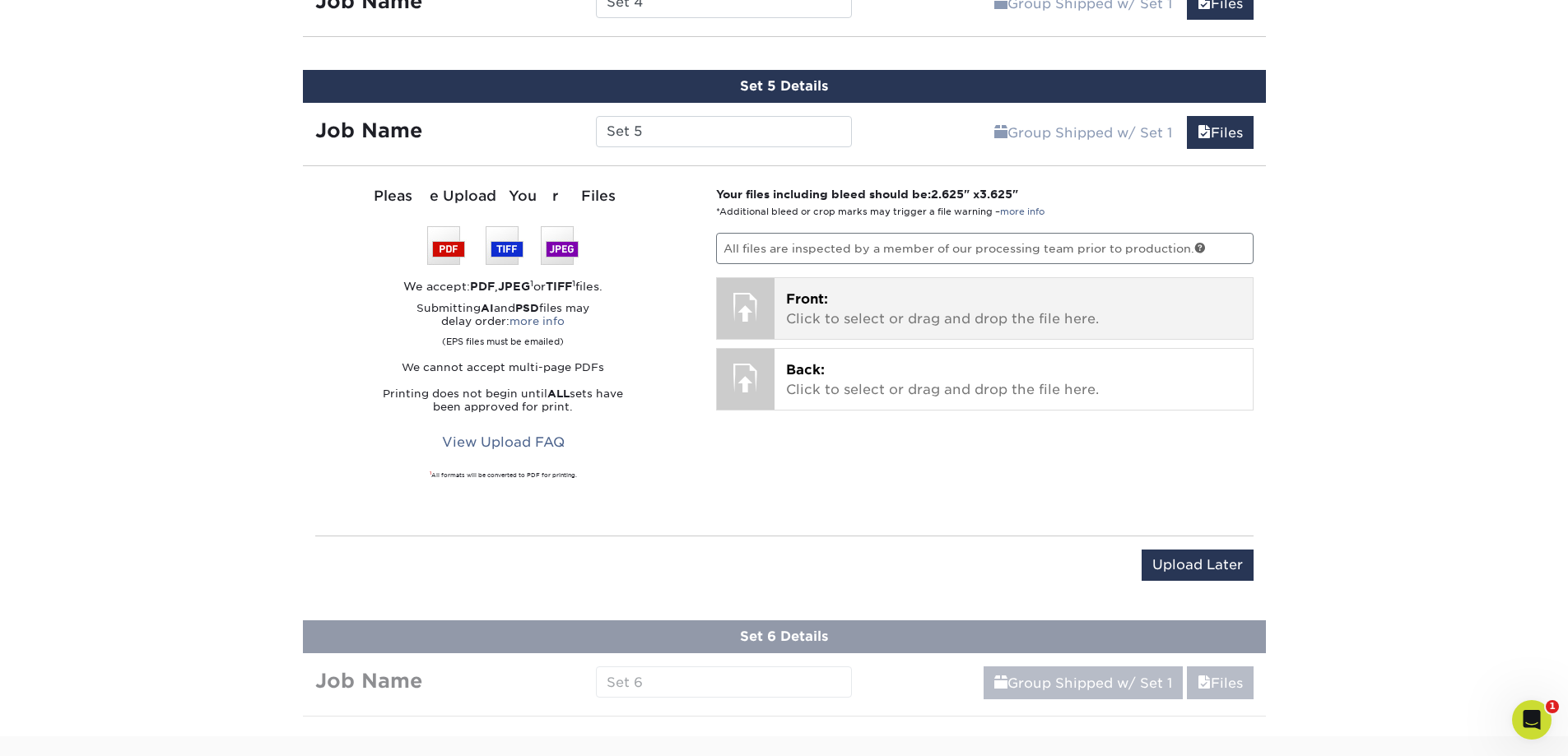
click at [815, 306] on span "Front:" at bounding box center [807, 299] width 42 height 16
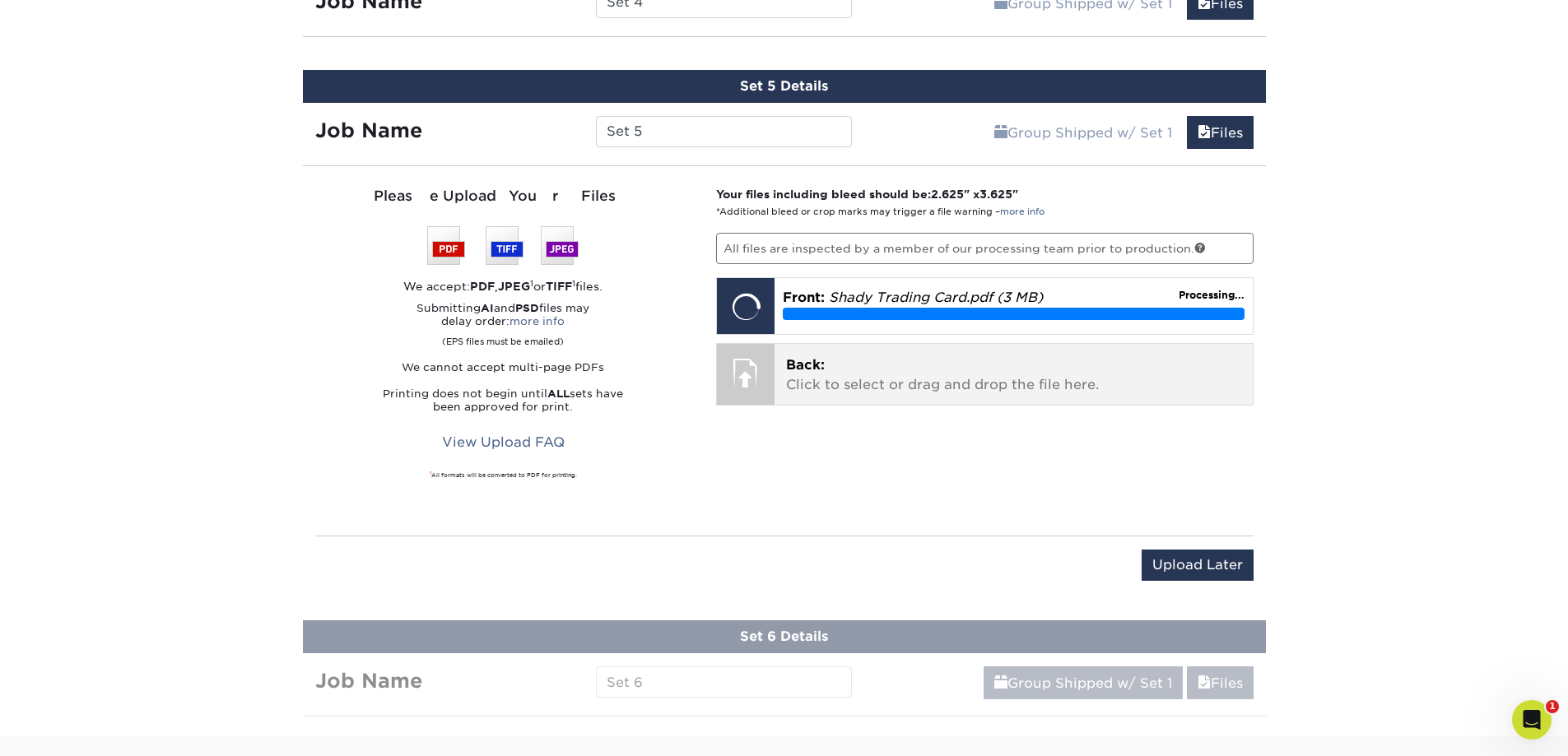
click at [887, 382] on p "Back: Click to select or drag and drop the file here." at bounding box center [1013, 375] width 455 height 40
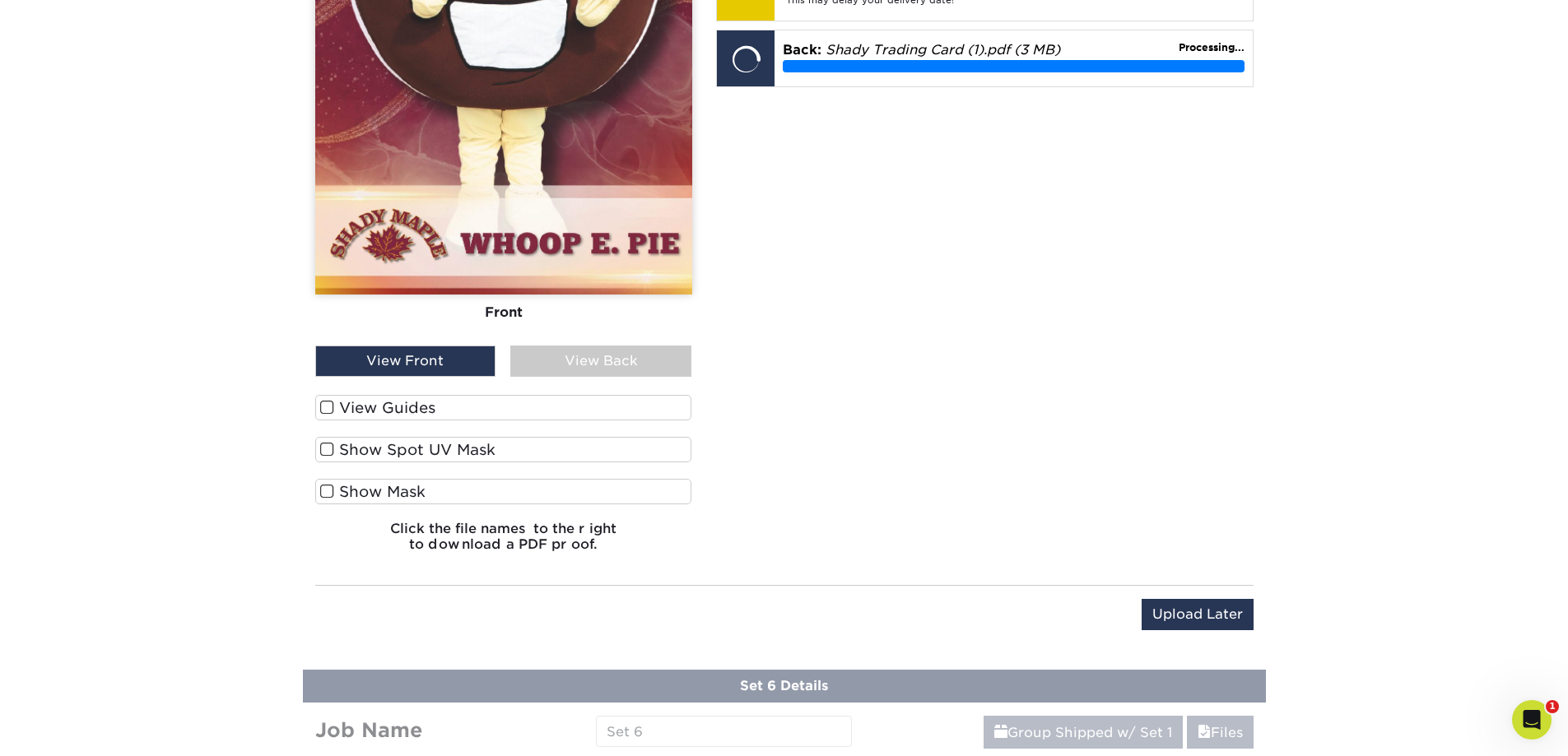
click at [372, 397] on label "View Guides" at bounding box center [504, 407] width 377 height 26
click at [0, 0] on input "View Guides" at bounding box center [0, 0] width 0 height 0
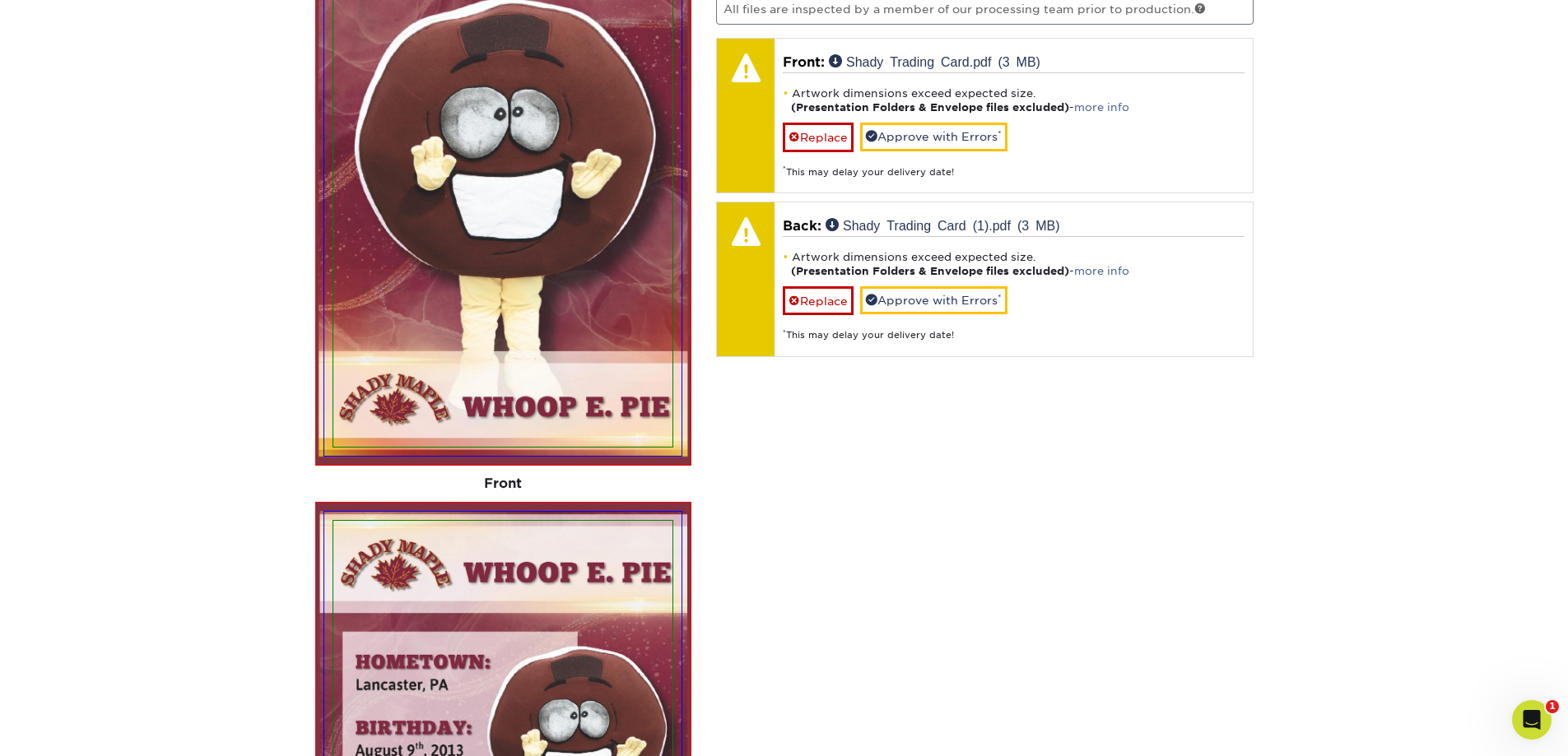
scroll to position [1645, 0]
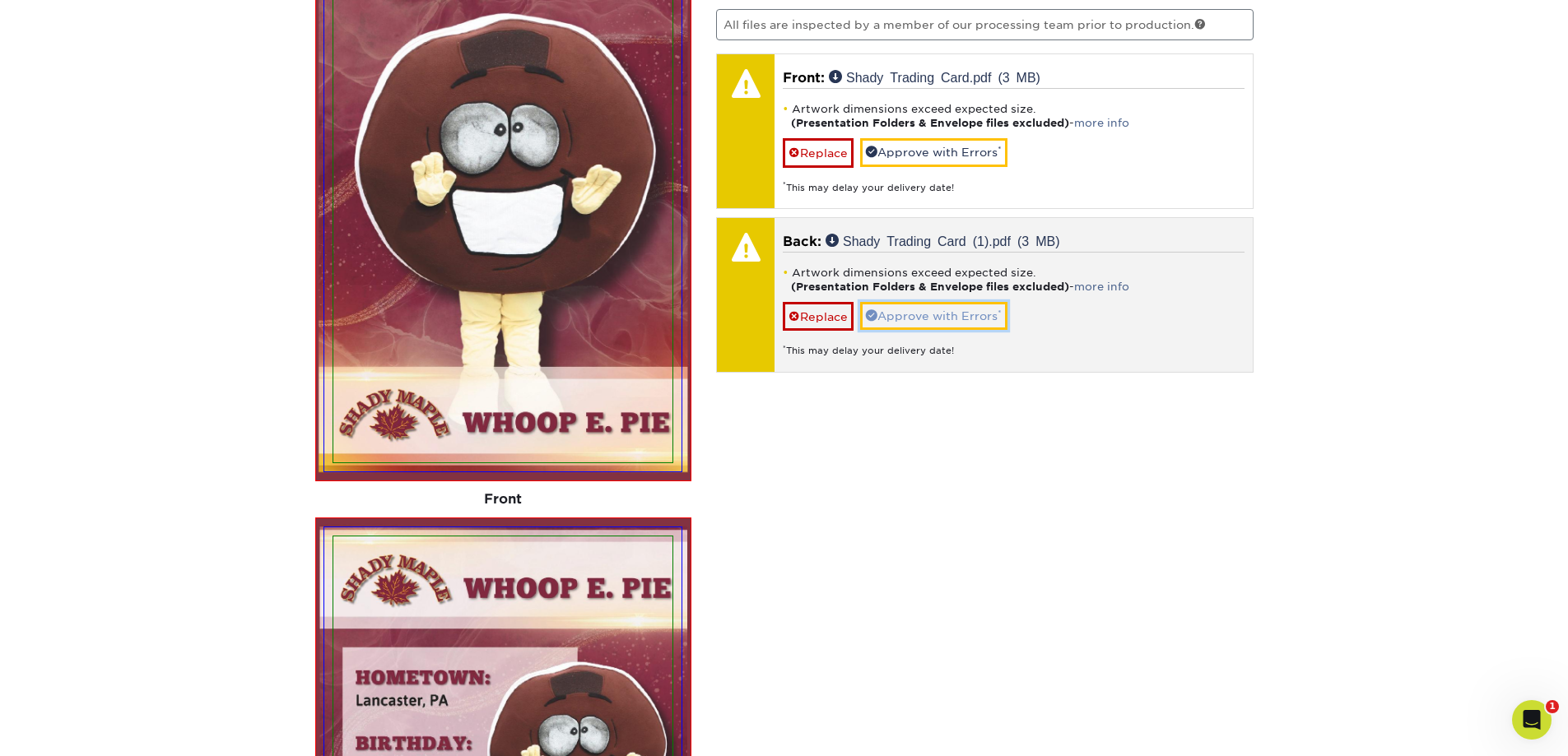
click at [938, 312] on link "Approve with Errors *" at bounding box center [934, 316] width 148 height 28
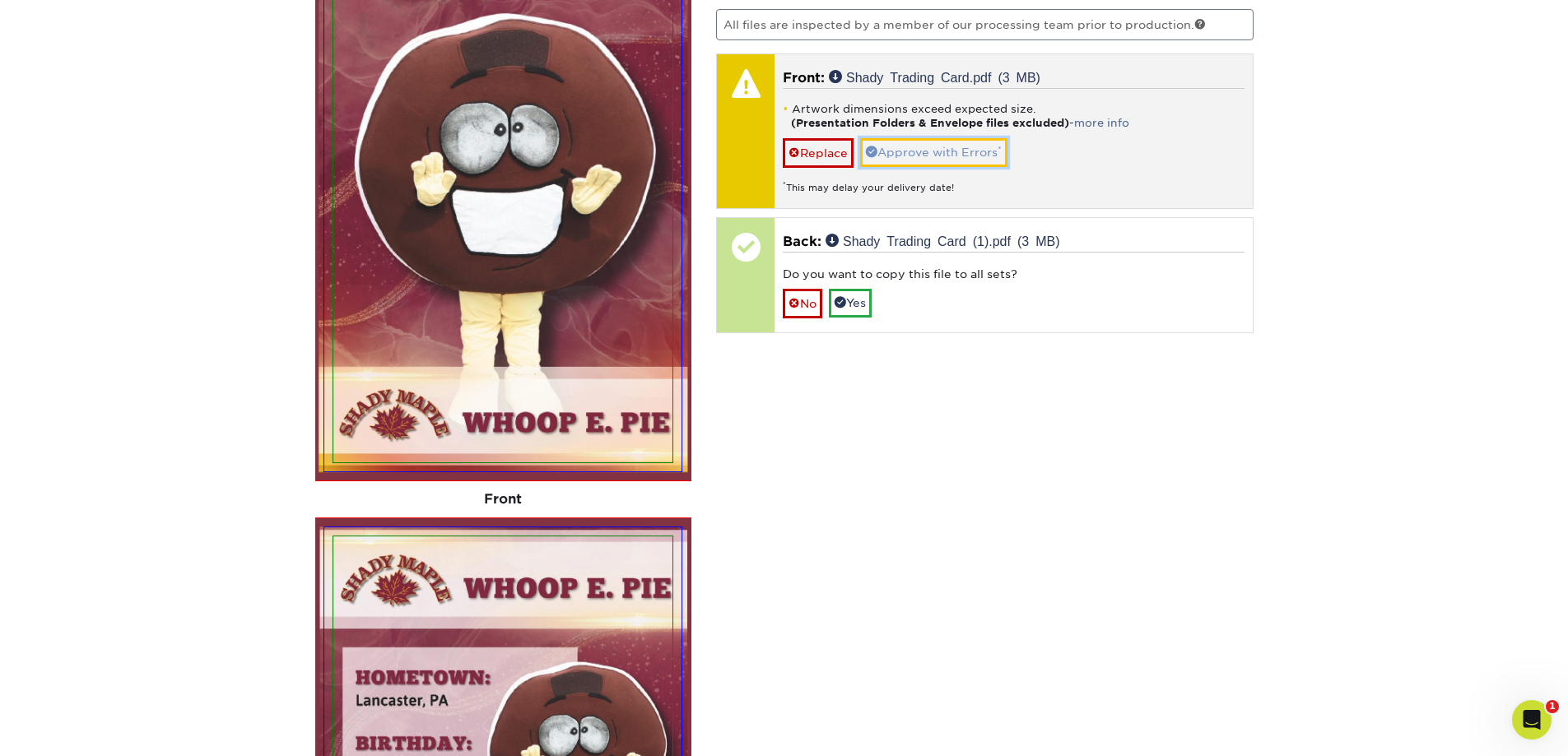
click at [921, 145] on link "Approve with Errors *" at bounding box center [934, 153] width 148 height 28
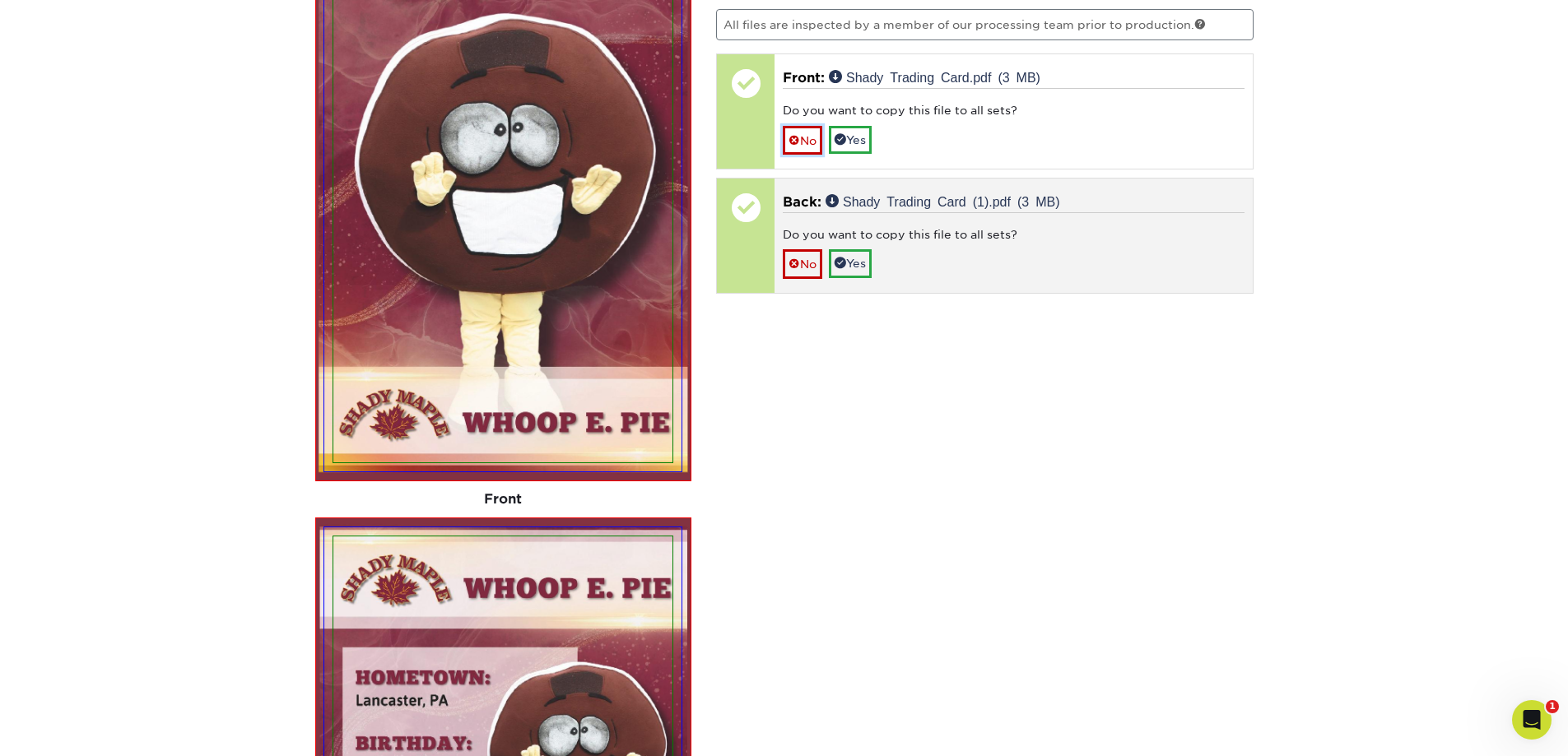
drag, startPoint x: 797, startPoint y: 139, endPoint x: 806, endPoint y: 226, distance: 87.5
click at [797, 140] on span at bounding box center [794, 140] width 11 height 13
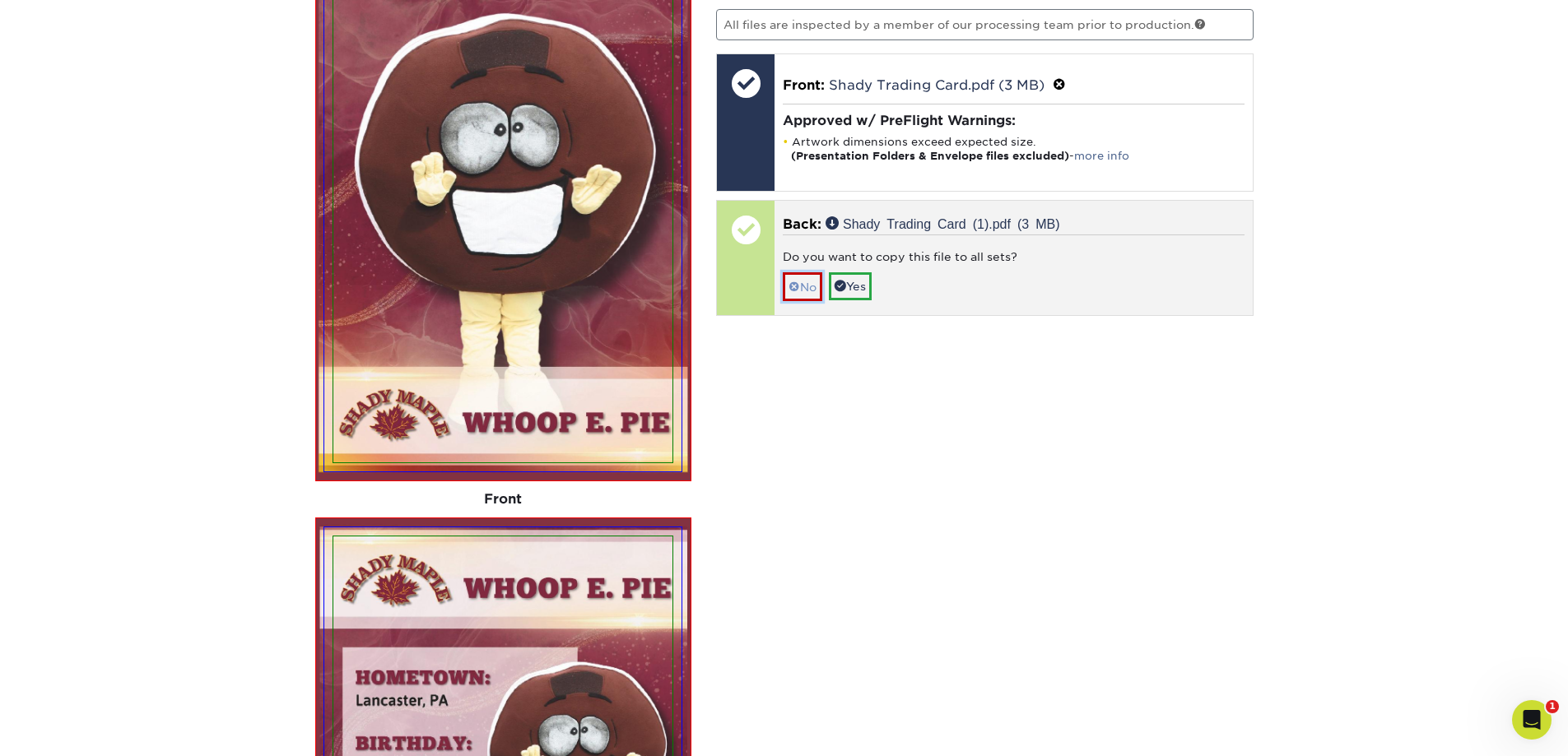
click at [805, 284] on link "No" at bounding box center [802, 286] width 40 height 29
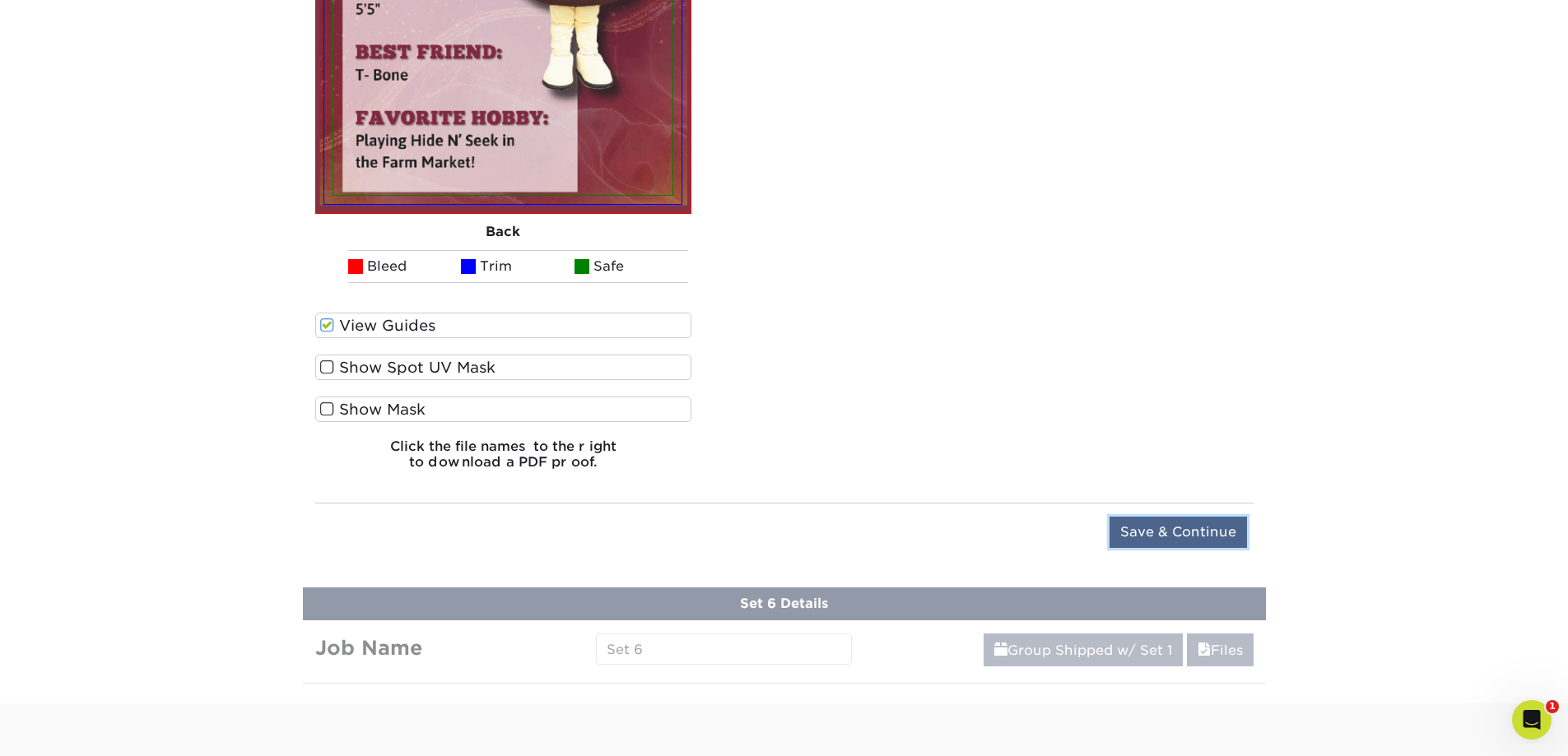
click at [1147, 531] on input "Save & Continue" at bounding box center [1178, 532] width 138 height 31
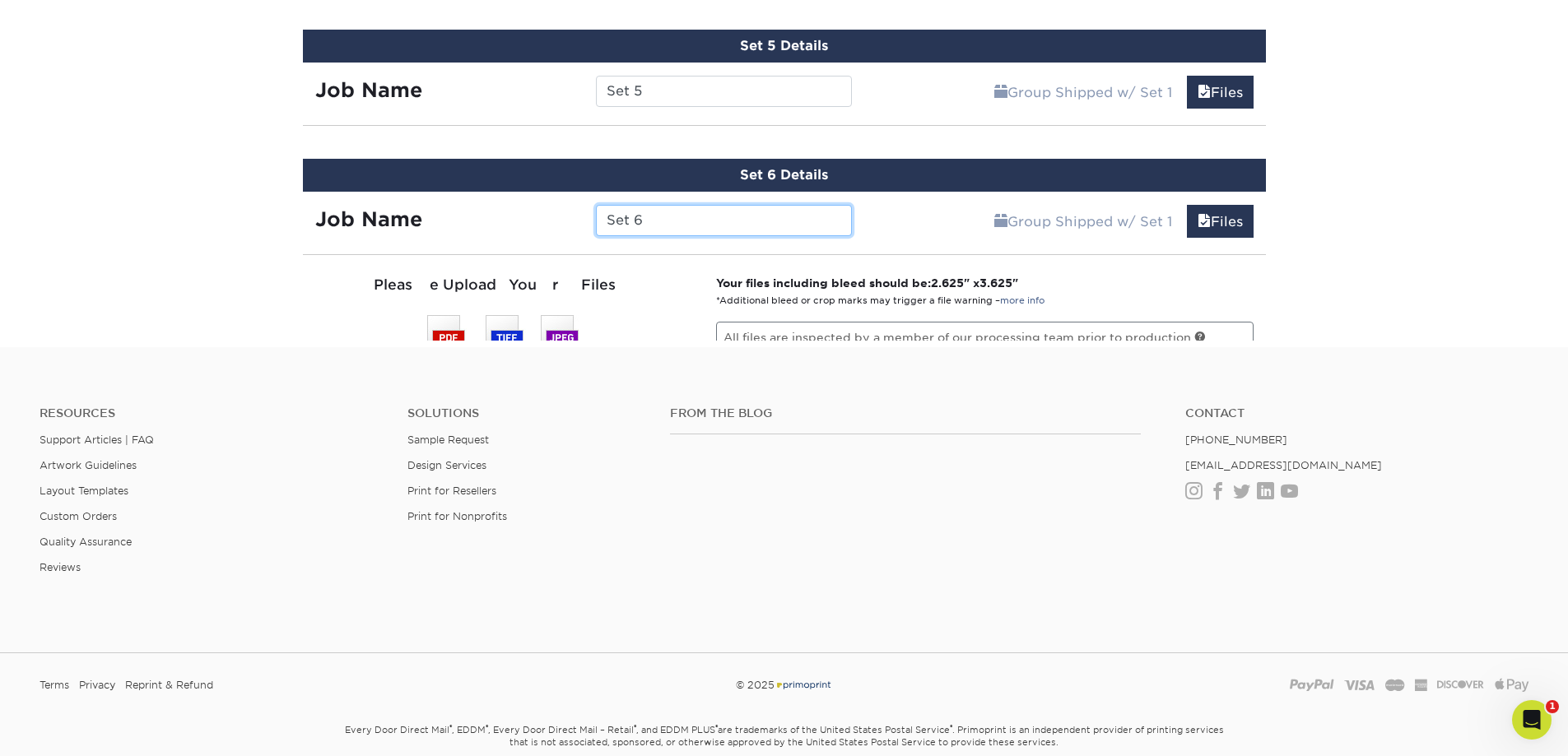
scroll to position [1652, 0]
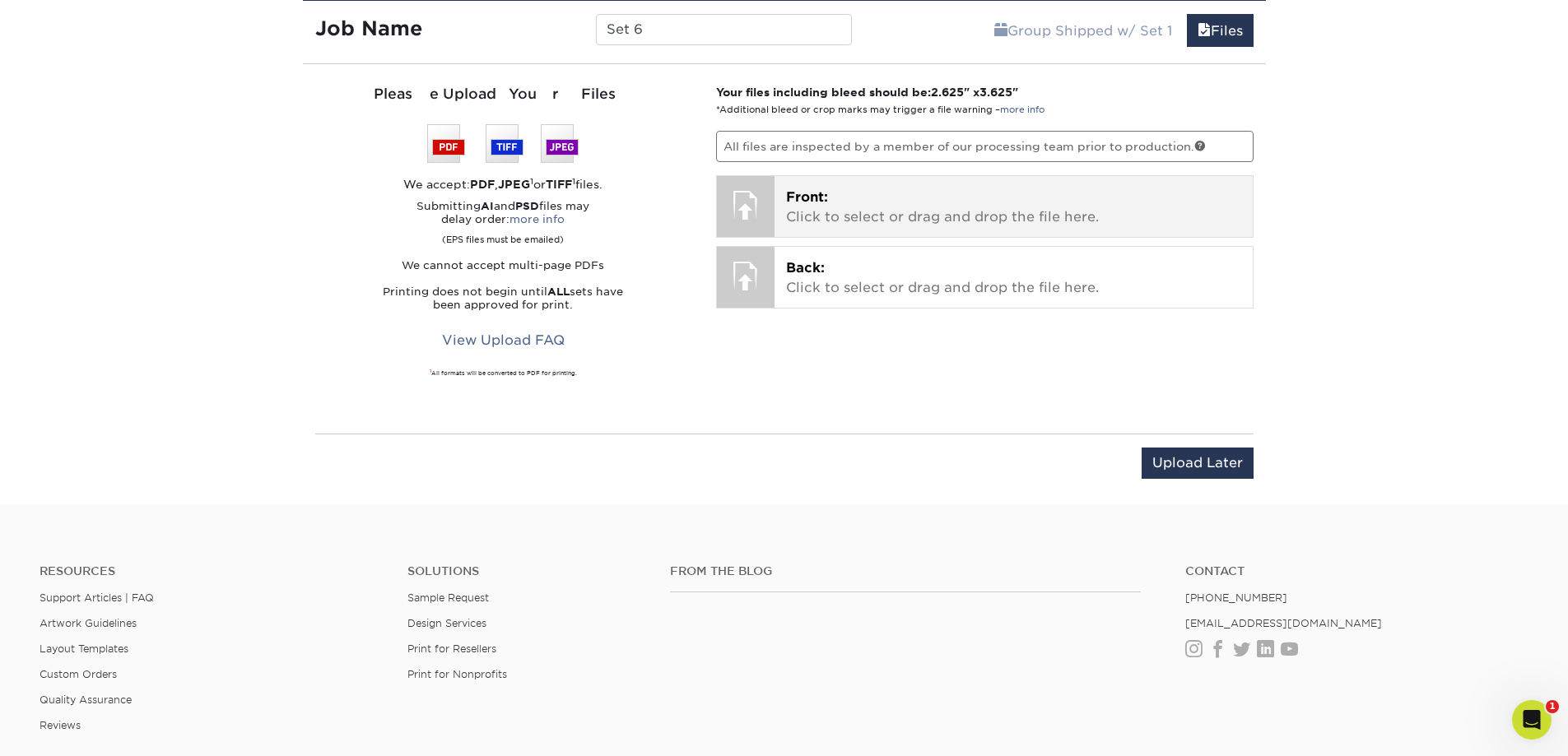
click at [848, 216] on p "Front: Click to select or drag and drop the file here." at bounding box center [1013, 207] width 455 height 40
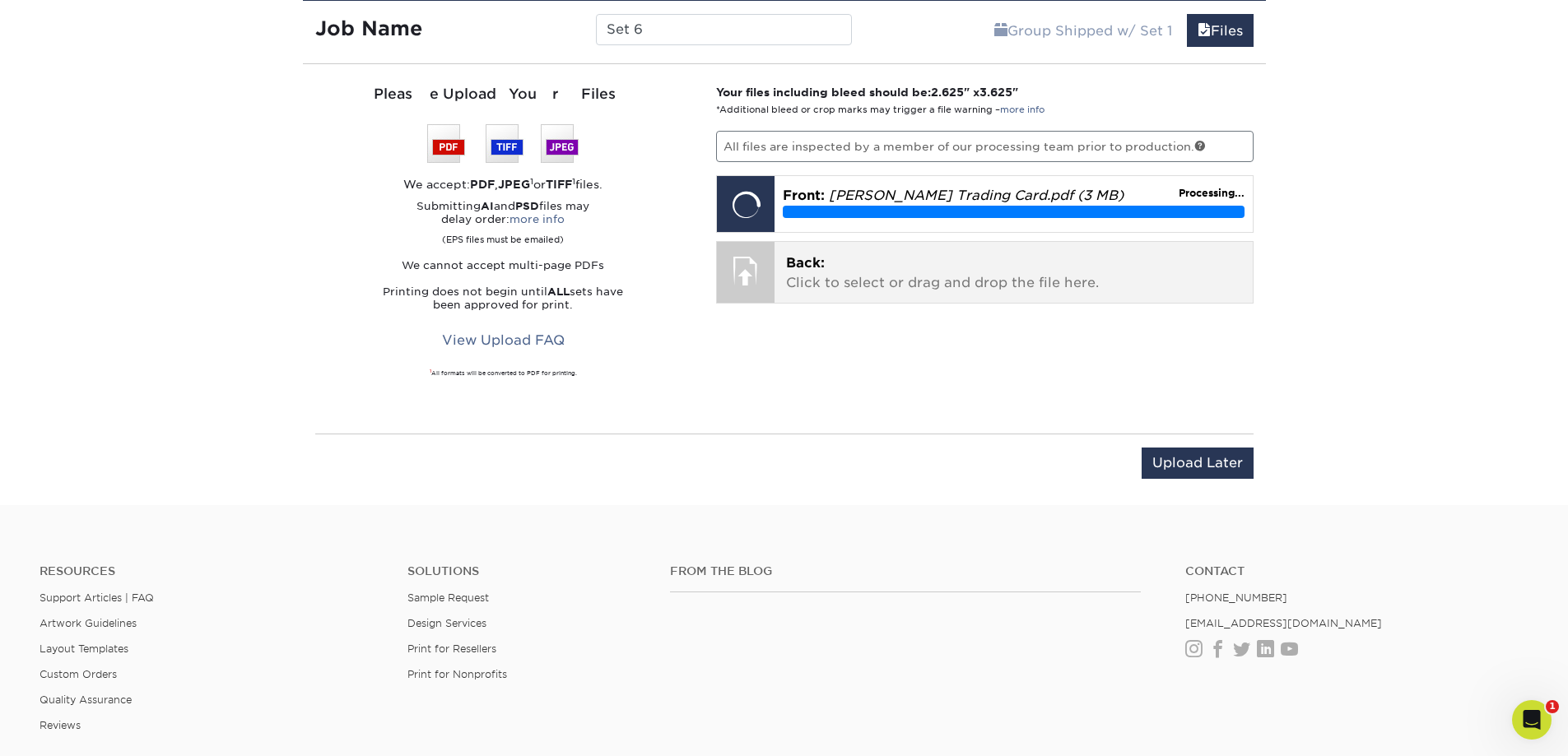
click at [935, 295] on div "Back: Click to select or drag and drop the file here. Choose file" at bounding box center [1013, 272] width 478 height 61
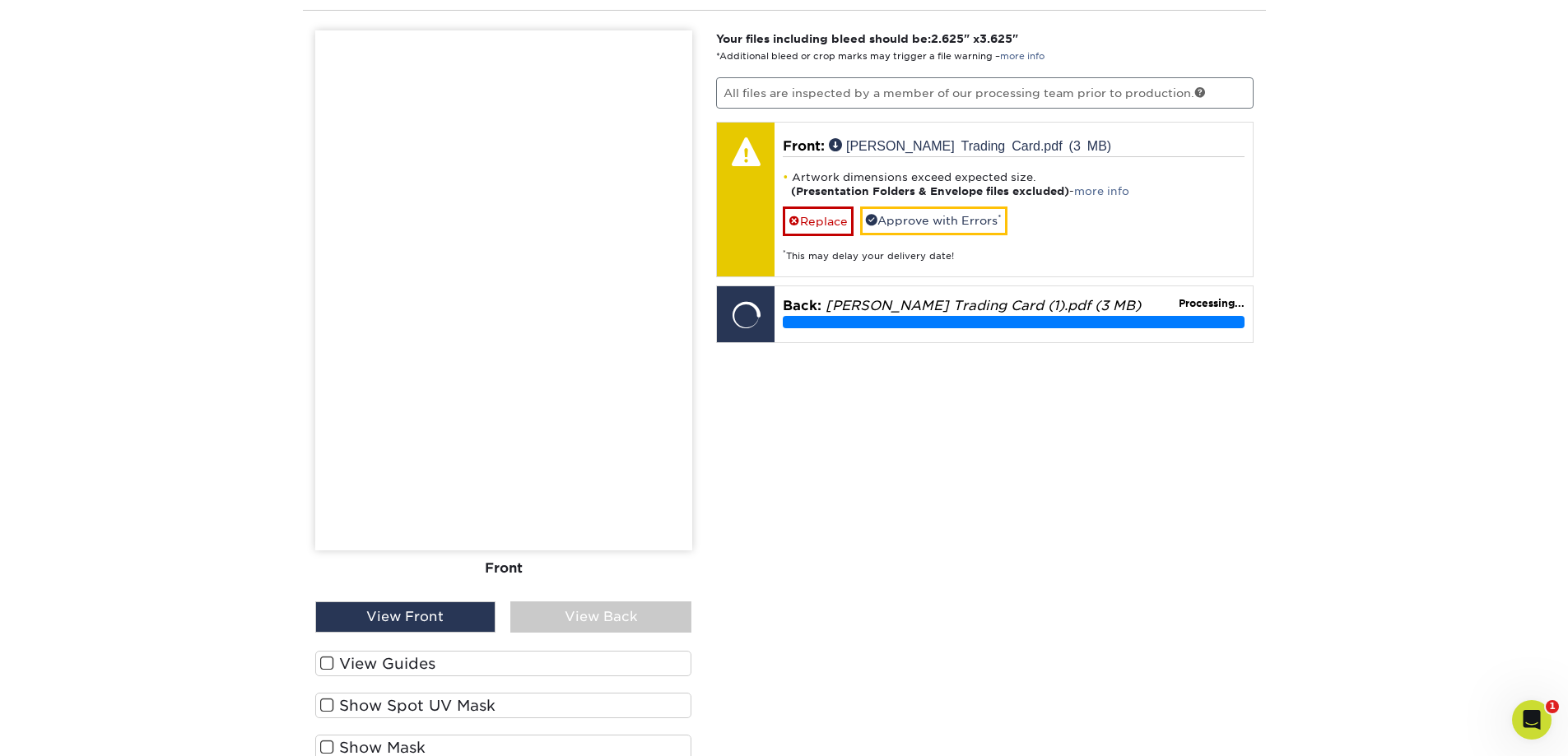
scroll to position [1735, 0]
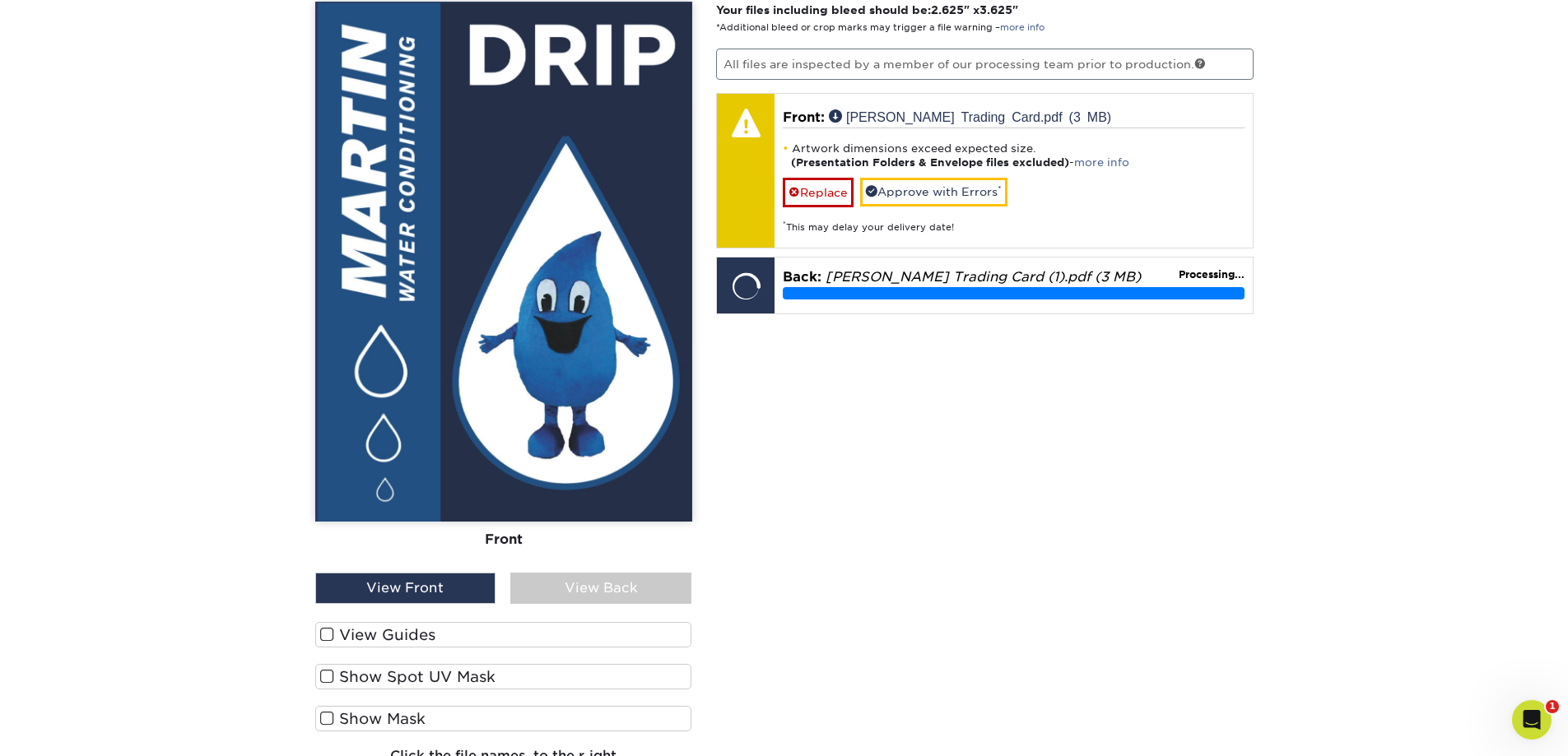
click at [367, 641] on label "View Guides" at bounding box center [504, 634] width 377 height 26
click at [0, 0] on input "View Guides" at bounding box center [0, 0] width 0 height 0
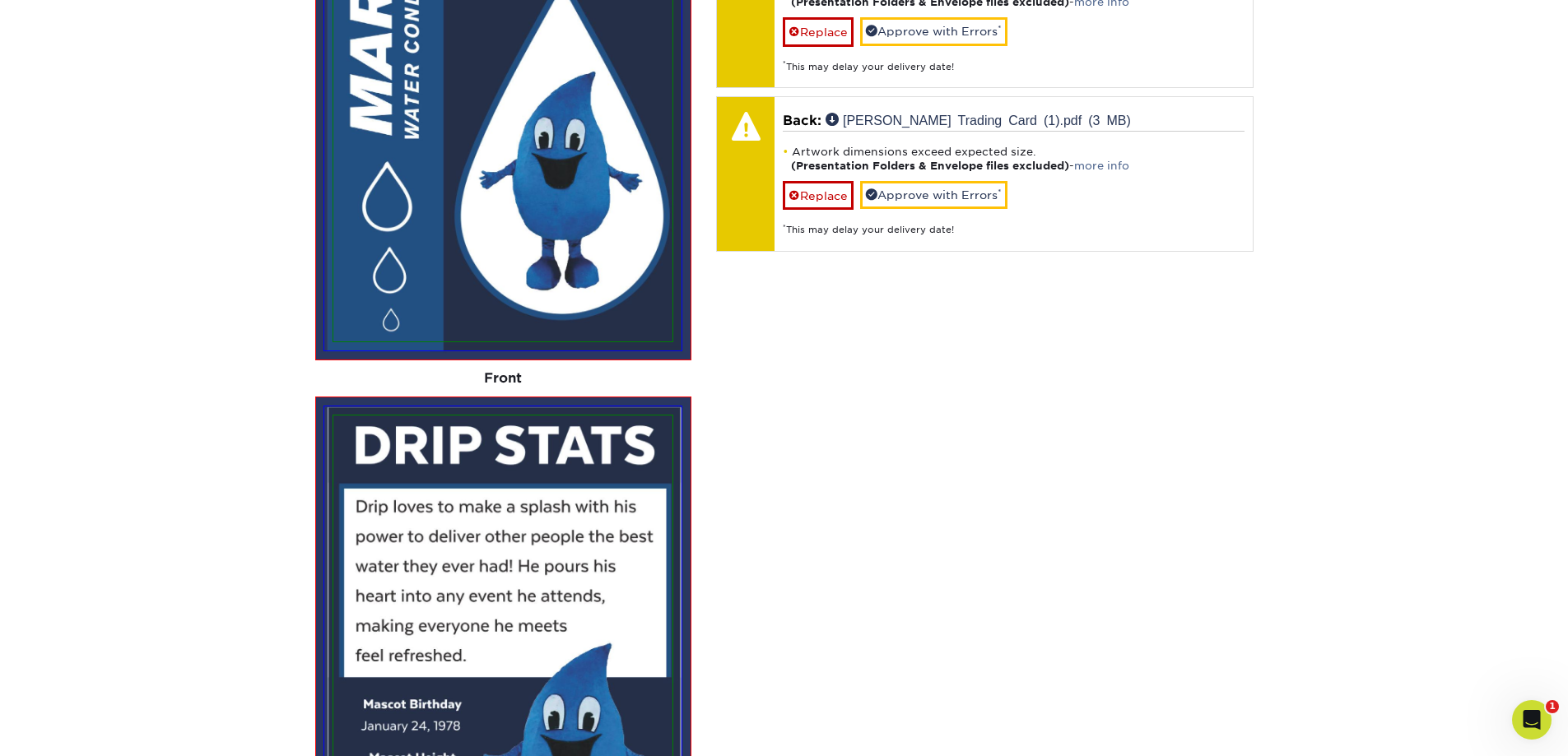
scroll to position [1743, 0]
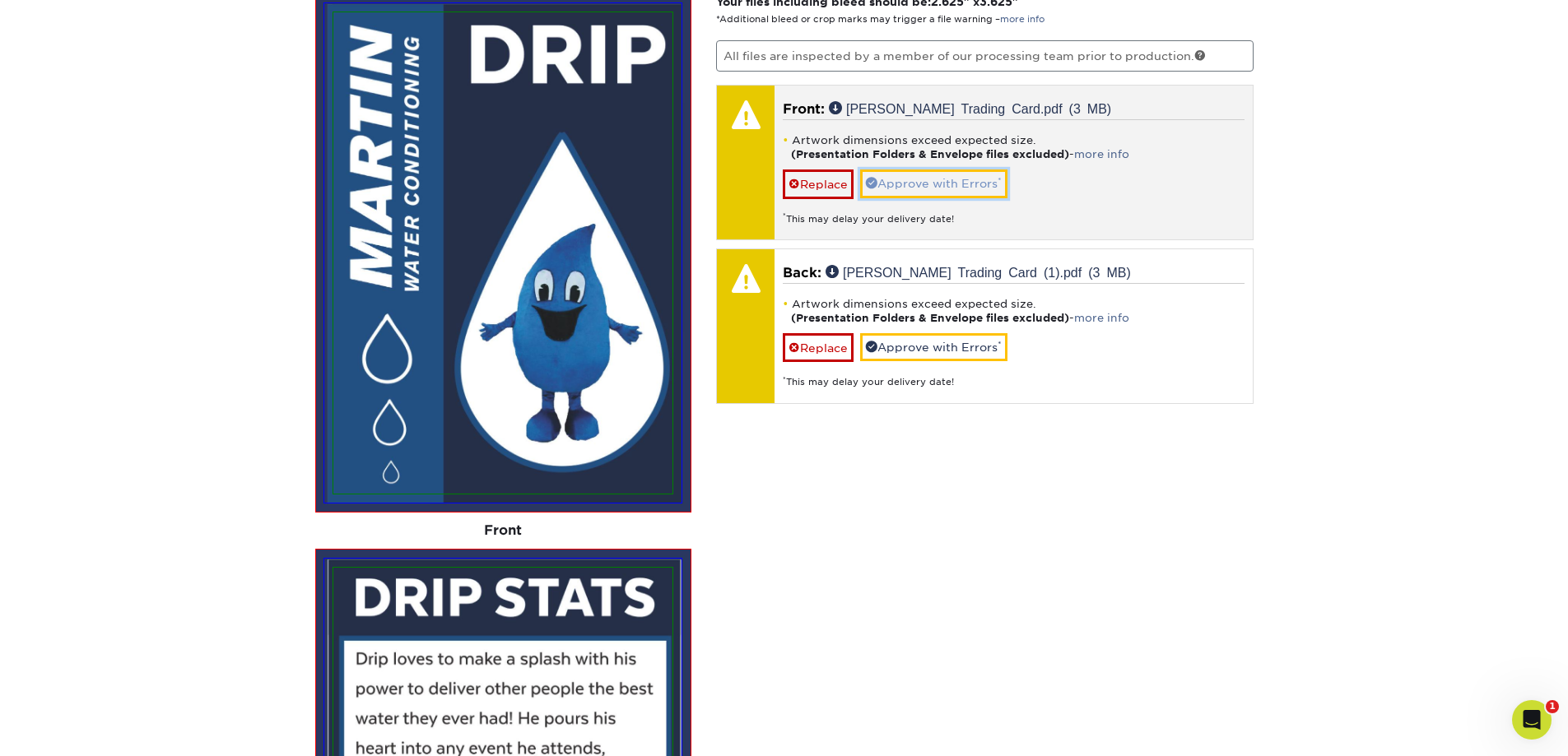
click at [923, 180] on link "Approve with Errors *" at bounding box center [934, 184] width 148 height 28
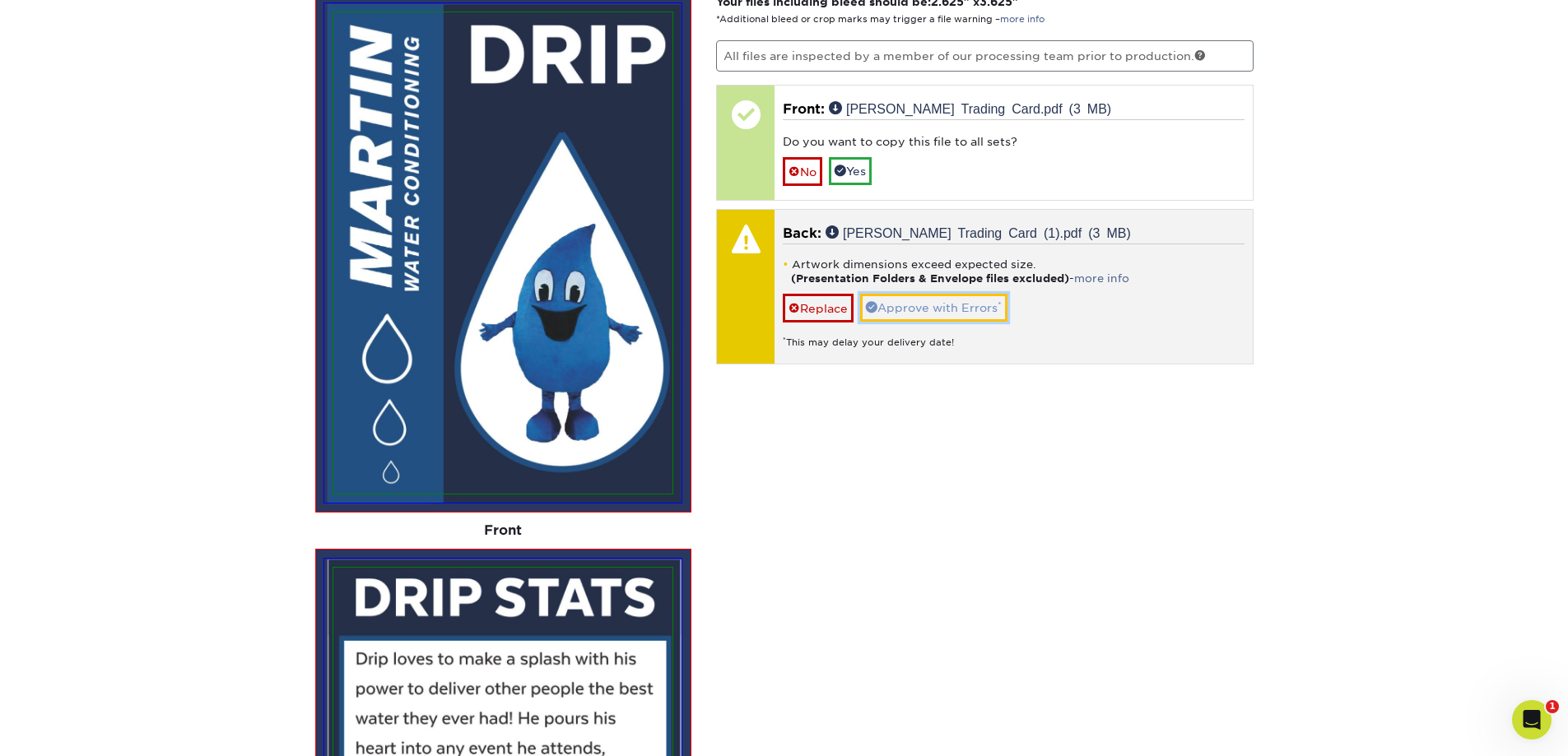
click at [932, 299] on link "Approve with Errors *" at bounding box center [934, 308] width 148 height 28
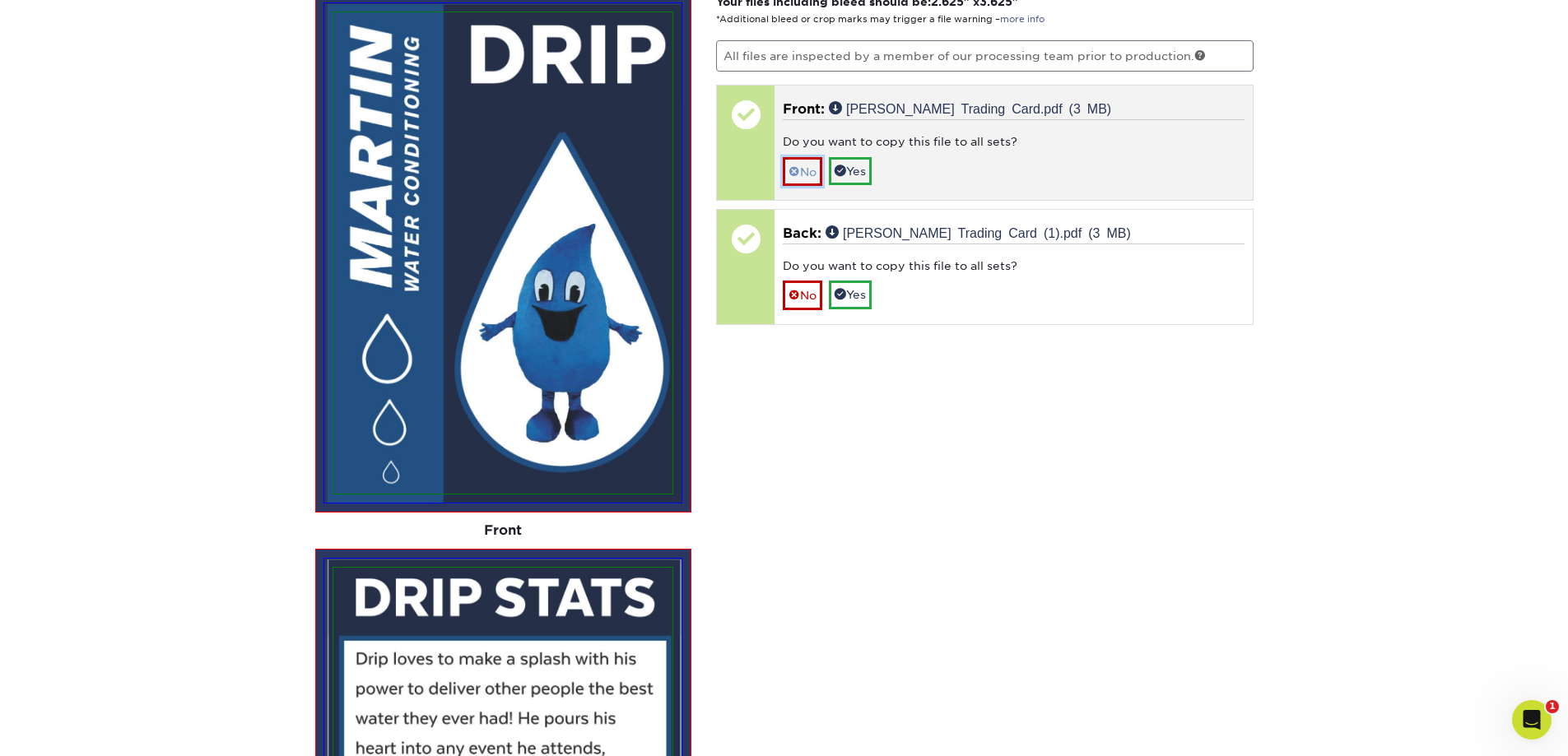
click at [804, 173] on link "No" at bounding box center [802, 171] width 40 height 29
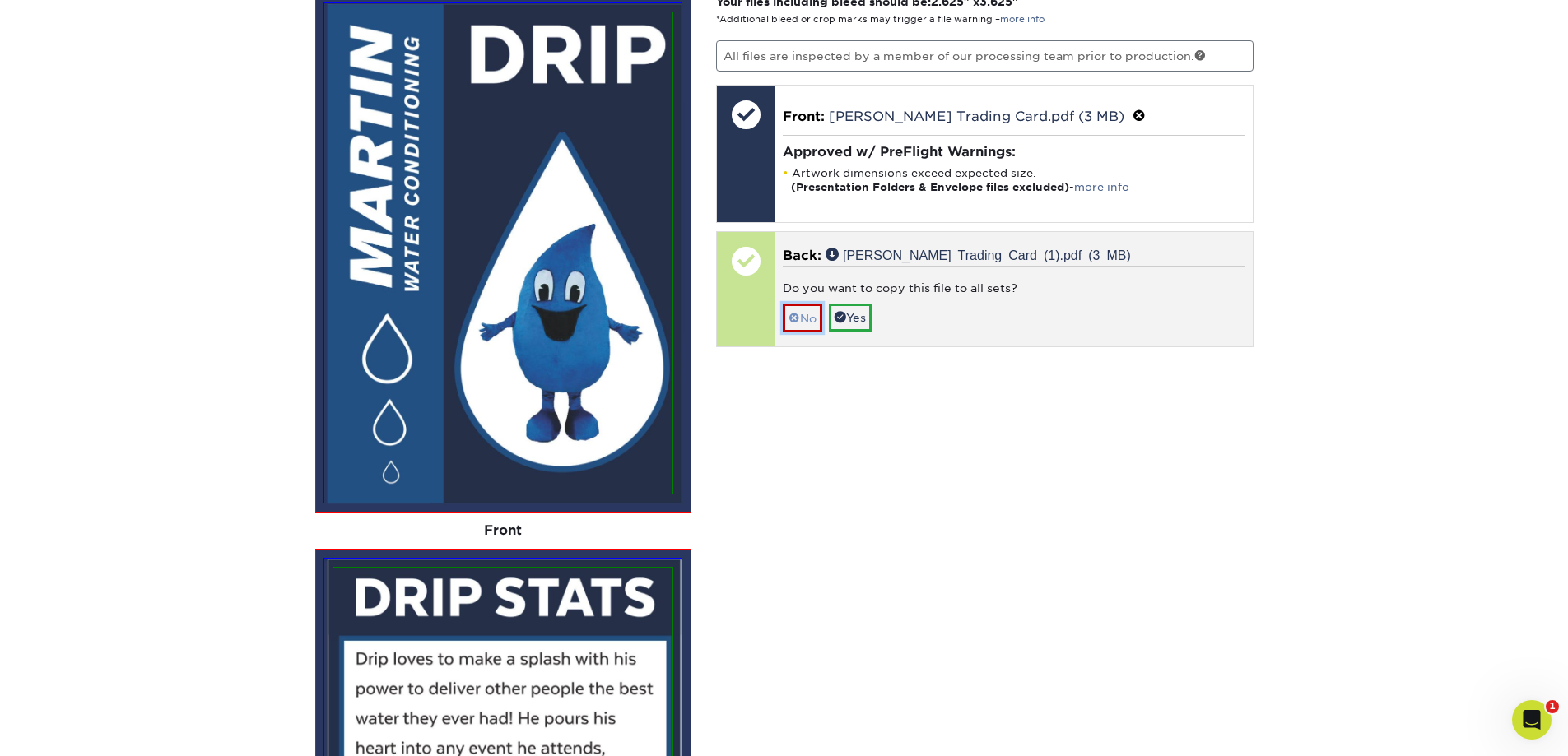
click at [792, 321] on span at bounding box center [794, 318] width 11 height 13
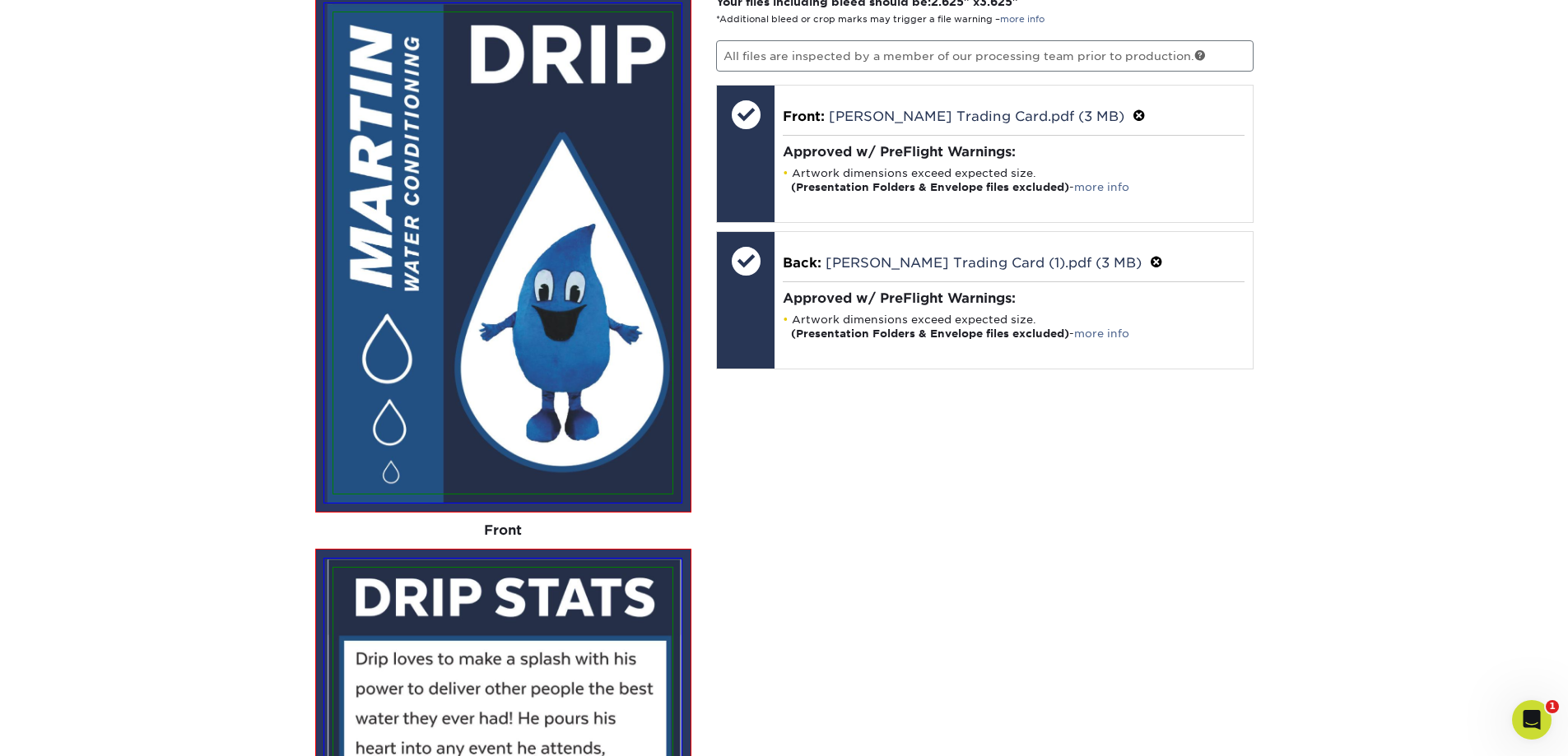
click at [910, 485] on div "Your files including bleed should be: 2.625 " x 3.625 " *Additional bleed or cr…" at bounding box center [985, 666] width 562 height 1344
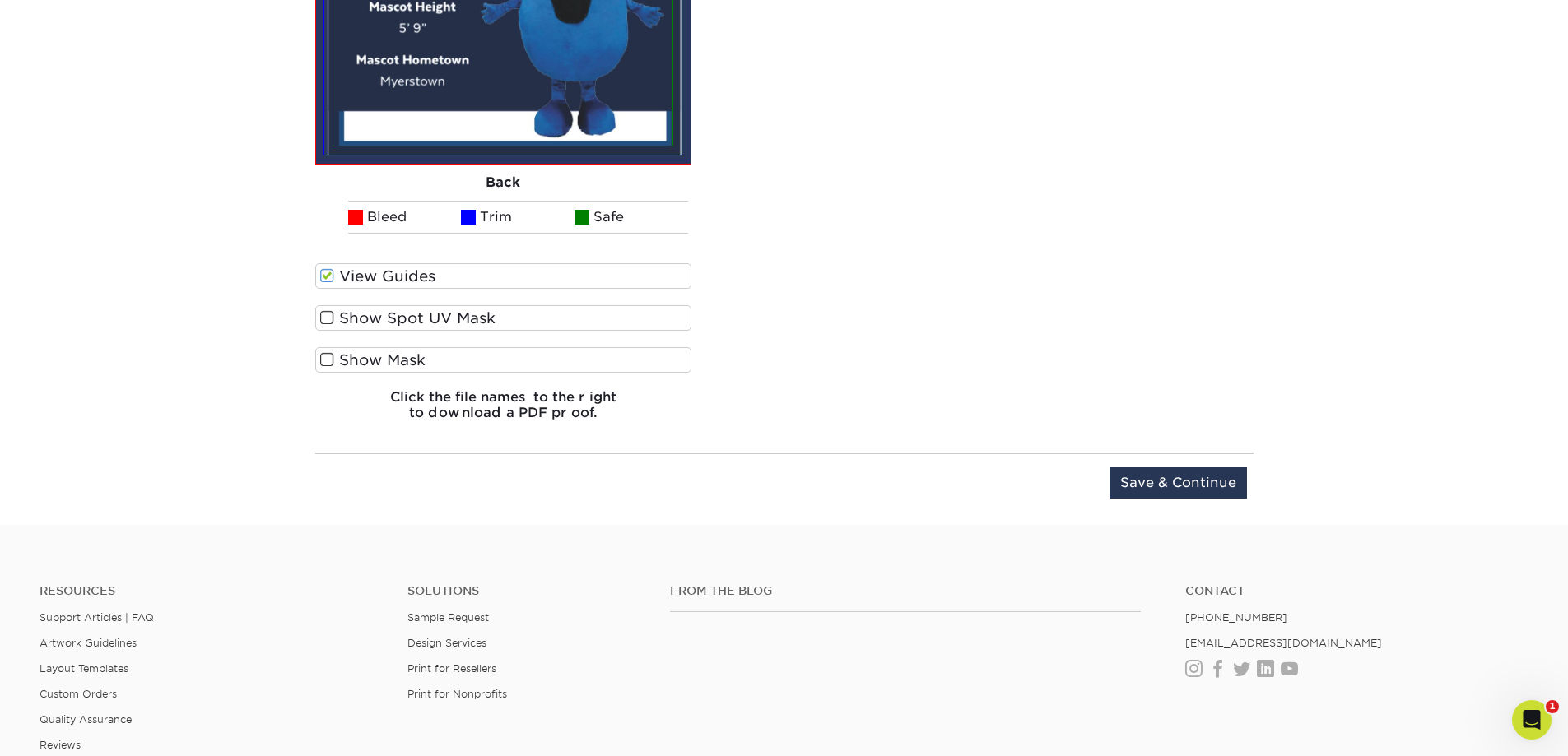
scroll to position [2649, 0]
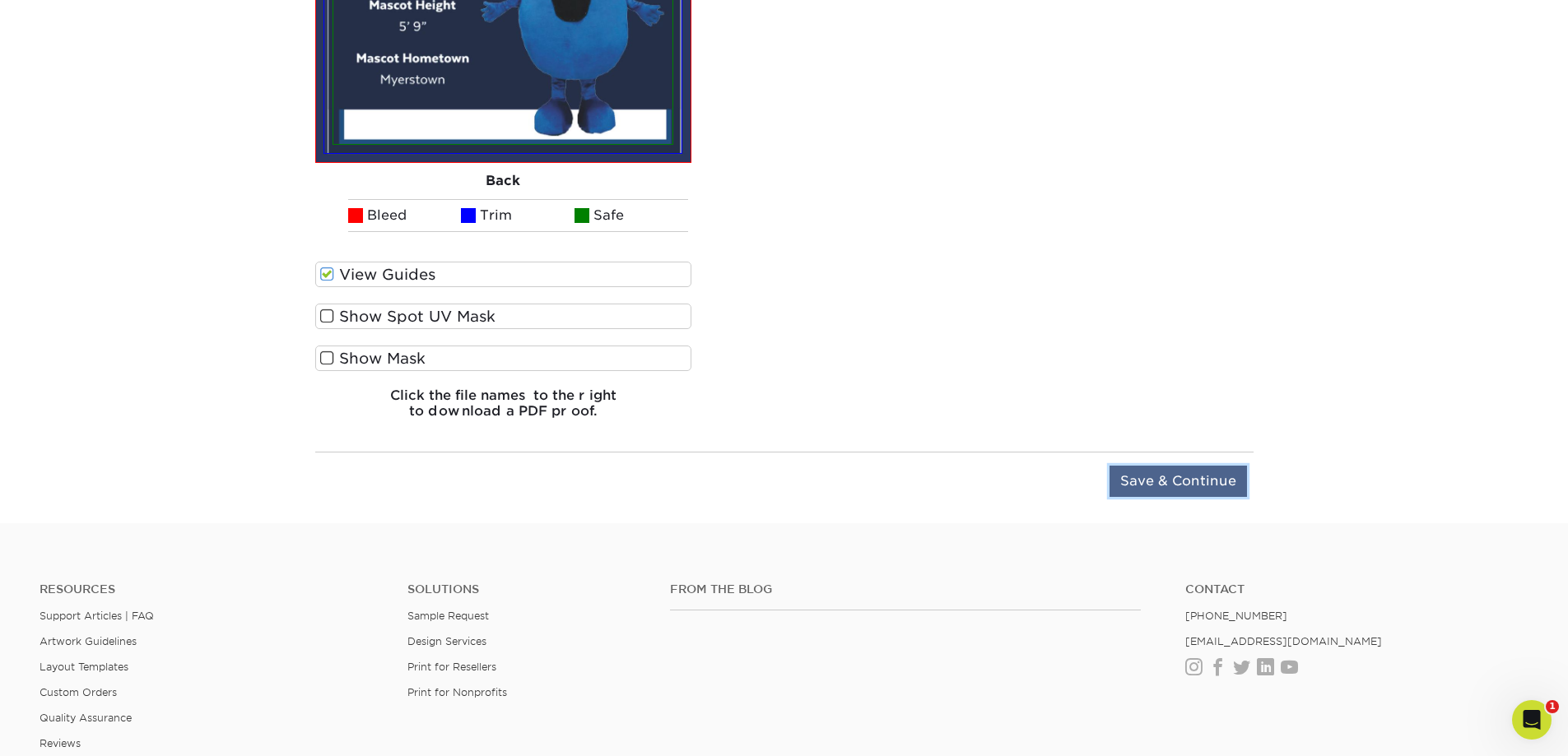
click at [1141, 486] on input "Save & Continue" at bounding box center [1178, 480] width 138 height 31
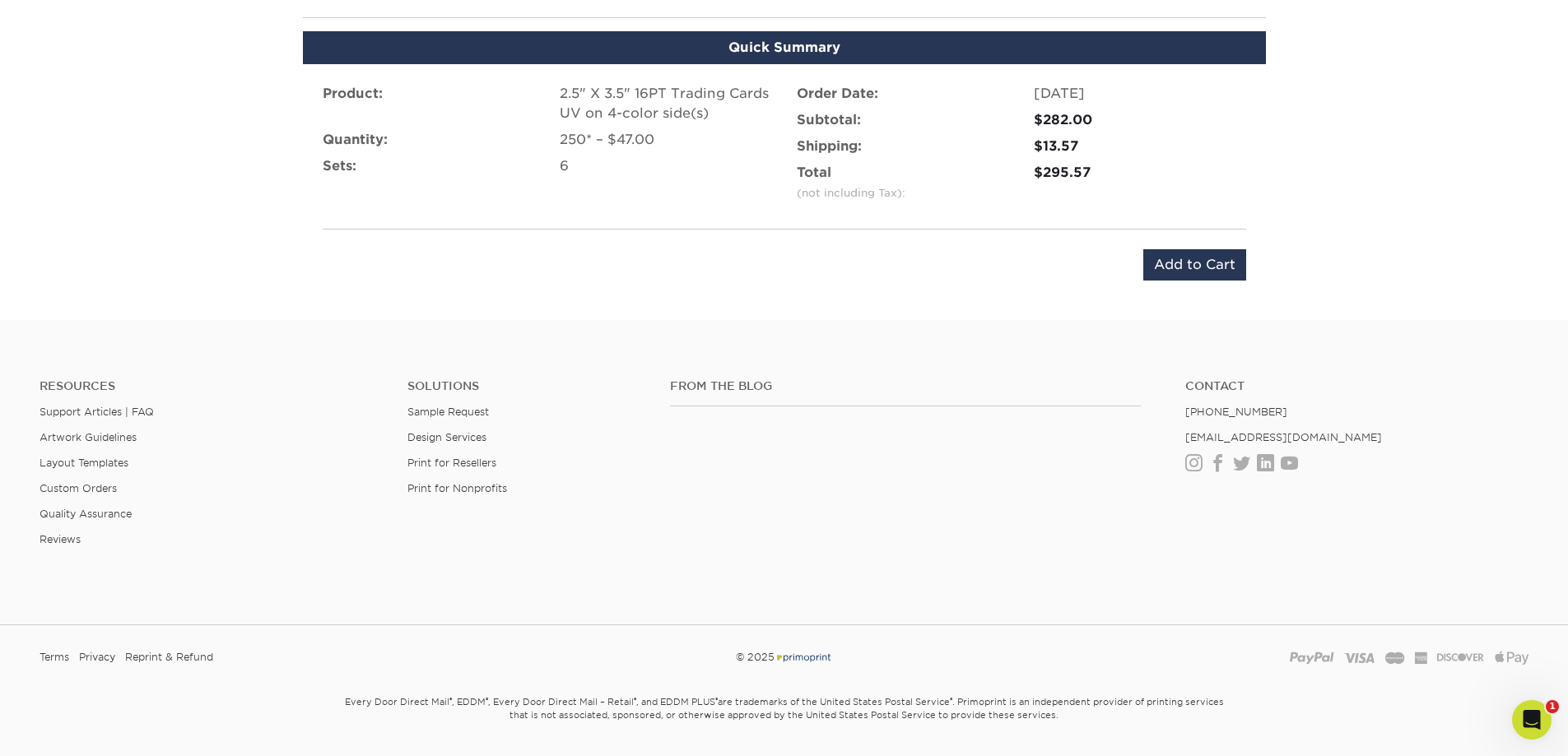
scroll to position [1579, 0]
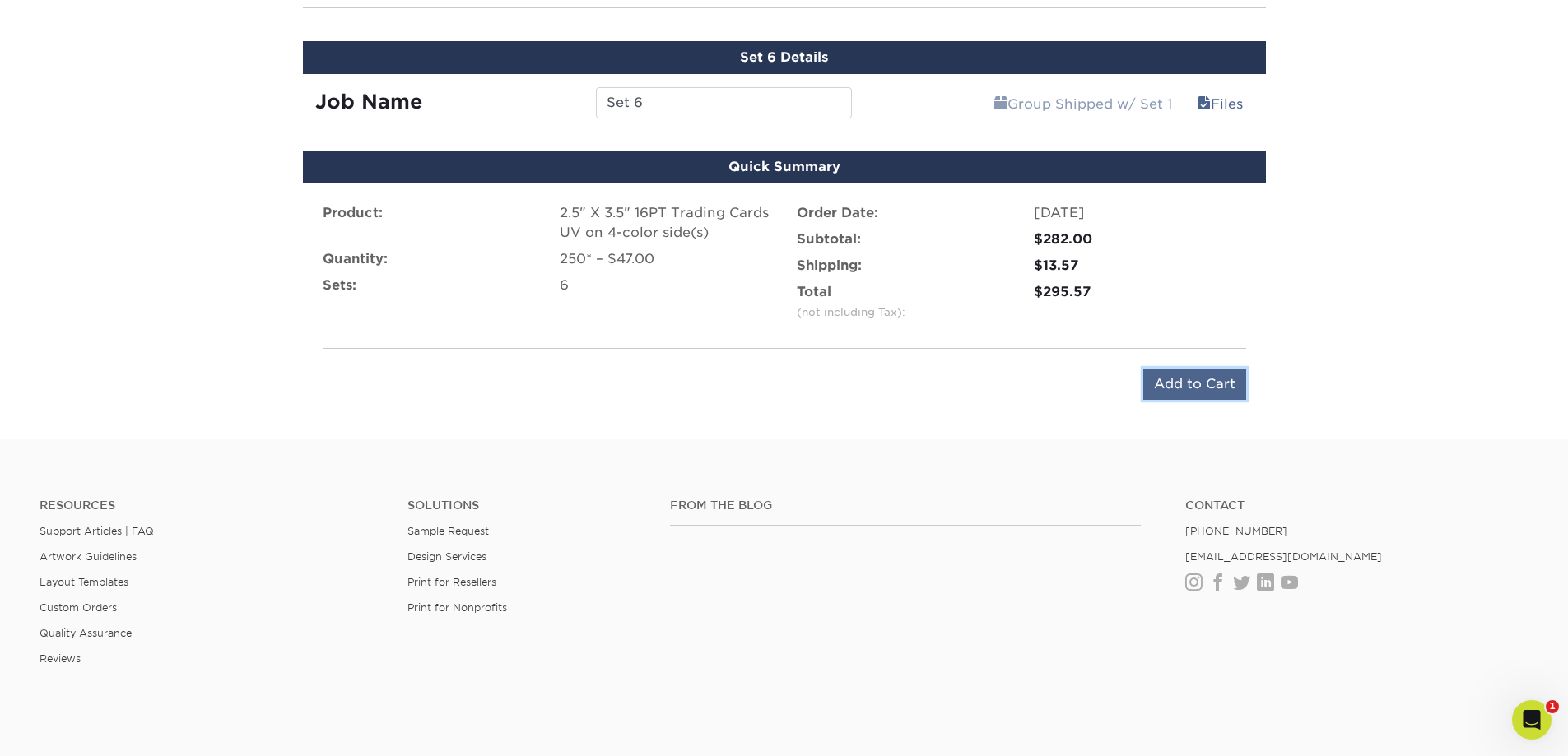
click at [1178, 390] on input "Add to Cart" at bounding box center [1194, 383] width 102 height 31
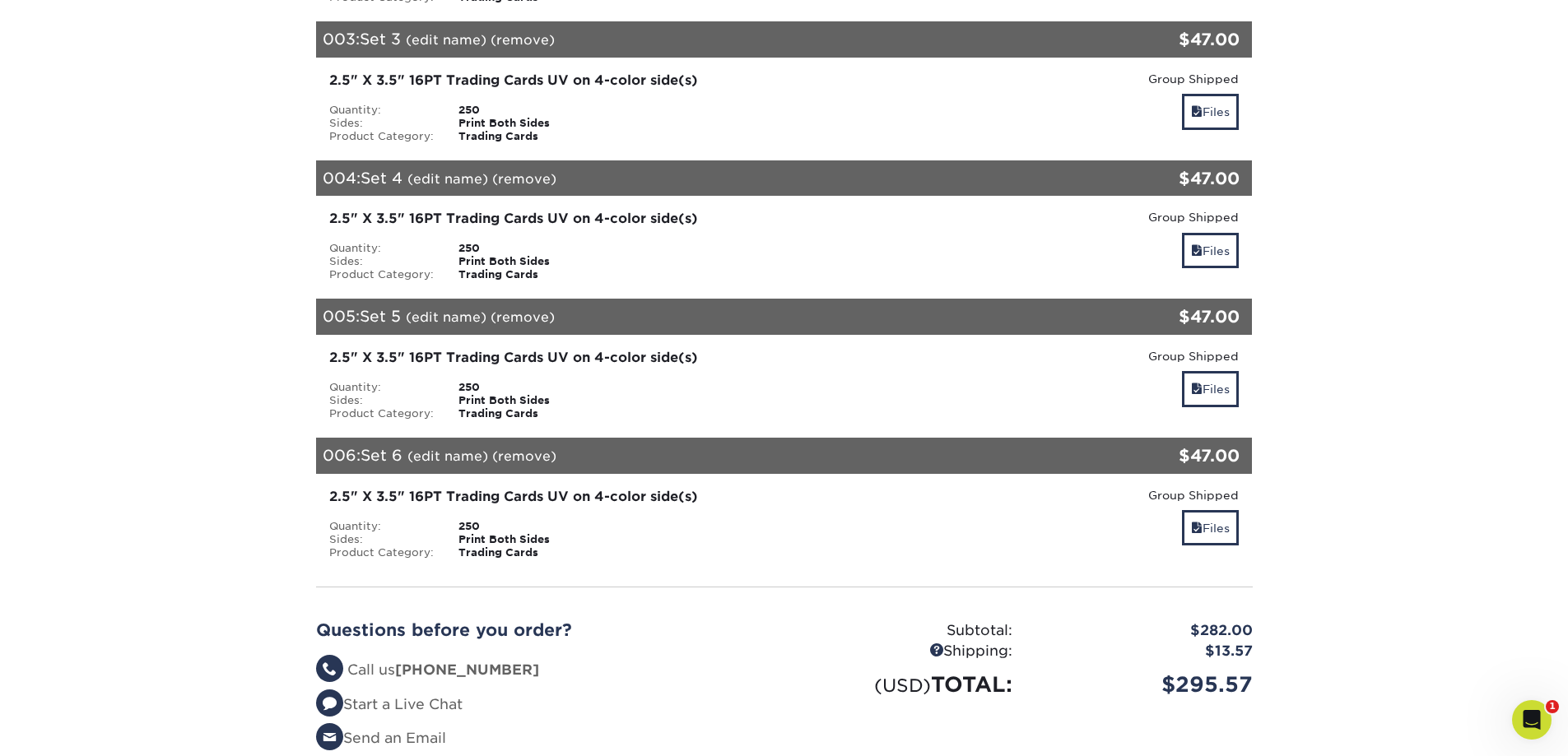
scroll to position [823, 0]
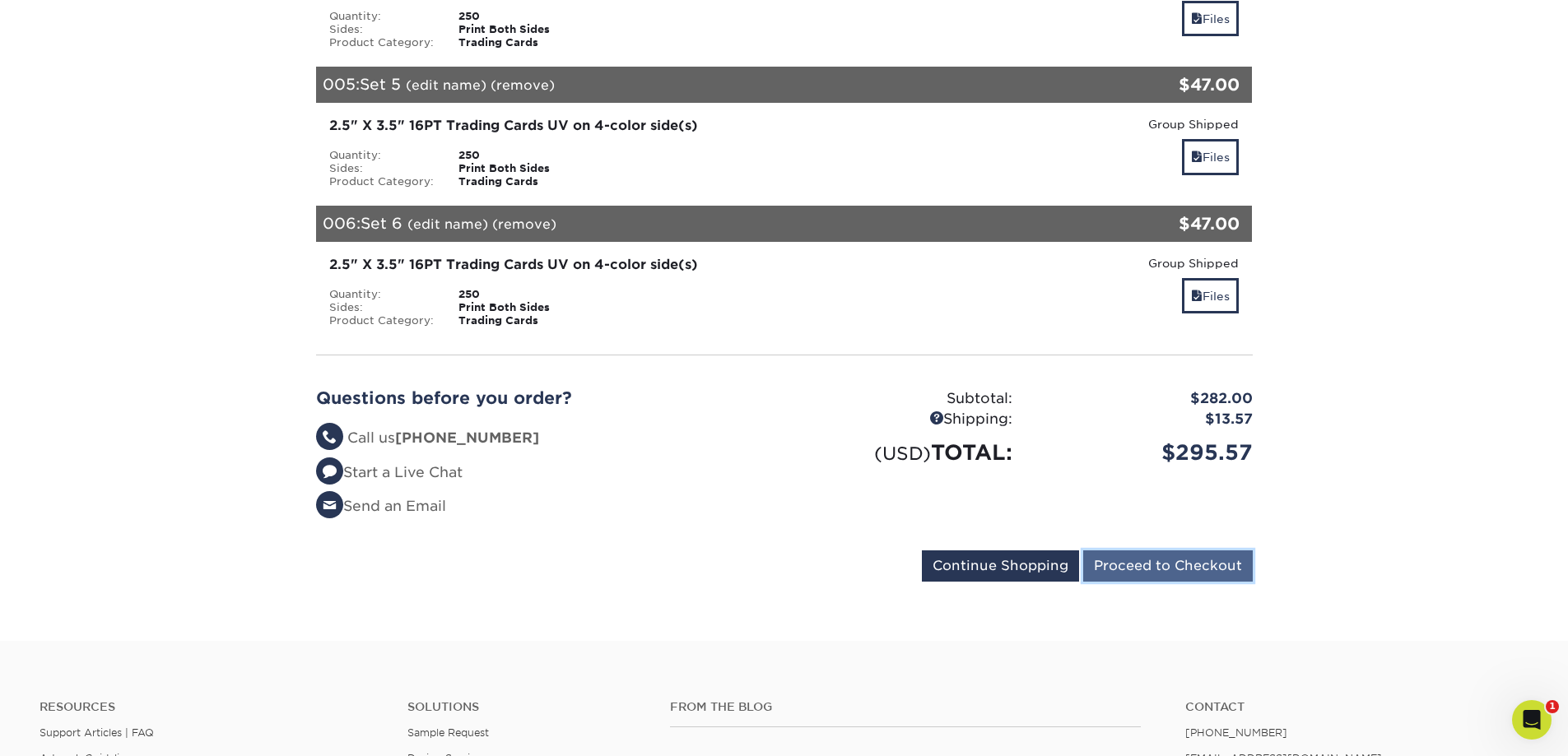
click at [1207, 550] on input "Proceed to Checkout" at bounding box center [1168, 565] width 170 height 31
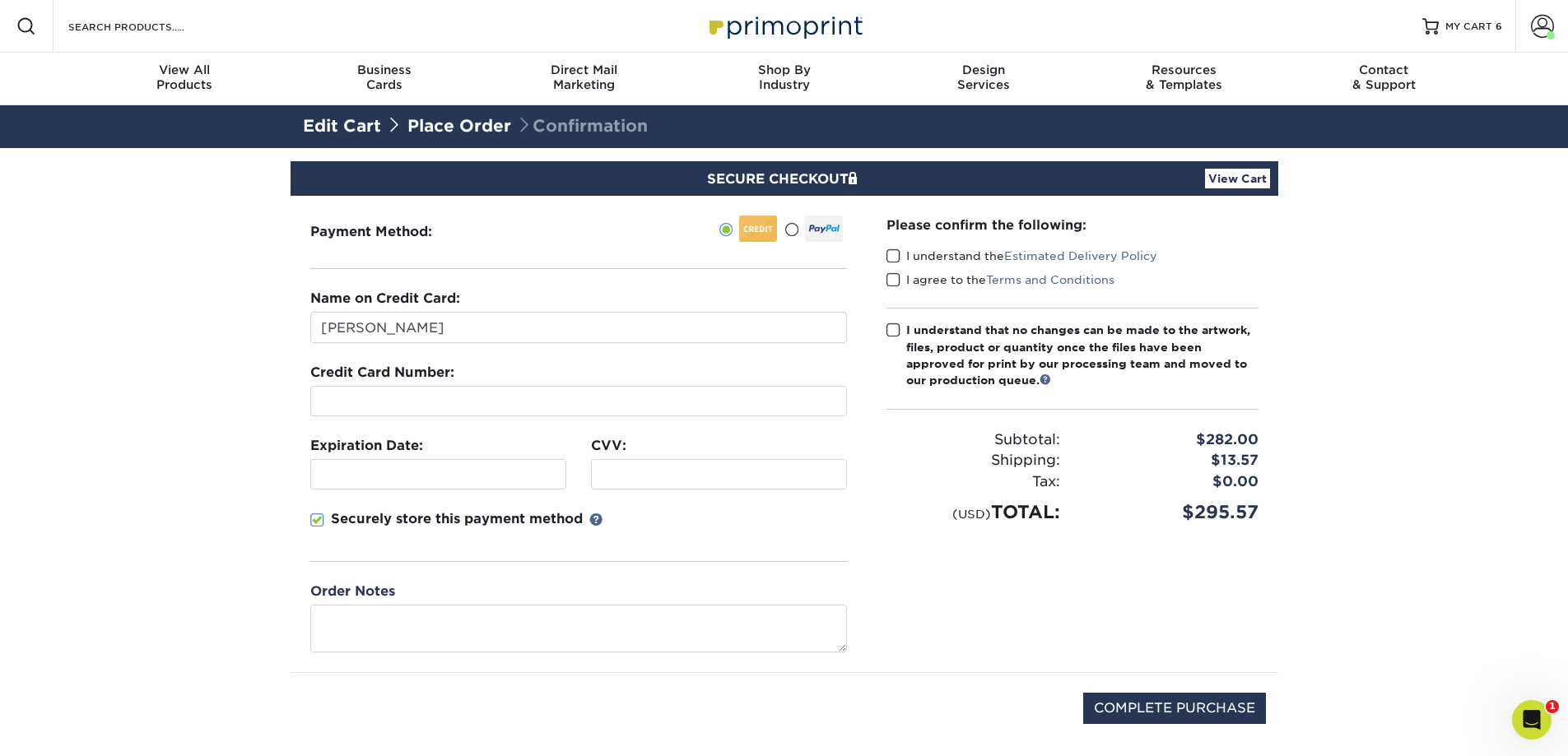
click at [646, 463] on div at bounding box center [719, 474] width 256 height 30
click at [317, 518] on span at bounding box center [317, 521] width 14 height 16
click at [0, 0] on input "Securely store this payment method" at bounding box center [0, 0] width 0 height 0
click at [890, 253] on span at bounding box center [894, 256] width 14 height 16
click at [0, 0] on input "I understand the Estimated Delivery Policy" at bounding box center [0, 0] width 0 height 0
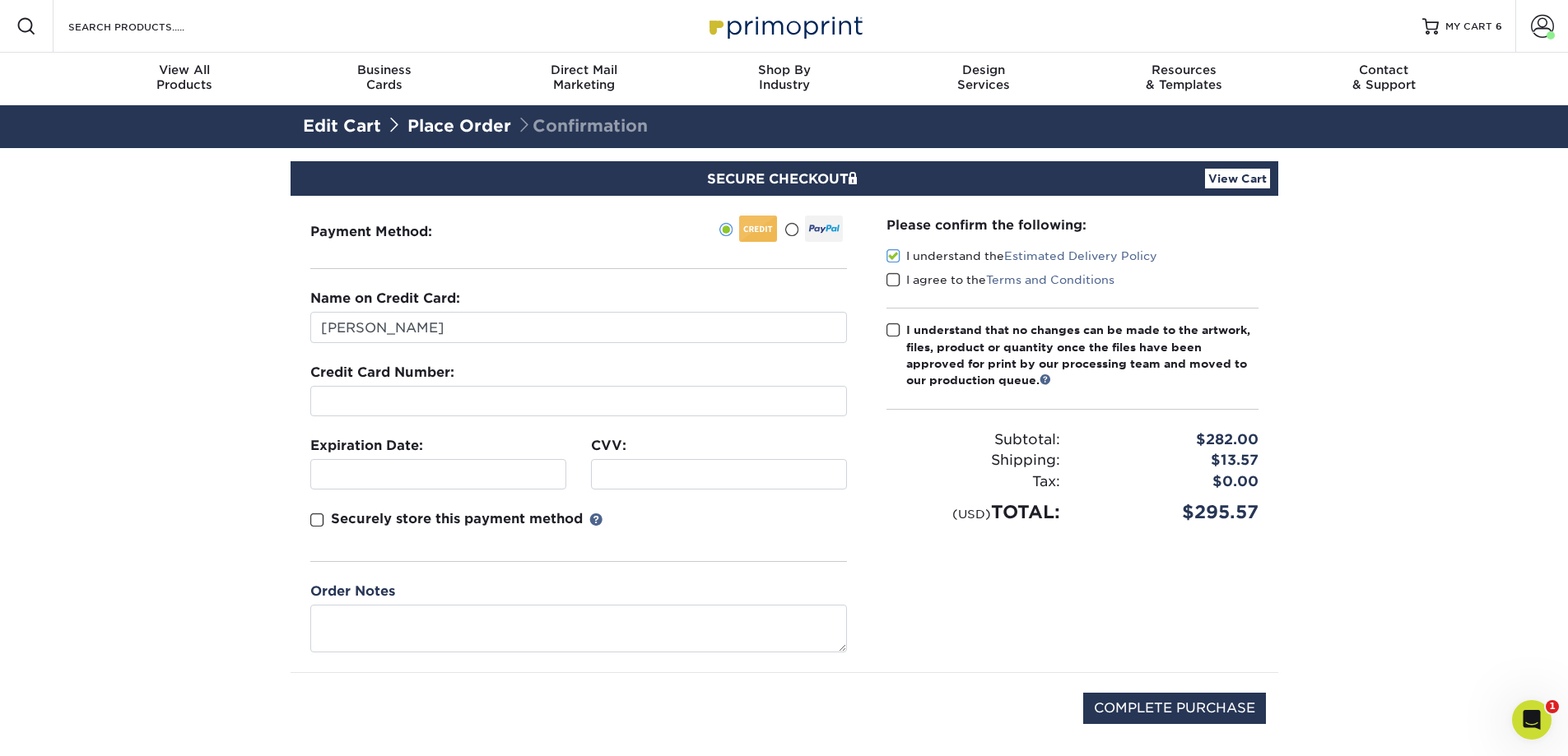
click at [897, 281] on span at bounding box center [894, 280] width 14 height 16
click at [0, 0] on input "I agree to the Terms and Conditions" at bounding box center [0, 0] width 0 height 0
click at [895, 338] on span at bounding box center [894, 330] width 14 height 16
click at [0, 0] on input "I understand that no changes can be made to the artwork, files, product or quan…" at bounding box center [0, 0] width 0 height 0
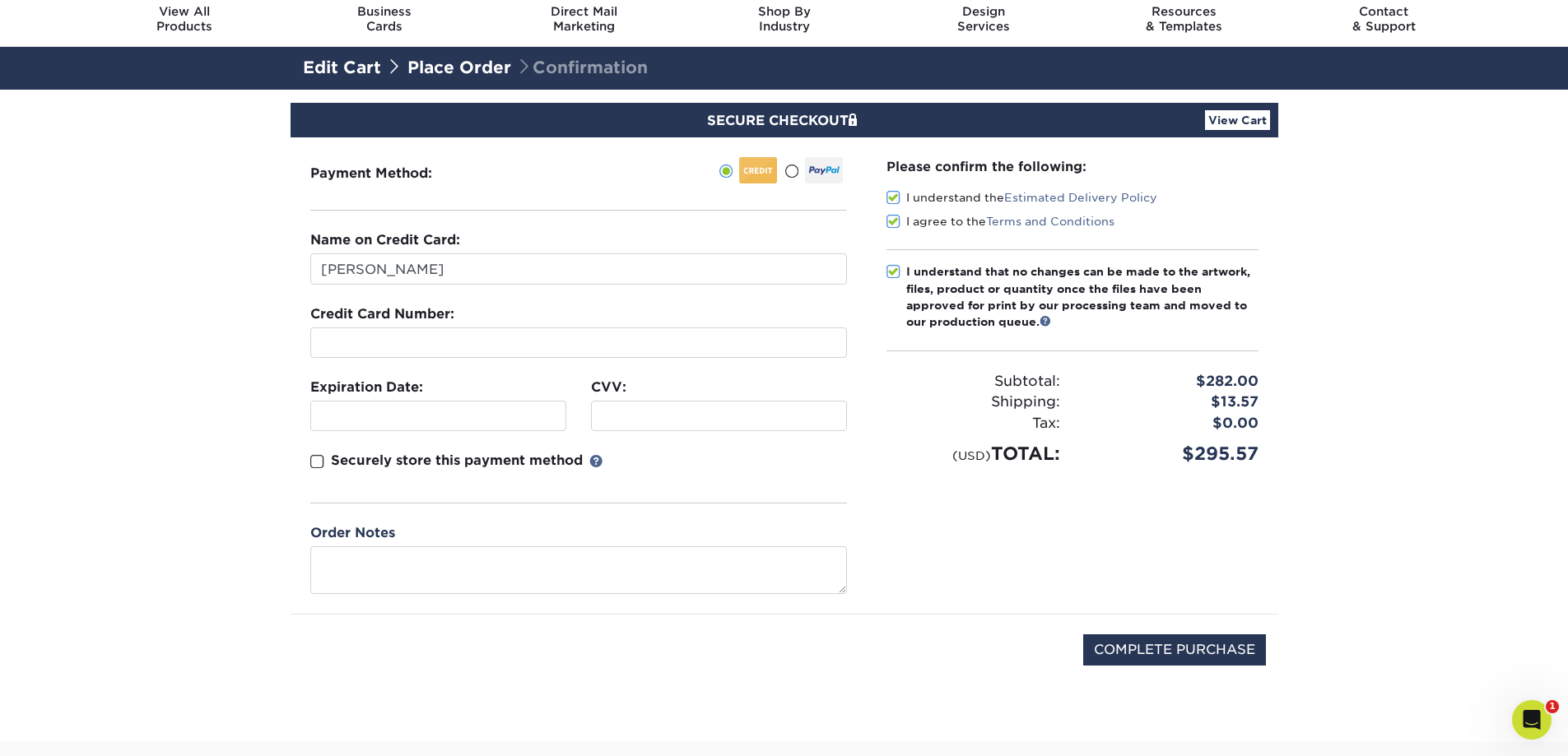
scroll to position [82, 0]
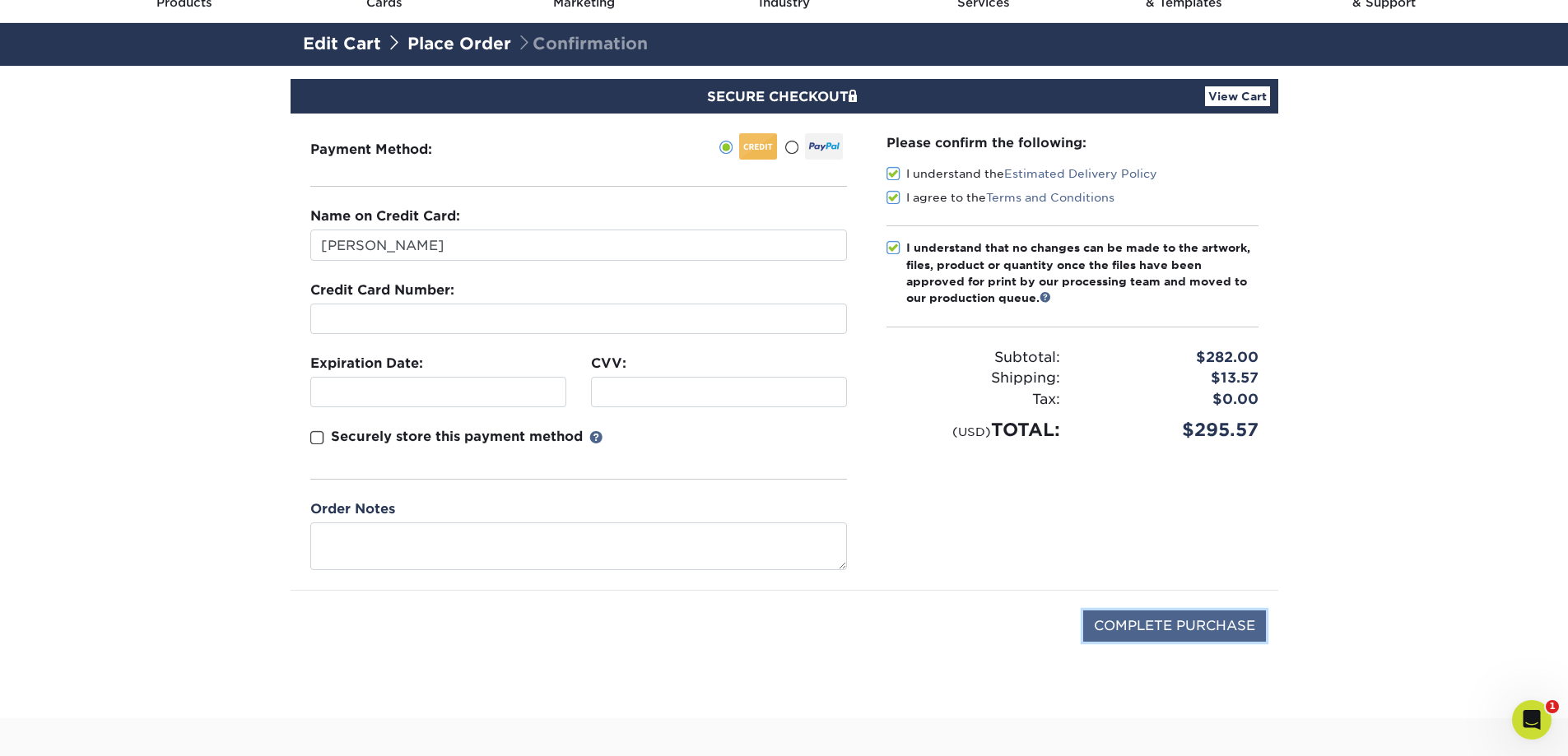
click at [1150, 626] on input "COMPLETE PURCHASE" at bounding box center [1174, 625] width 183 height 31
type input "PROCESSING, PLEASE WAIT..."
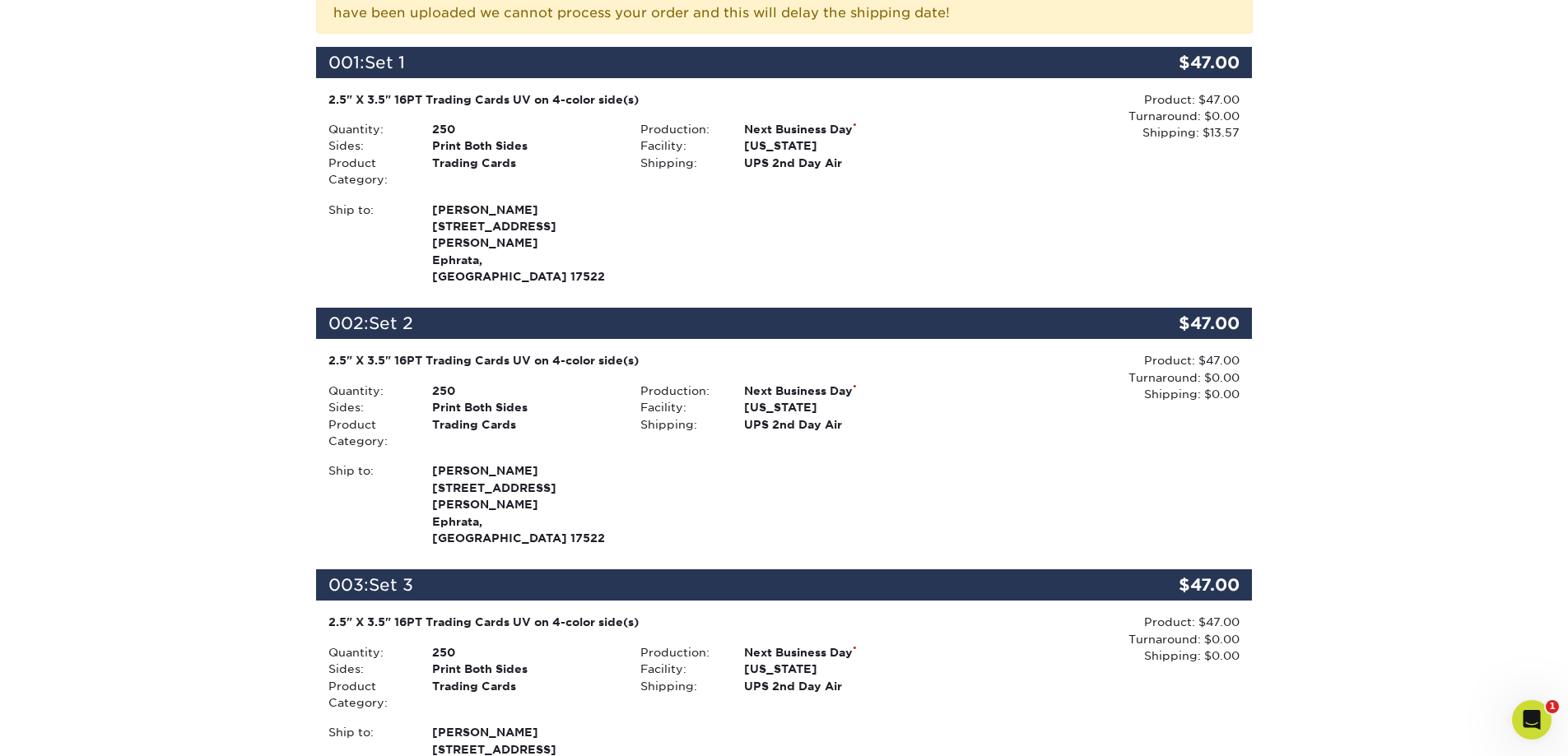
scroll to position [412, 0]
